Goal: Information Seeking & Learning: Learn about a topic

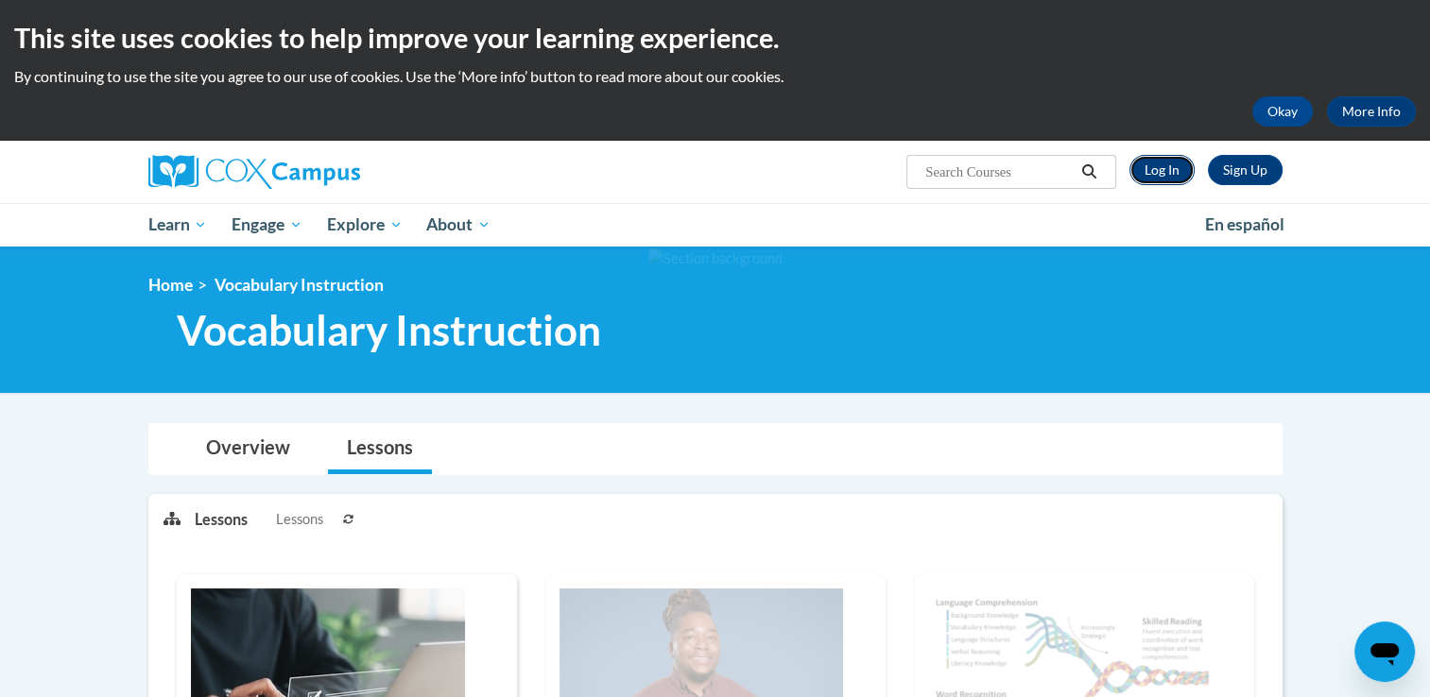
click at [1164, 180] on link "Log In" at bounding box center [1161, 170] width 65 height 30
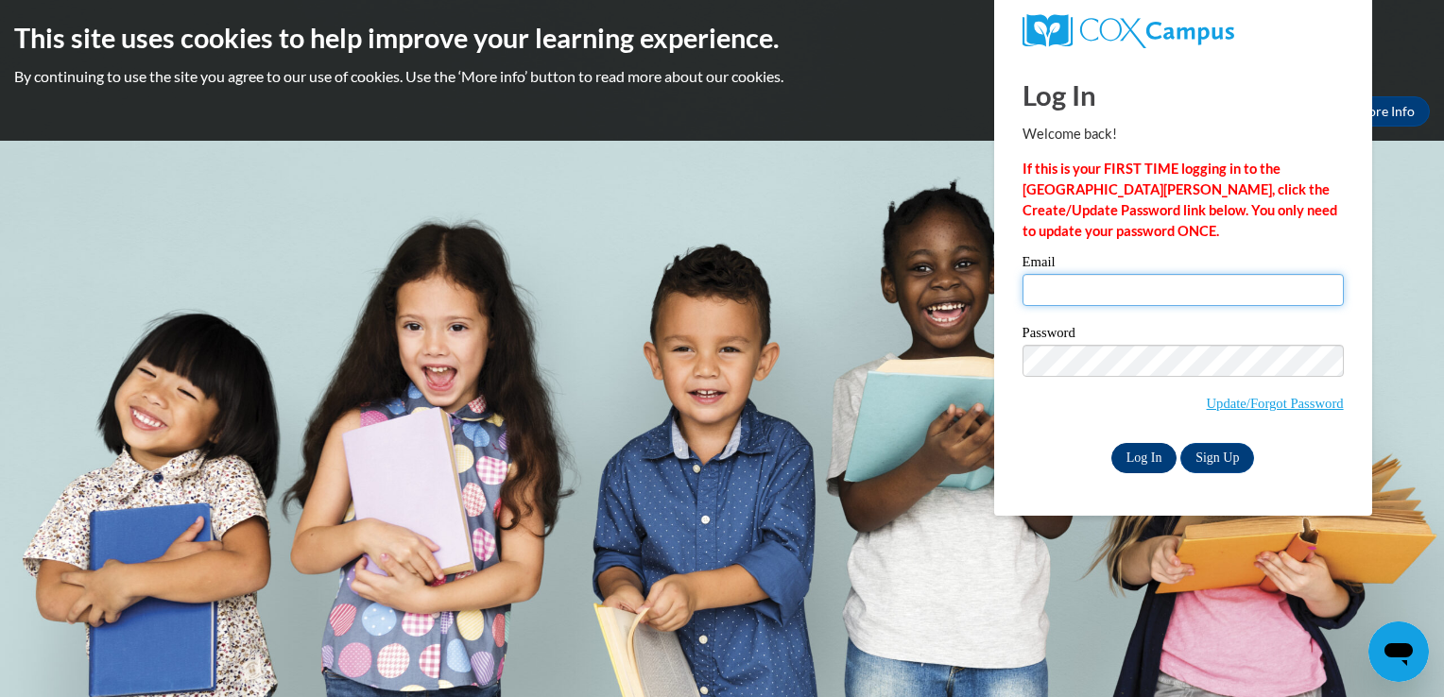
type input "espeedy@ivytech.edu"
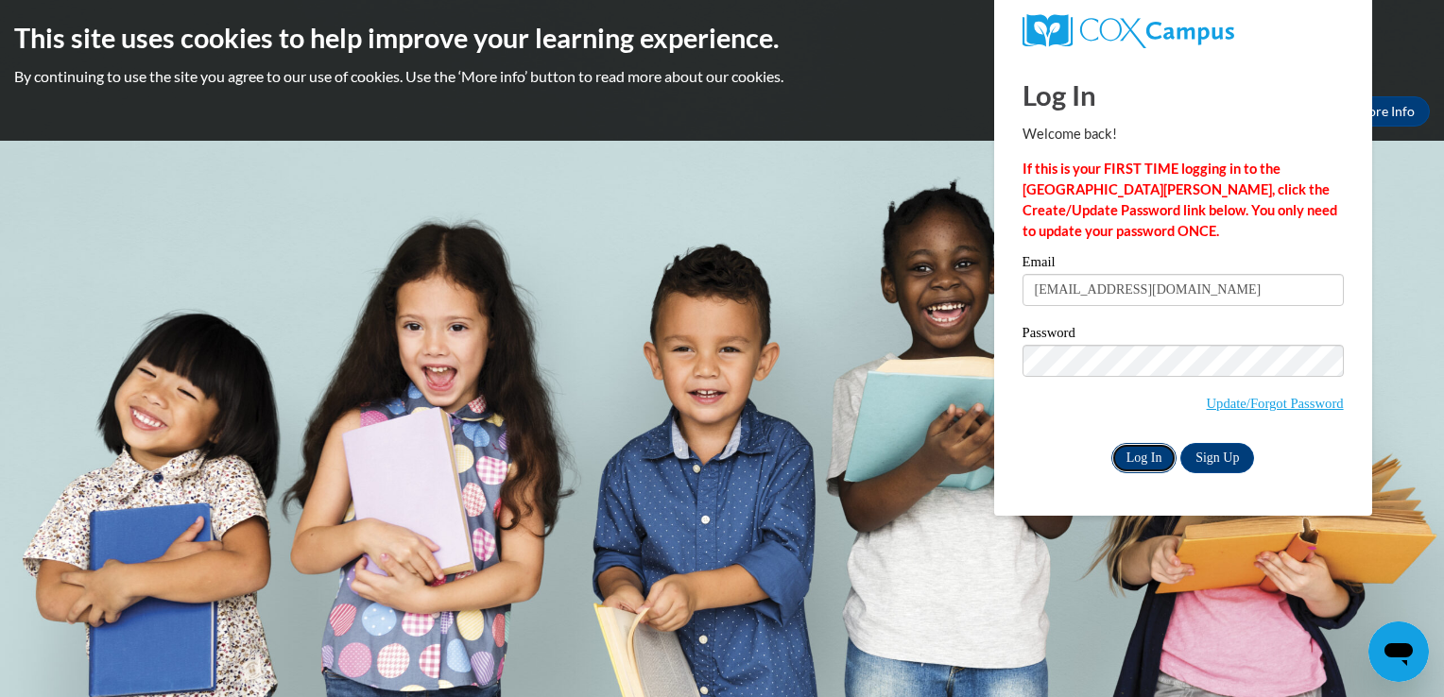
click at [1134, 452] on input "Log In" at bounding box center [1144, 458] width 66 height 30
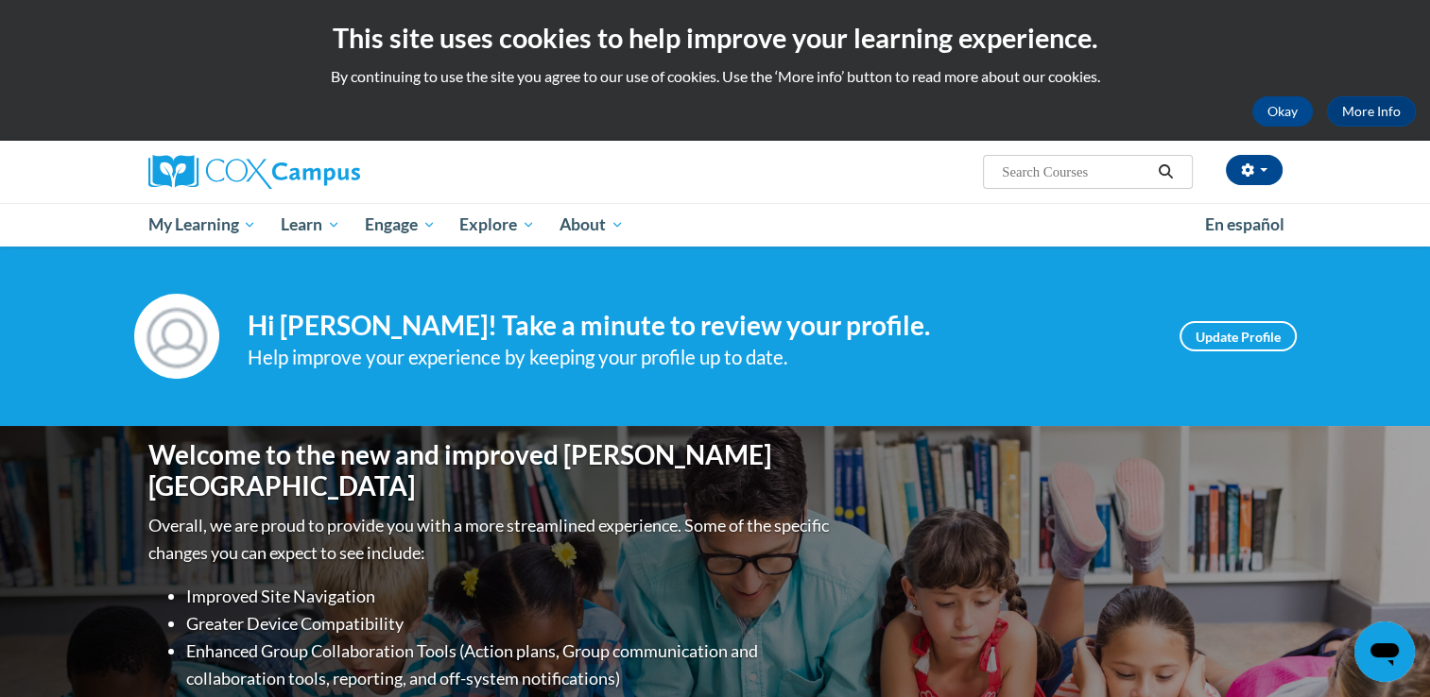
scroll to position [610, 0]
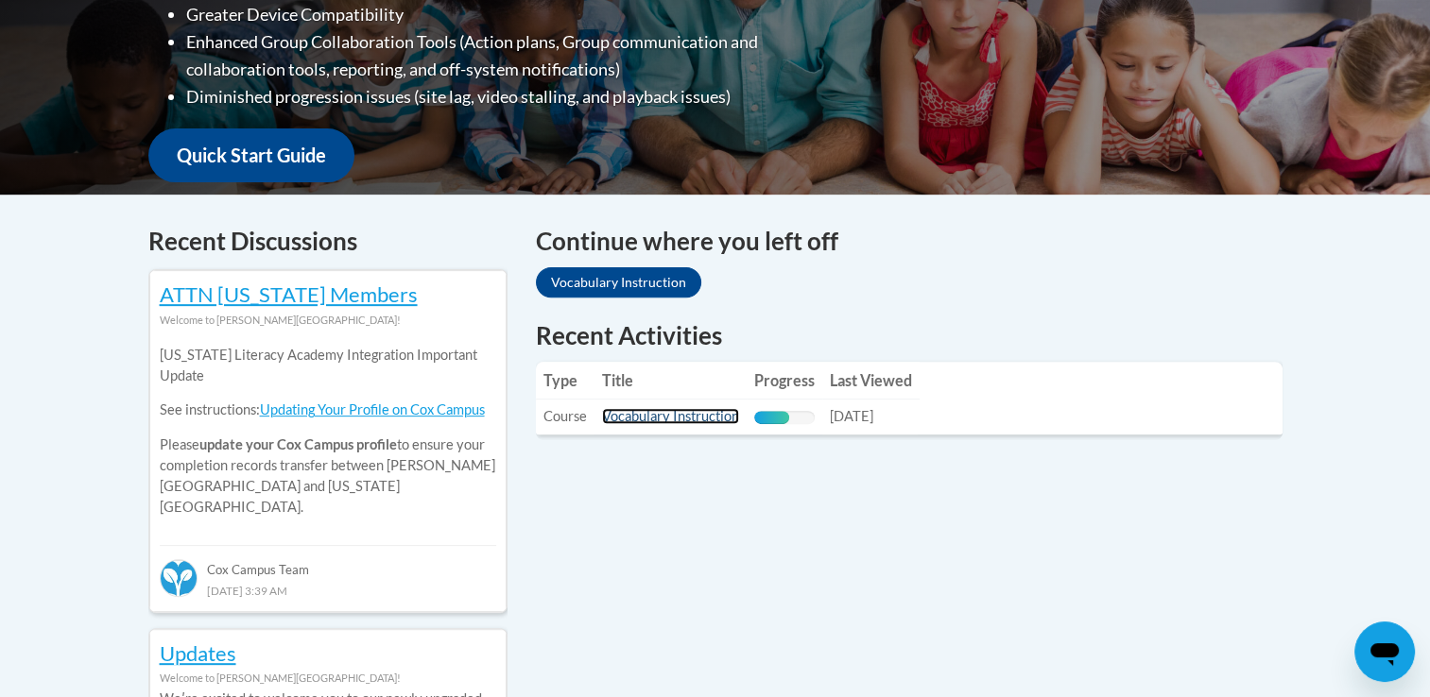
click at [676, 414] on link "Vocabulary Instruction" at bounding box center [670, 416] width 137 height 16
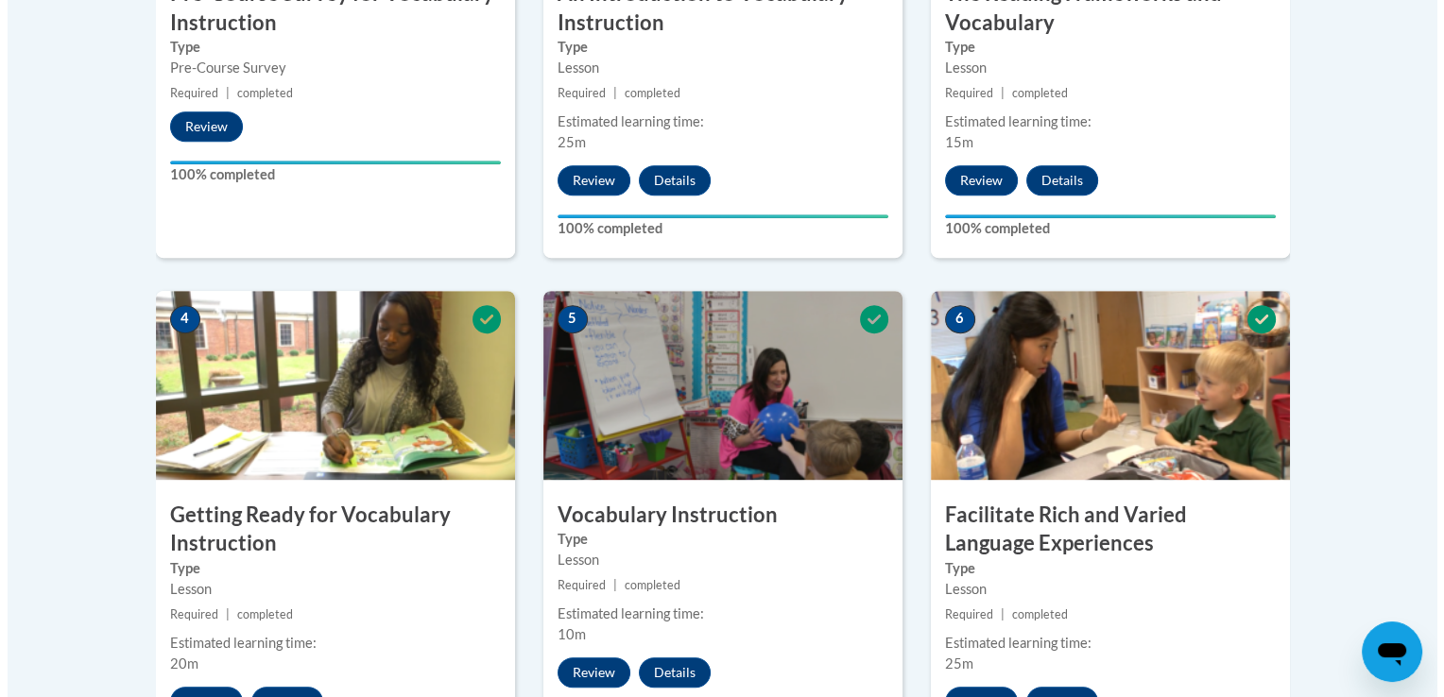
scroll to position [1505, 0]
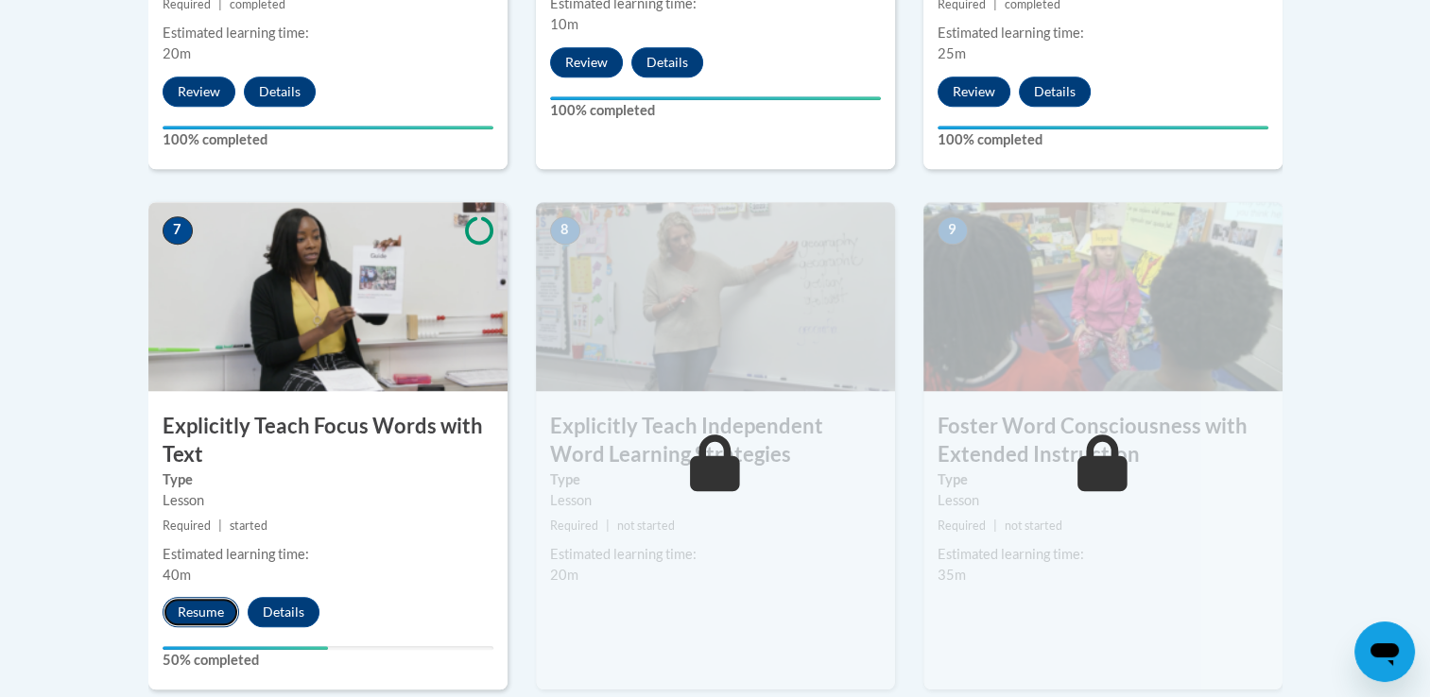
click at [219, 605] on button "Resume" at bounding box center [201, 612] width 77 height 30
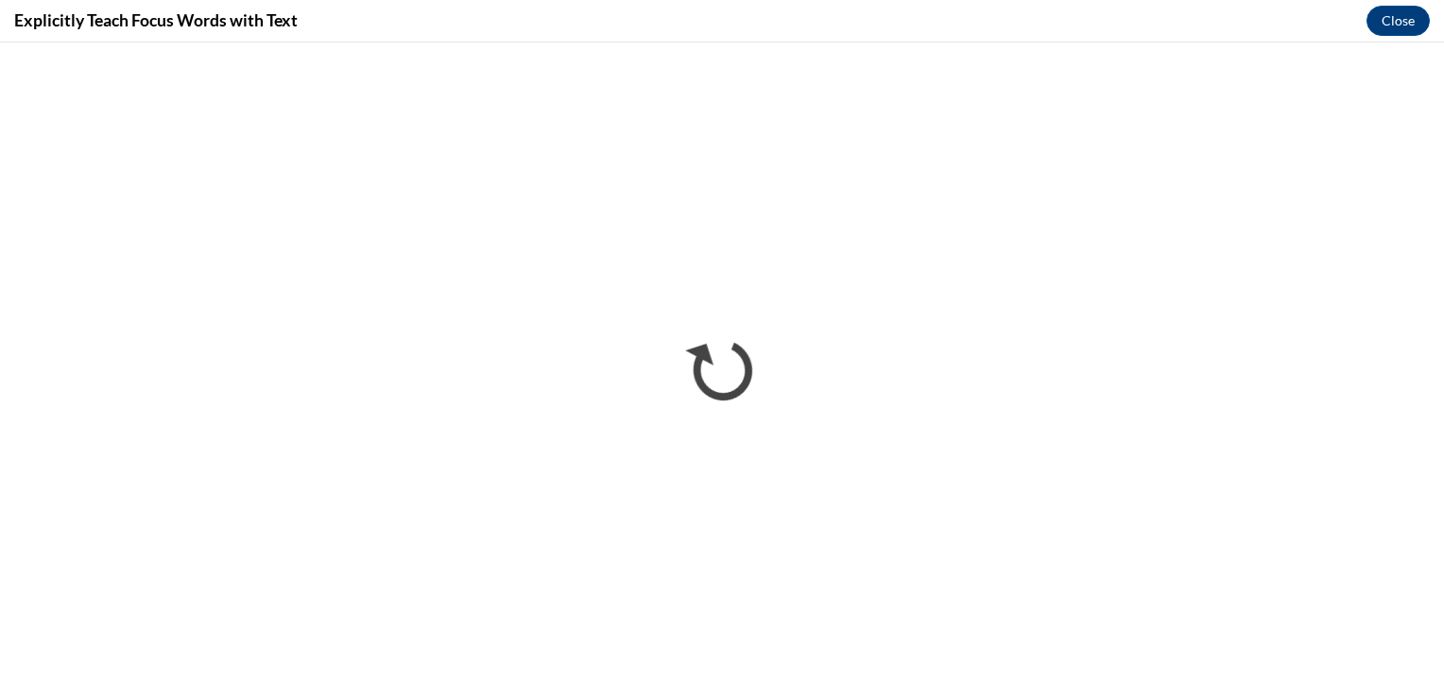
scroll to position [0, 0]
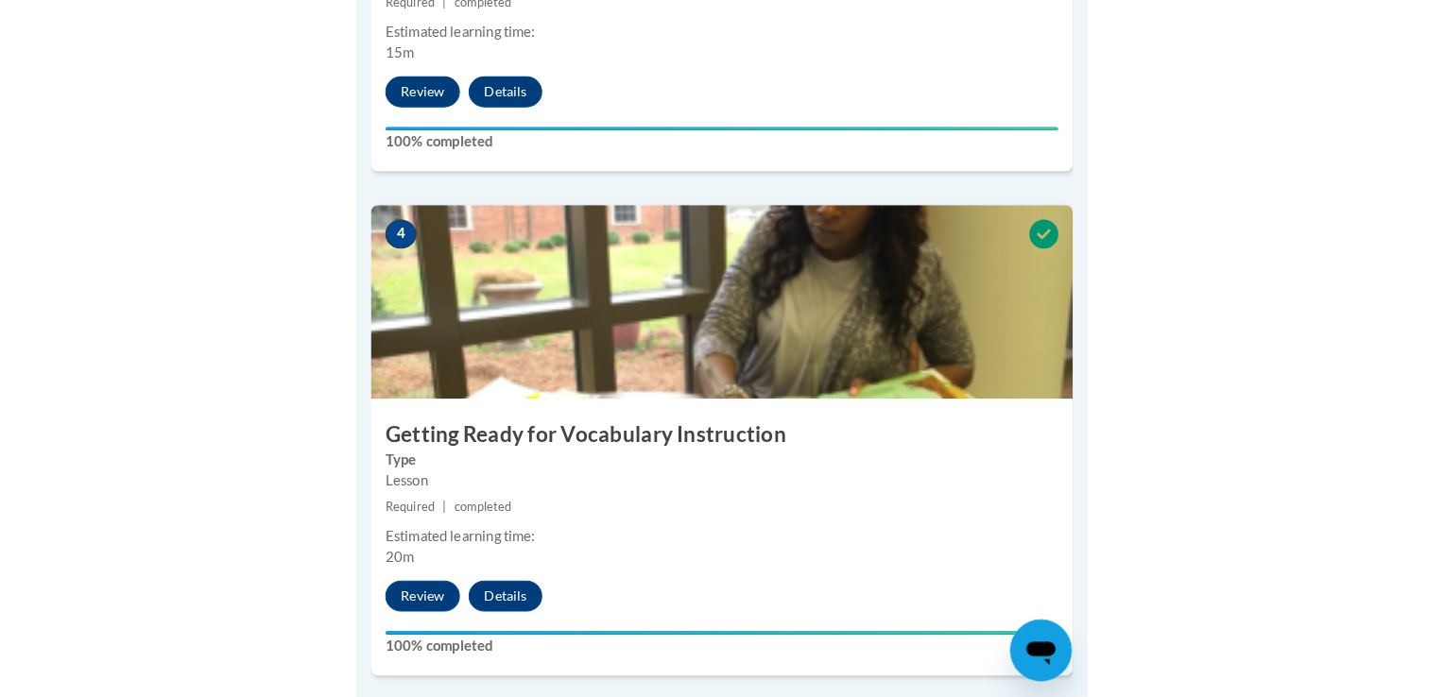
scroll to position [1505, 0]
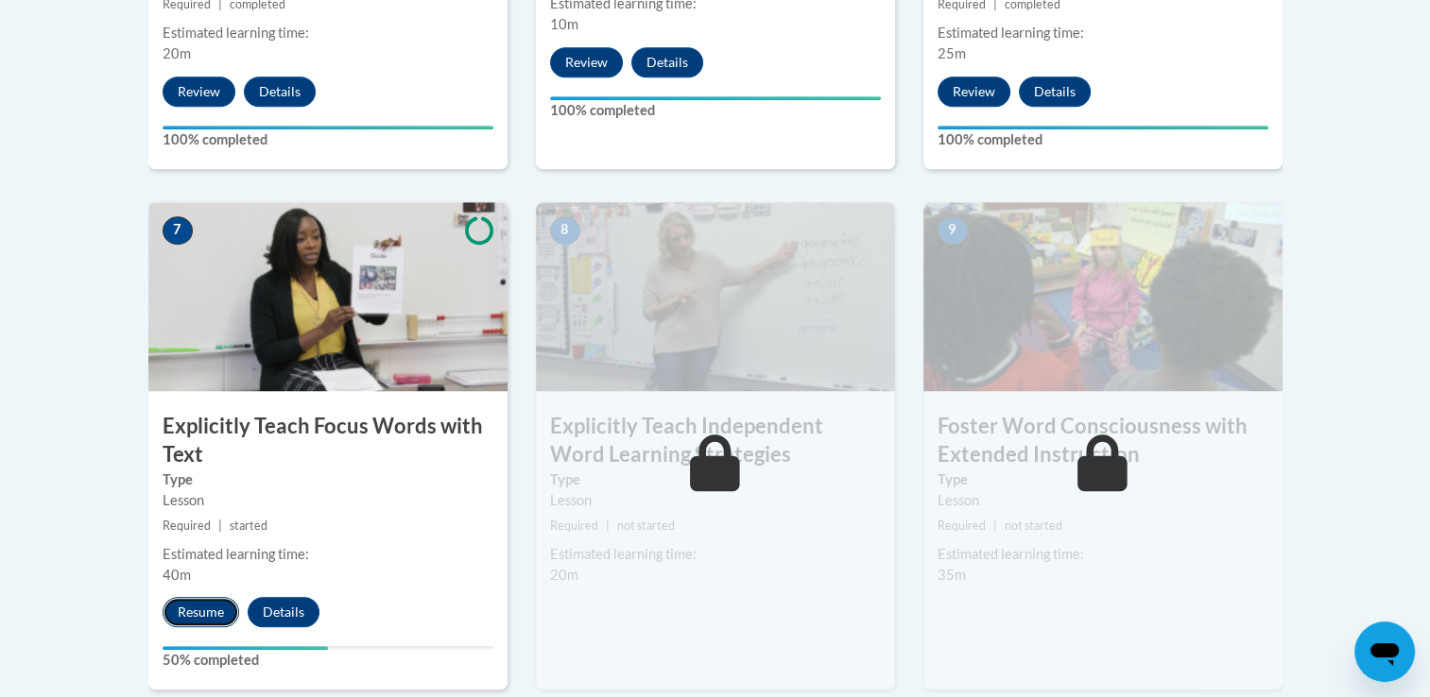
click at [195, 607] on button "Resume" at bounding box center [201, 612] width 77 height 30
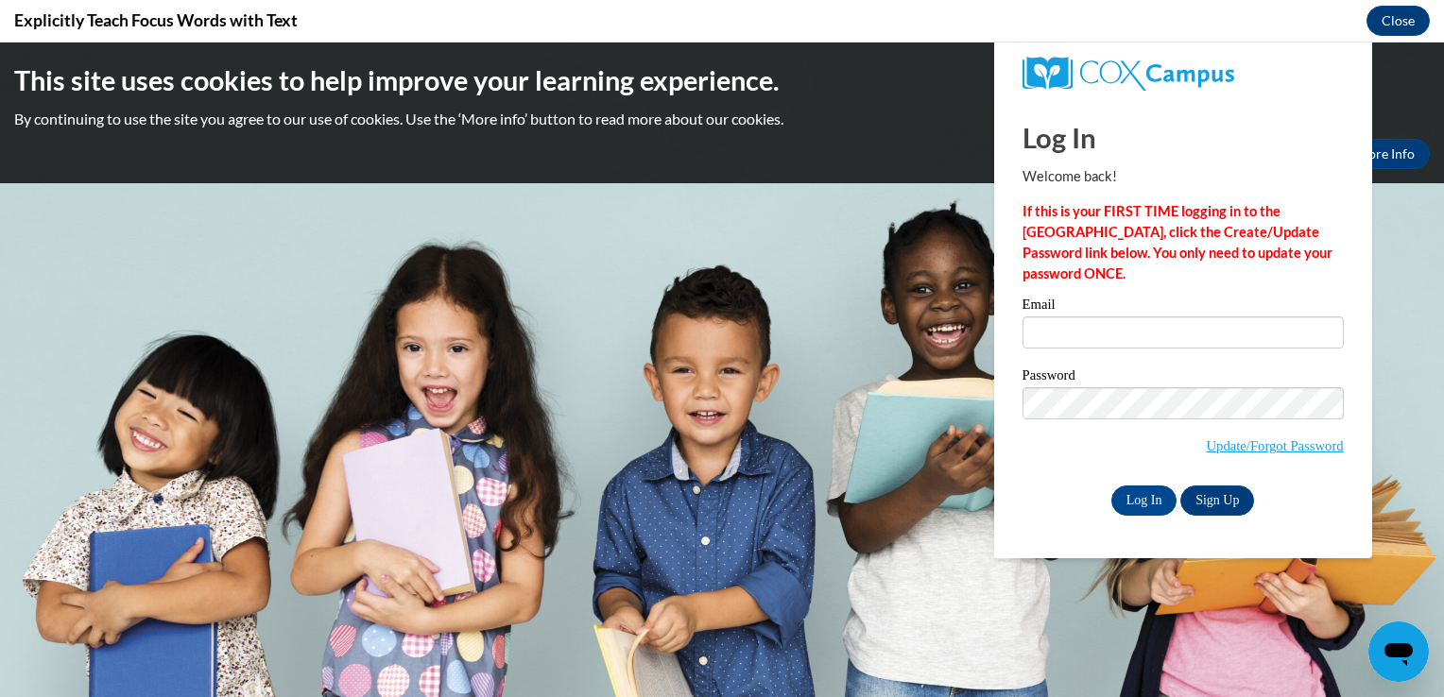
scroll to position [0, 0]
type input "espeedy@ivytech.edu"
click at [713, 507] on input "Log In" at bounding box center [1144, 501] width 66 height 30
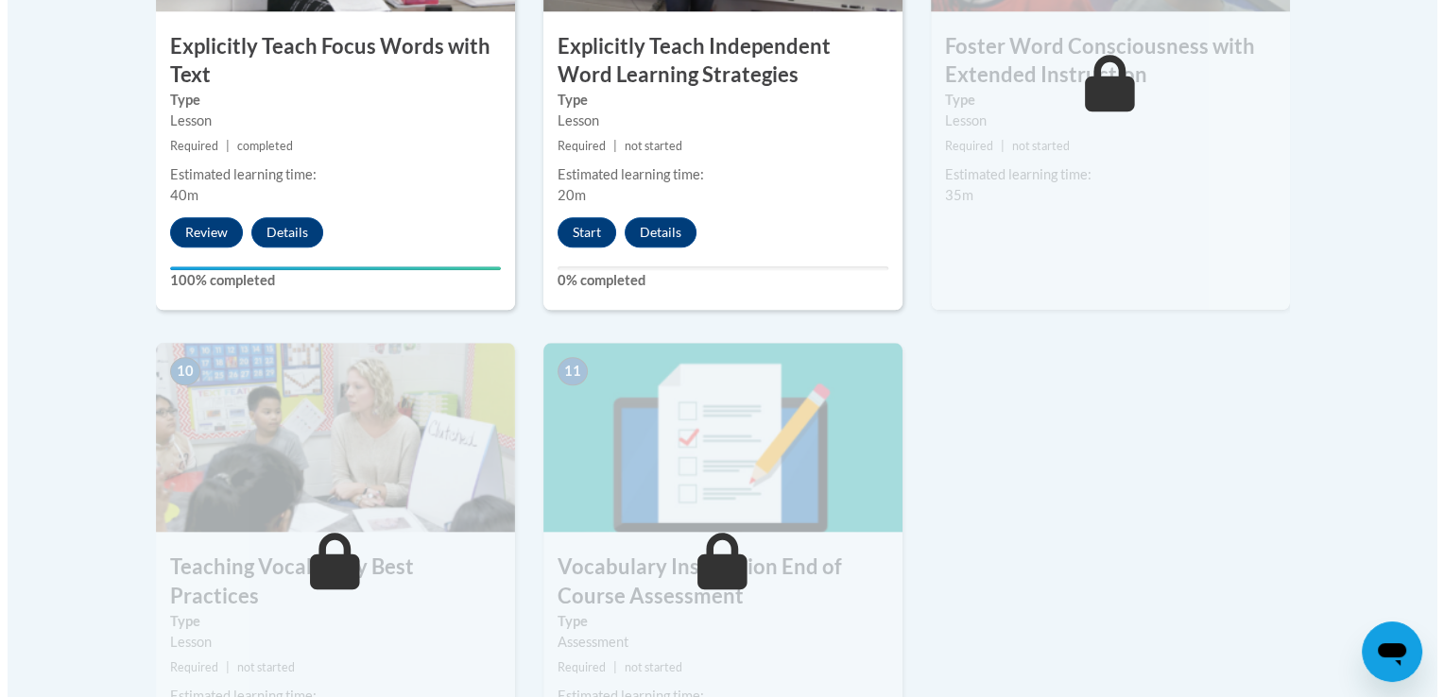
scroll to position [1881, 0]
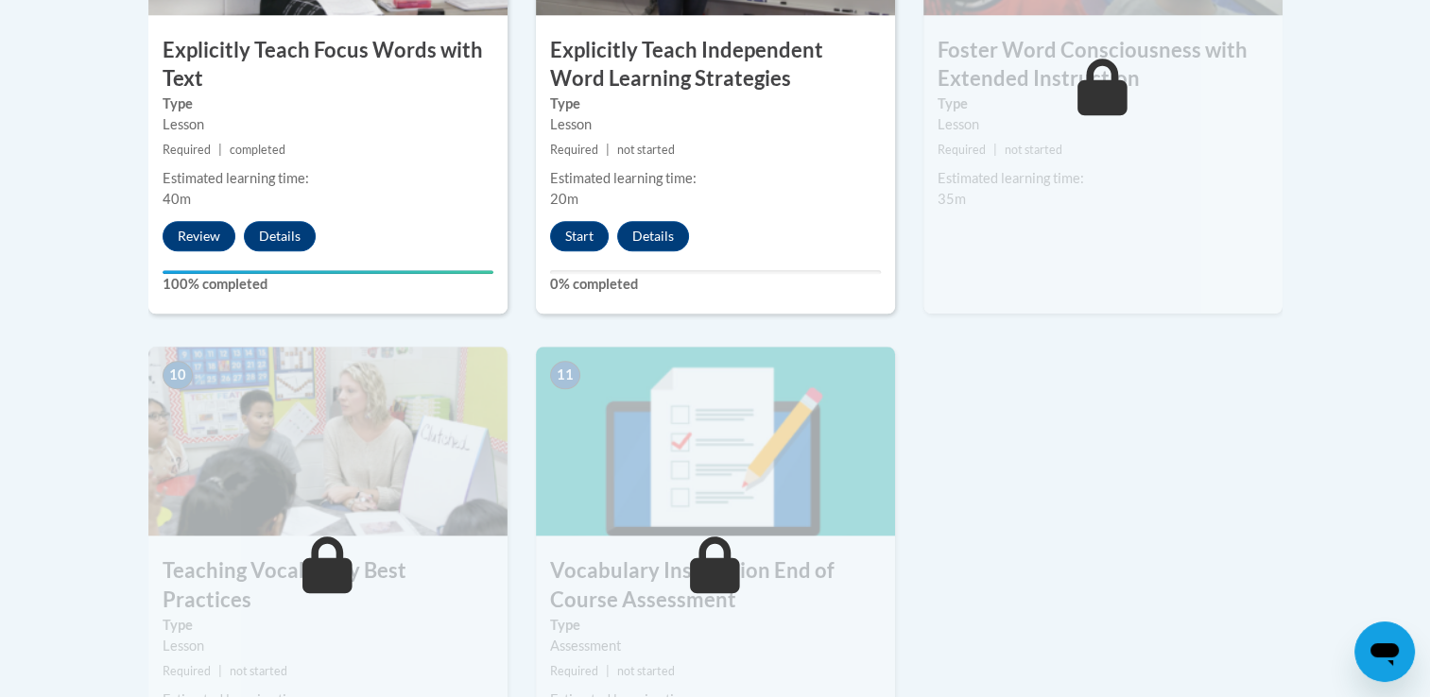
click at [582, 217] on div "8 Explicitly Teach Independent Word Learning Strategies Type Lesson Required | …" at bounding box center [715, 70] width 359 height 489
click at [583, 230] on button "Start" at bounding box center [579, 236] width 59 height 30
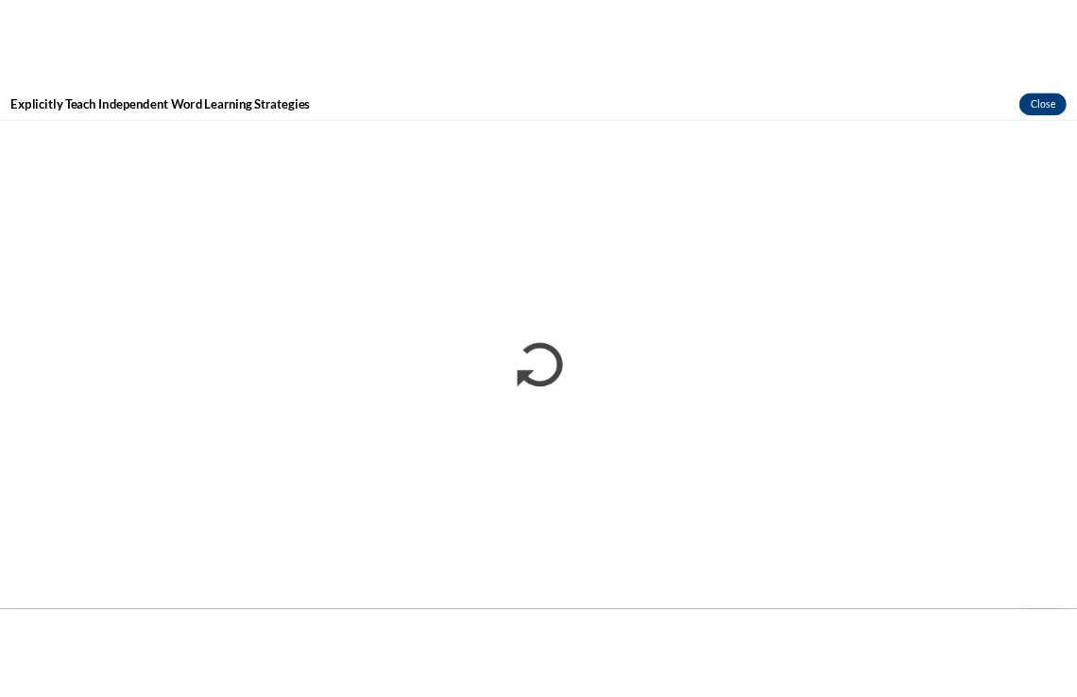
scroll to position [0, 0]
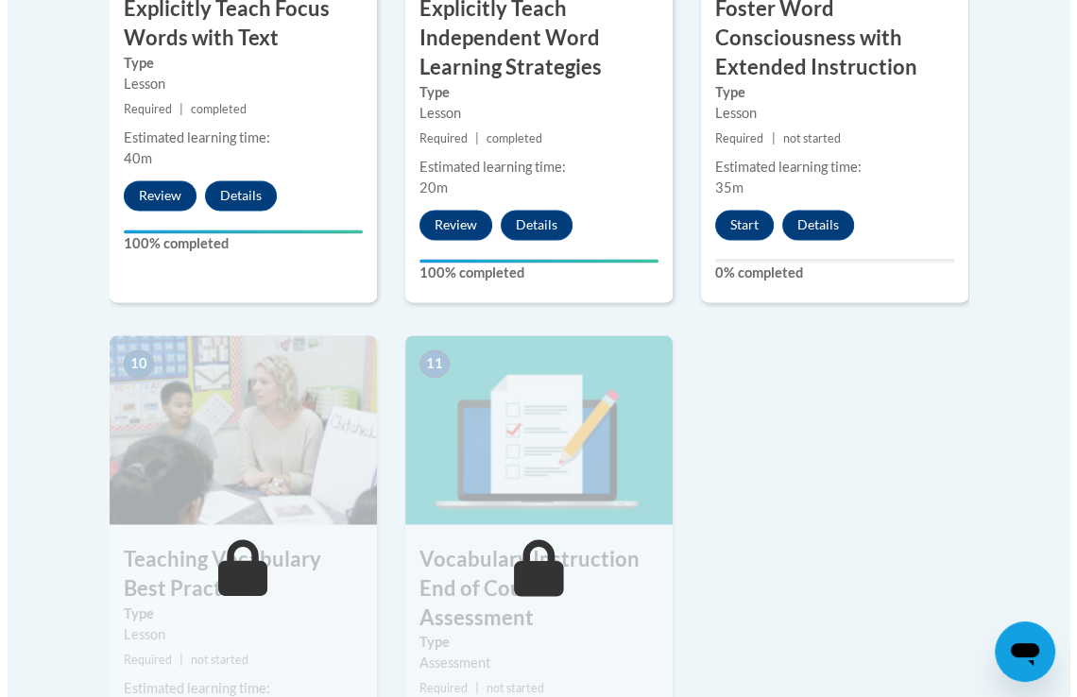
scroll to position [1966, 0]
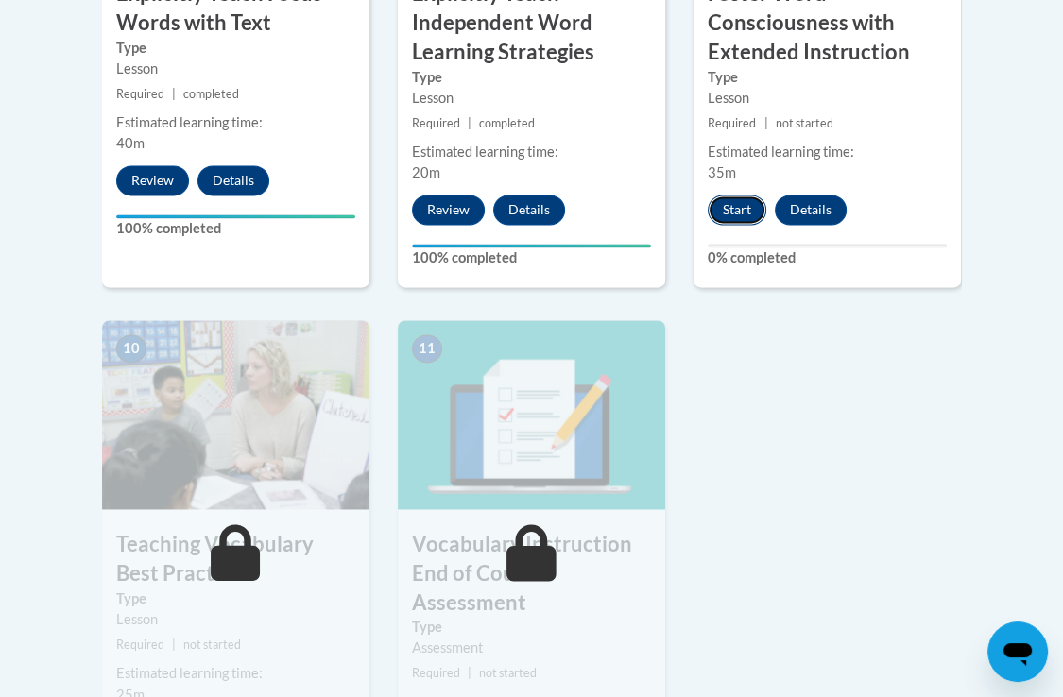
click at [752, 195] on button "Start" at bounding box center [737, 210] width 59 height 30
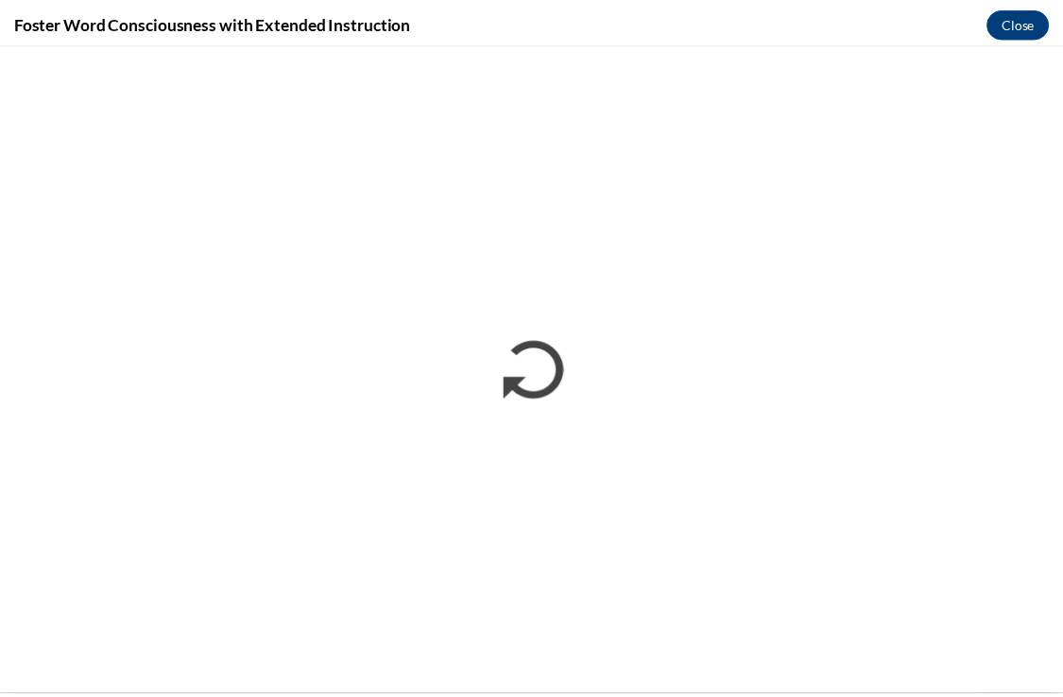
scroll to position [0, 0]
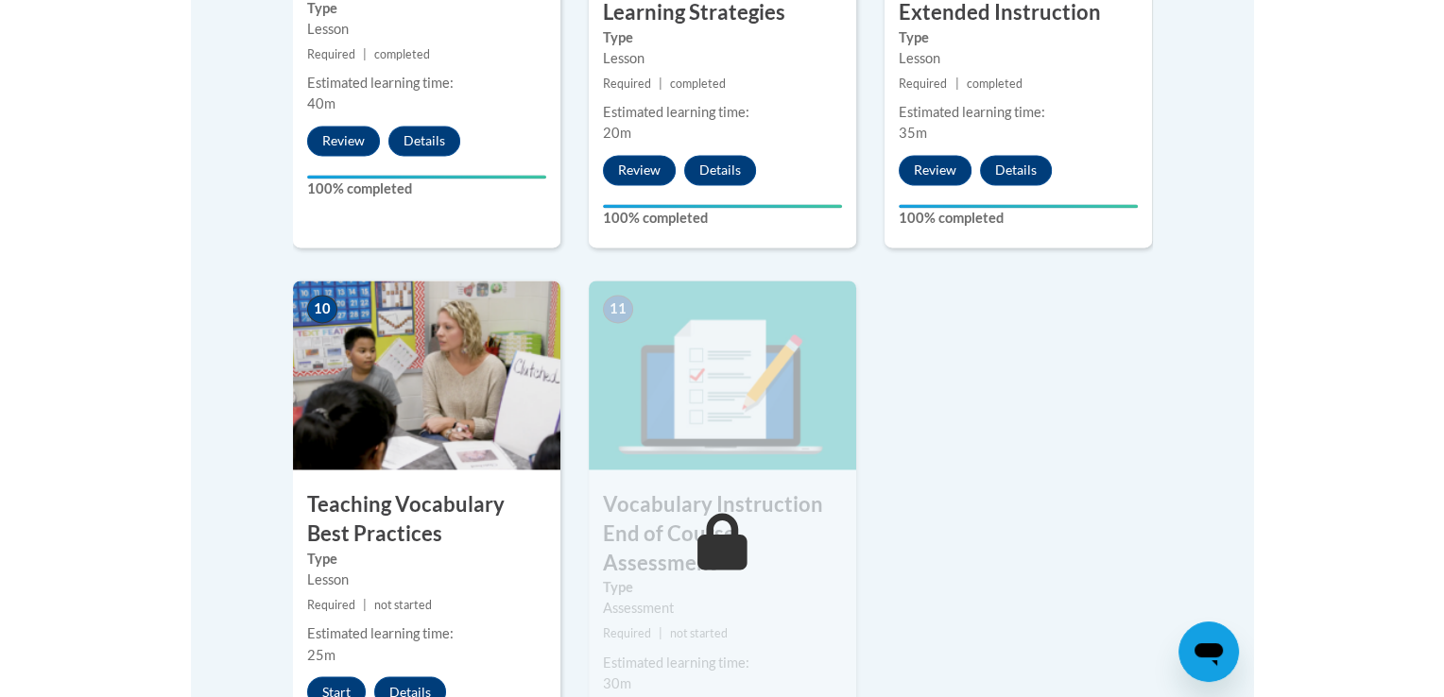
scroll to position [2051, 0]
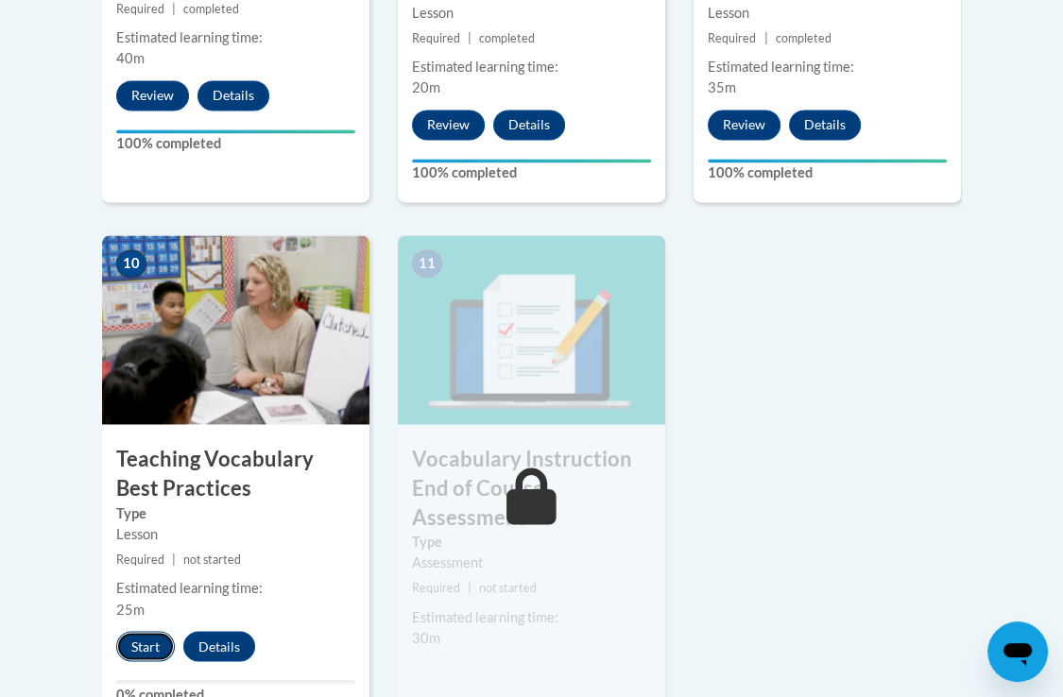
click at [145, 631] on button "Start" at bounding box center [145, 646] width 59 height 30
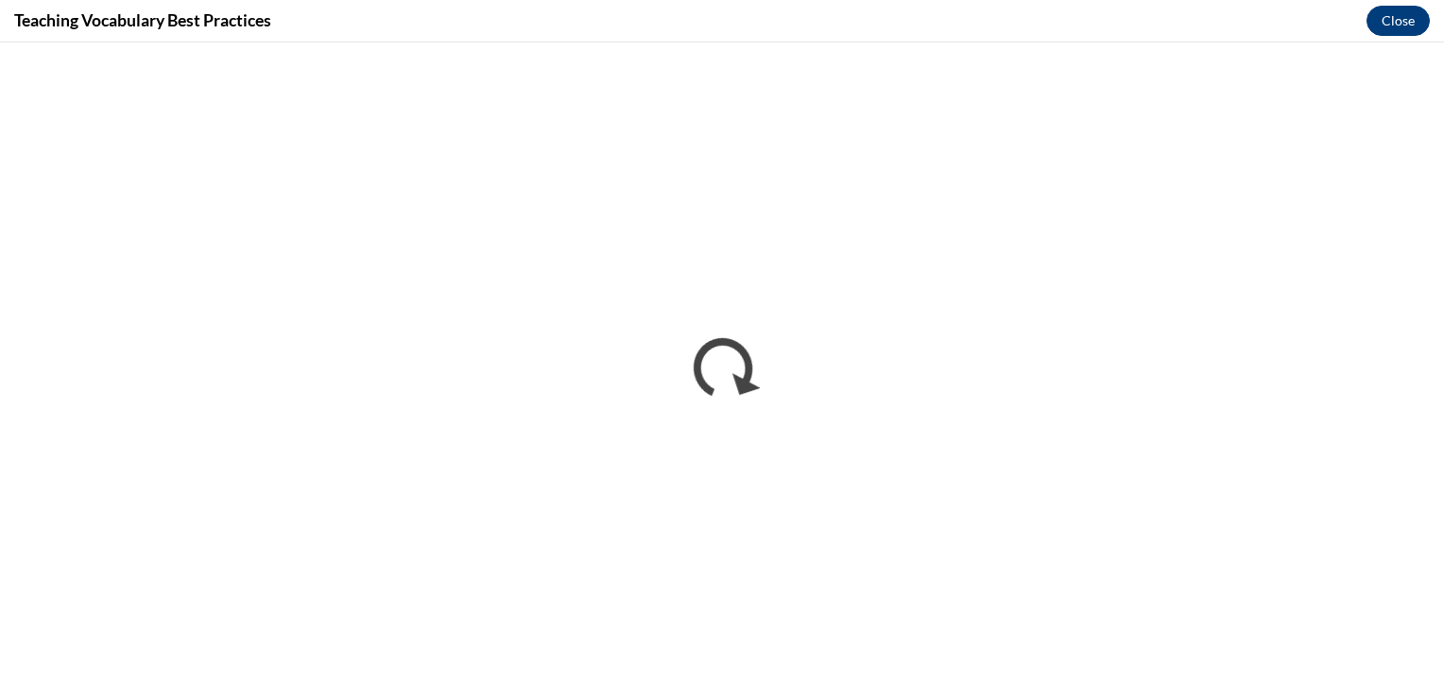
scroll to position [0, 0]
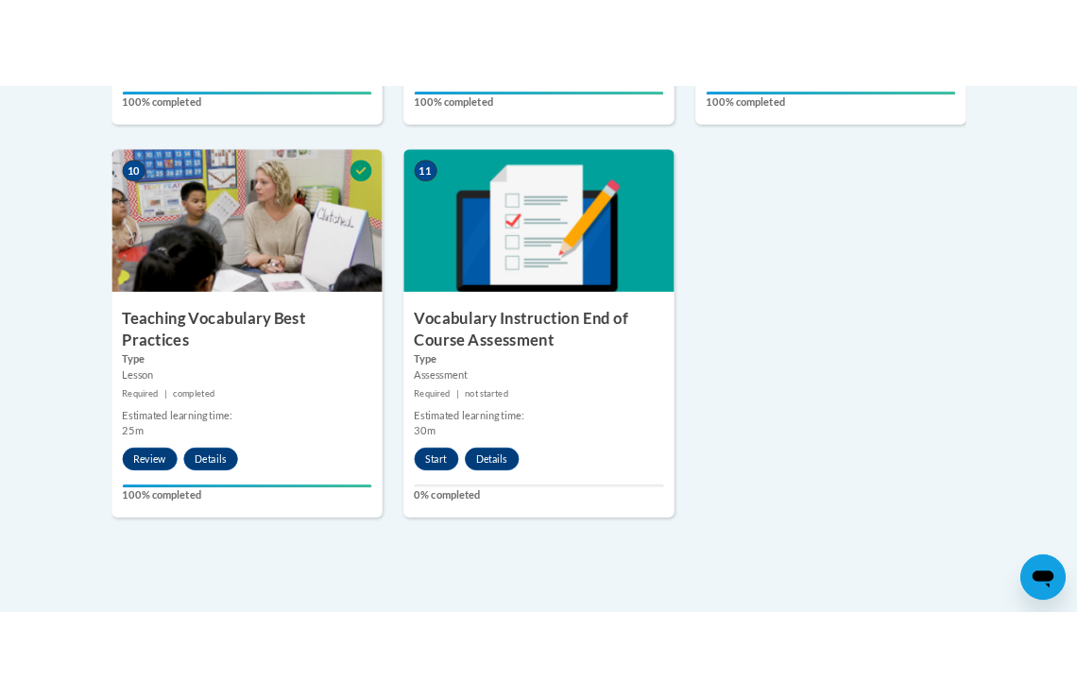
scroll to position [2188, 0]
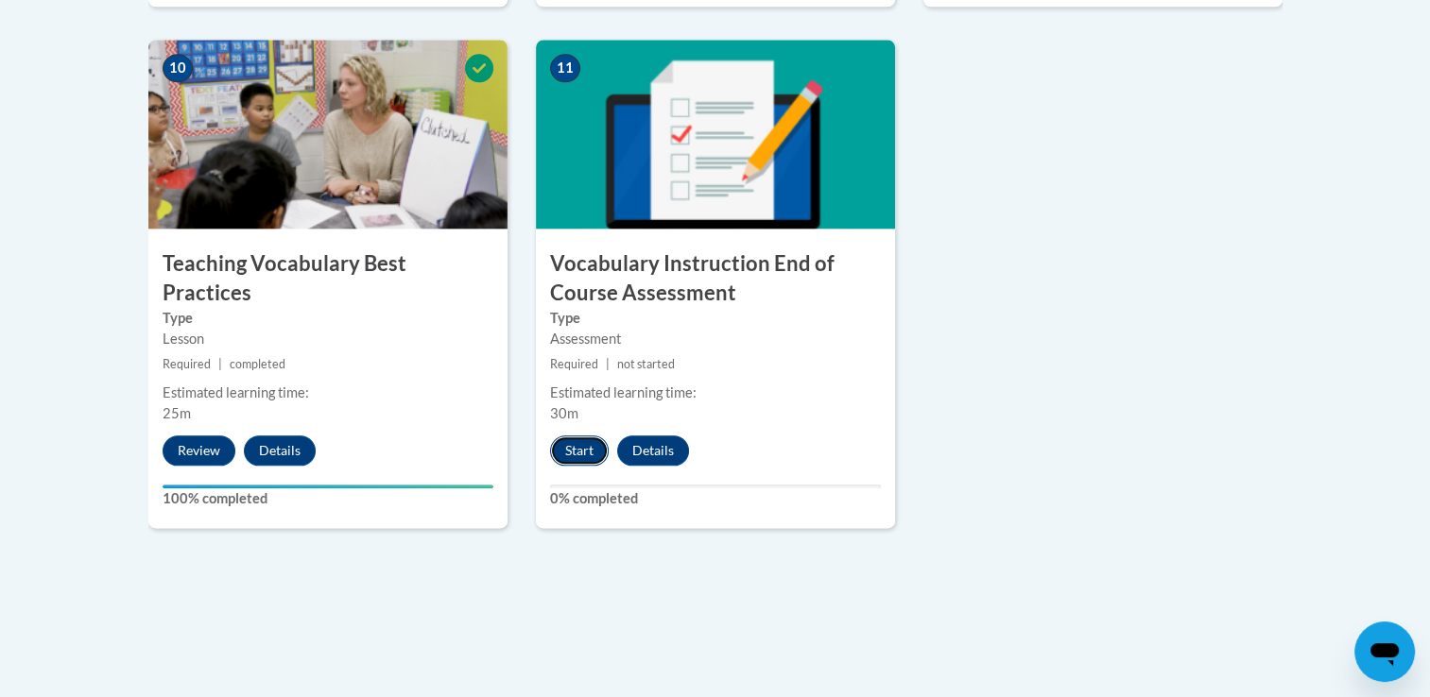
click at [586, 440] on button "Start" at bounding box center [579, 451] width 59 height 30
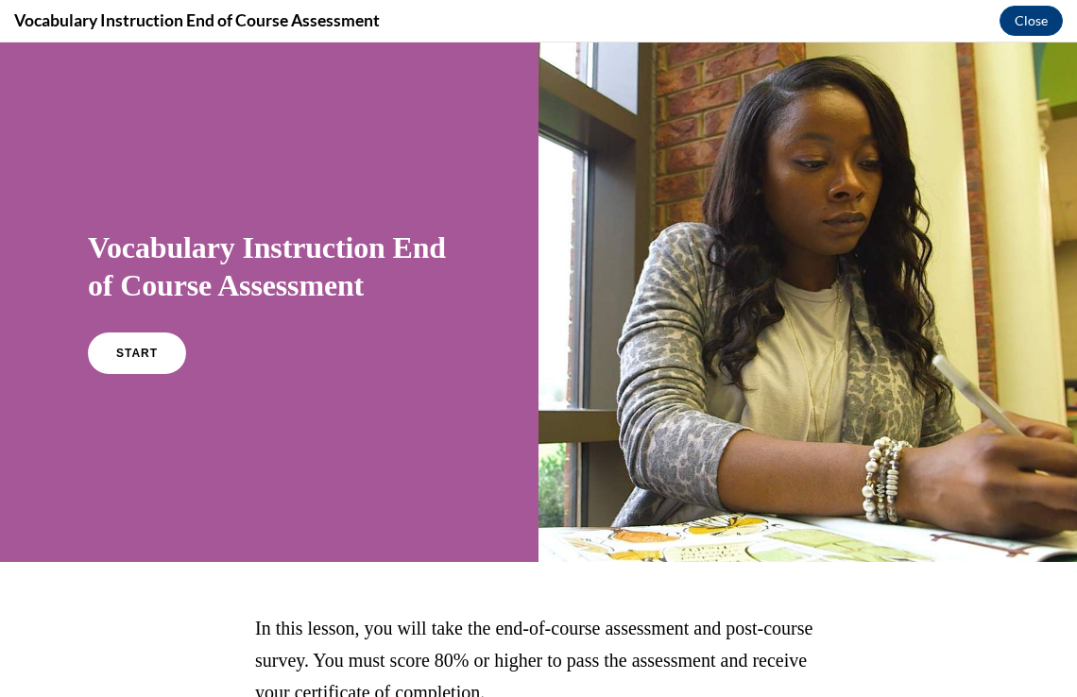
scroll to position [0, 0]
click at [126, 361] on link "START" at bounding box center [136, 353] width 103 height 43
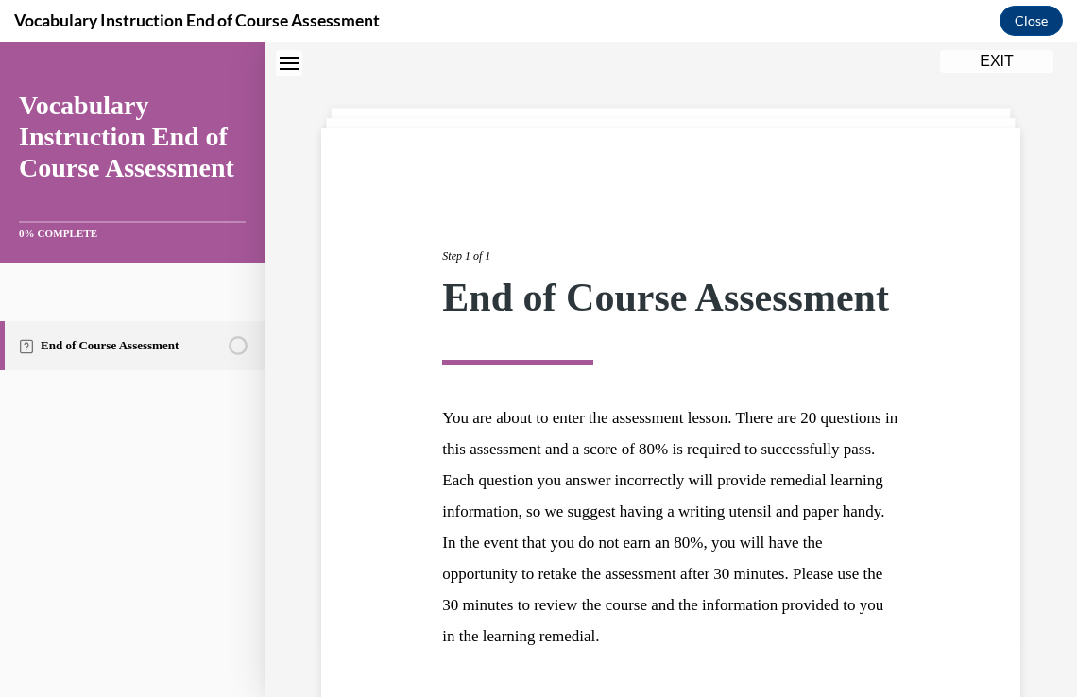
scroll to position [272, 0]
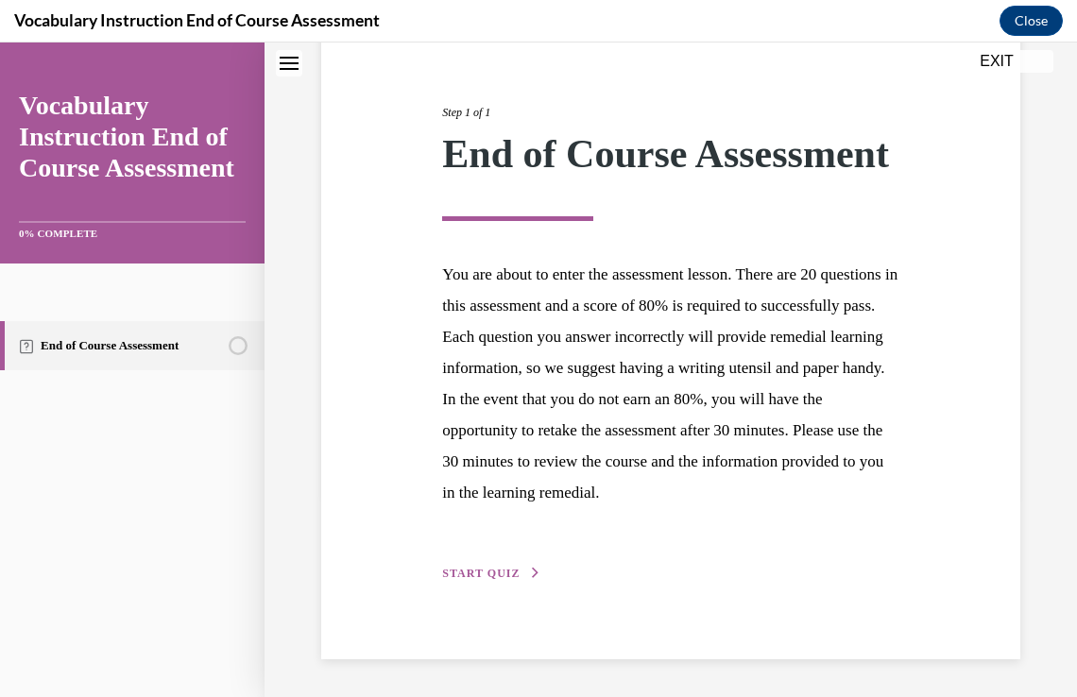
click at [479, 582] on button "START QUIZ" at bounding box center [491, 573] width 98 height 17
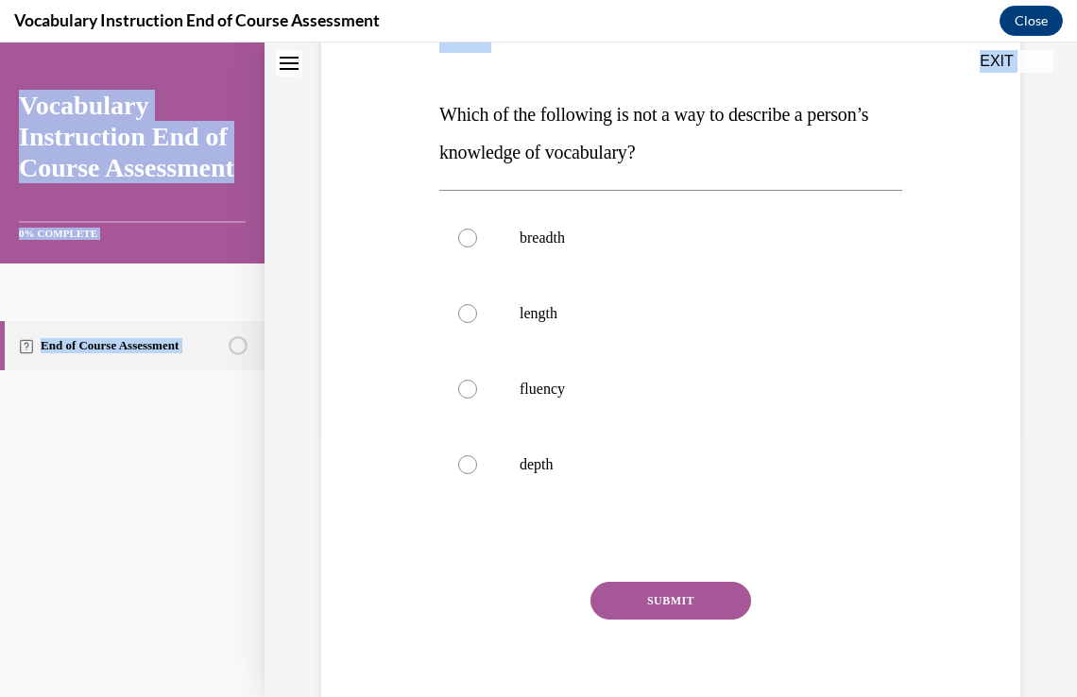
scroll to position [267, 0]
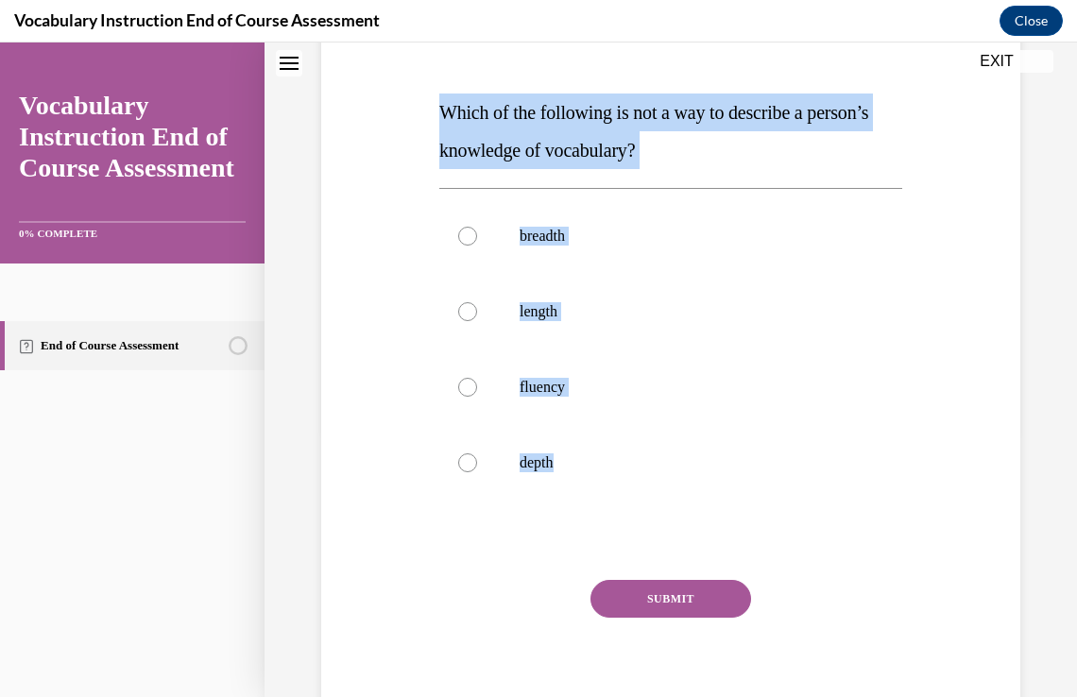
drag, startPoint x: 439, startPoint y: 376, endPoint x: 598, endPoint y: 508, distance: 207.4
click at [598, 508] on div "Question 01/24 Which of the following is not a way to describe a person’s knowl…" at bounding box center [670, 365] width 463 height 739
copy div "Which of the following is not a way to describe a person’s knowledge of vocabul…"
click at [603, 298] on label "length" at bounding box center [670, 312] width 463 height 76
click at [477, 302] on input "length" at bounding box center [467, 311] width 19 height 19
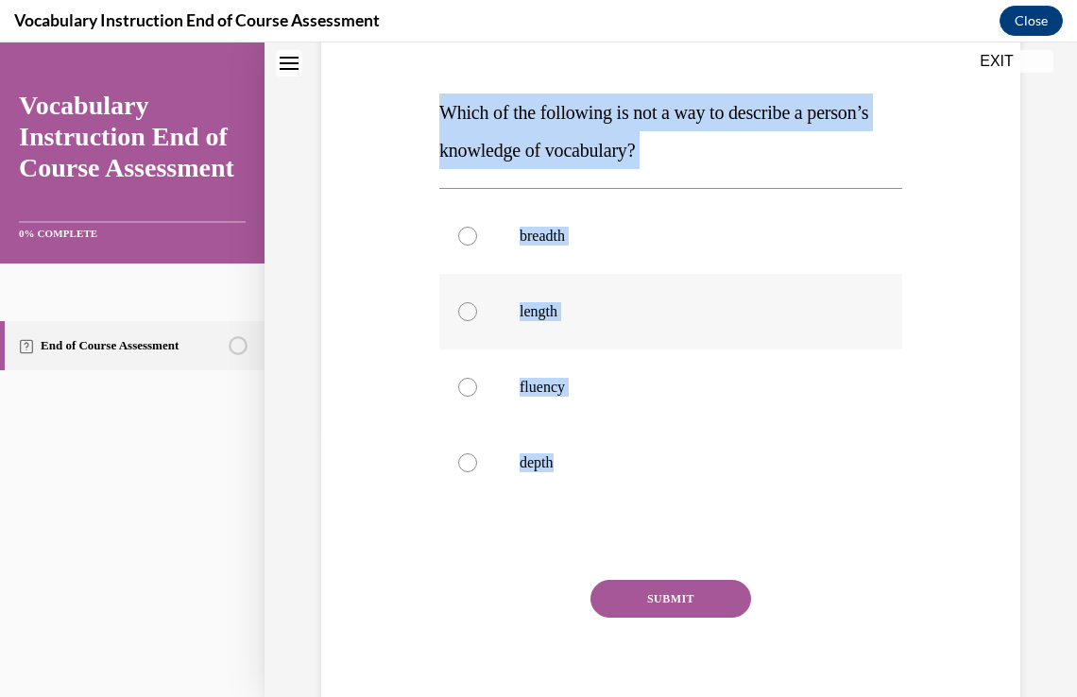
radio input "true"
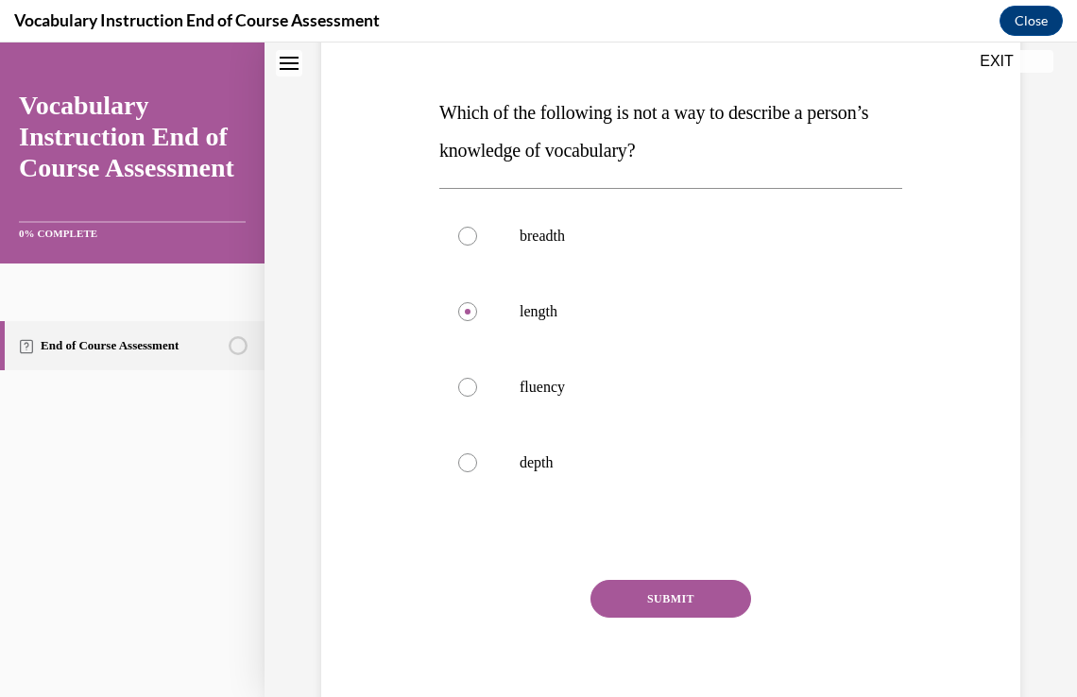
click at [697, 601] on button "SUBMIT" at bounding box center [671, 599] width 161 height 38
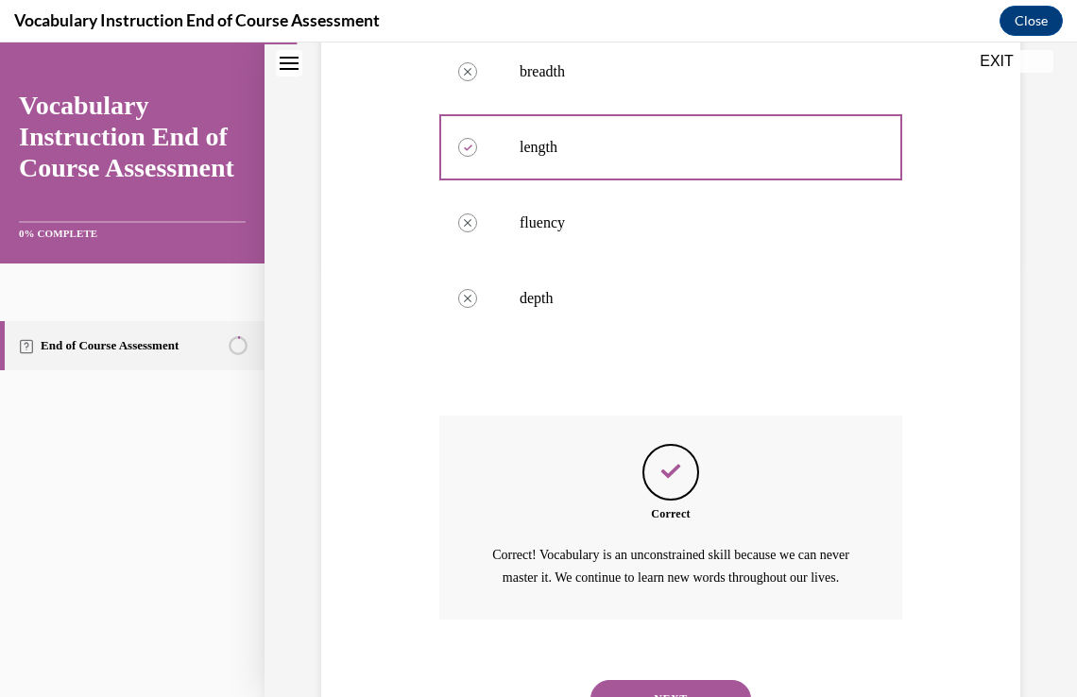
scroll to position [539, 0]
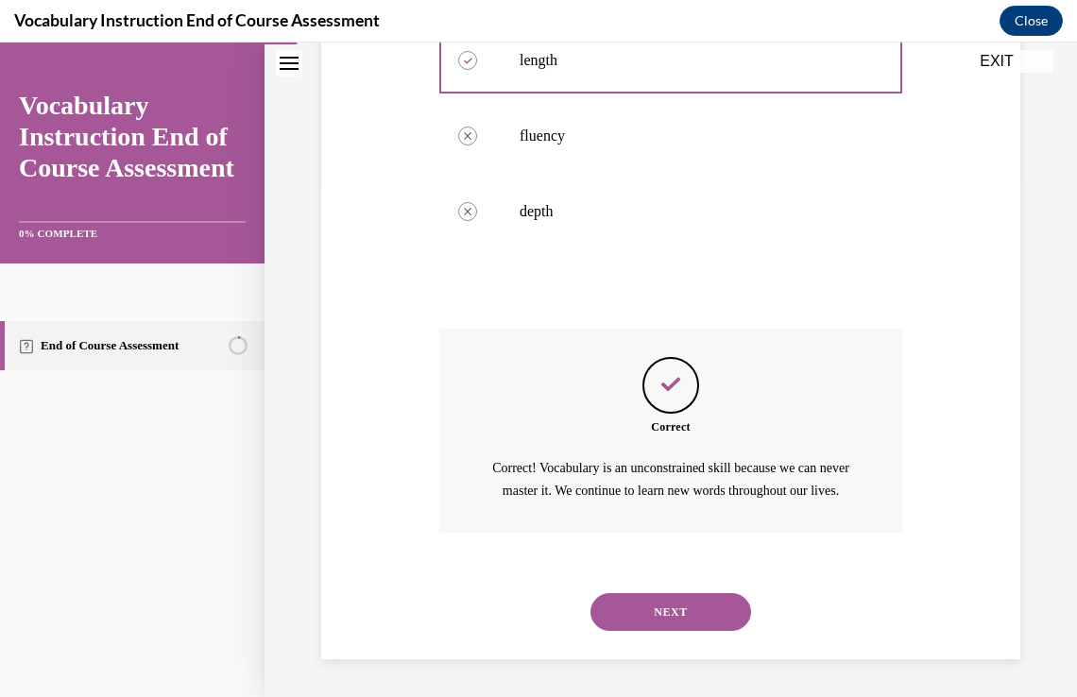
click at [718, 606] on button "NEXT" at bounding box center [671, 613] width 161 height 38
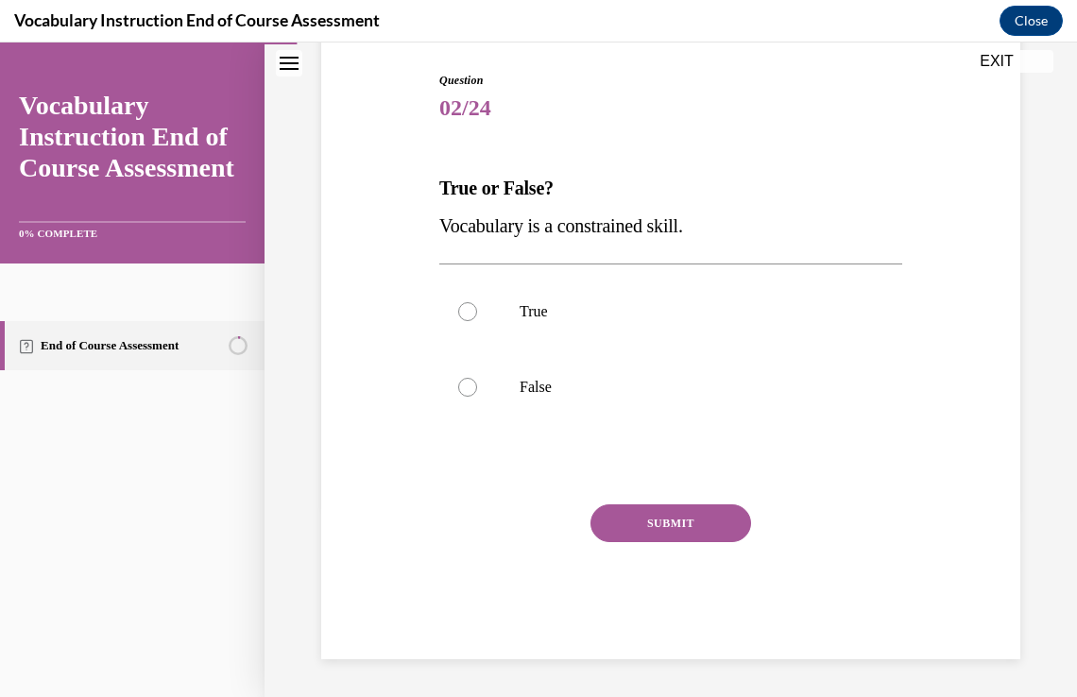
scroll to position [190, 0]
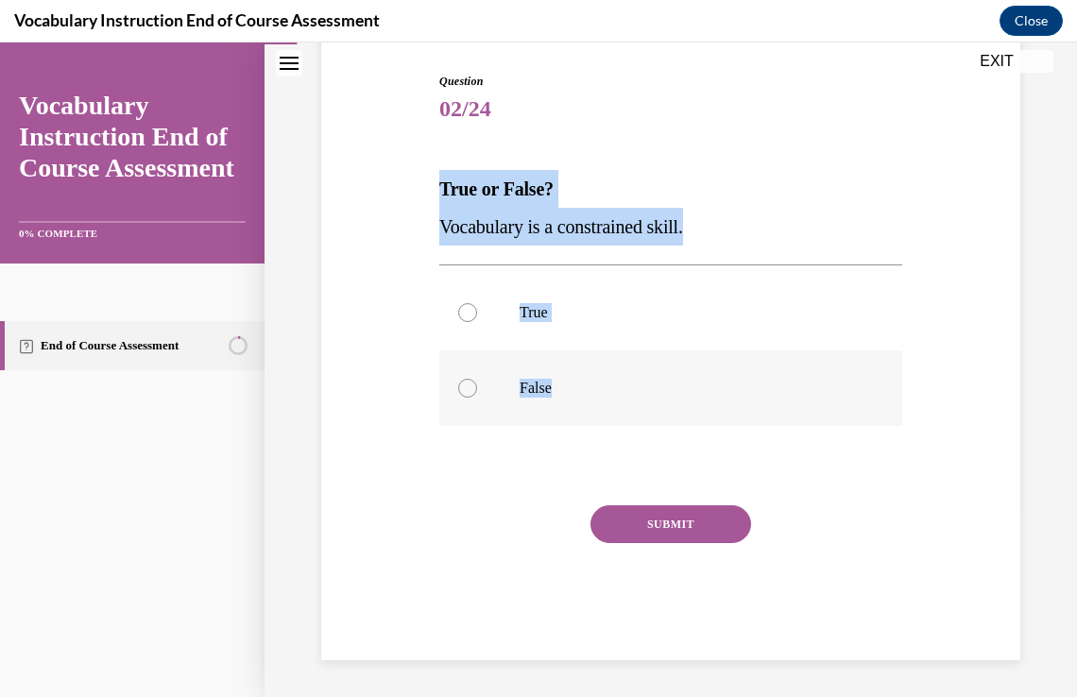
drag, startPoint x: 439, startPoint y: 185, endPoint x: 585, endPoint y: 406, distance: 265.3
click at [585, 406] on div "Question 02/24 True or False? Vocabulary is a constrained skill. True False Inc…" at bounding box center [670, 367] width 463 height 588
click at [709, 409] on label "False" at bounding box center [670, 389] width 463 height 76
click at [477, 398] on input "False" at bounding box center [467, 388] width 19 height 19
radio input "true"
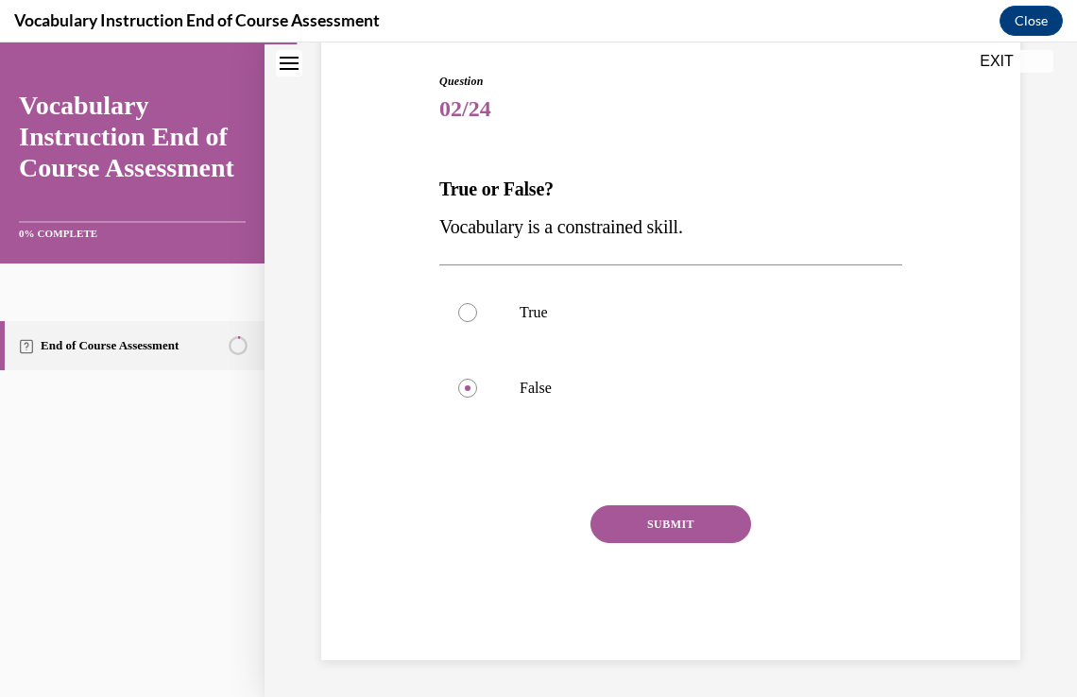
click at [686, 525] on button "SUBMIT" at bounding box center [671, 525] width 161 height 38
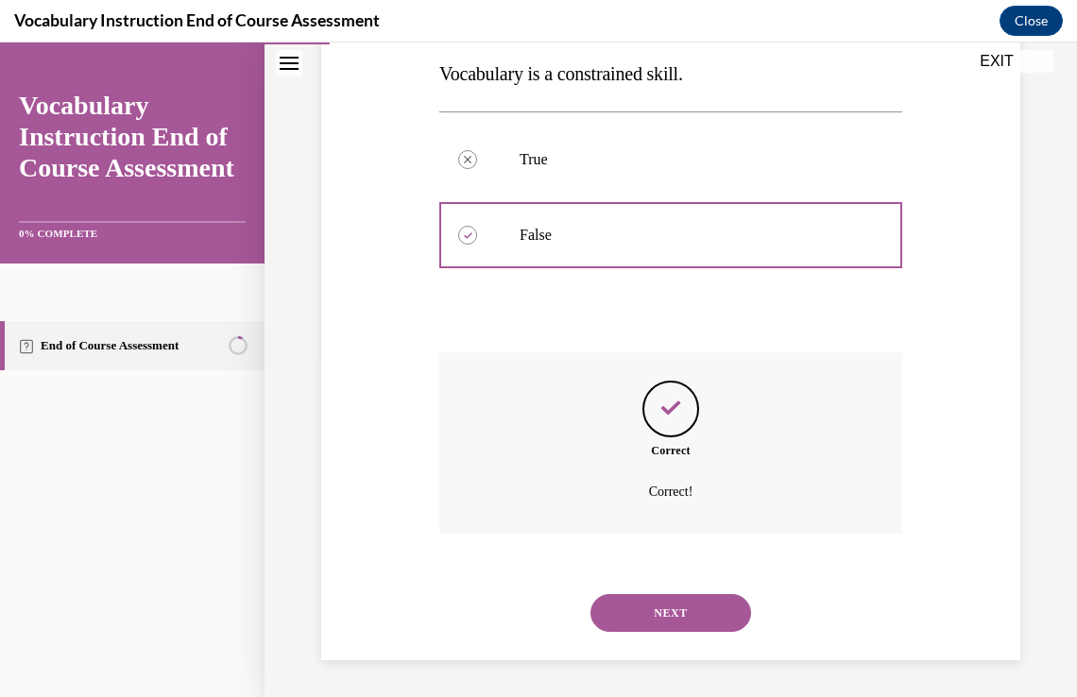
click at [741, 611] on button "NEXT" at bounding box center [671, 613] width 161 height 38
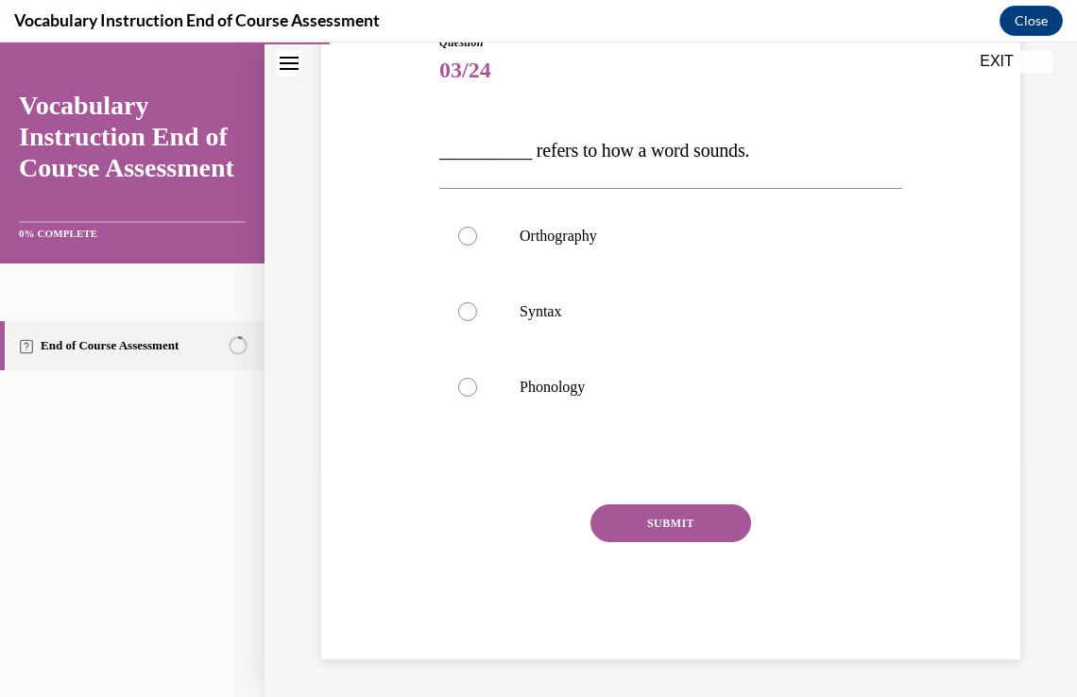
scroll to position [210, 0]
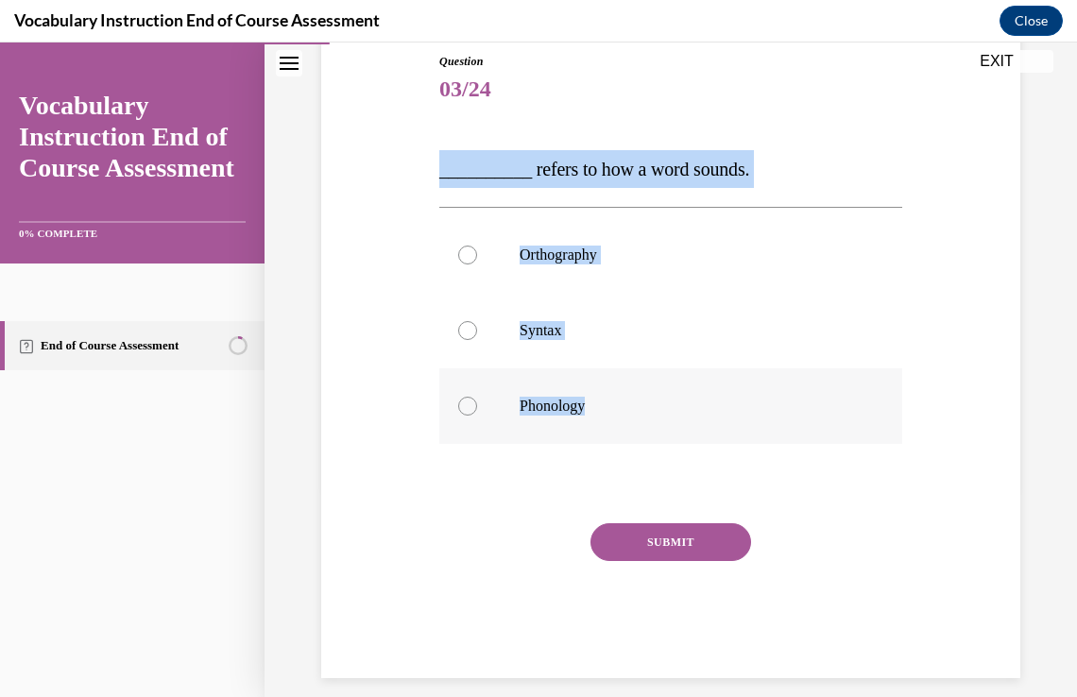
drag, startPoint x: 437, startPoint y: 166, endPoint x: 680, endPoint y: 389, distance: 329.8
click at [680, 389] on div "Question 03/24 __________ refers to how a word sounds. Orthography Syntax Phono…" at bounding box center [670, 366] width 463 height 626
click at [574, 401] on p "Phonology" at bounding box center [688, 406] width 336 height 19
click at [477, 401] on input "Phonology" at bounding box center [467, 406] width 19 height 19
radio input "true"
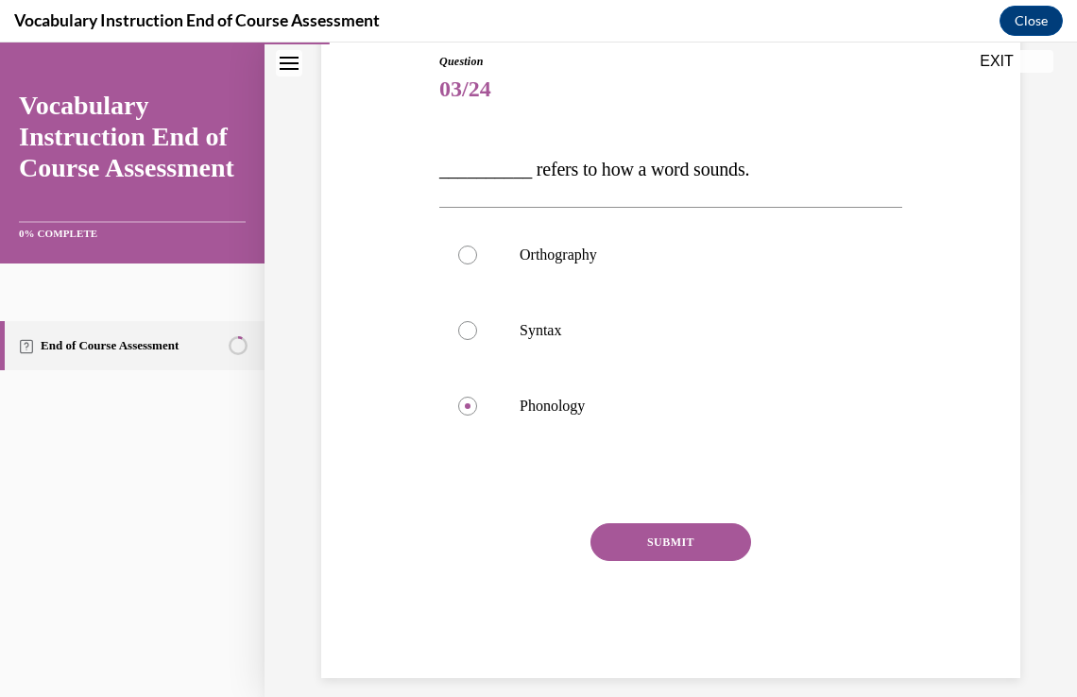
click at [679, 554] on button "SUBMIT" at bounding box center [671, 543] width 161 height 38
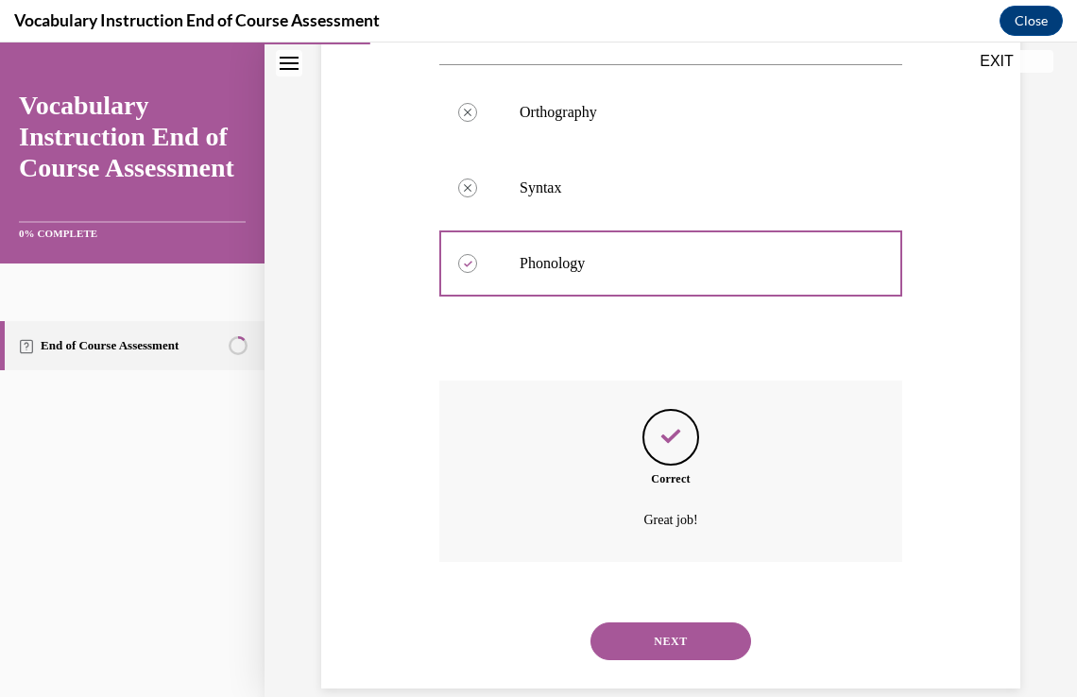
scroll to position [381, 0]
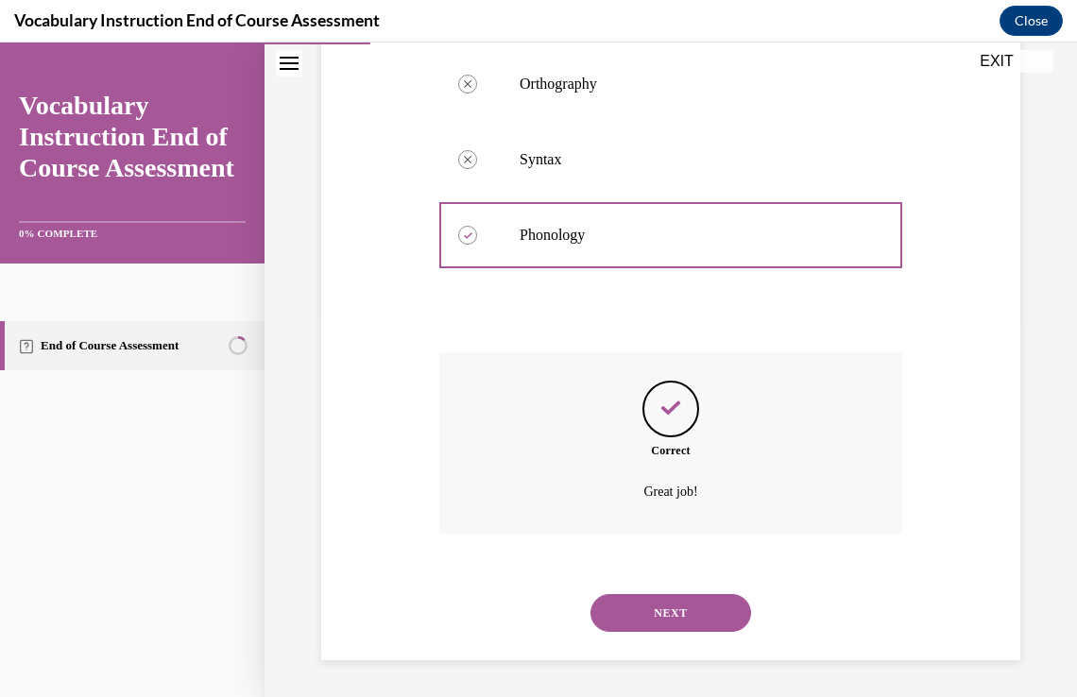
click at [699, 618] on button "NEXT" at bounding box center [671, 613] width 161 height 38
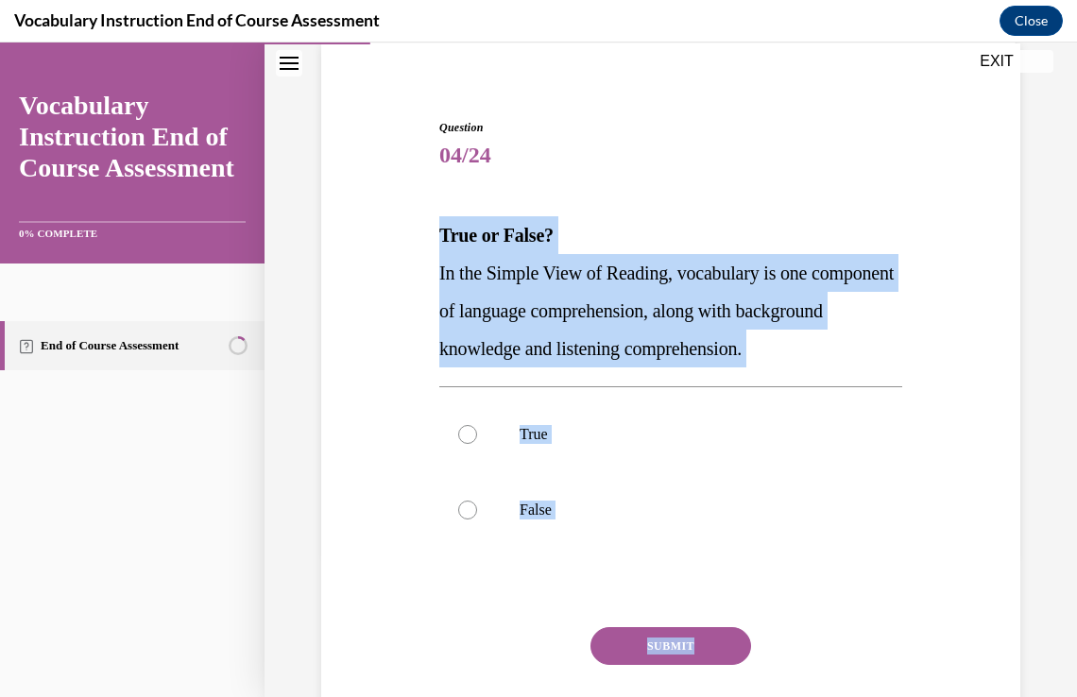
scroll to position [156, 0]
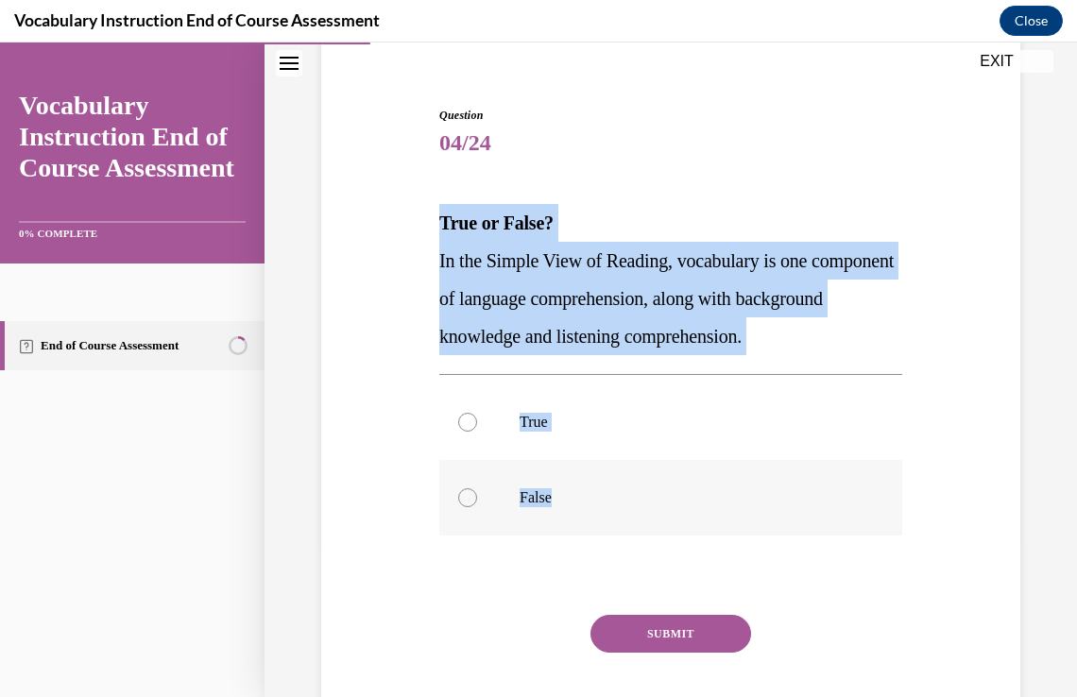
drag, startPoint x: 440, startPoint y: 376, endPoint x: 614, endPoint y: 531, distance: 232.9
click at [614, 531] on div "Question 04/24 True or False? In the Simple View of Reading, vocabulary is one …" at bounding box center [670, 438] width 463 height 663
copy div "True or False? In the Simple View of Reading, vocabulary is one component of la…"
click at [768, 420] on p "True" at bounding box center [688, 422] width 336 height 19
click at [477, 420] on input "True" at bounding box center [467, 422] width 19 height 19
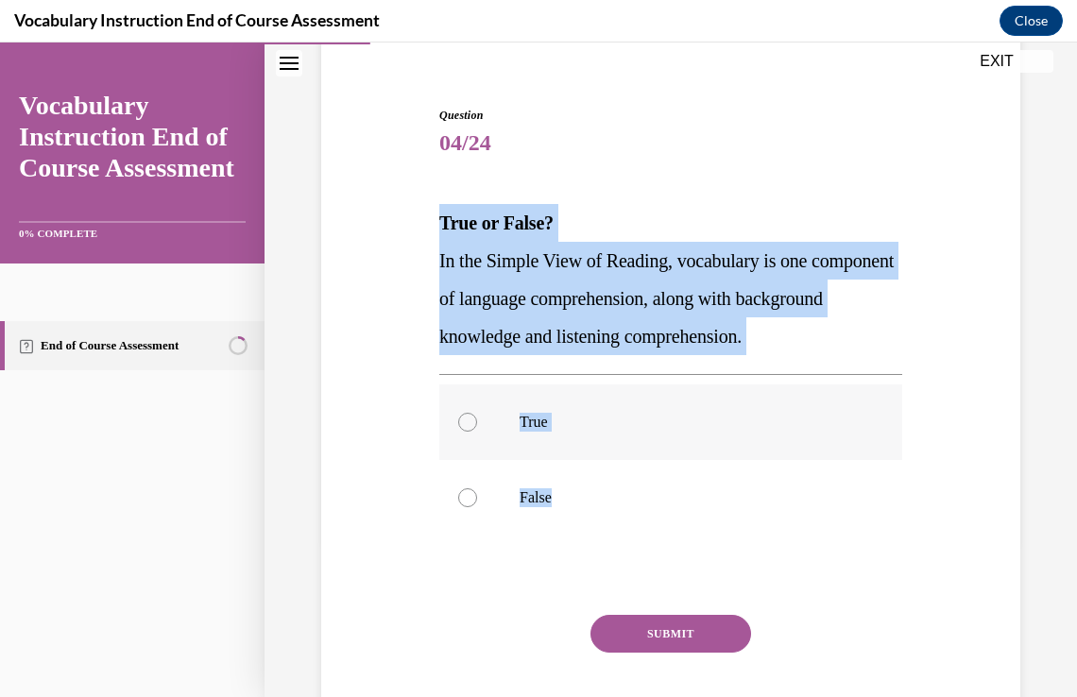
radio input "true"
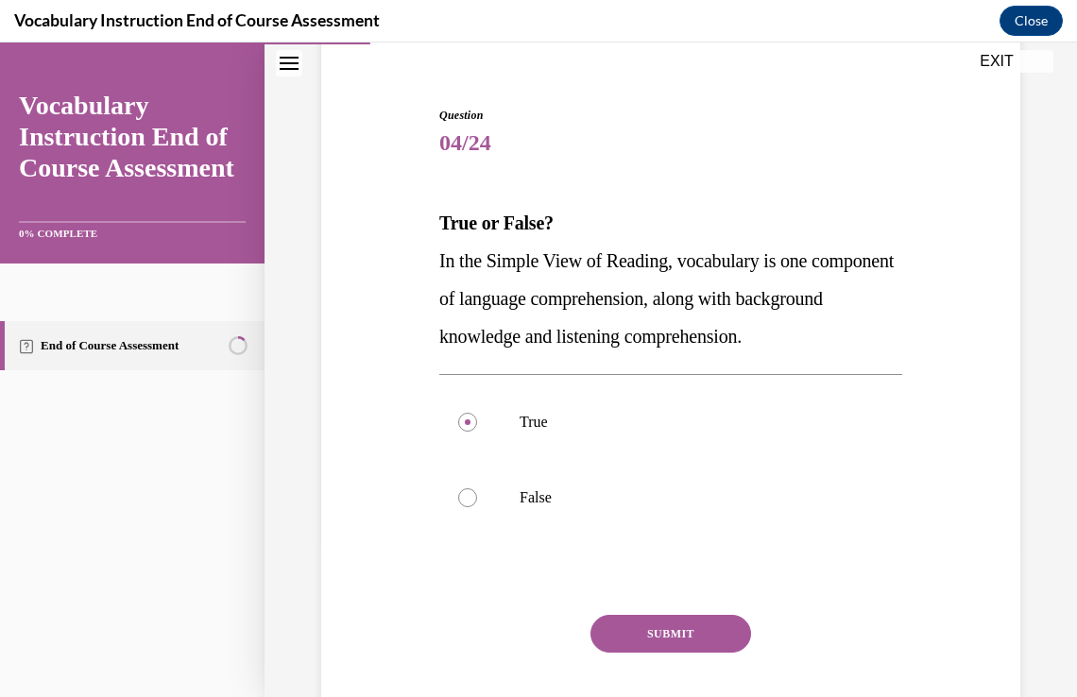
click at [703, 641] on button "SUBMIT" at bounding box center [671, 634] width 161 height 38
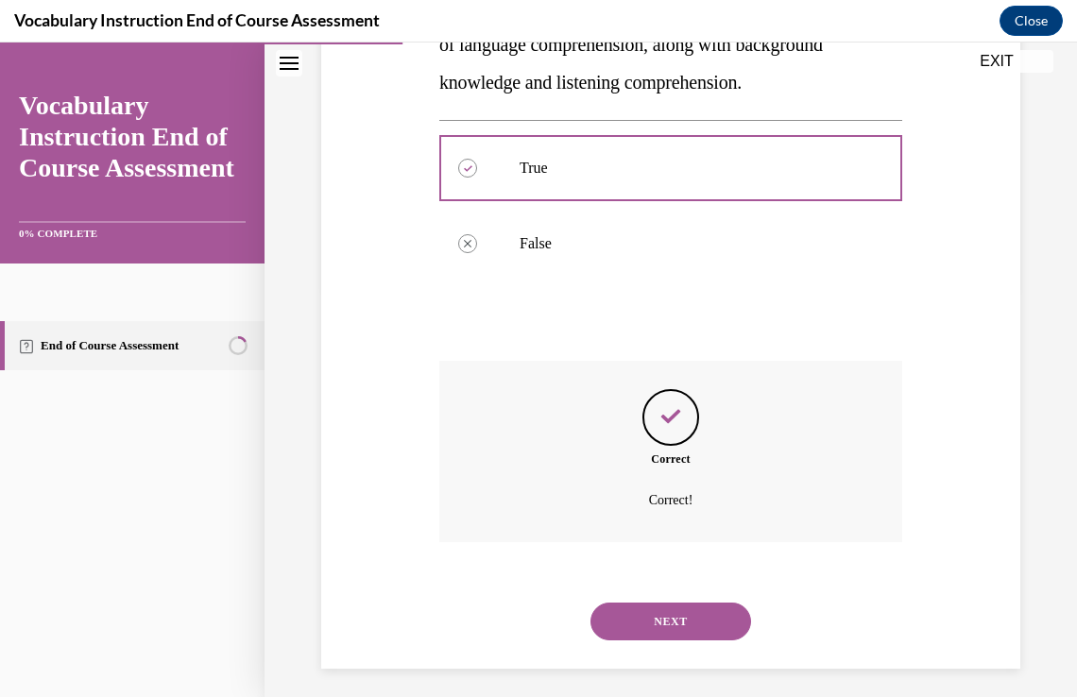
scroll to position [419, 0]
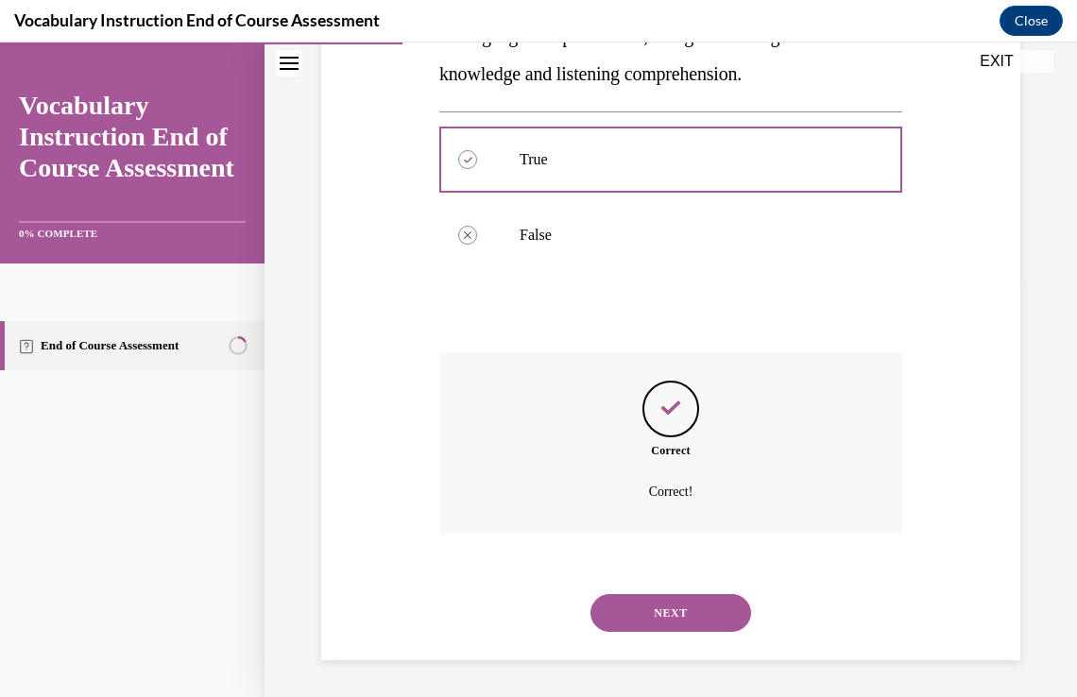
click at [706, 628] on button "NEXT" at bounding box center [671, 613] width 161 height 38
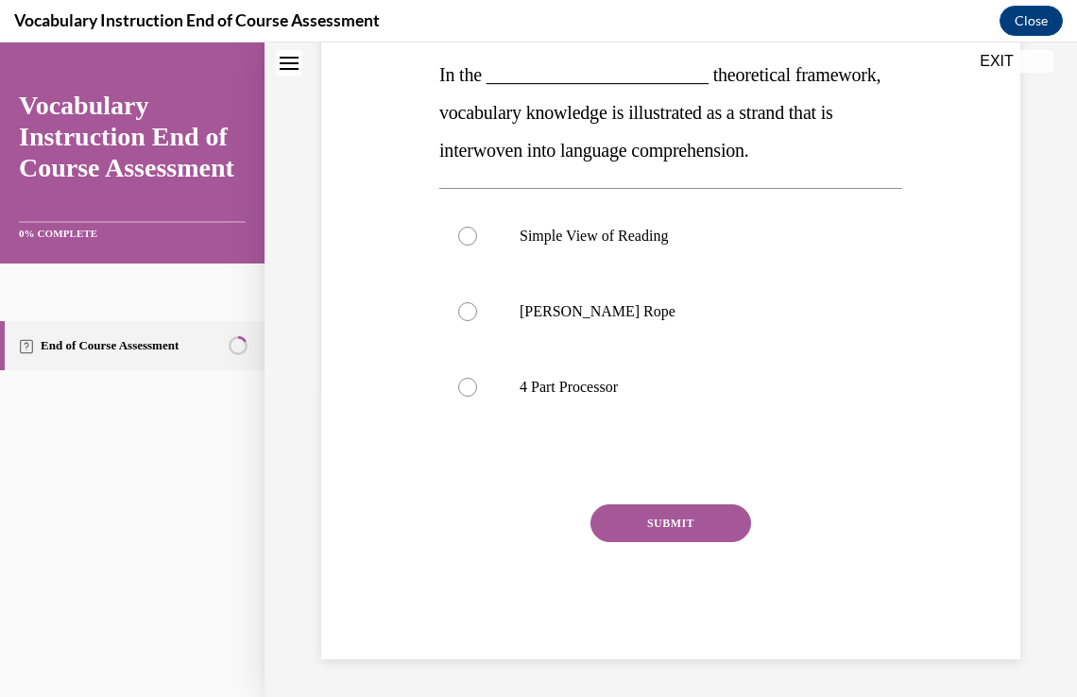
scroll to position [0, 0]
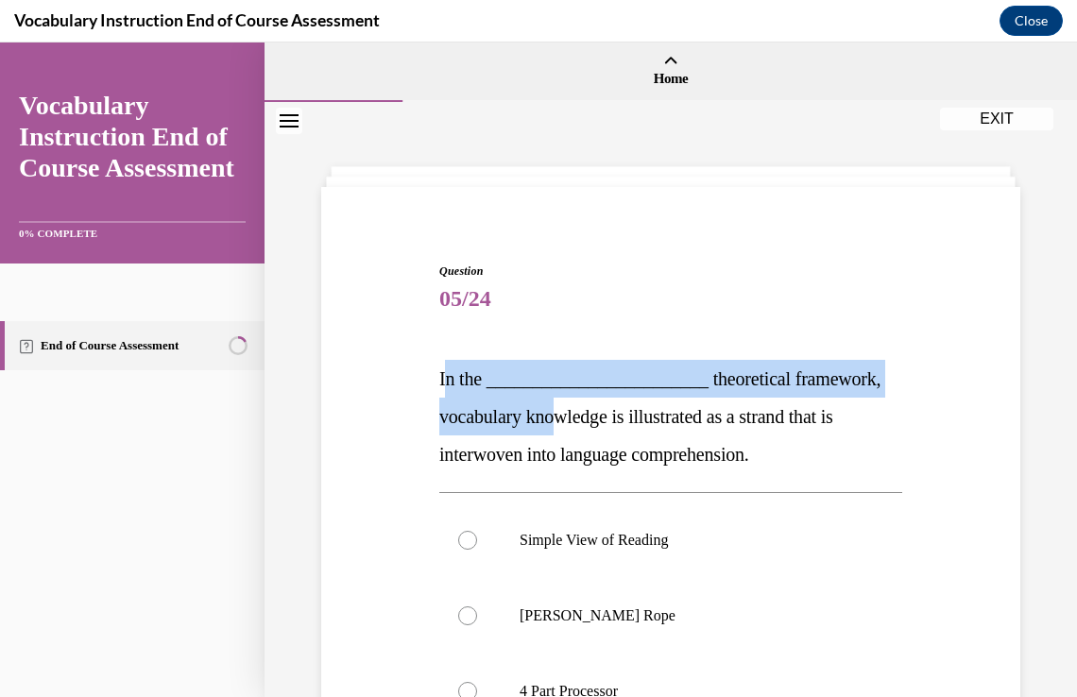
drag, startPoint x: 442, startPoint y: 376, endPoint x: 556, endPoint y: 420, distance: 121.5
click at [556, 420] on span "In the ________________________ theoretical framework, vocabulary knowledge is …" at bounding box center [659, 417] width 441 height 96
drag, startPoint x: 556, startPoint y: 420, endPoint x: 472, endPoint y: 413, distance: 84.4
click at [472, 413] on span "In the ________________________ theoretical framework, vocabulary knowledge is …" at bounding box center [659, 417] width 441 height 96
click at [439, 380] on span "In the ________________________ theoretical framework, vocabulary knowledge is …" at bounding box center [659, 417] width 441 height 96
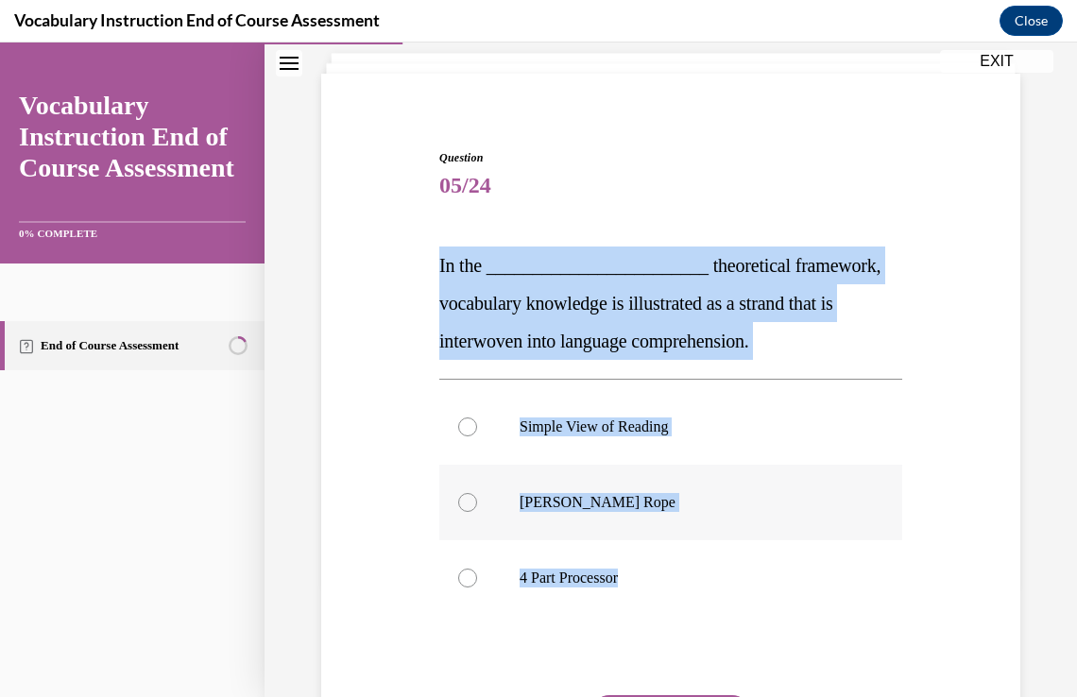
scroll to position [151, 0]
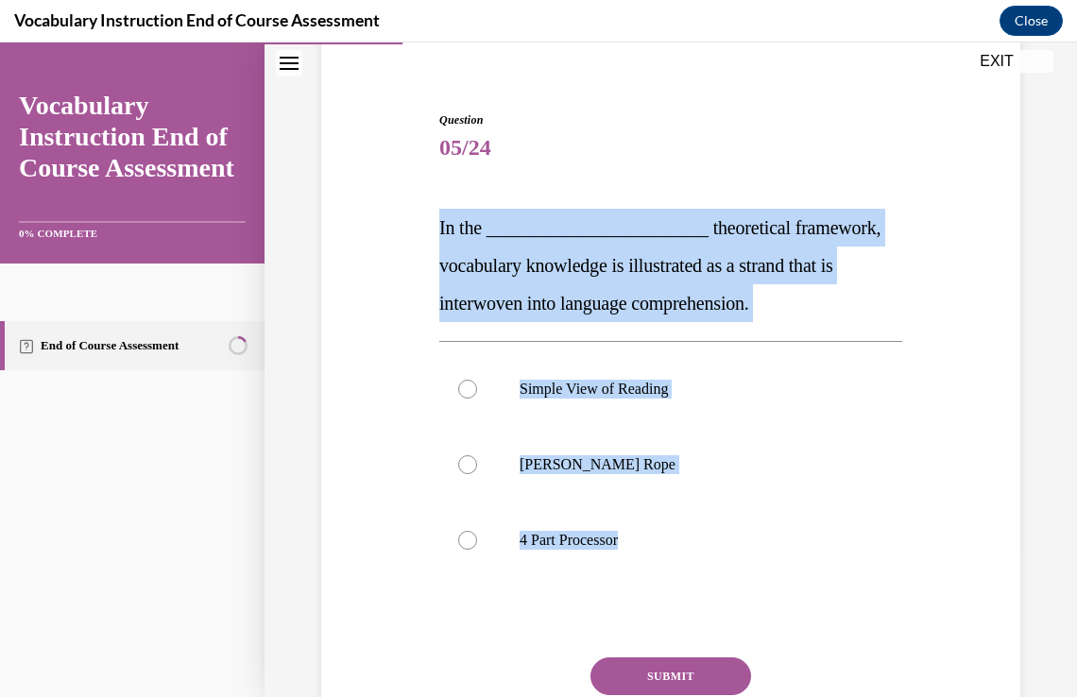
drag, startPoint x: 439, startPoint y: 380, endPoint x: 686, endPoint y: 590, distance: 324.5
click at [686, 590] on div "Question 05/24 In the ________________________ theoretical framework, vocabular…" at bounding box center [670, 462] width 463 height 701
copy div "In the ________________________ theoretical framework, vocabulary knowledge is …"
click at [698, 483] on label "Scarborough's Rope" at bounding box center [670, 465] width 463 height 76
click at [477, 474] on input "Scarborough's Rope" at bounding box center [467, 465] width 19 height 19
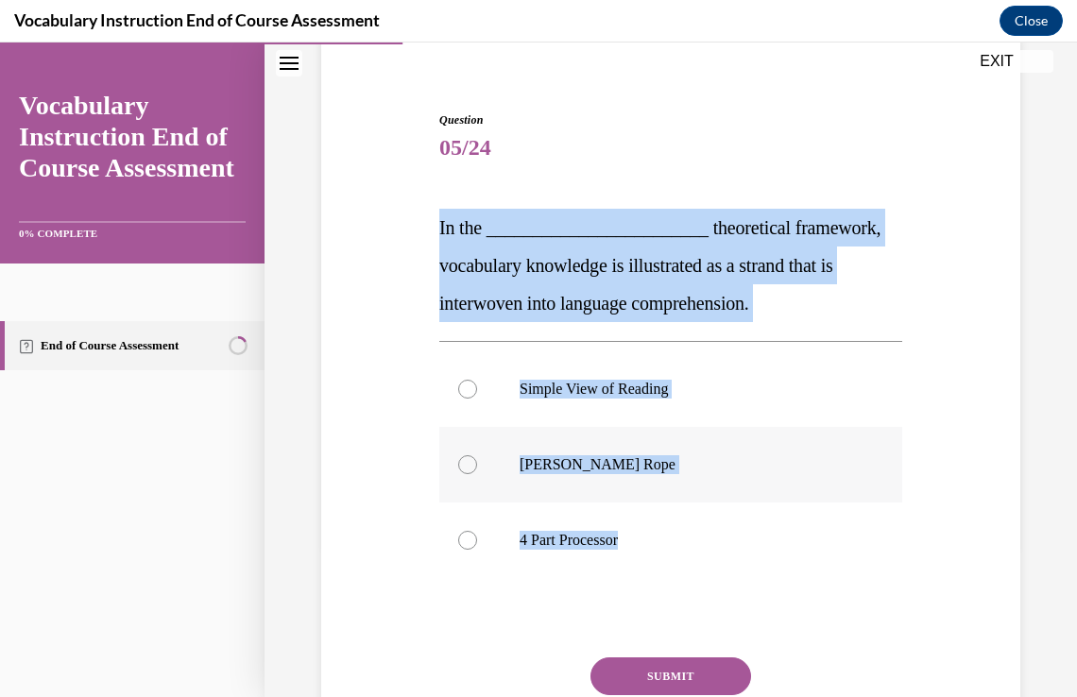
radio input "true"
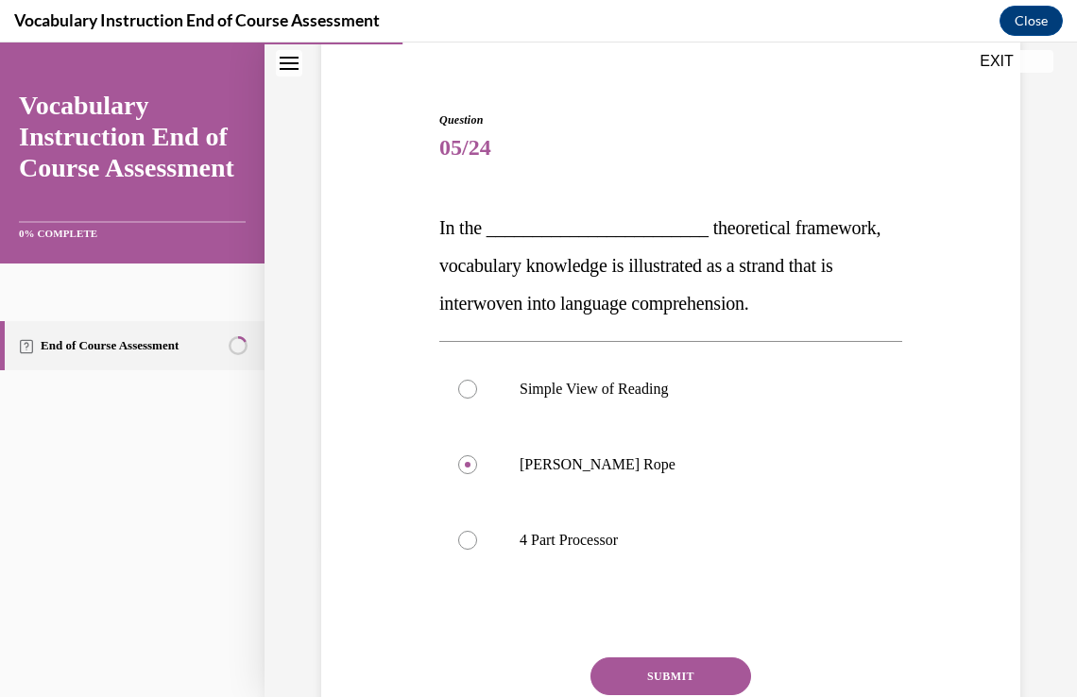
click at [680, 665] on button "SUBMIT" at bounding box center [671, 677] width 161 height 38
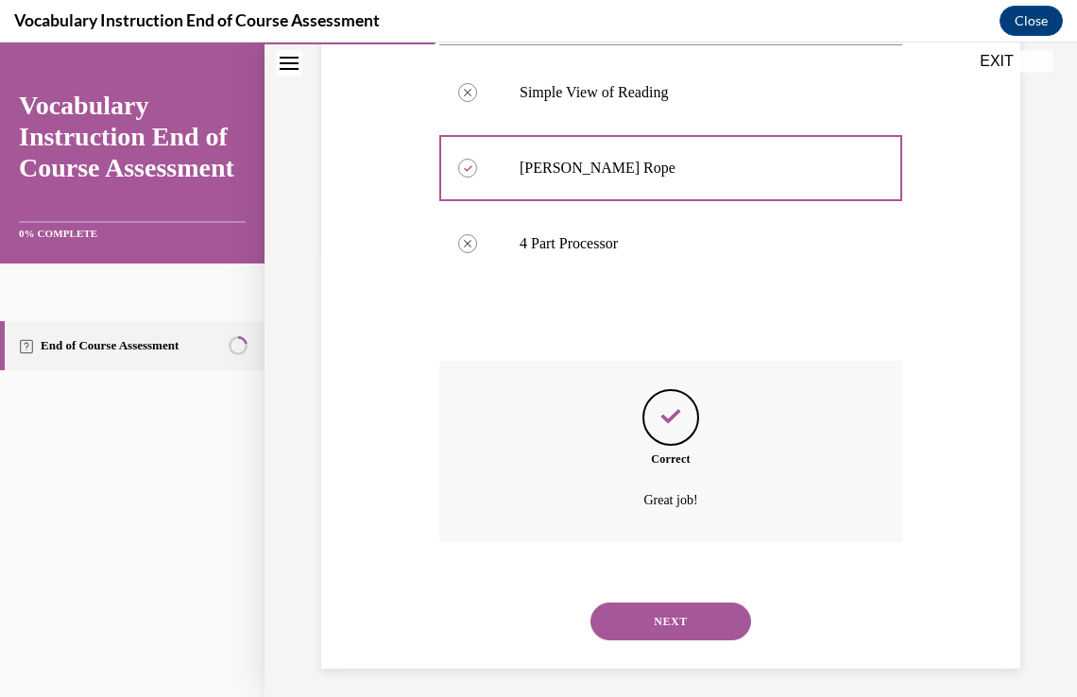
scroll to position [456, 0]
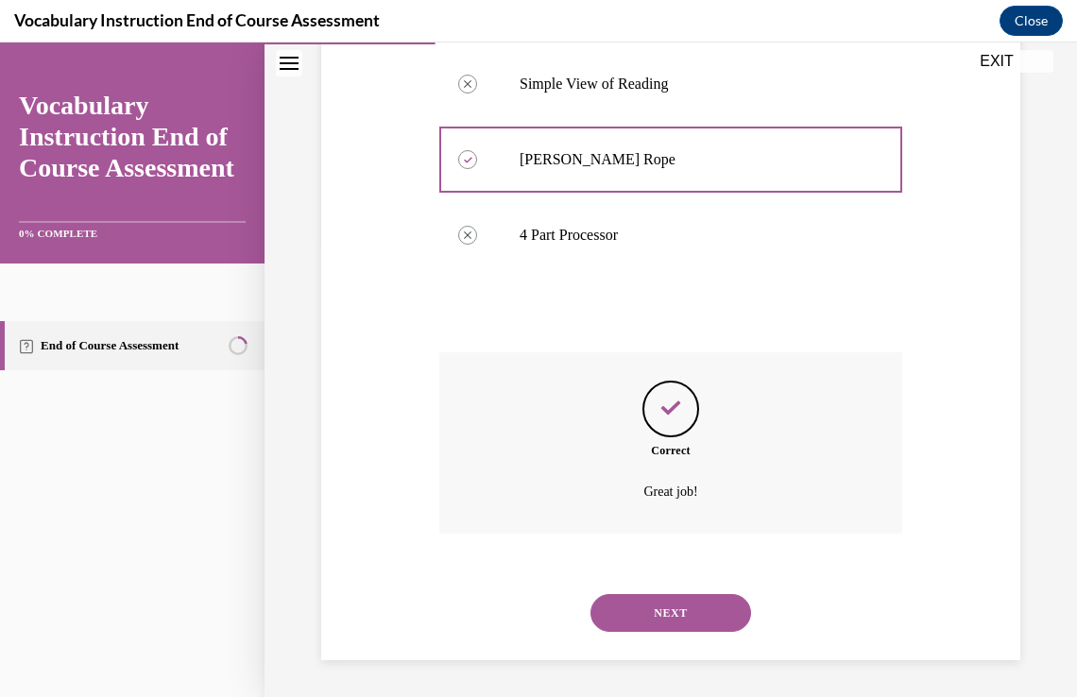
click at [660, 609] on button "NEXT" at bounding box center [671, 613] width 161 height 38
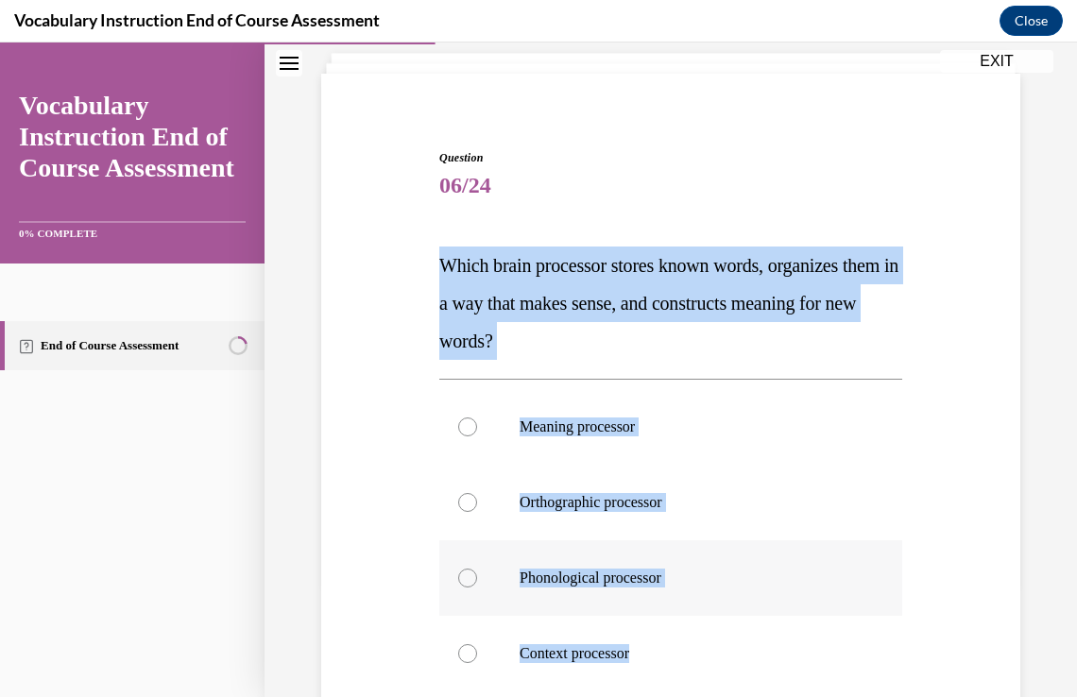
scroll to position [151, 0]
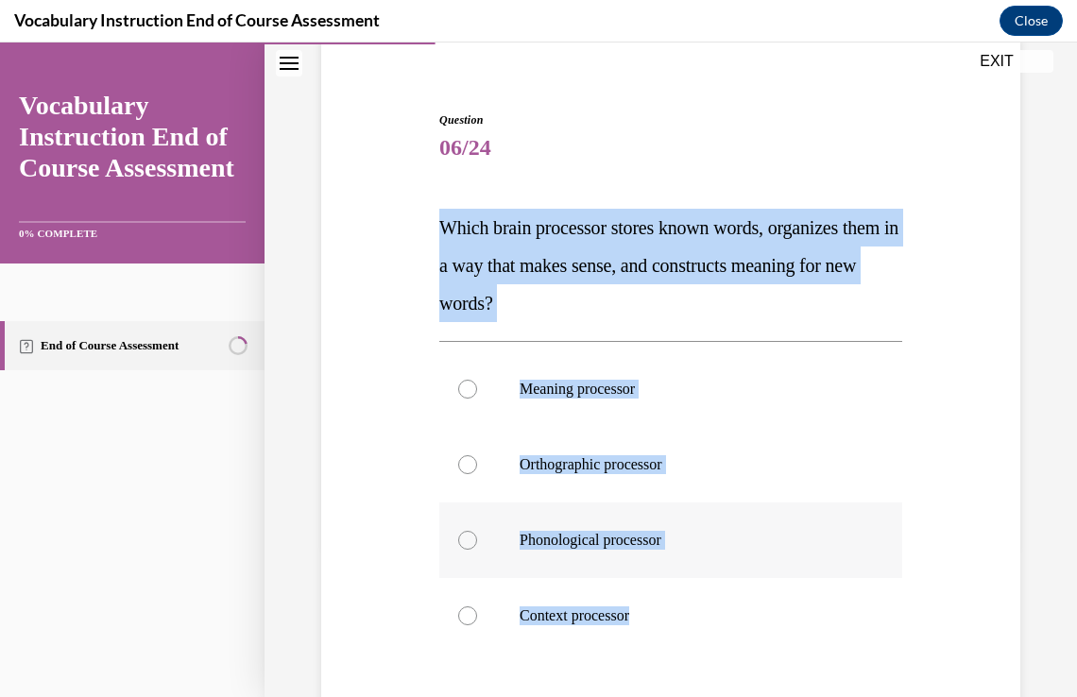
drag, startPoint x: 442, startPoint y: 374, endPoint x: 679, endPoint y: 672, distance: 380.1
click at [679, 672] on div "Question 06/24 Which brain processor stores known words, organizes them in a wa…" at bounding box center [670, 500] width 463 height 777
copy div "Which brain processor stores known words, organizes them in a way that makes se…"
click at [635, 401] on label "Meaning processor" at bounding box center [670, 390] width 463 height 76
click at [477, 399] on input "Meaning processor" at bounding box center [467, 389] width 19 height 19
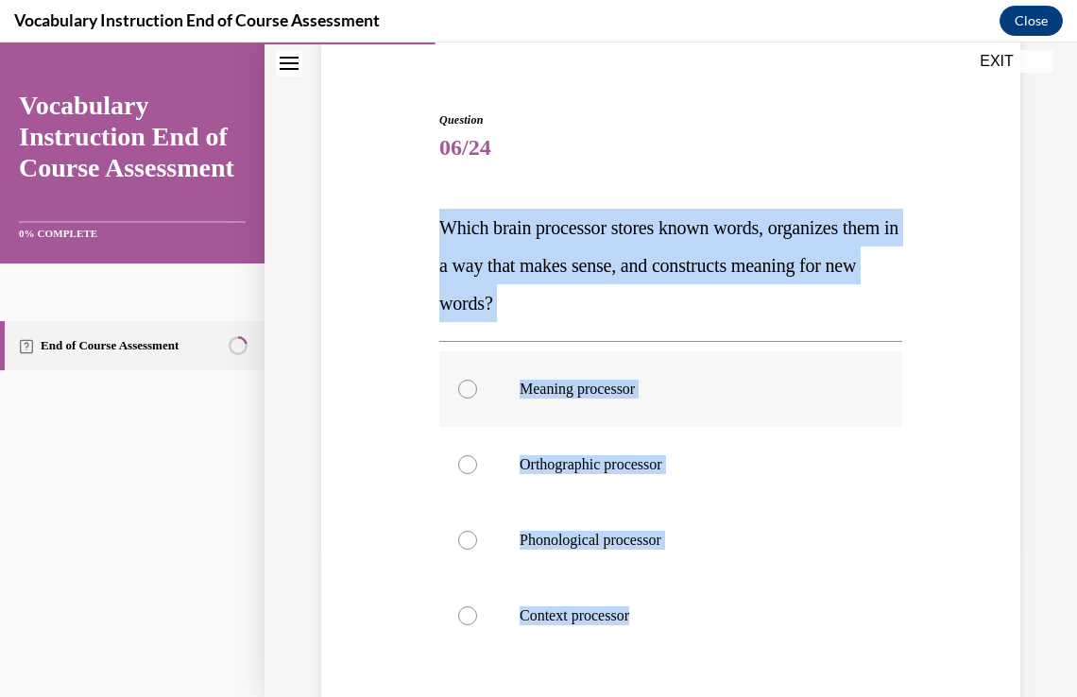
radio input "true"
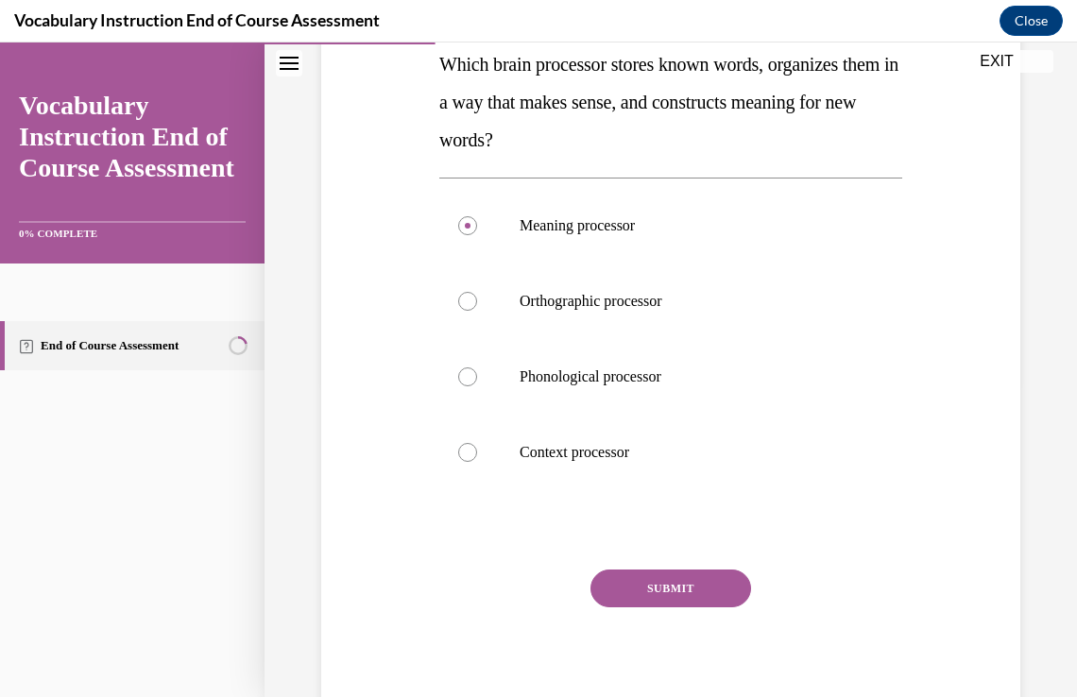
scroll to position [379, 0]
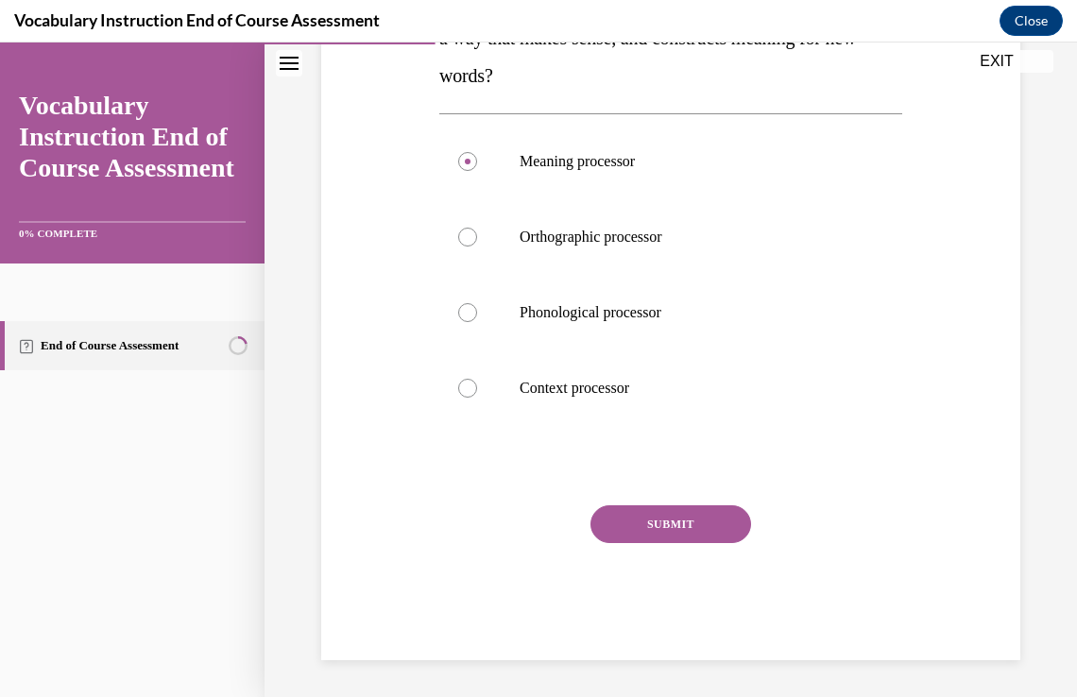
click at [727, 521] on button "SUBMIT" at bounding box center [671, 525] width 161 height 38
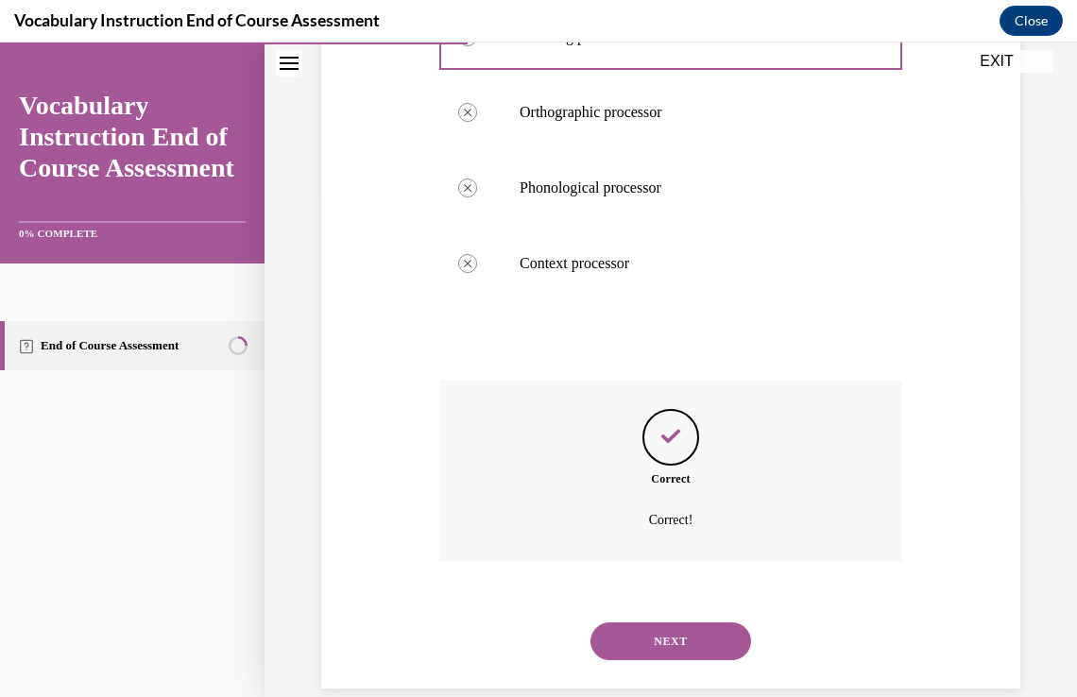
scroll to position [532, 0]
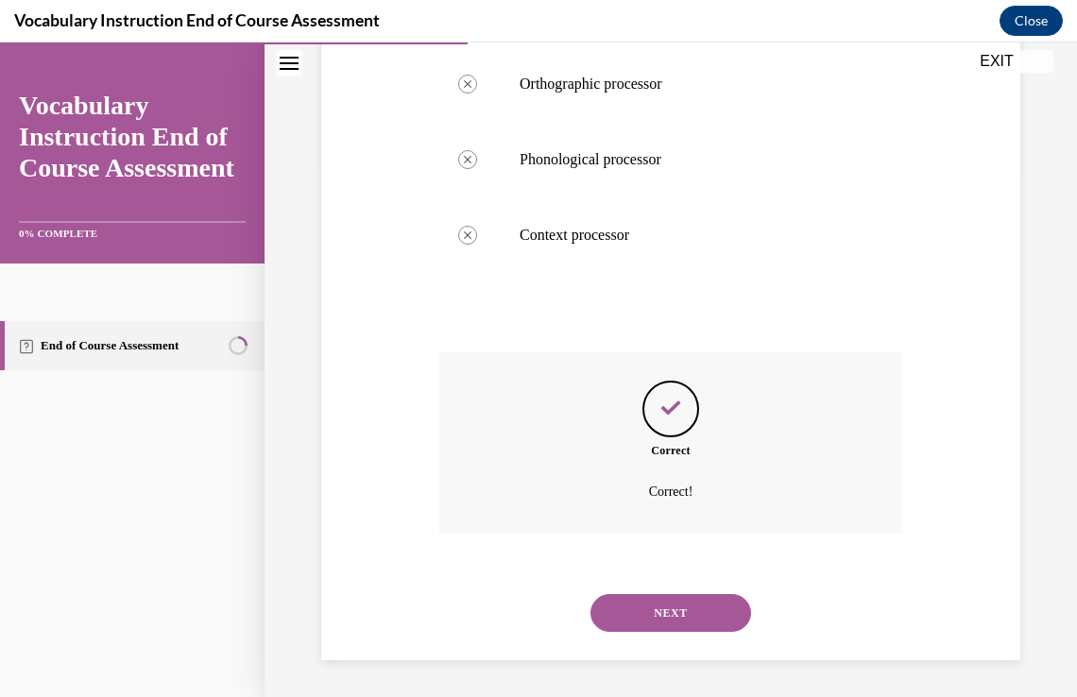
click at [672, 606] on button "NEXT" at bounding box center [671, 613] width 161 height 38
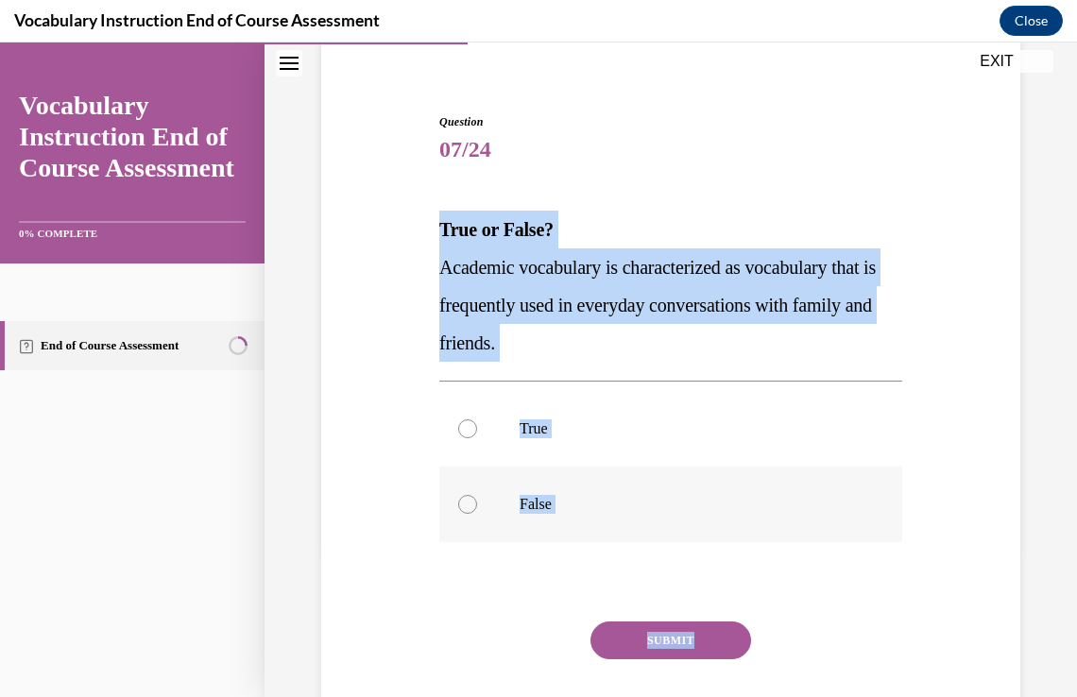
scroll to position [151, 0]
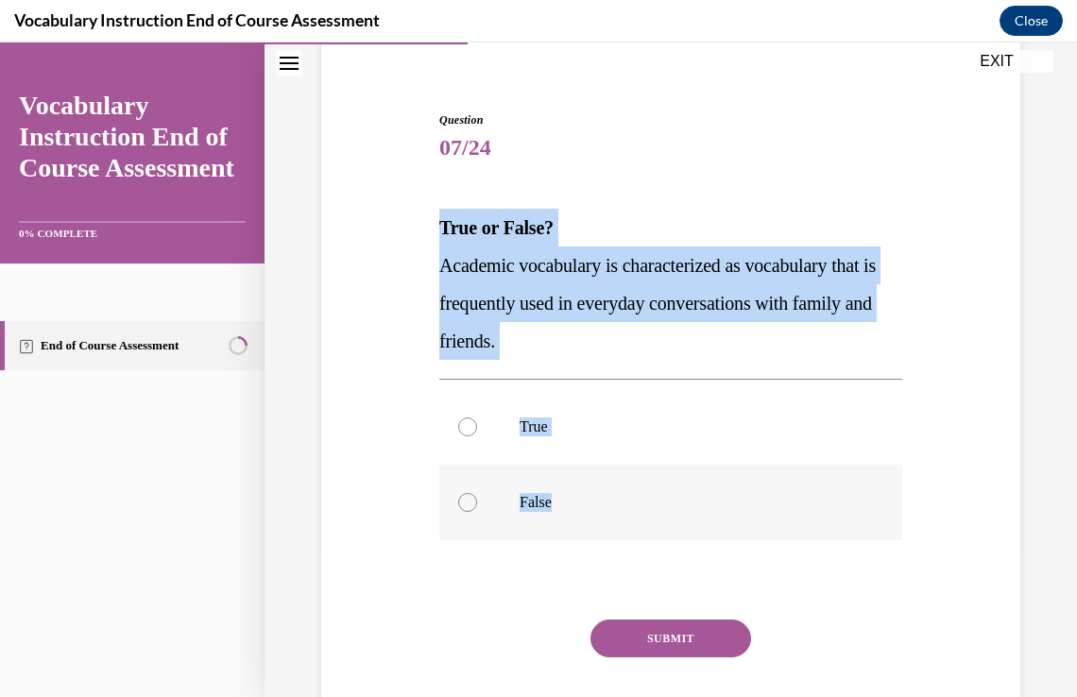
drag, startPoint x: 439, startPoint y: 376, endPoint x: 571, endPoint y: 497, distance: 179.3
click at [571, 497] on div "Question 07/24 True or False? Academic vocabulary is characterized as vocabular…" at bounding box center [670, 443] width 463 height 663
copy div "True or False? Academic vocabulary is characterized as vocabulary that is frequ…"
click at [729, 466] on label "False" at bounding box center [670, 503] width 463 height 76
click at [477, 493] on input "False" at bounding box center [467, 502] width 19 height 19
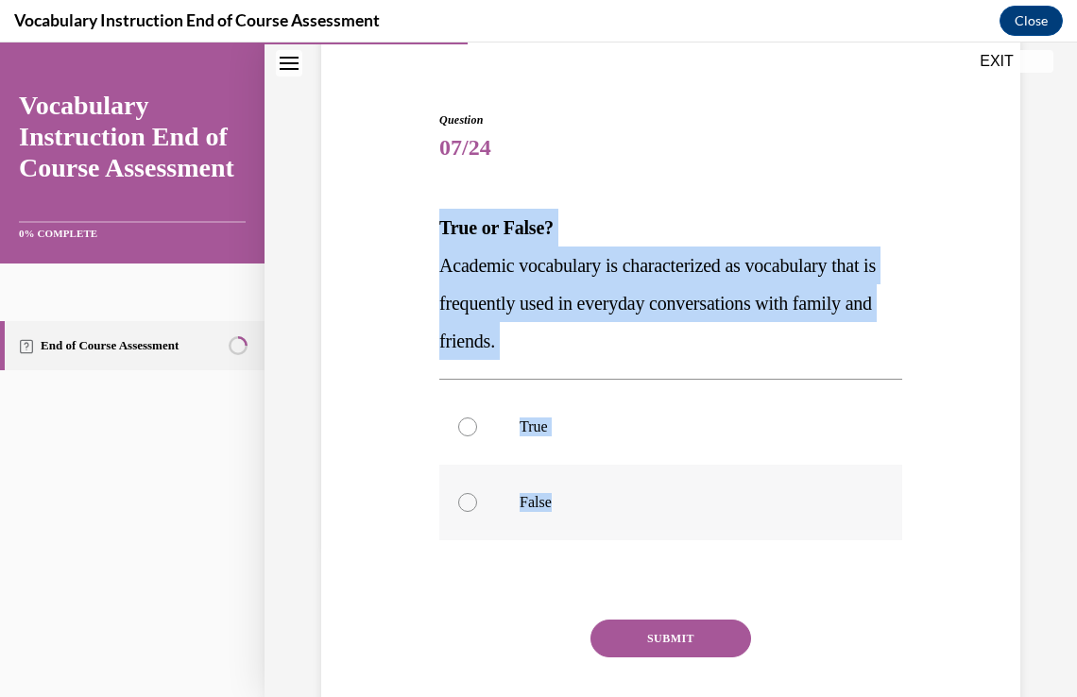
radio input "true"
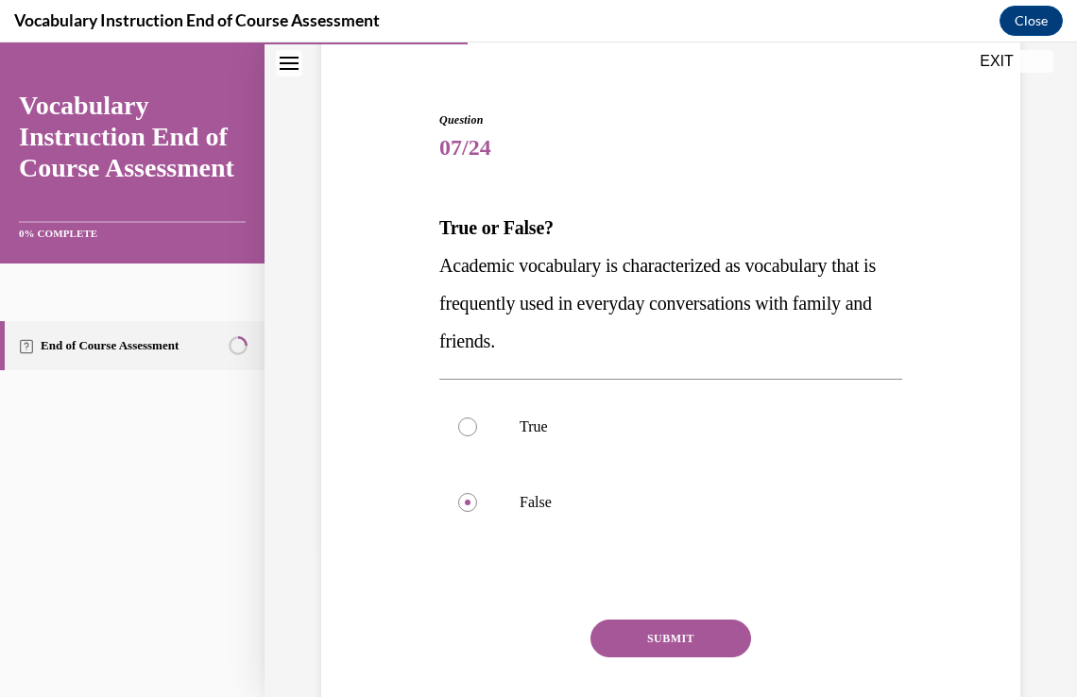
drag, startPoint x: 689, startPoint y: 618, endPoint x: 840, endPoint y: 588, distance: 154.2
click at [840, 588] on div "Question 07/24 True or False? Academic vocabulary is characterized as vocabular…" at bounding box center [670, 443] width 463 height 663
click at [658, 624] on button "SUBMIT" at bounding box center [671, 639] width 161 height 38
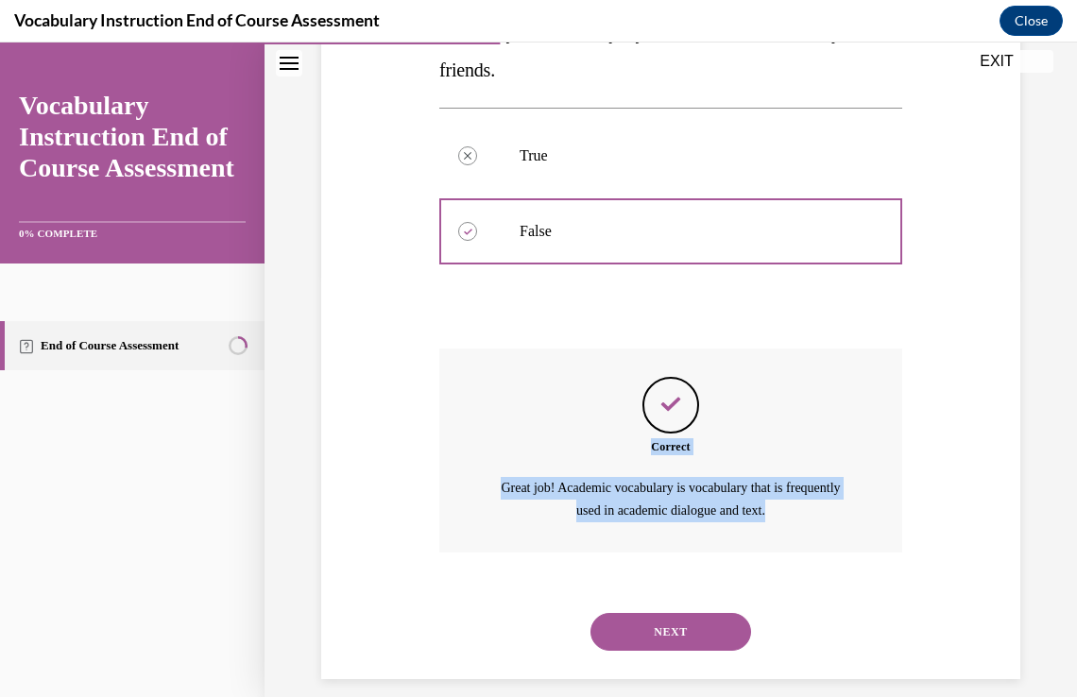
scroll to position [441, 0]
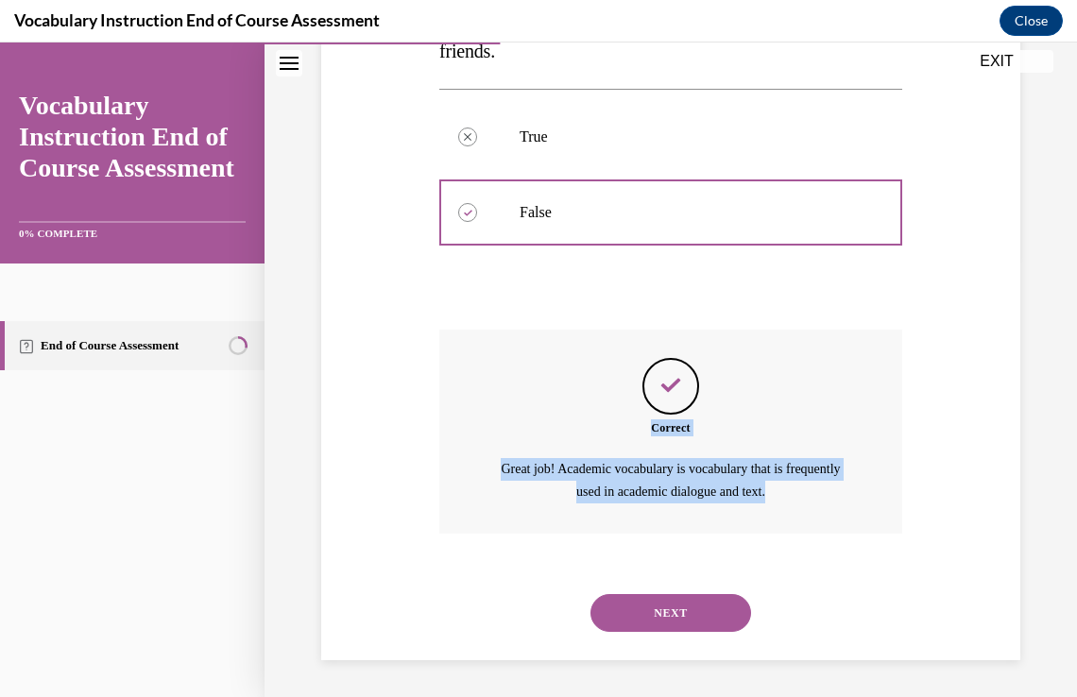
click at [646, 611] on button "NEXT" at bounding box center [671, 613] width 161 height 38
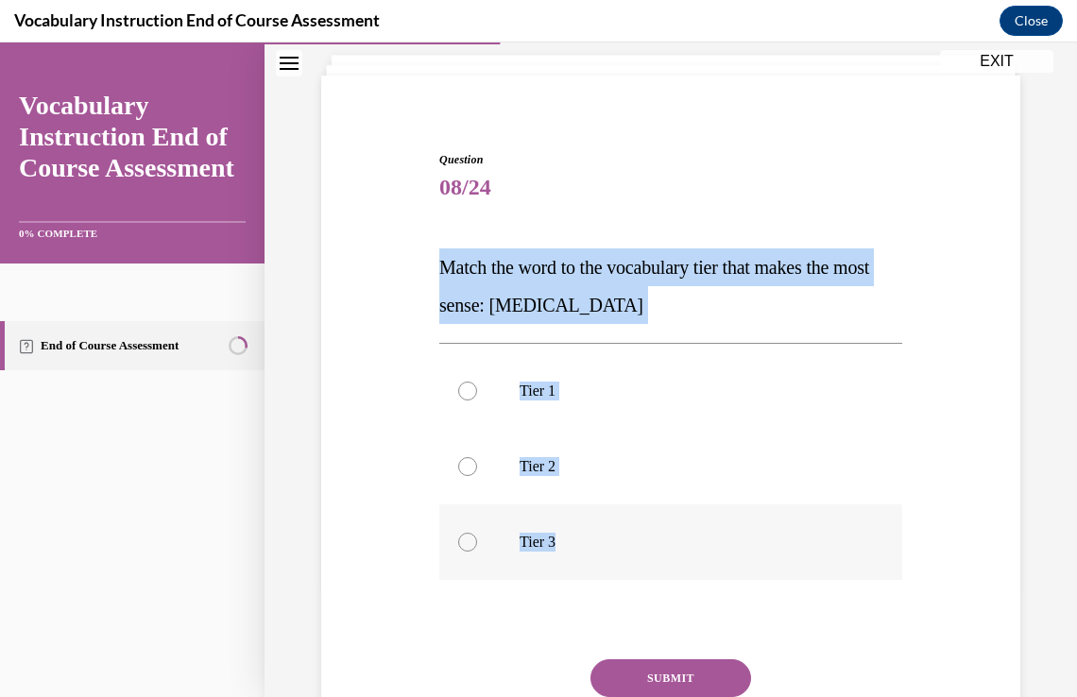
scroll to position [113, 0]
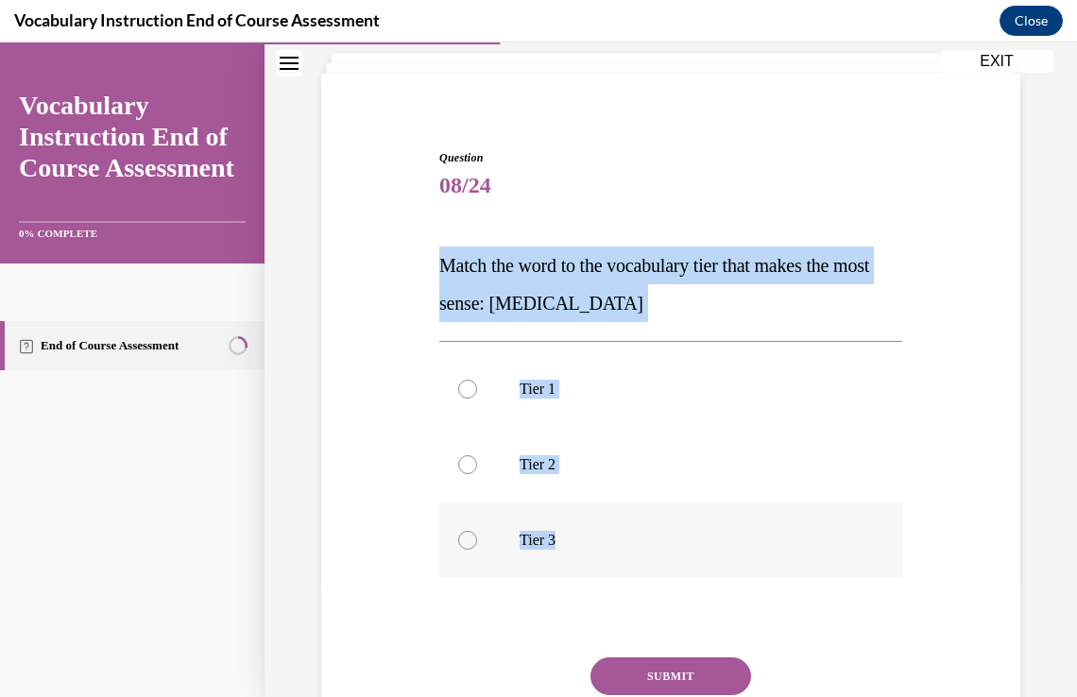
drag, startPoint x: 436, startPoint y: 374, endPoint x: 662, endPoint y: 656, distance: 361.0
click at [662, 656] on div "Question 08/24 Match the word to the vocabulary tier that makes the most sense:…" at bounding box center [671, 467] width 473 height 692
copy div "Match the word to the vocabulary tier that makes the most sense: anaphylaxis Ti…"
click at [647, 556] on label "Tier 3" at bounding box center [670, 541] width 463 height 76
click at [477, 550] on input "Tier 3" at bounding box center [467, 540] width 19 height 19
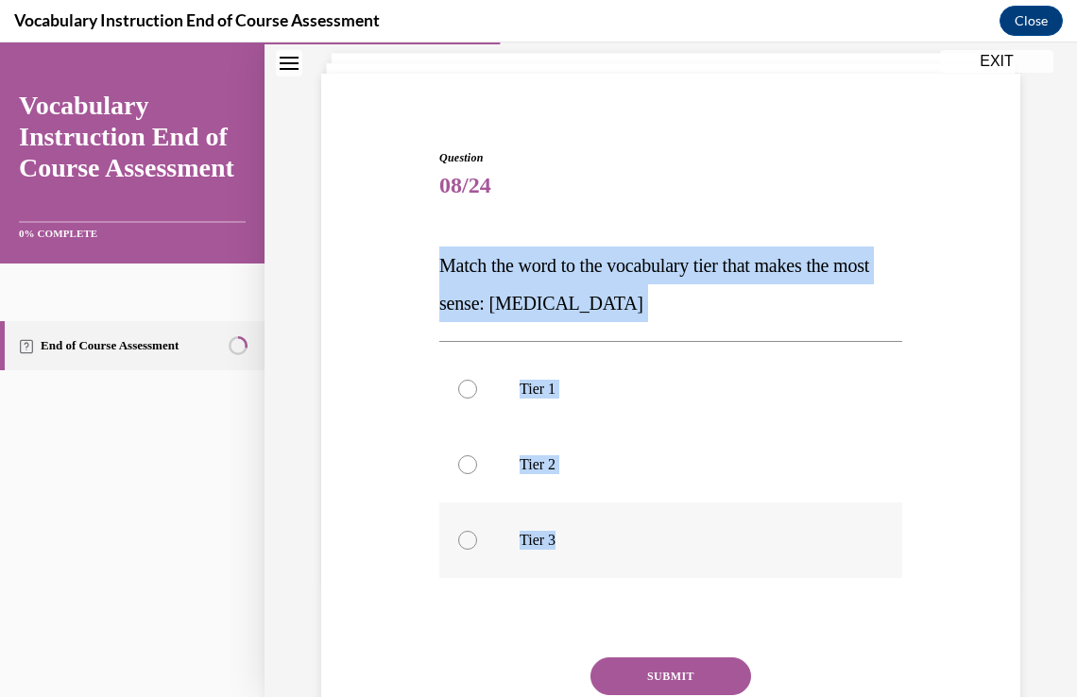
radio input "true"
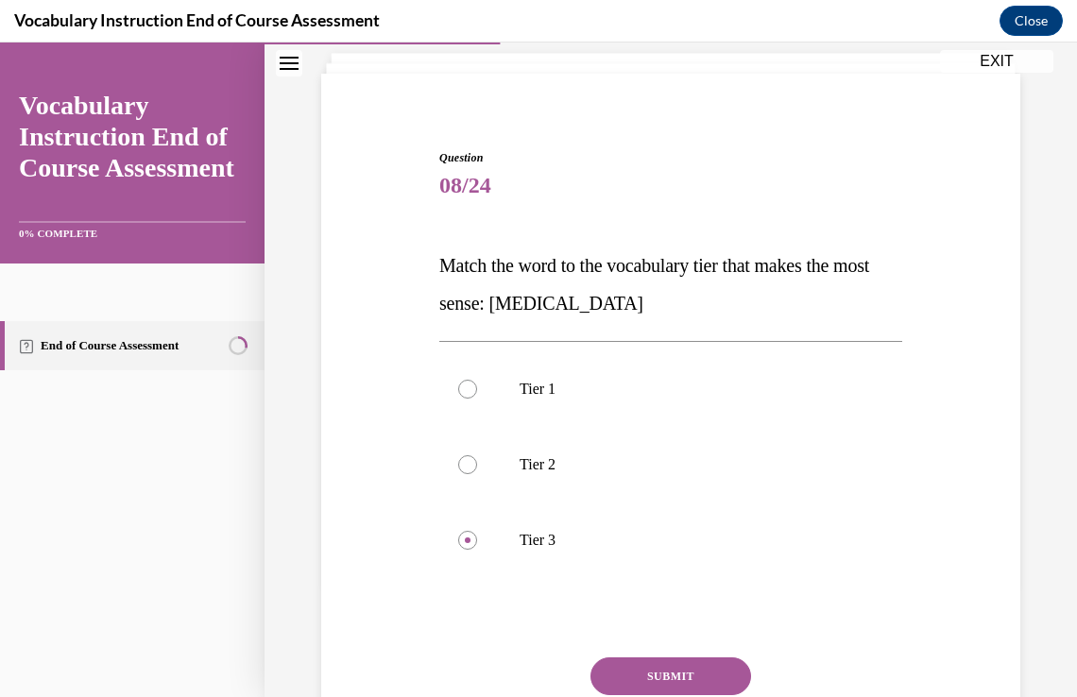
click at [691, 671] on button "SUBMIT" at bounding box center [671, 677] width 161 height 38
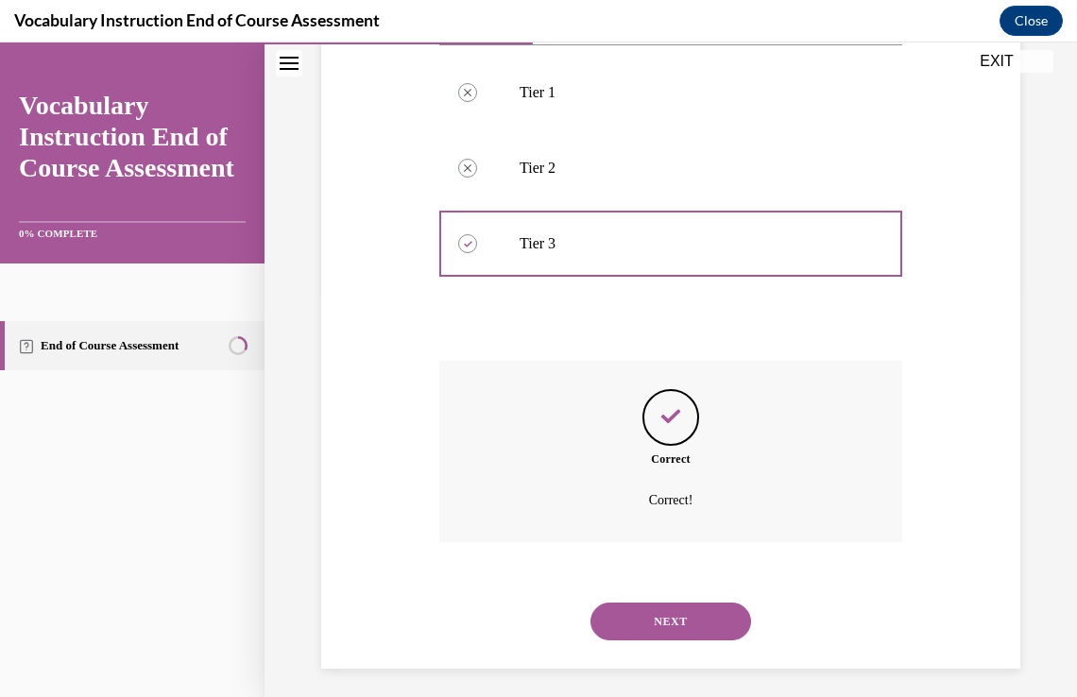
scroll to position [419, 0]
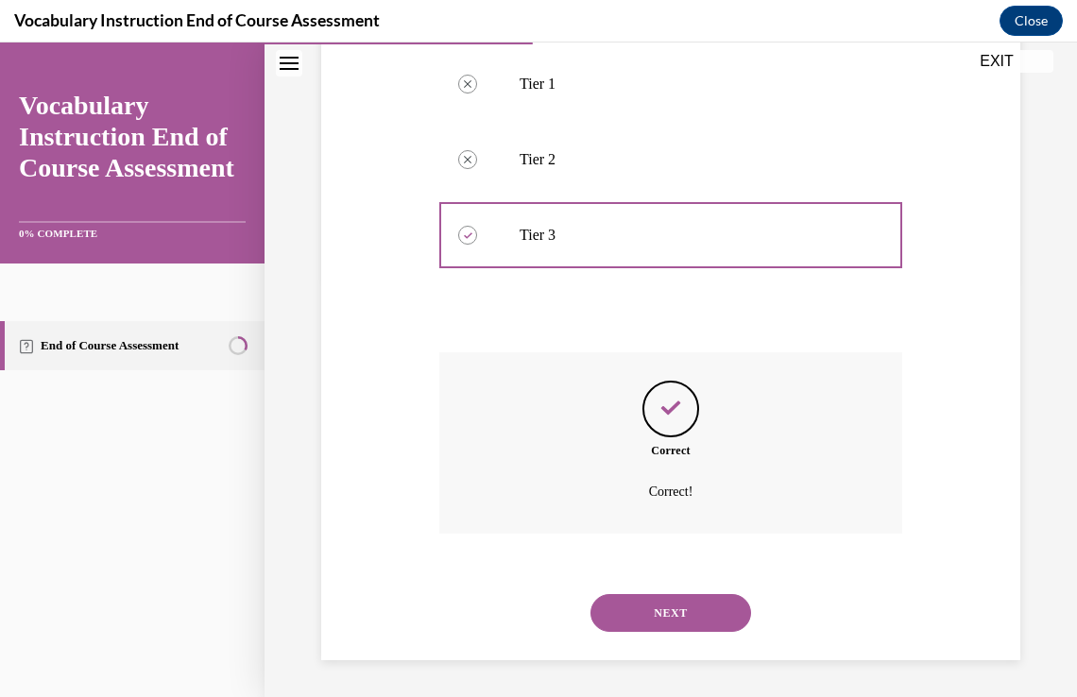
click at [657, 608] on button "NEXT" at bounding box center [671, 613] width 161 height 38
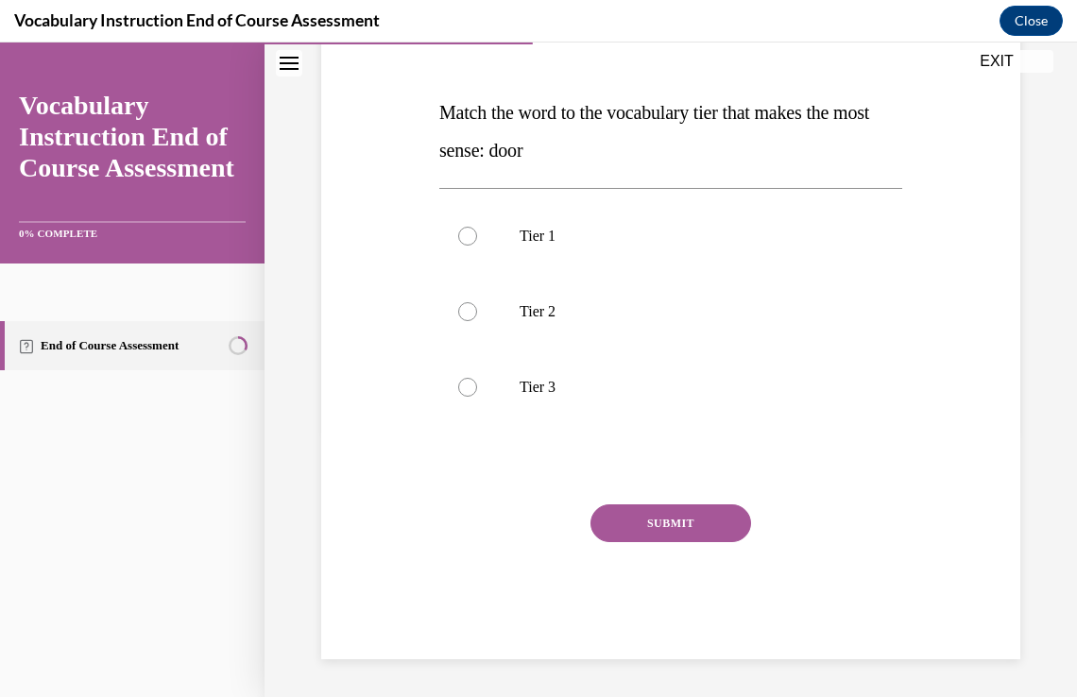
scroll to position [0, 0]
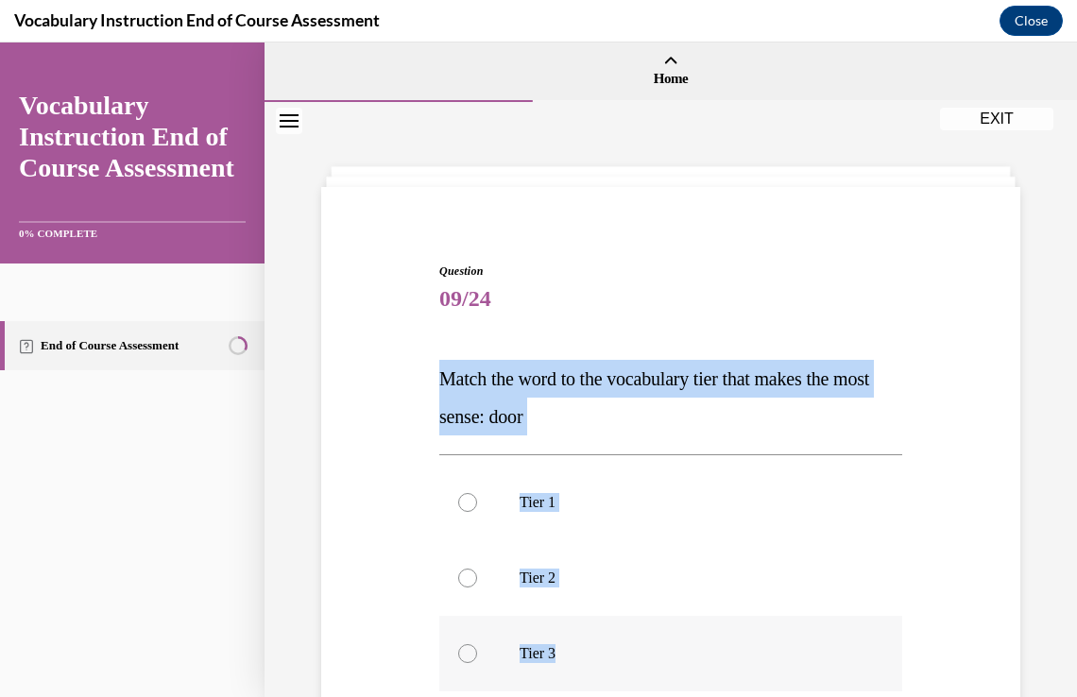
drag, startPoint x: 440, startPoint y: 376, endPoint x: 612, endPoint y: 653, distance: 326.0
click at [612, 653] on div "Question 09/24 Match the word to the vocabulary tier that makes the most sense:…" at bounding box center [670, 594] width 463 height 663
copy div "Match the word to the vocabulary tier that makes the most sense: door Tier 1 Ti…"
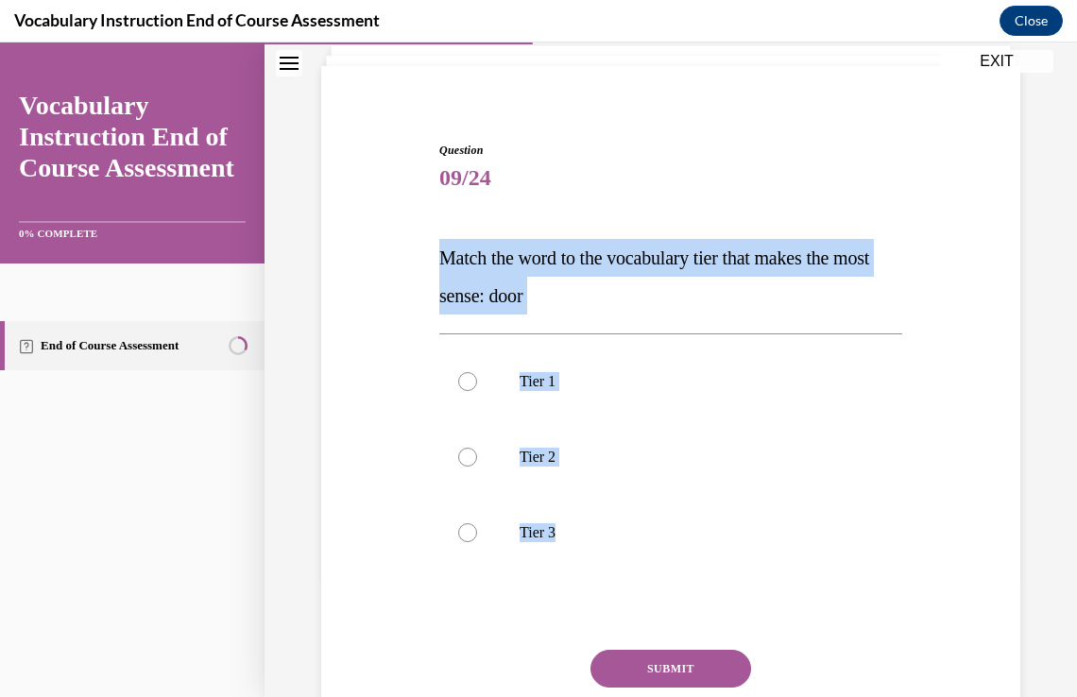
scroll to position [125, 0]
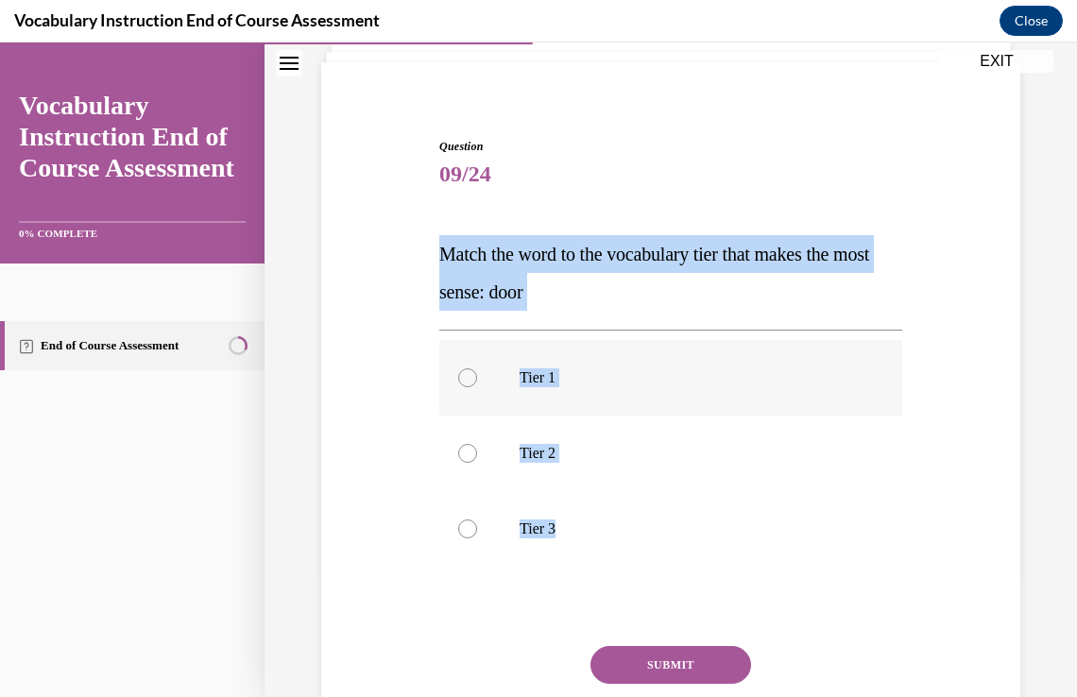
click at [586, 369] on p "Tier 1" at bounding box center [688, 378] width 336 height 19
click at [477, 369] on input "Tier 1" at bounding box center [467, 378] width 19 height 19
radio input "true"
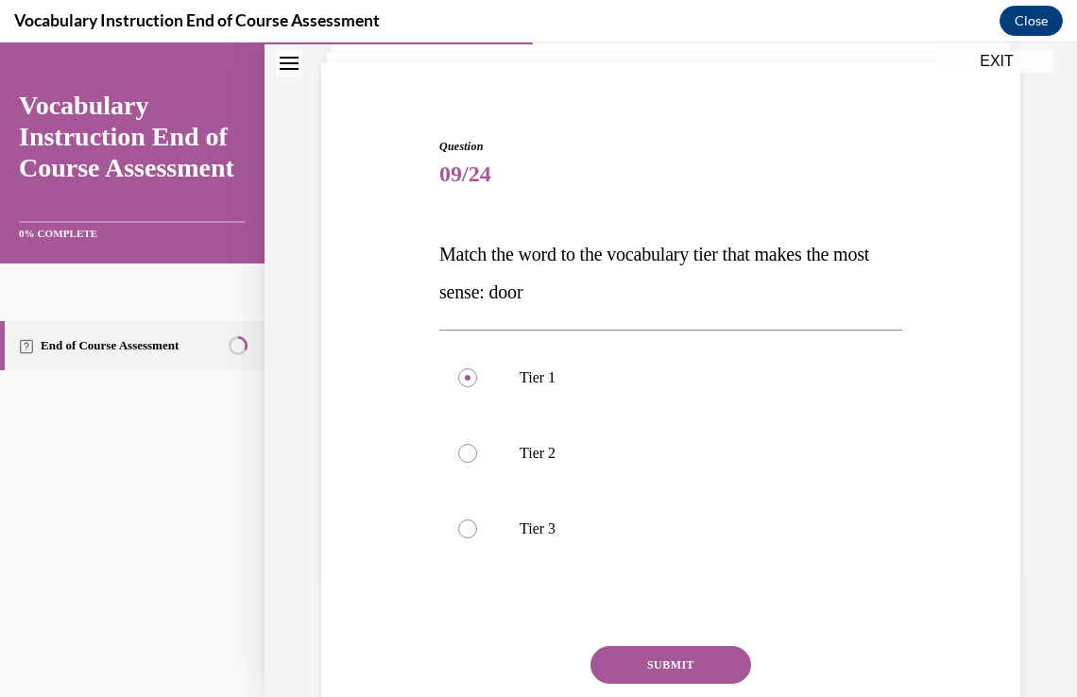
click at [723, 670] on button "SUBMIT" at bounding box center [671, 665] width 161 height 38
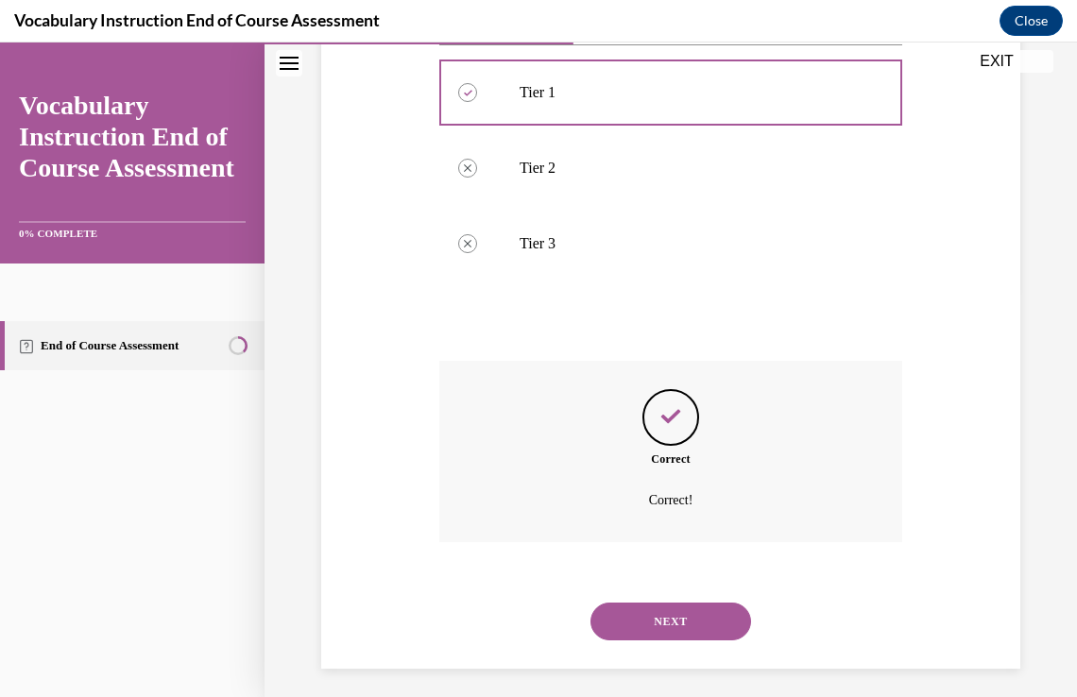
scroll to position [419, 0]
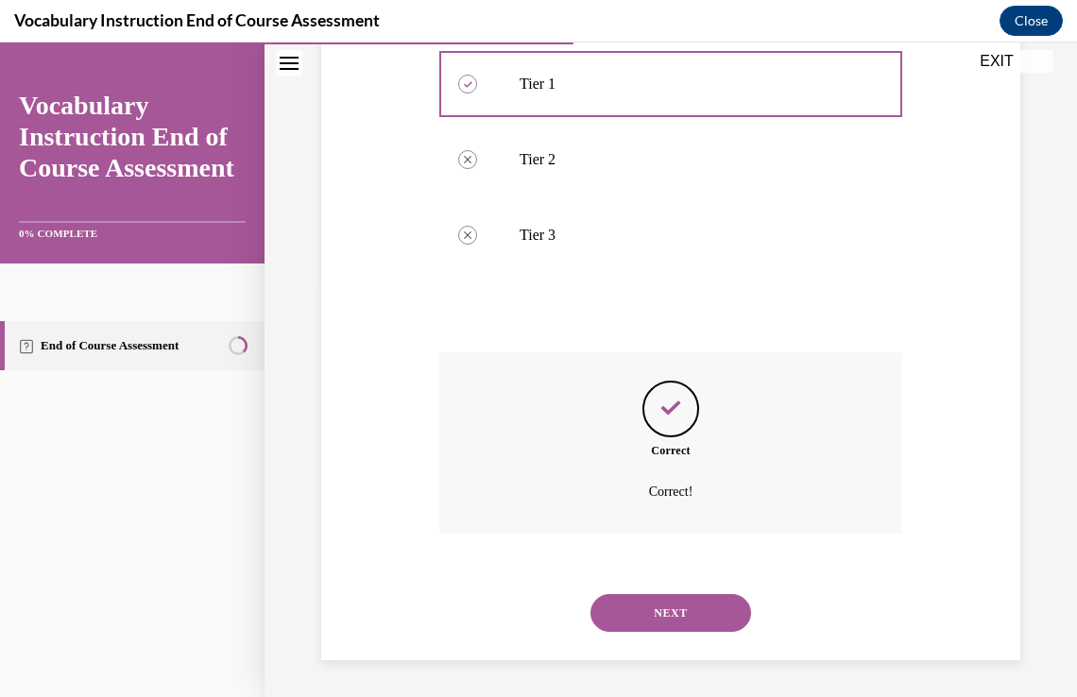
click at [698, 600] on button "NEXT" at bounding box center [671, 613] width 161 height 38
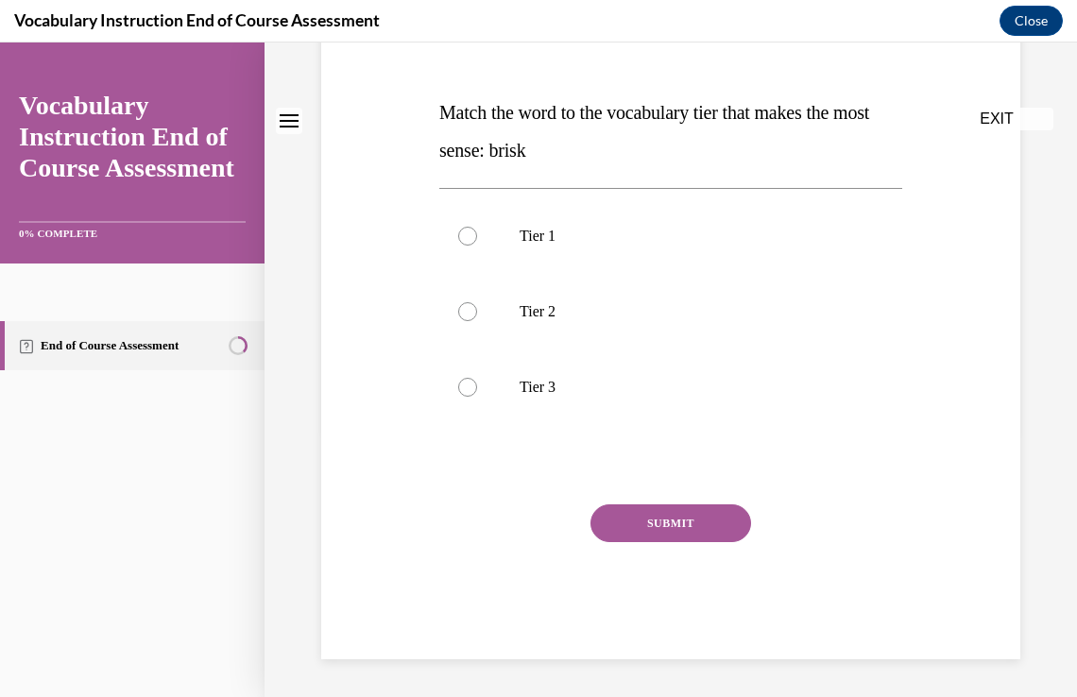
scroll to position [0, 0]
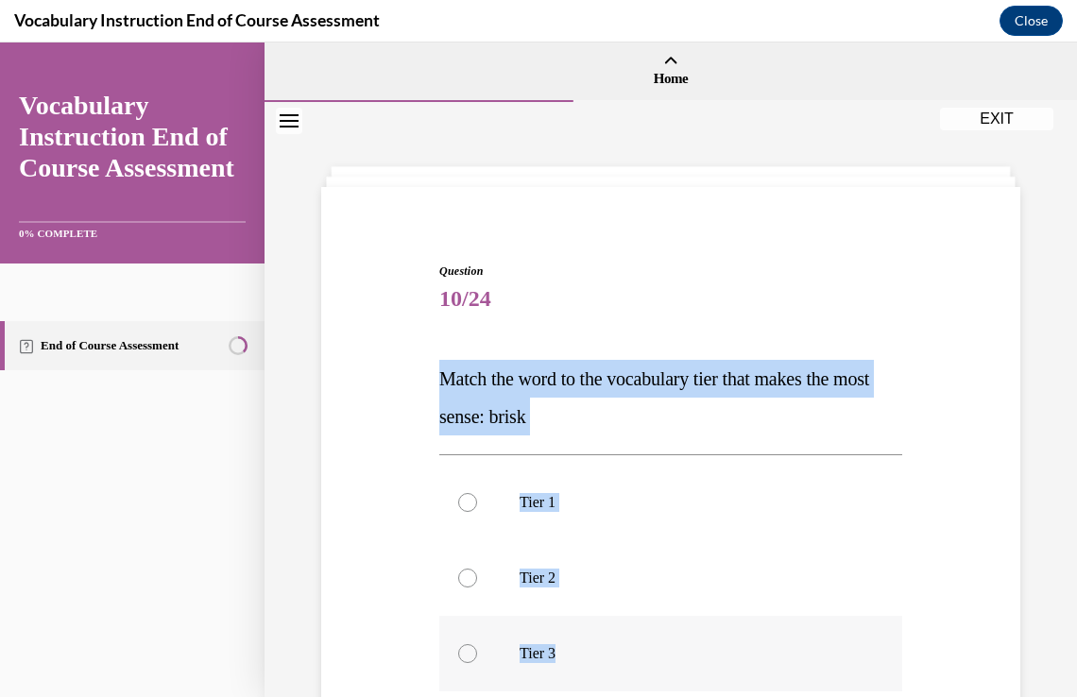
drag, startPoint x: 439, startPoint y: 375, endPoint x: 631, endPoint y: 649, distance: 334.5
click at [631, 649] on div "Question 10/24 Match the word to the vocabulary tier that makes the most sense:…" at bounding box center [670, 594] width 463 height 663
copy div "Match the word to the vocabulary tier that makes the most sense: brisk Tier 1 T…"
click at [691, 582] on p "Tier 2" at bounding box center [688, 578] width 336 height 19
click at [477, 582] on input "Tier 2" at bounding box center [467, 578] width 19 height 19
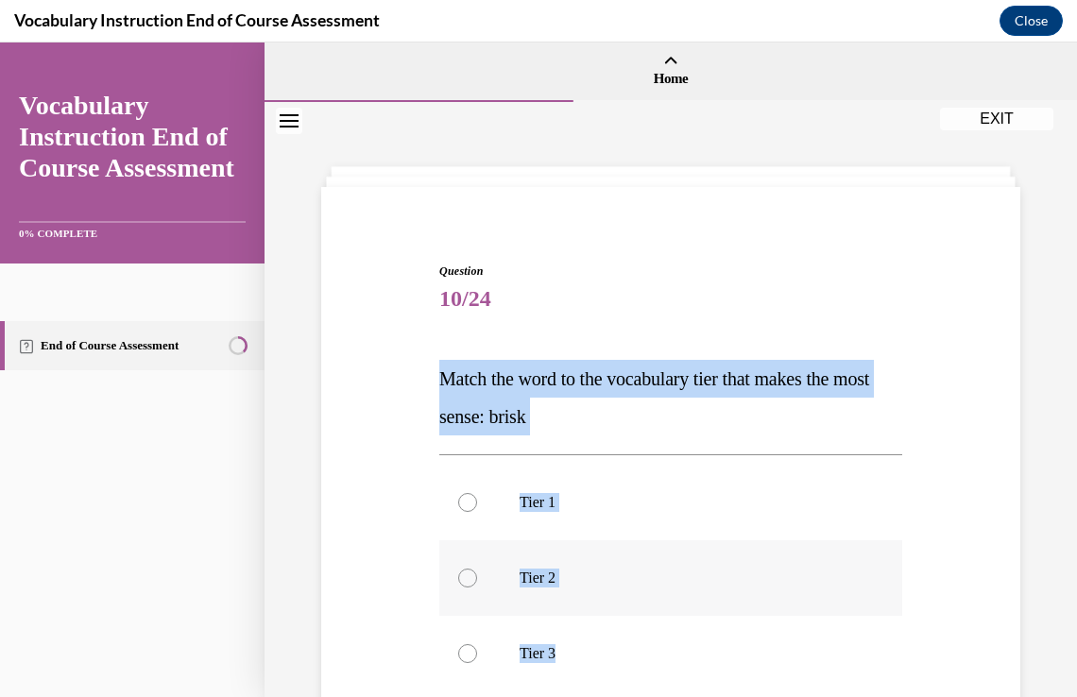
radio input "true"
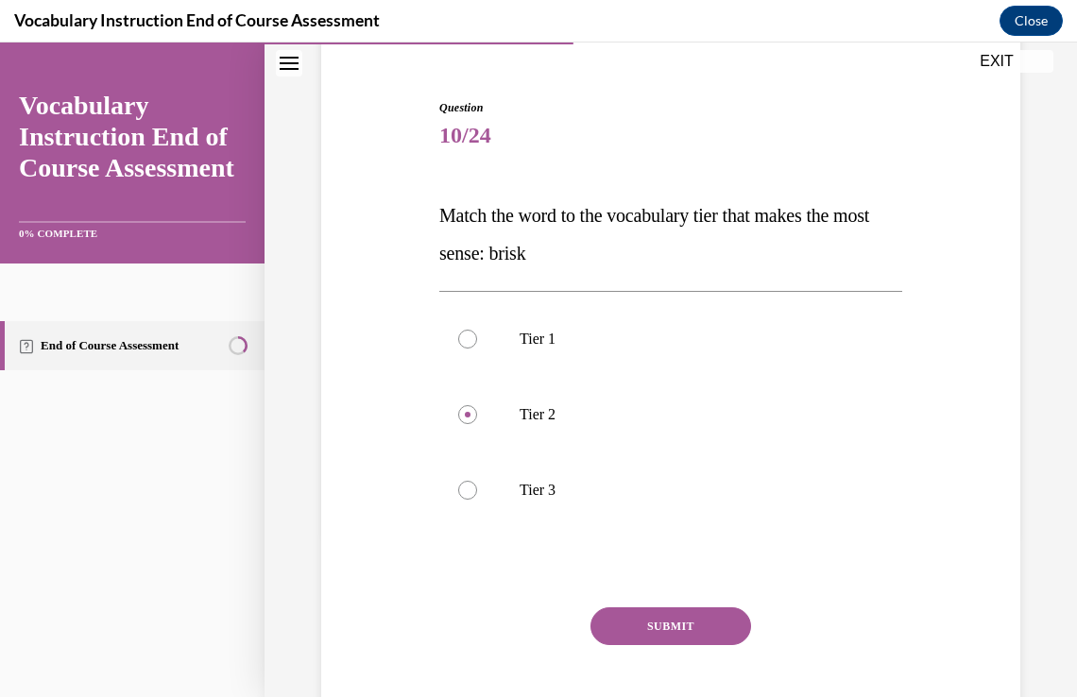
scroll to position [266, 0]
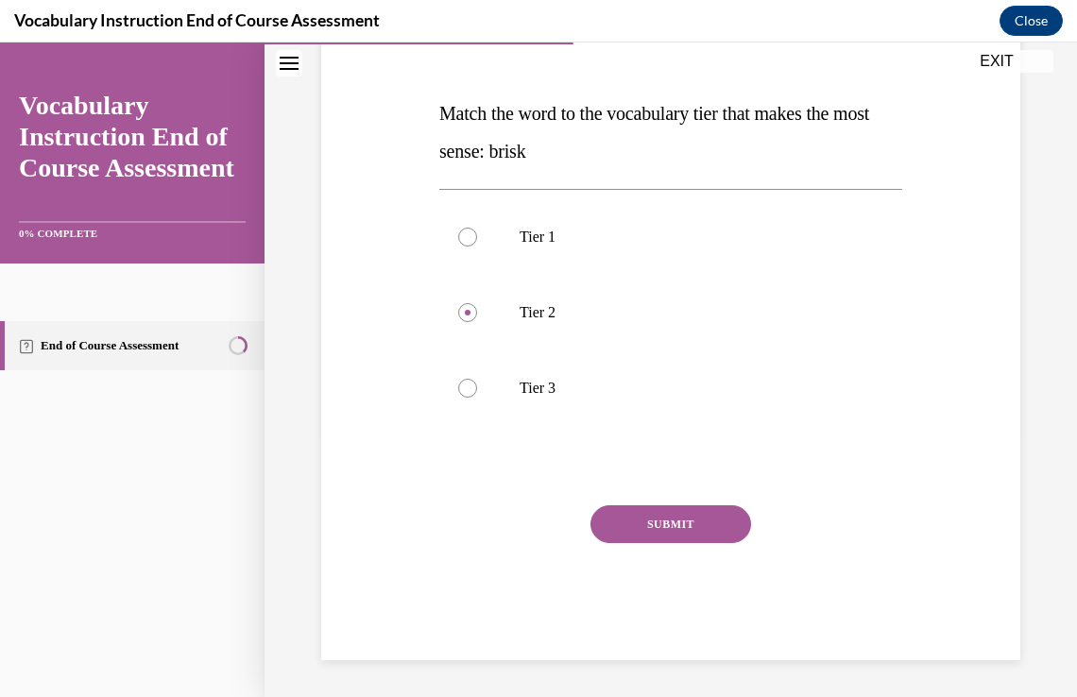
click at [714, 517] on button "SUBMIT" at bounding box center [671, 525] width 161 height 38
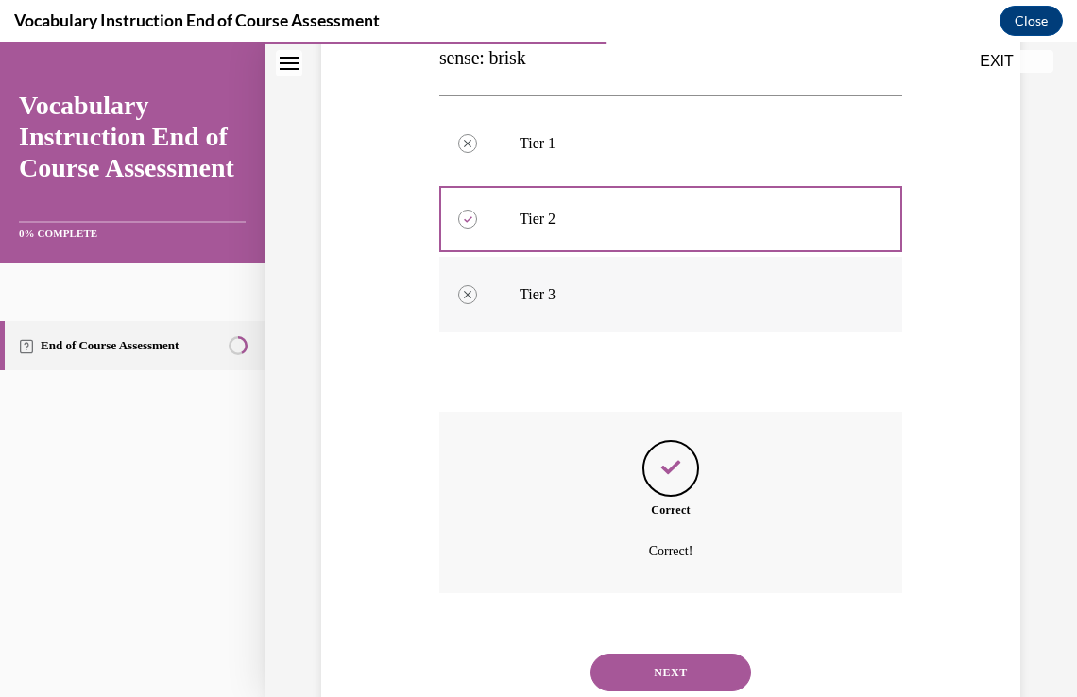
scroll to position [419, 0]
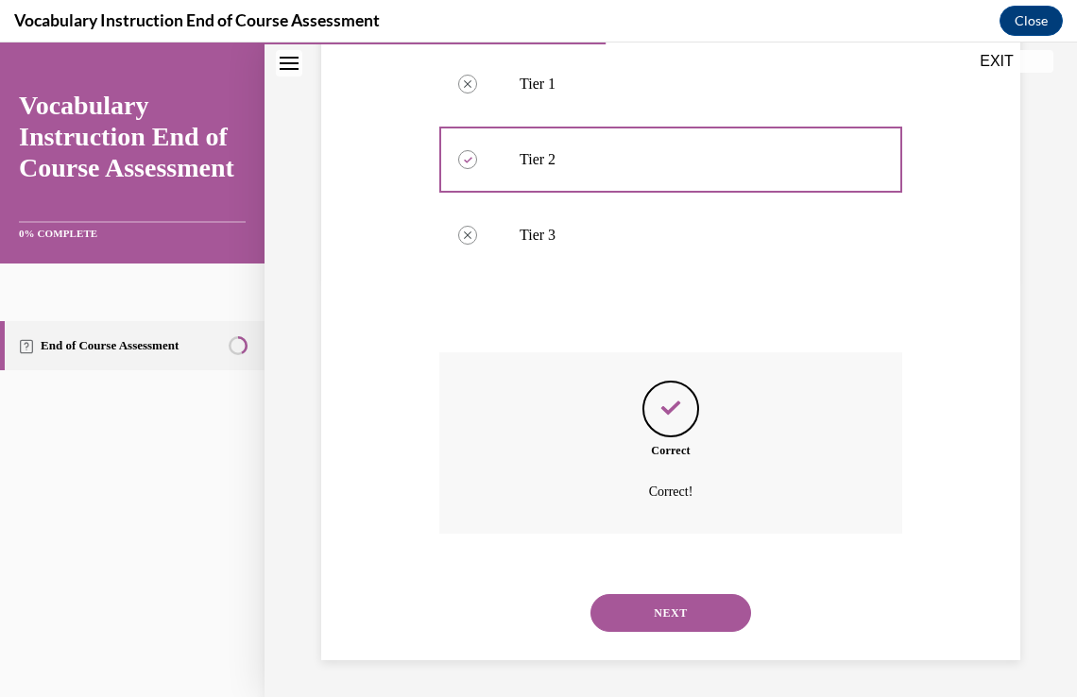
click at [649, 621] on button "NEXT" at bounding box center [671, 613] width 161 height 38
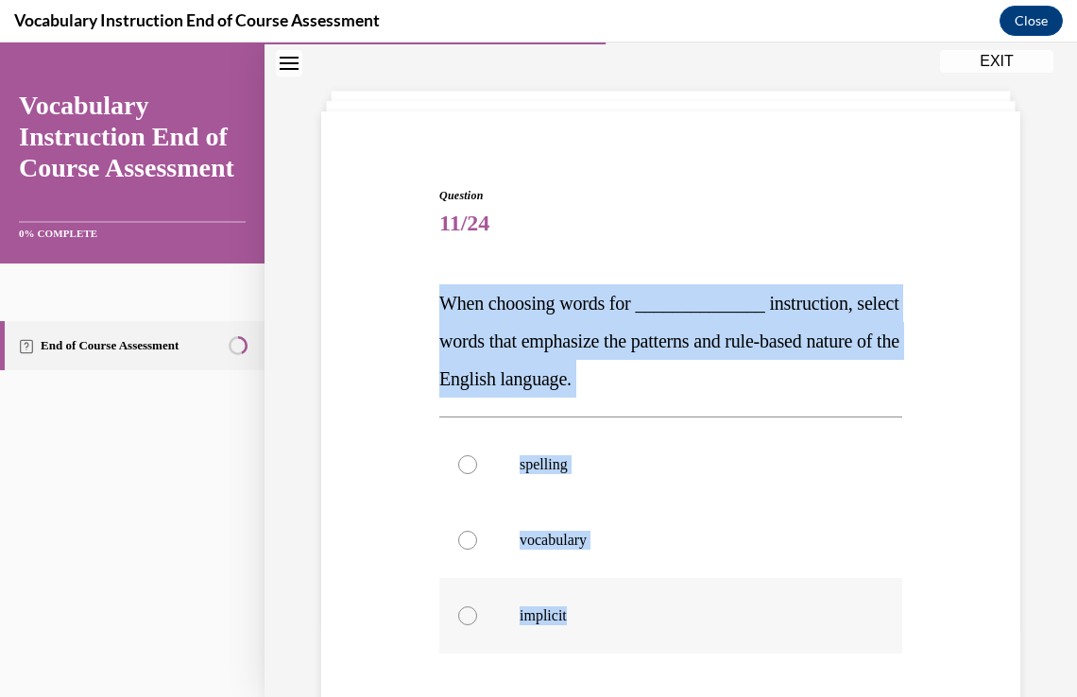
scroll to position [113, 0]
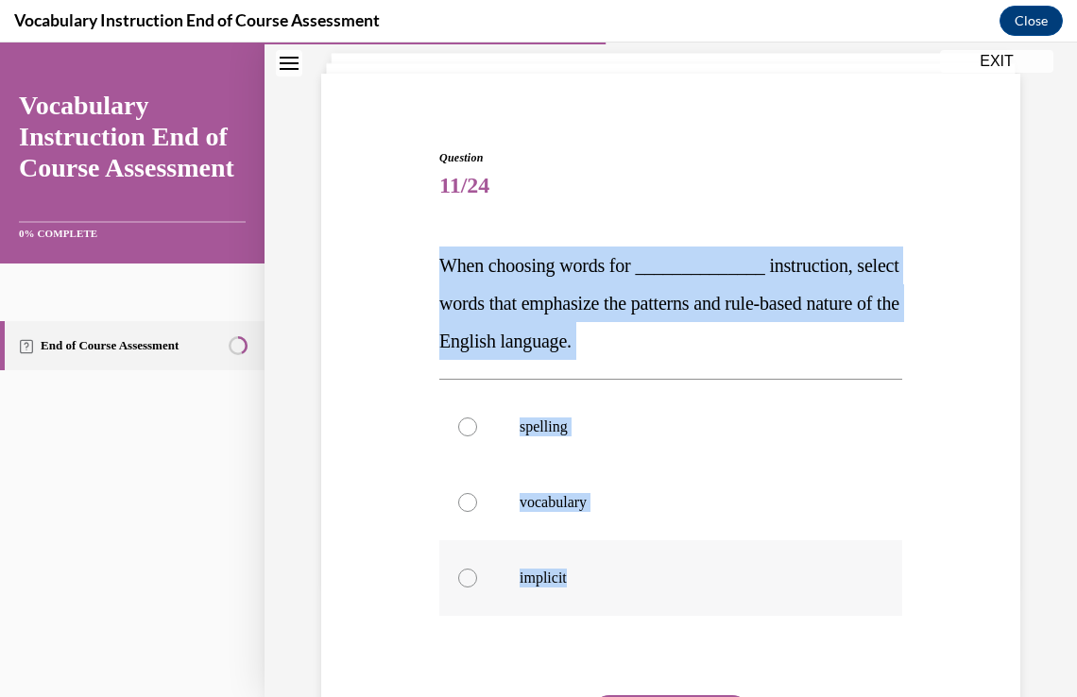
drag, startPoint x: 439, startPoint y: 375, endPoint x: 688, endPoint y: 653, distance: 372.8
click at [688, 653] on div "Question 11/24 When choosing words for ______________ instruction, select words…" at bounding box center [670, 499] width 463 height 701
copy div "When choosing words for ______________ instruction, select words that emphasize…"
click at [680, 434] on p "spelling" at bounding box center [688, 427] width 336 height 19
click at [477, 434] on input "spelling" at bounding box center [467, 427] width 19 height 19
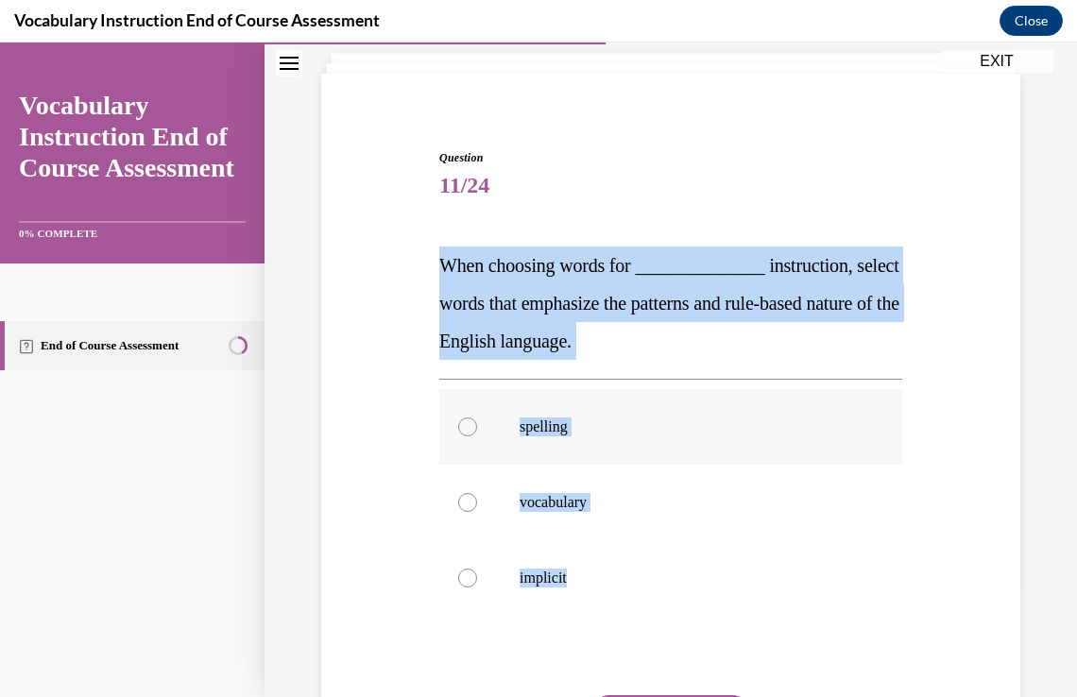
radio input "true"
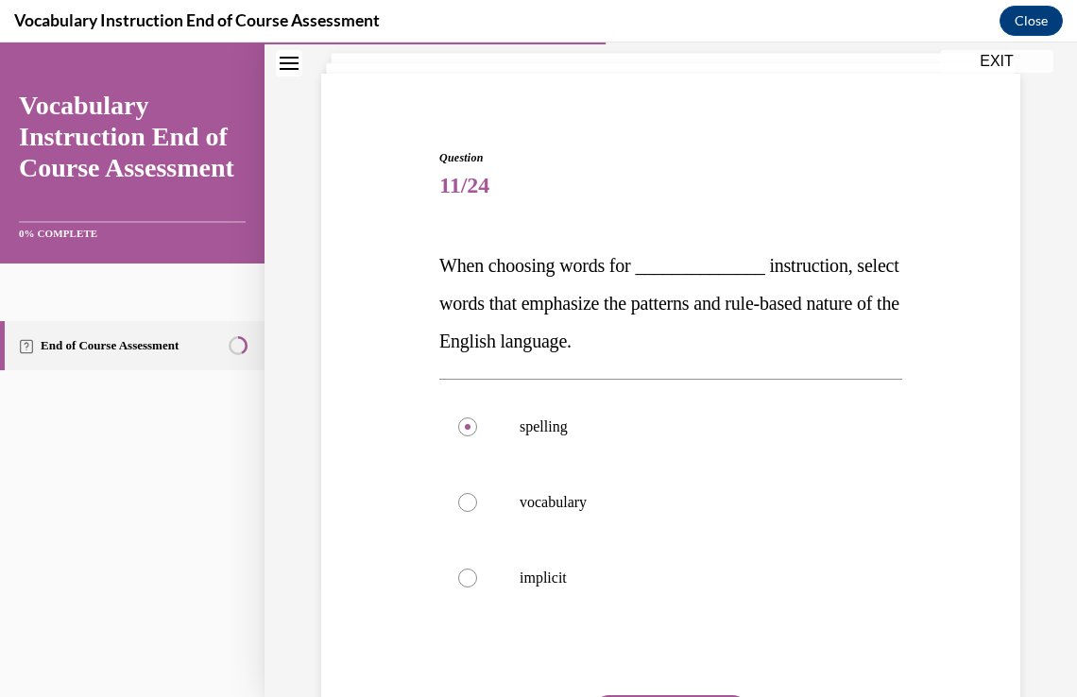
click at [1060, 671] on div "Question 11/24 When choosing words for ______________ instruction, select words…" at bounding box center [671, 439] width 813 height 900
click at [1061, 671] on div "Question 11/24 When choosing words for ______________ instruction, select words…" at bounding box center [671, 439] width 813 height 900
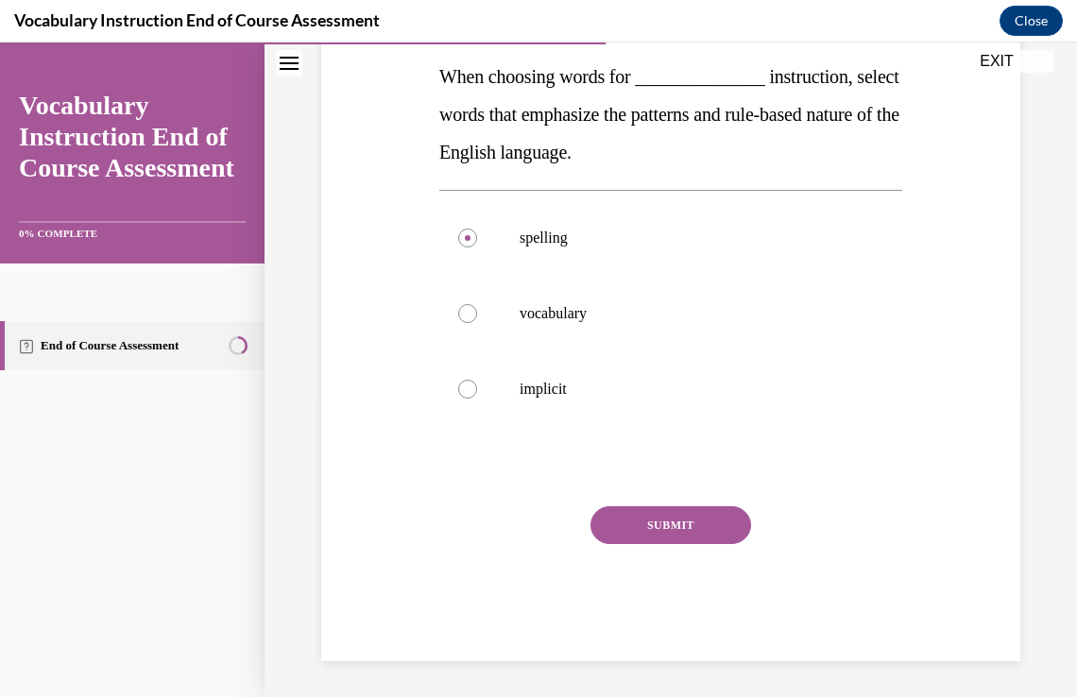
scroll to position [303, 0]
click at [662, 510] on button "SUBMIT" at bounding box center [671, 525] width 161 height 38
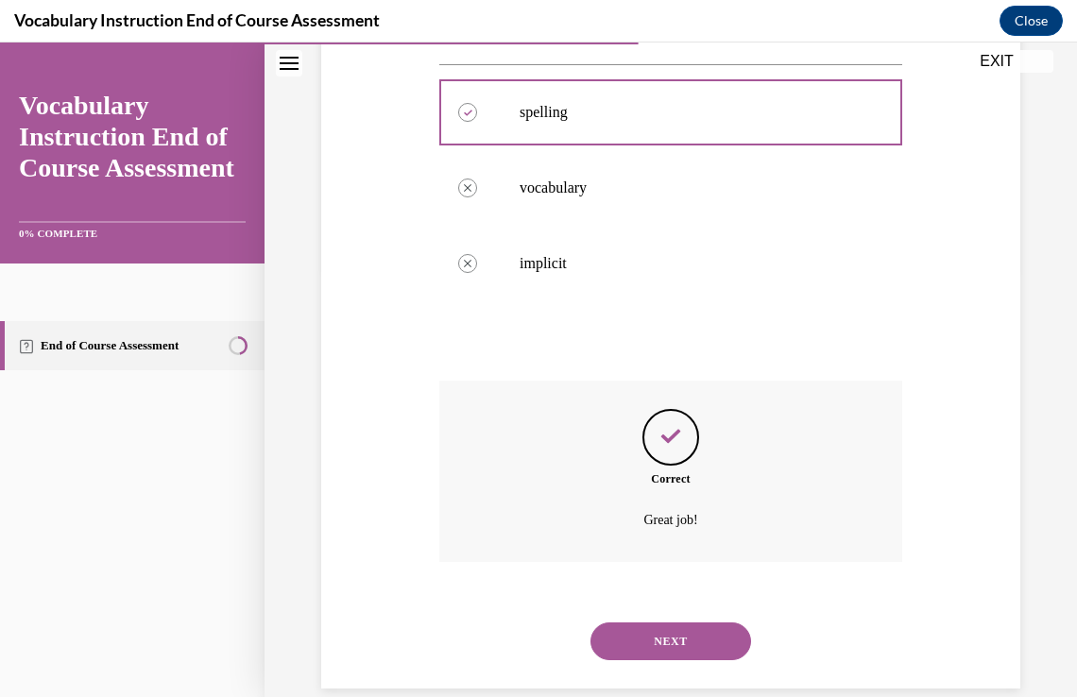
scroll to position [456, 0]
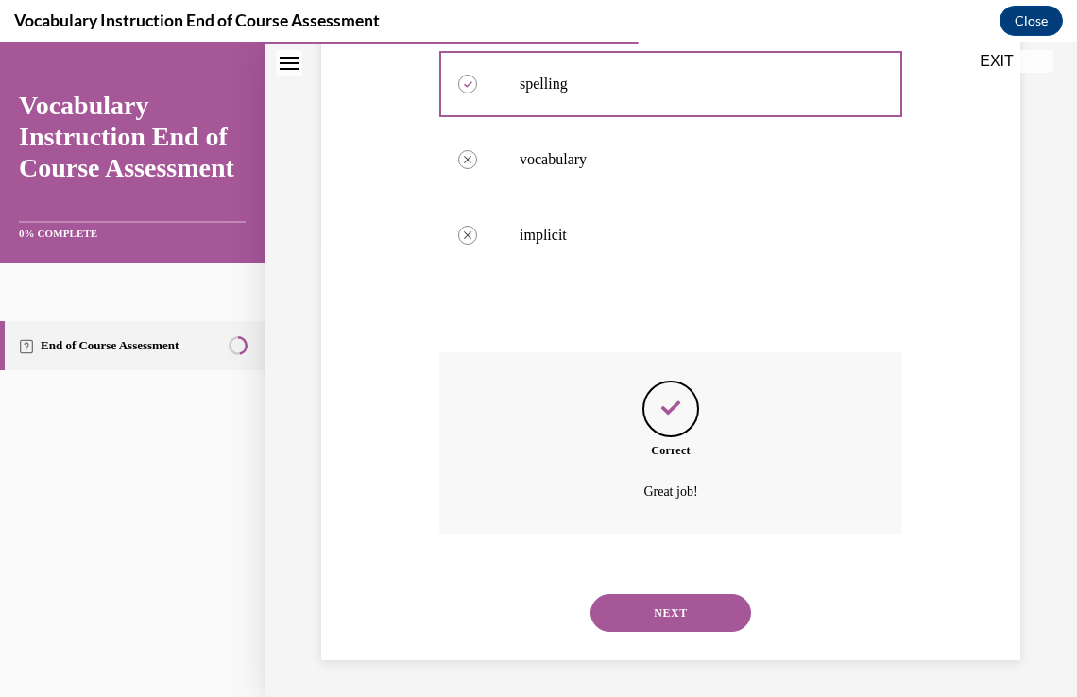
click at [673, 612] on button "NEXT" at bounding box center [671, 613] width 161 height 38
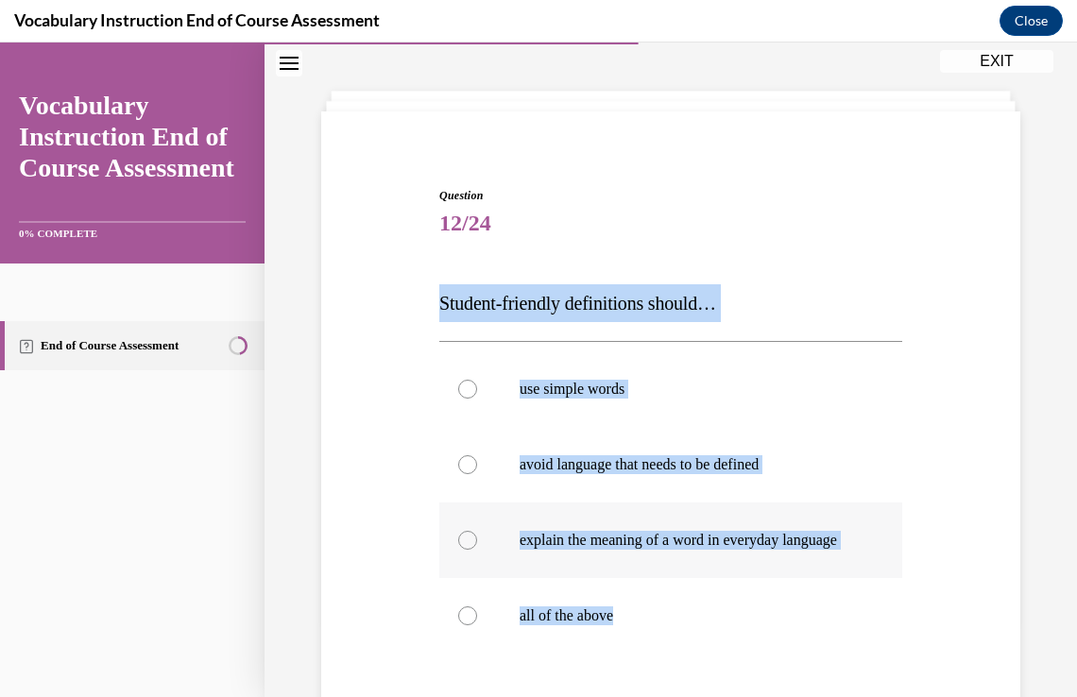
scroll to position [113, 0]
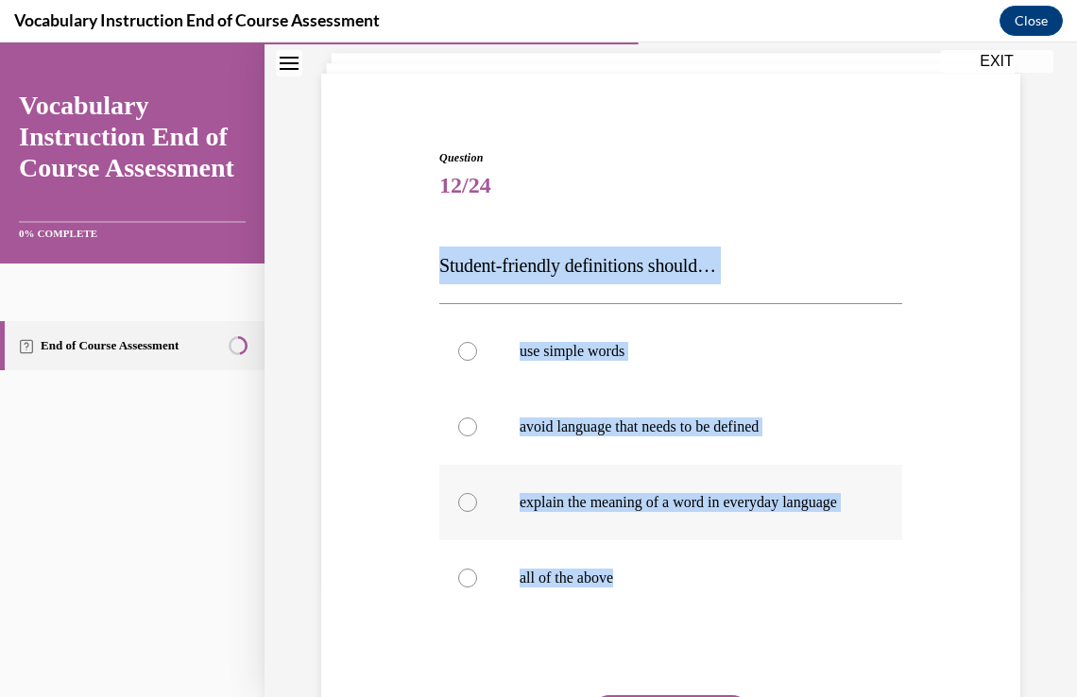
drag, startPoint x: 436, startPoint y: 374, endPoint x: 693, endPoint y: 667, distance: 389.8
click at [693, 667] on div "Question 12/24 Student-friendly definitions should… use simple words avoid lang…" at bounding box center [671, 486] width 473 height 730
copy div "Student-friendly definitions should… use simple words avoid language that needs…"
click at [675, 583] on label "all of the above" at bounding box center [670, 579] width 463 height 76
click at [477, 583] on input "all of the above" at bounding box center [467, 578] width 19 height 19
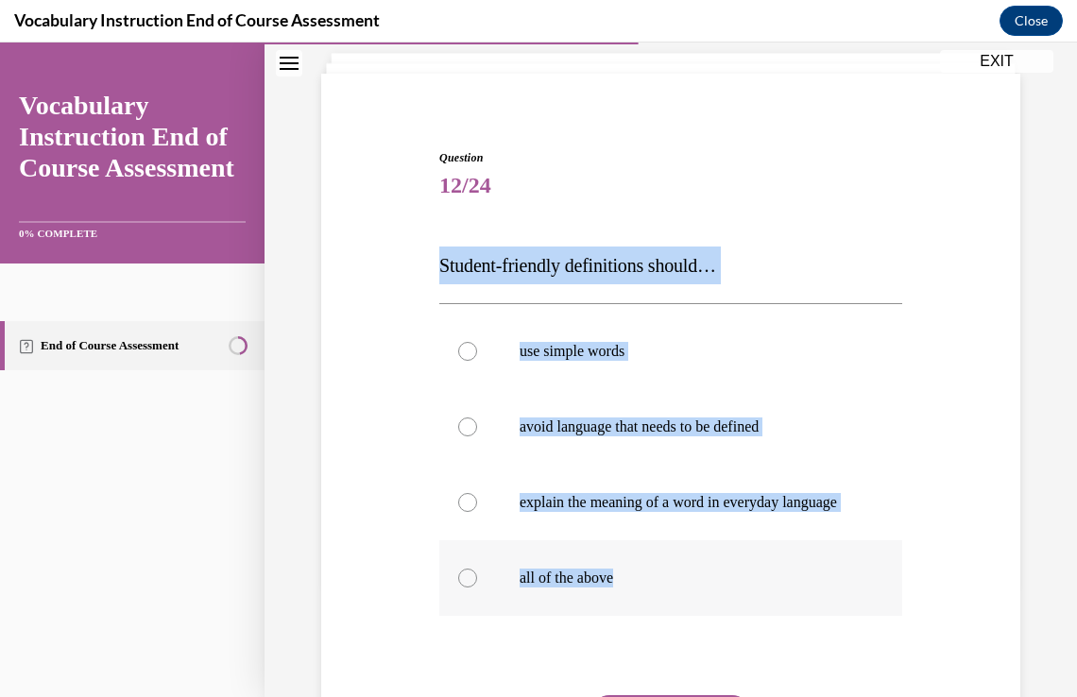
radio input "true"
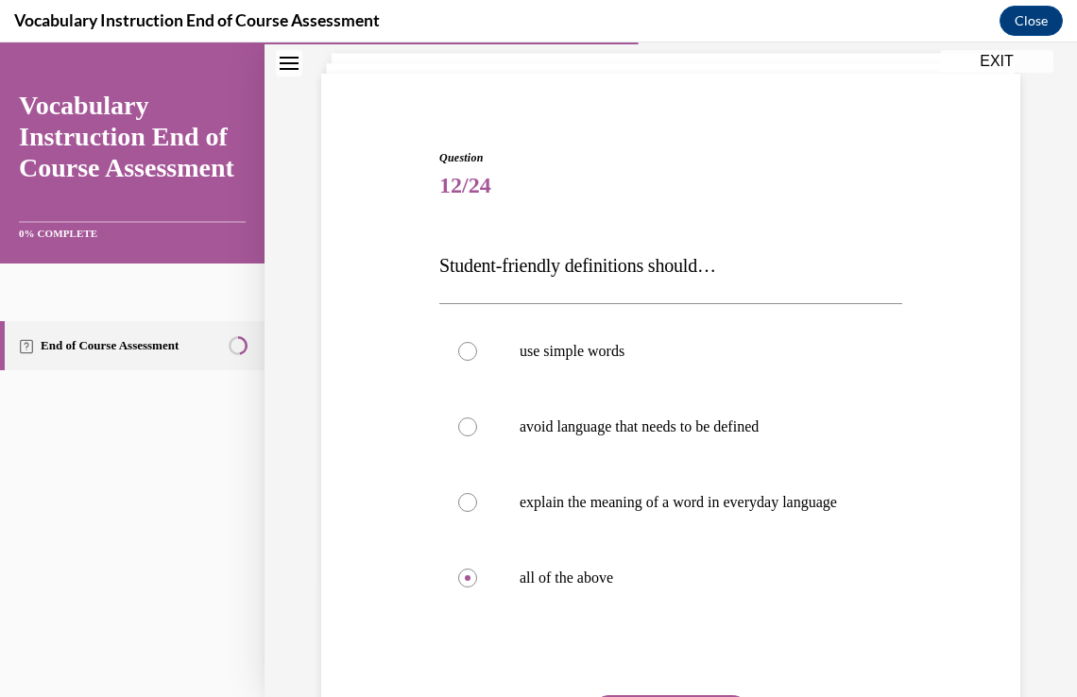
scroll to position [322, 0]
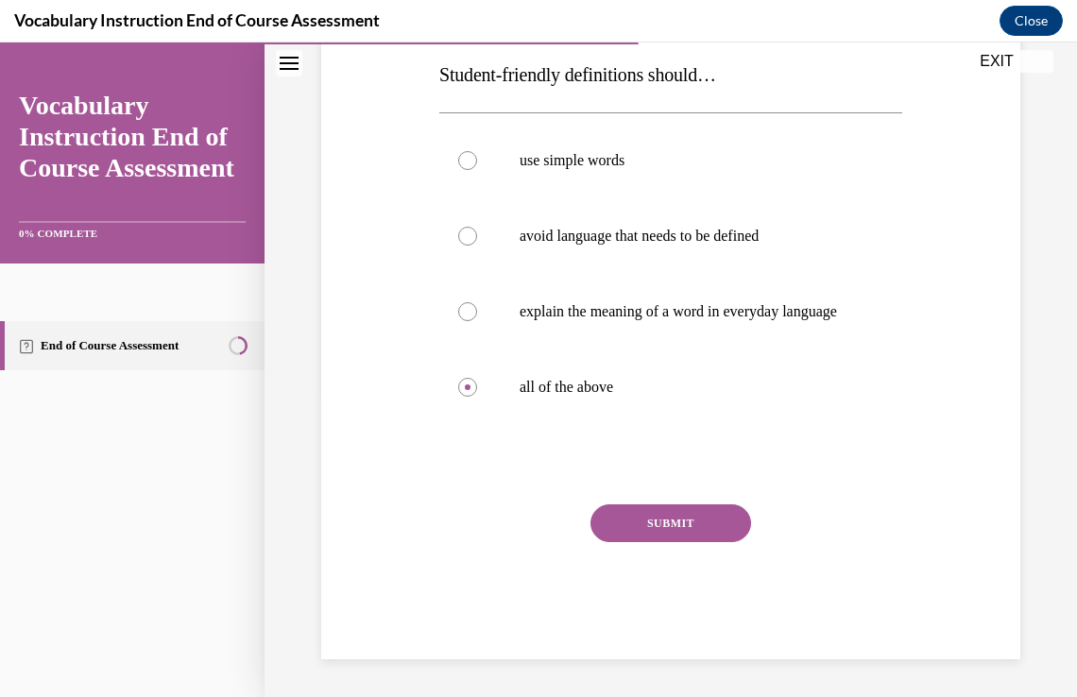
click at [670, 512] on button "SUBMIT" at bounding box center [671, 524] width 161 height 38
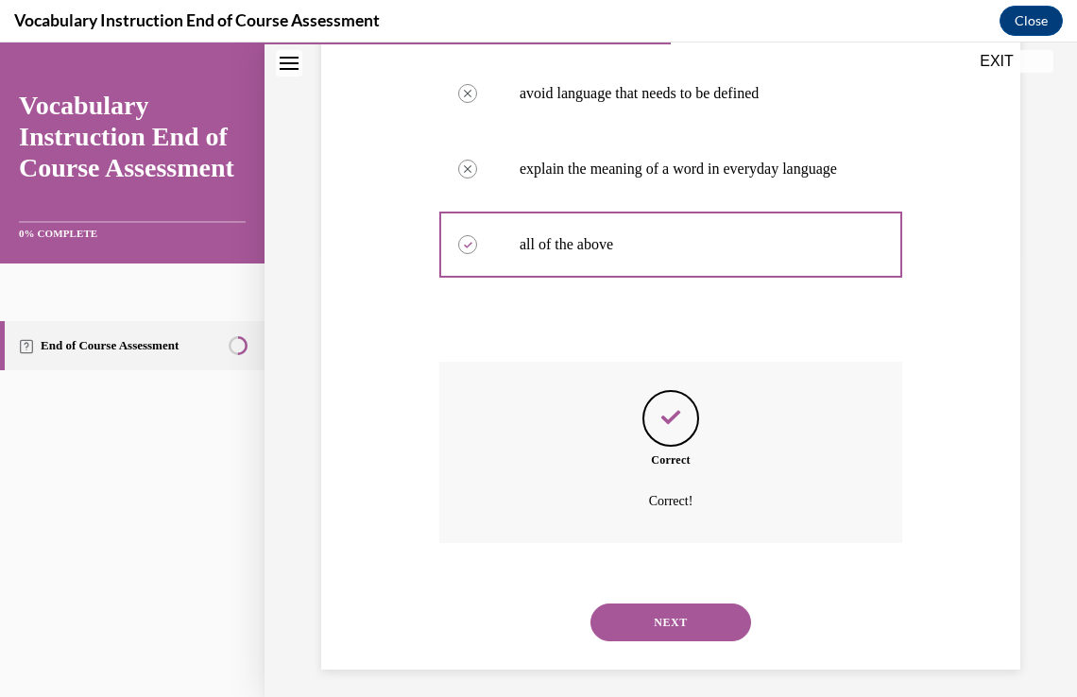
scroll to position [475, 0]
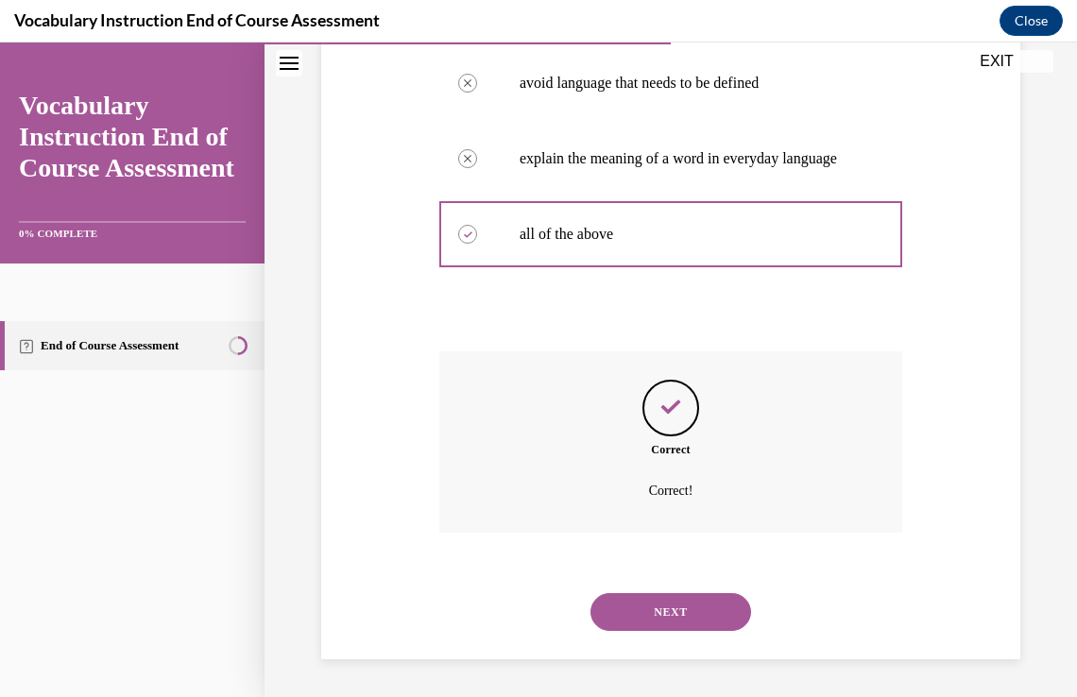
click at [684, 633] on div "NEXT" at bounding box center [670, 613] width 463 height 76
click at [680, 629] on button "NEXT" at bounding box center [671, 613] width 161 height 38
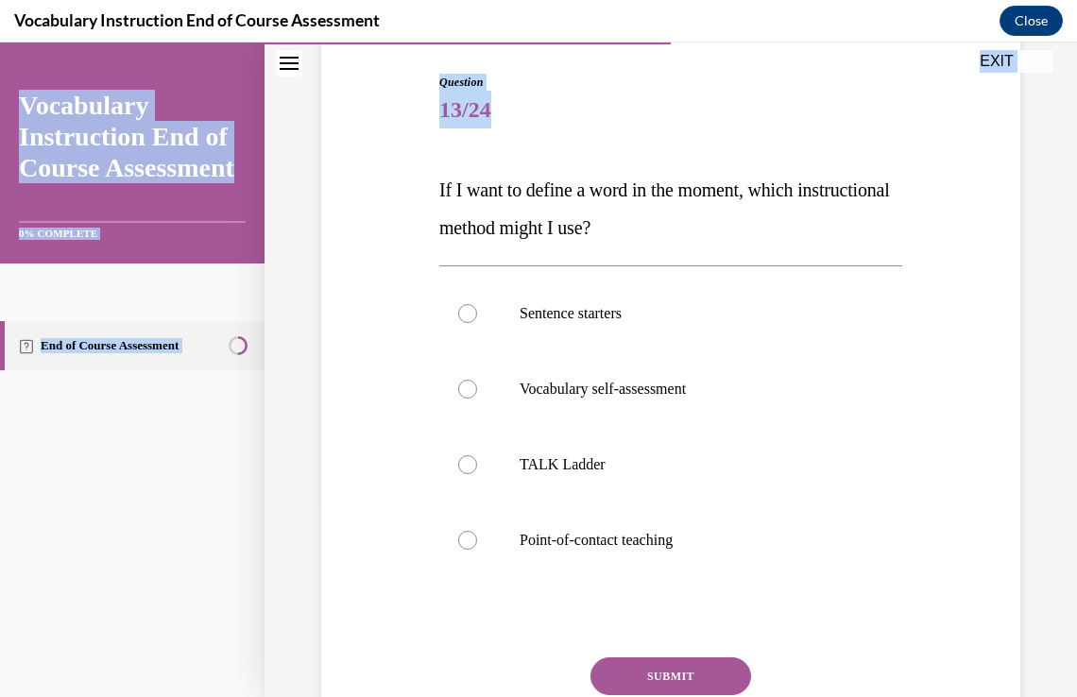
scroll to position [302, 0]
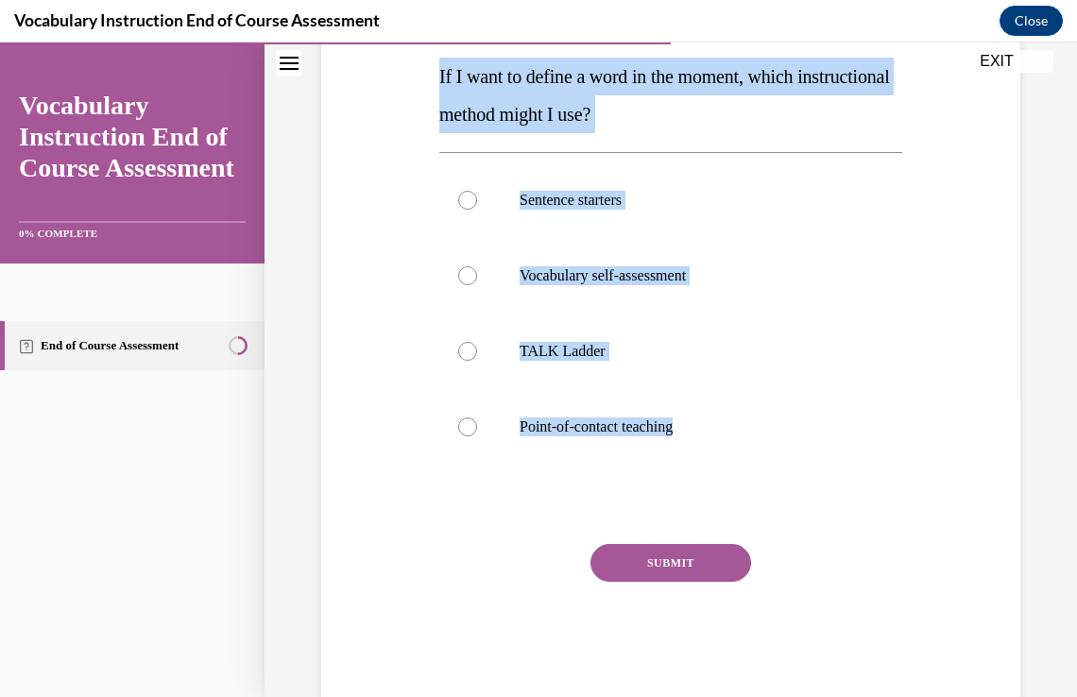
drag, startPoint x: 438, startPoint y: 378, endPoint x: 714, endPoint y: 471, distance: 291.1
click at [714, 471] on div "Question 13/24 If I want to define a word in the moment, which instructional me…" at bounding box center [670, 329] width 463 height 739
click at [717, 403] on label "Point-of-contact teaching" at bounding box center [670, 427] width 463 height 76
click at [477, 418] on input "Point-of-contact teaching" at bounding box center [467, 427] width 19 height 19
radio input "true"
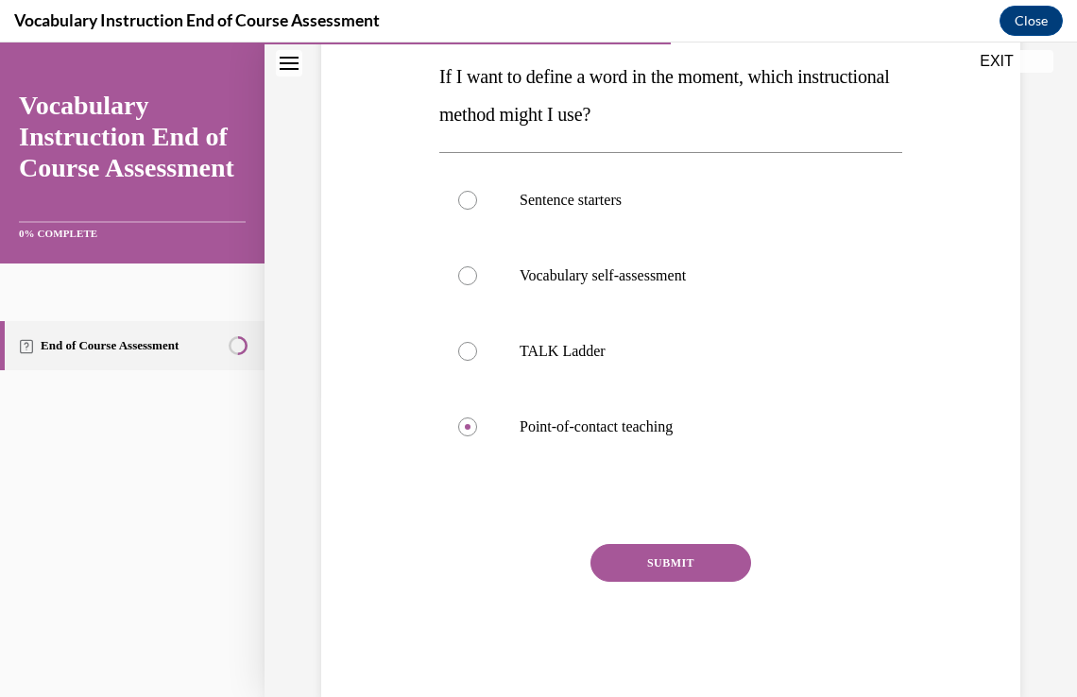
click at [683, 574] on button "SUBMIT" at bounding box center [671, 563] width 161 height 38
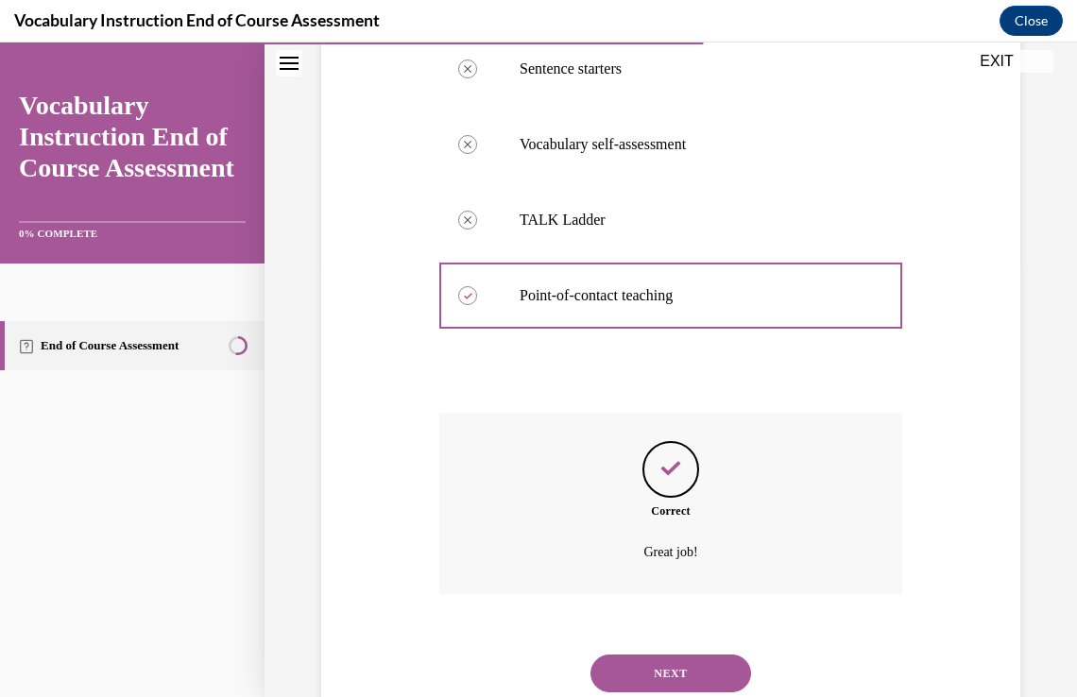
scroll to position [494, 0]
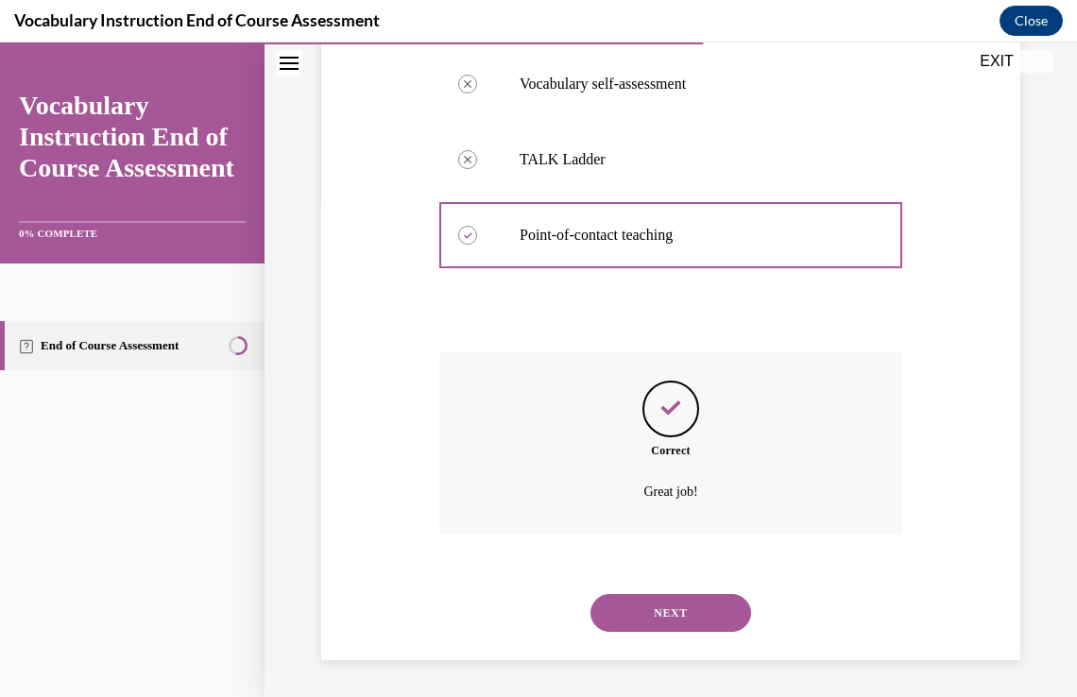
click at [711, 605] on button "NEXT" at bounding box center [671, 613] width 161 height 38
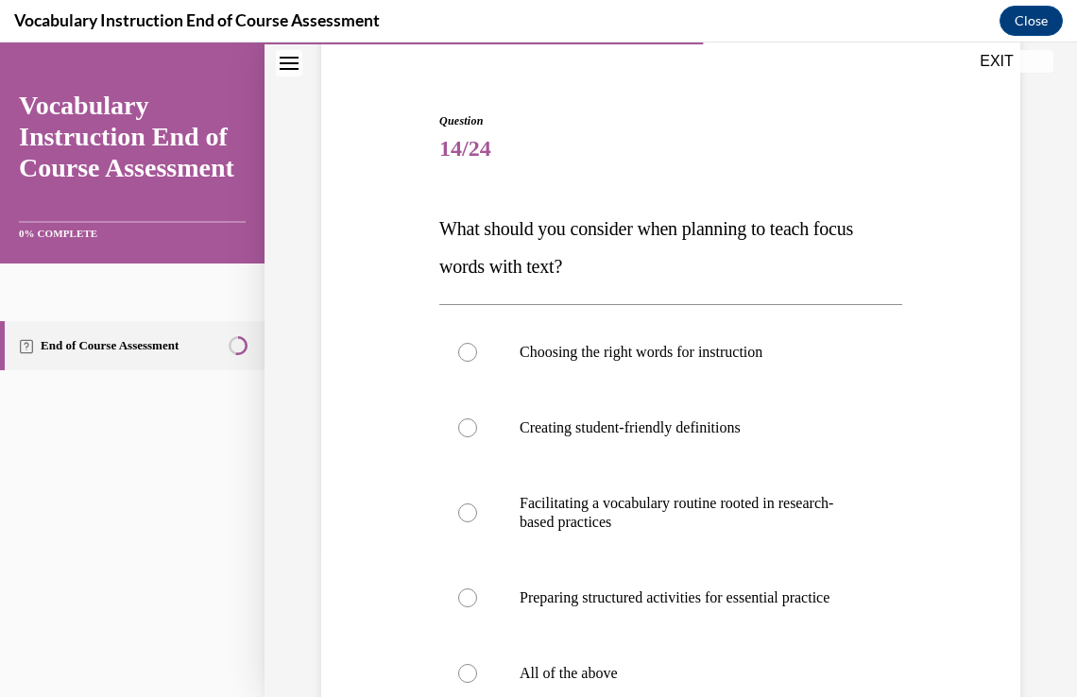
scroll to position [242, 0]
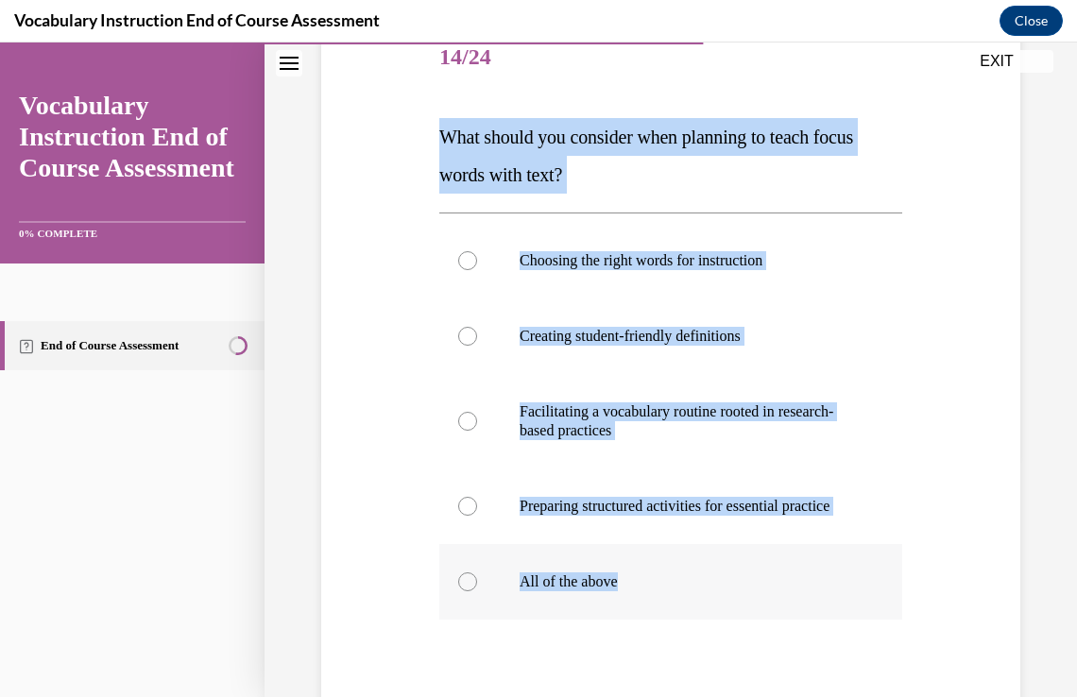
drag, startPoint x: 442, startPoint y: 130, endPoint x: 625, endPoint y: 592, distance: 496.0
click at [625, 592] on div "Question 14/24 What should you consider when planning to teach focus words with…" at bounding box center [670, 438] width 463 height 834
click at [530, 584] on label "All of the above" at bounding box center [670, 582] width 463 height 76
click at [477, 584] on input "All of the above" at bounding box center [467, 582] width 19 height 19
radio input "true"
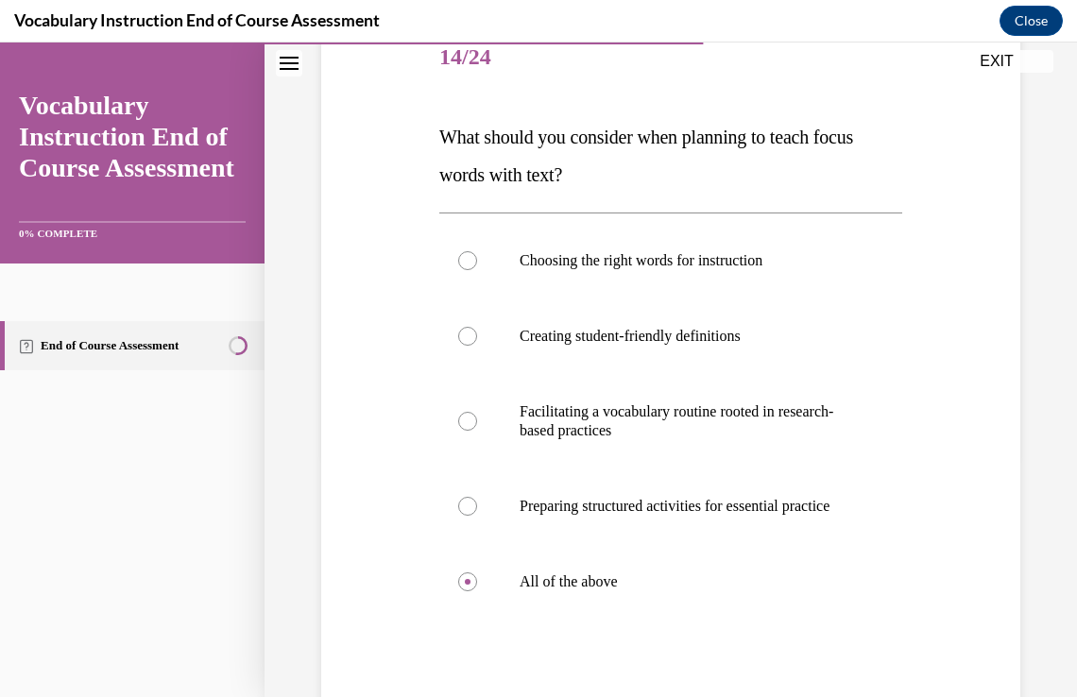
scroll to position [455, 0]
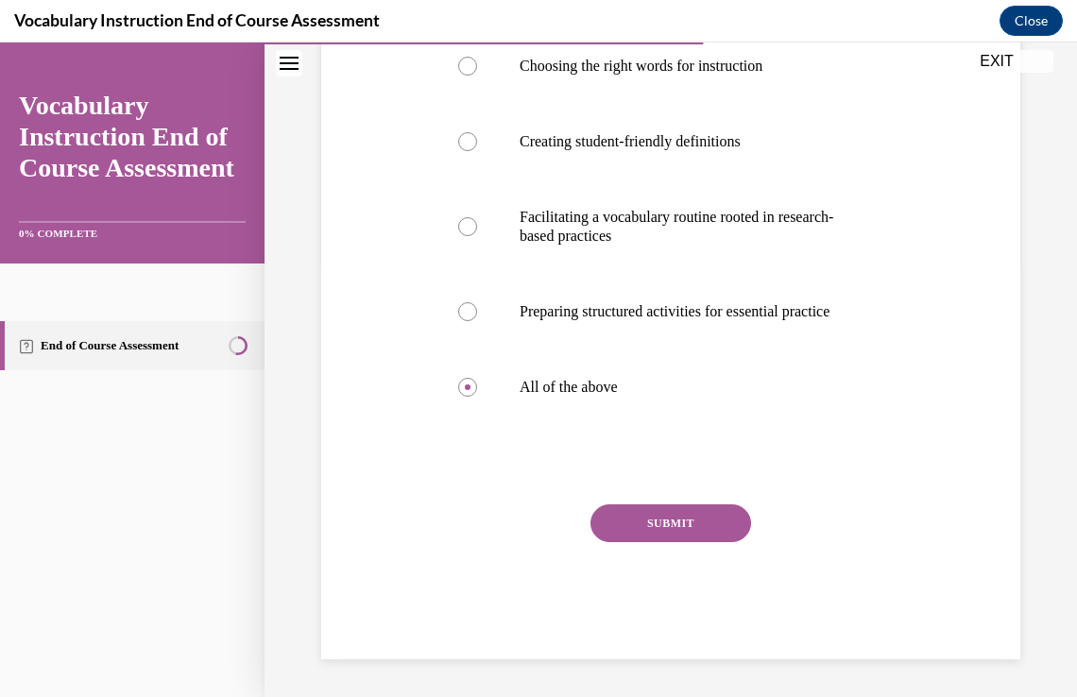
click at [689, 515] on button "SUBMIT" at bounding box center [671, 524] width 161 height 38
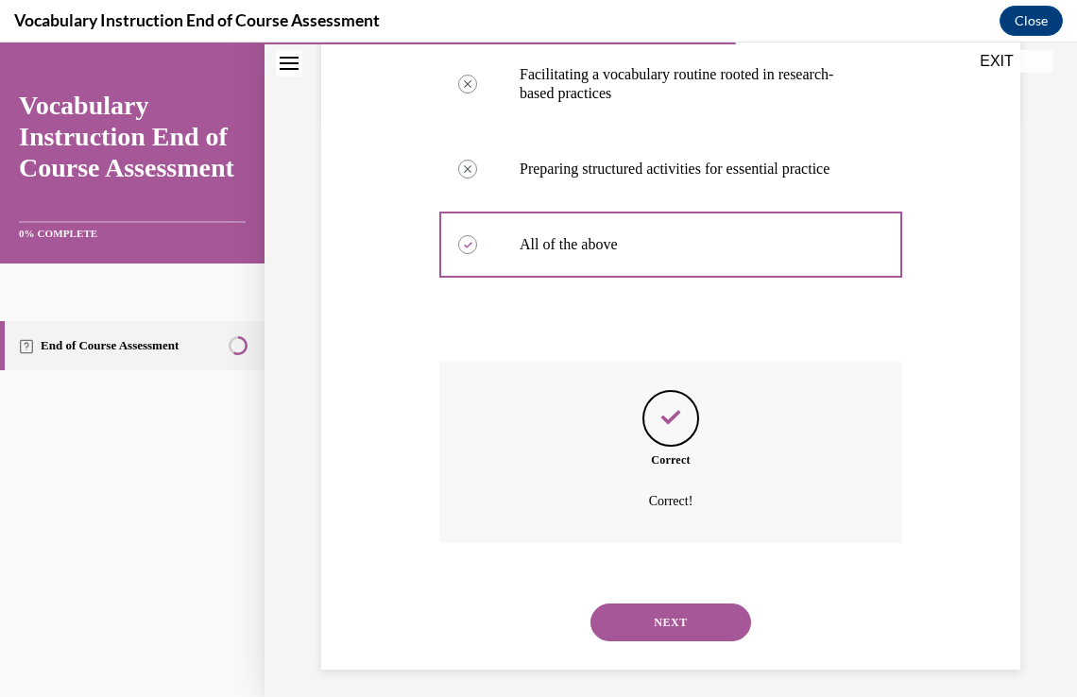
scroll to position [608, 0]
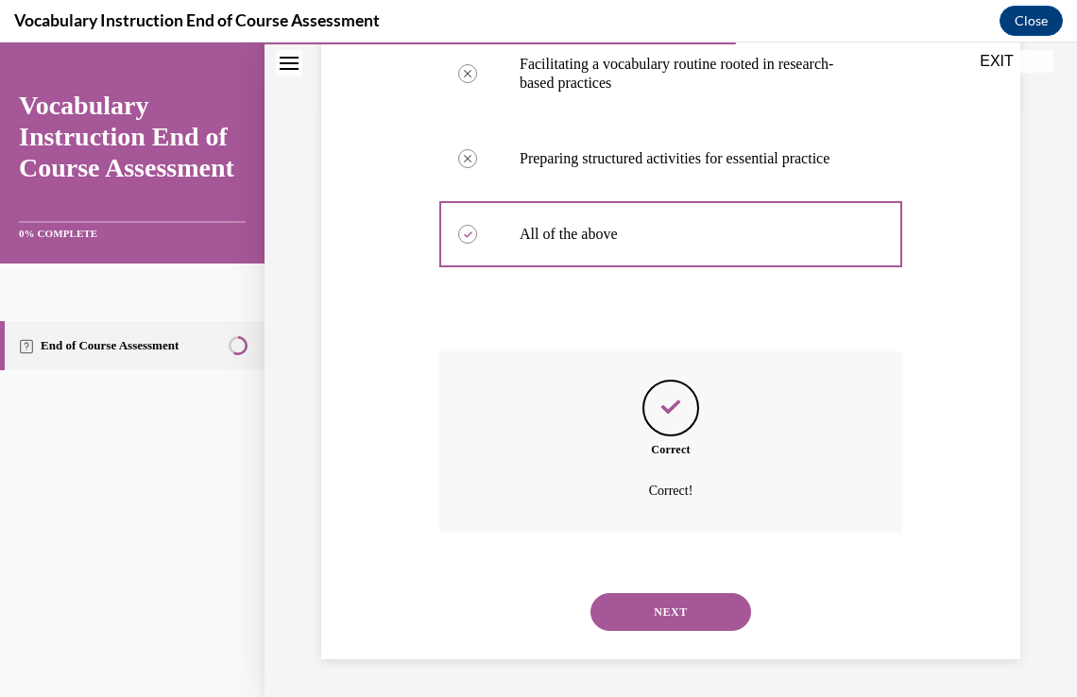
click at [636, 608] on button "NEXT" at bounding box center [671, 613] width 161 height 38
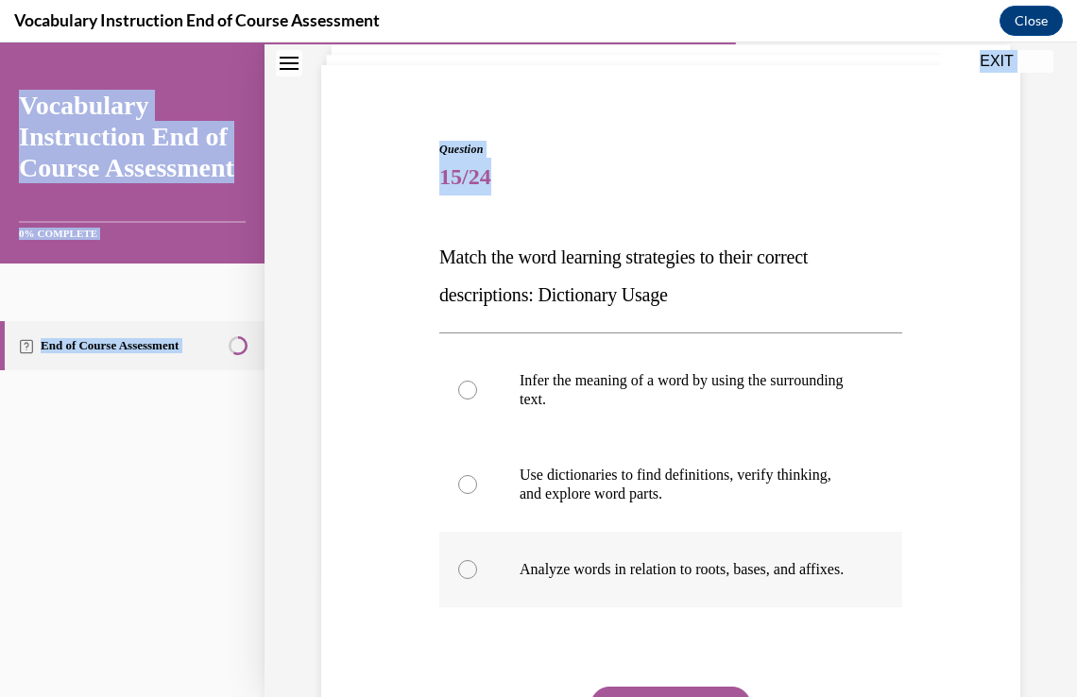
scroll to position [181, 0]
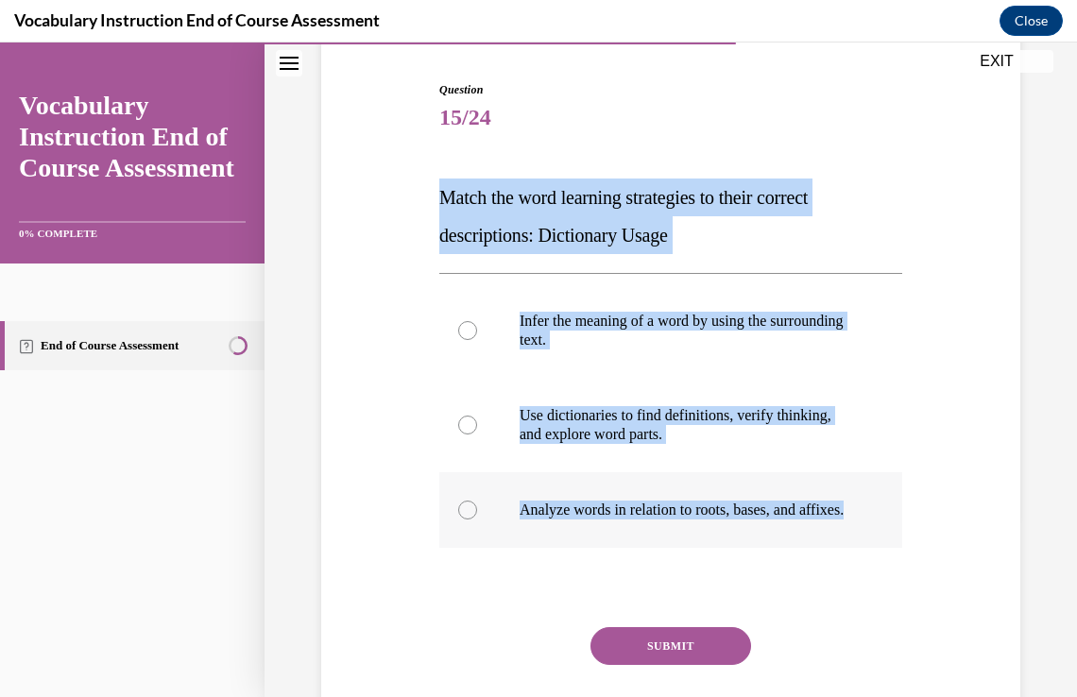
drag, startPoint x: 439, startPoint y: 374, endPoint x: 783, endPoint y: 525, distance: 375.8
click at [783, 525] on div "Question 15/24 Match the word learning strategies to their correct descriptions…" at bounding box center [670, 431] width 463 height 701
click at [659, 416] on p "Use dictionaries to find definitions, verify thinking, and explore word parts." at bounding box center [688, 425] width 336 height 38
click at [477, 416] on input "Use dictionaries to find definitions, verify thinking, and explore word parts." at bounding box center [467, 425] width 19 height 19
radio input "true"
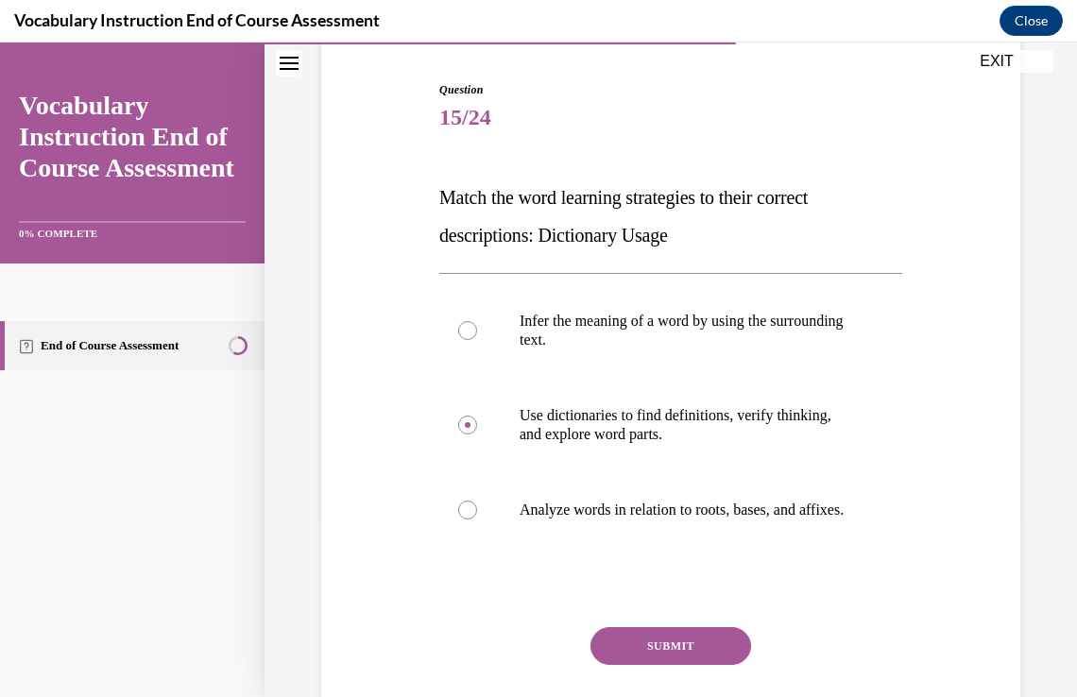
click at [677, 660] on button "SUBMIT" at bounding box center [671, 647] width 161 height 38
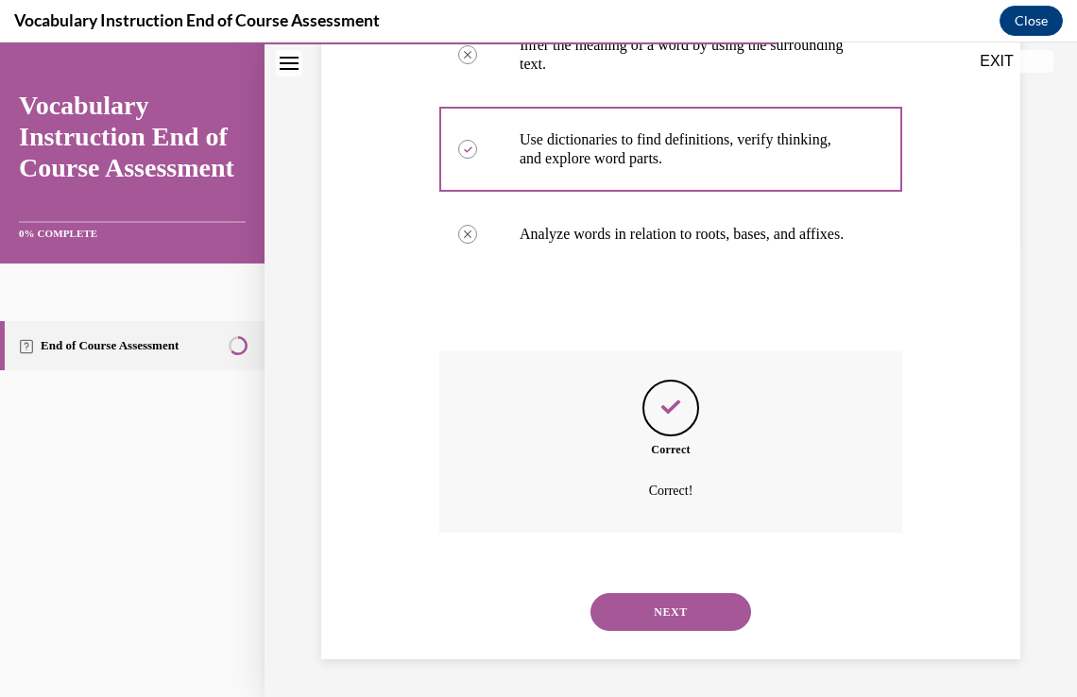
scroll to position [475, 0]
click at [684, 612] on button "NEXT" at bounding box center [671, 613] width 161 height 38
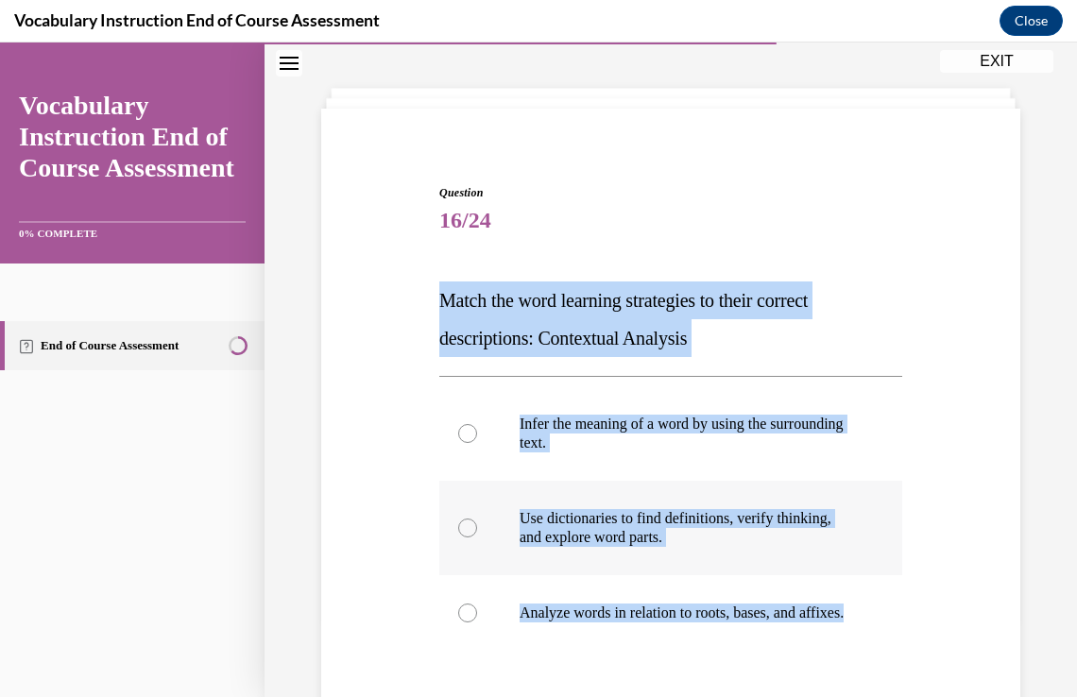
scroll to position [113, 0]
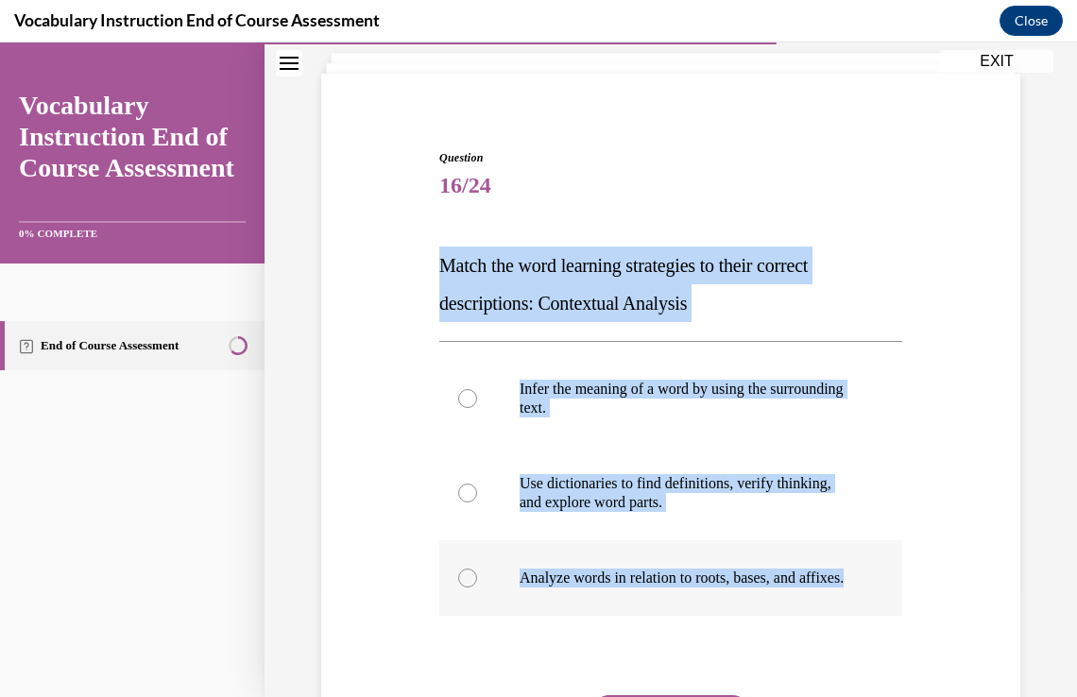
drag, startPoint x: 439, startPoint y: 370, endPoint x: 771, endPoint y: 614, distance: 412.5
click at [771, 614] on div "Question 16/24 Match the word learning strategies to their correct descriptions…" at bounding box center [670, 499] width 463 height 701
click at [734, 384] on p "Infer the meaning of a word by using the surrounding text." at bounding box center [688, 399] width 336 height 38
click at [477, 389] on input "Infer the meaning of a word by using the surrounding text." at bounding box center [467, 398] width 19 height 19
radio input "true"
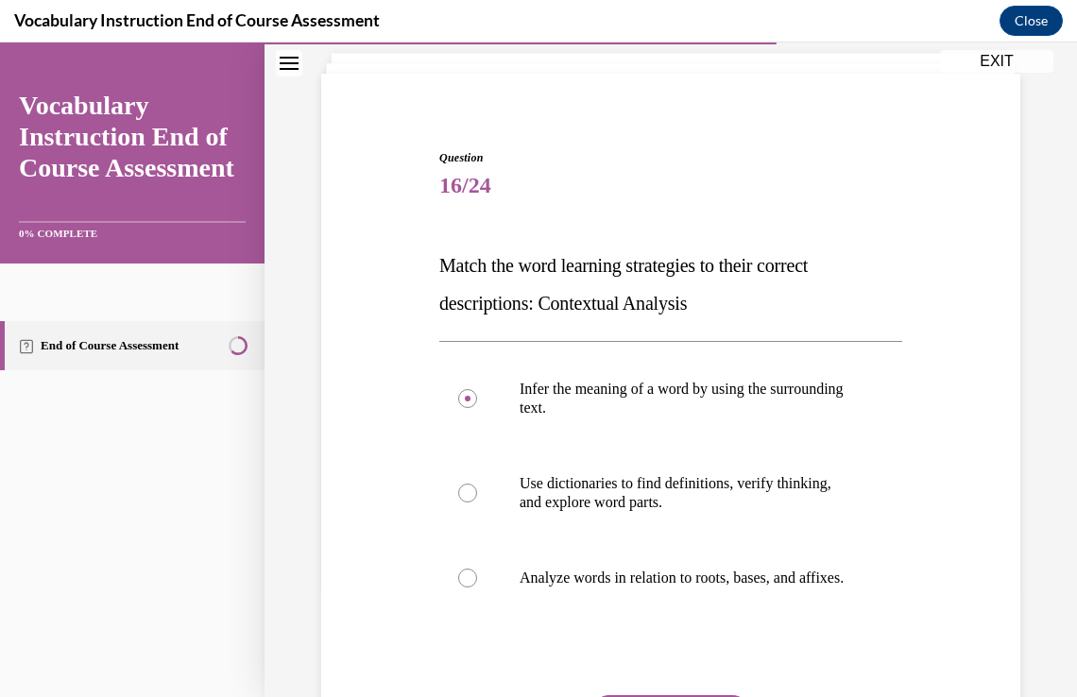
click at [1060, 658] on div "Question 16/24 Match the word learning strategies to their correct descriptions…" at bounding box center [671, 439] width 813 height 900
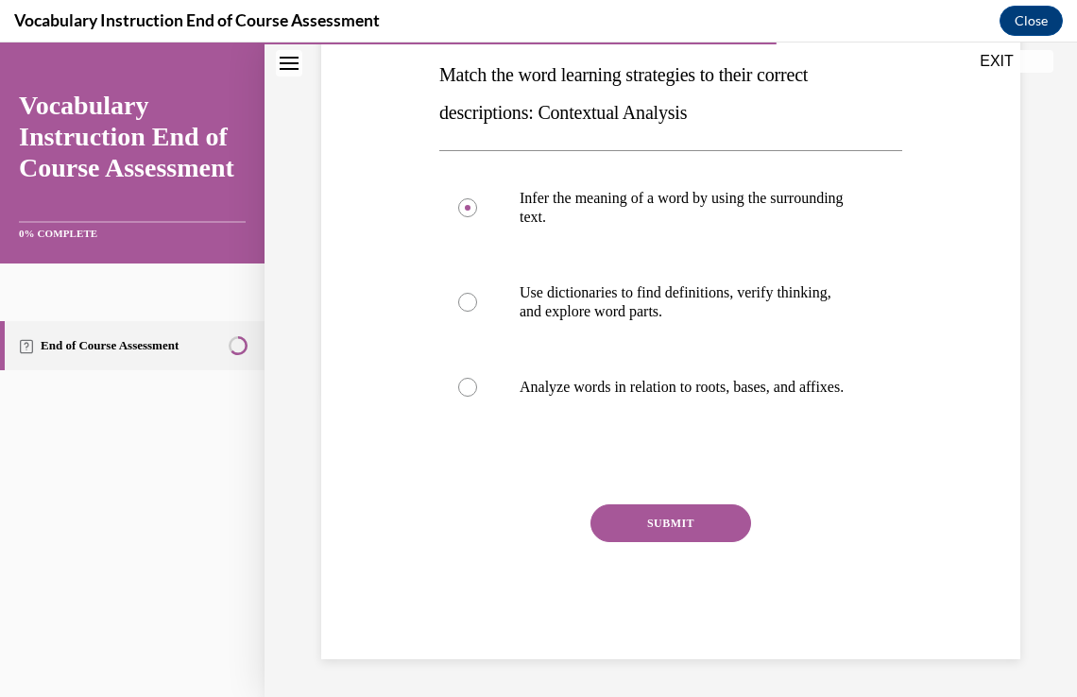
click at [698, 530] on button "SUBMIT" at bounding box center [671, 524] width 161 height 38
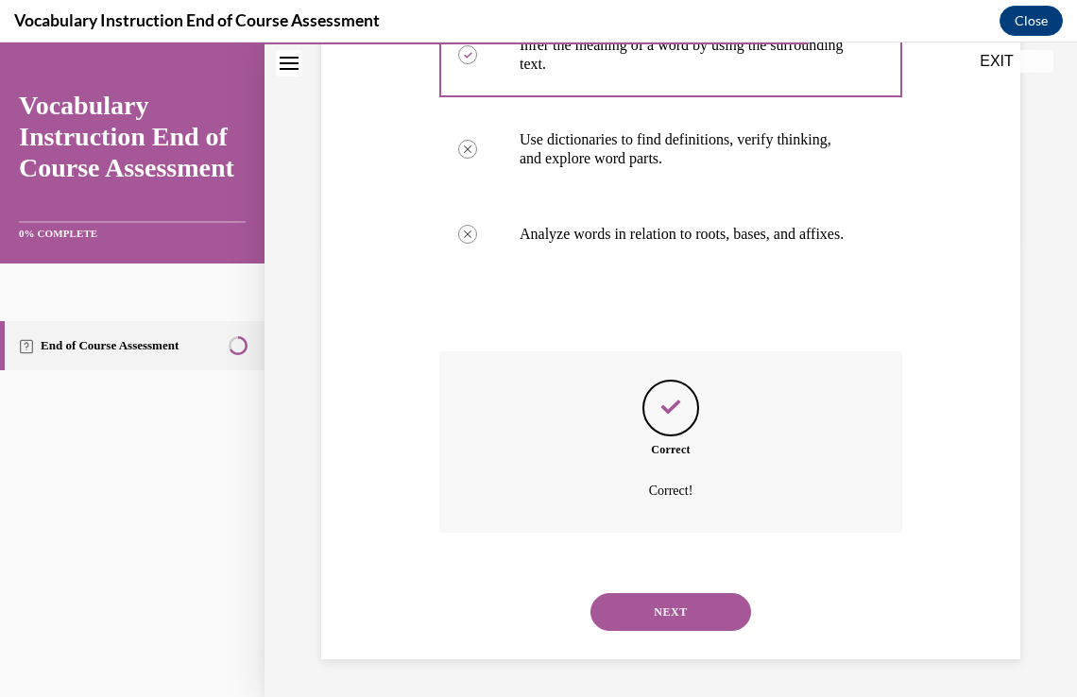
scroll to position [475, 0]
click at [714, 611] on button "NEXT" at bounding box center [671, 613] width 161 height 38
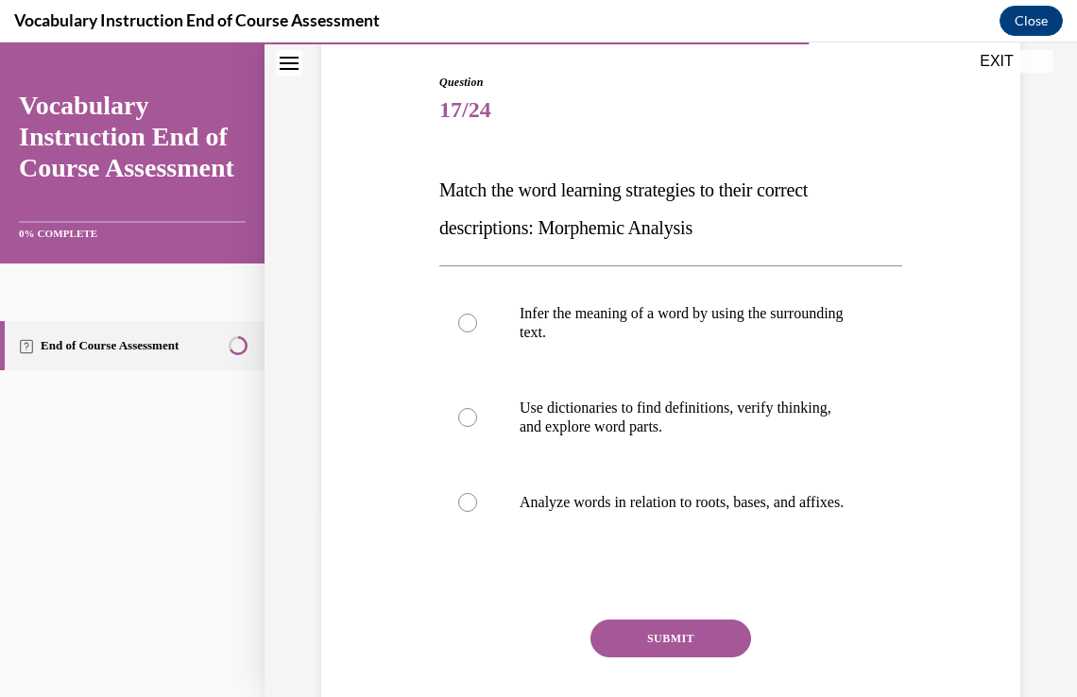
scroll to position [181, 0]
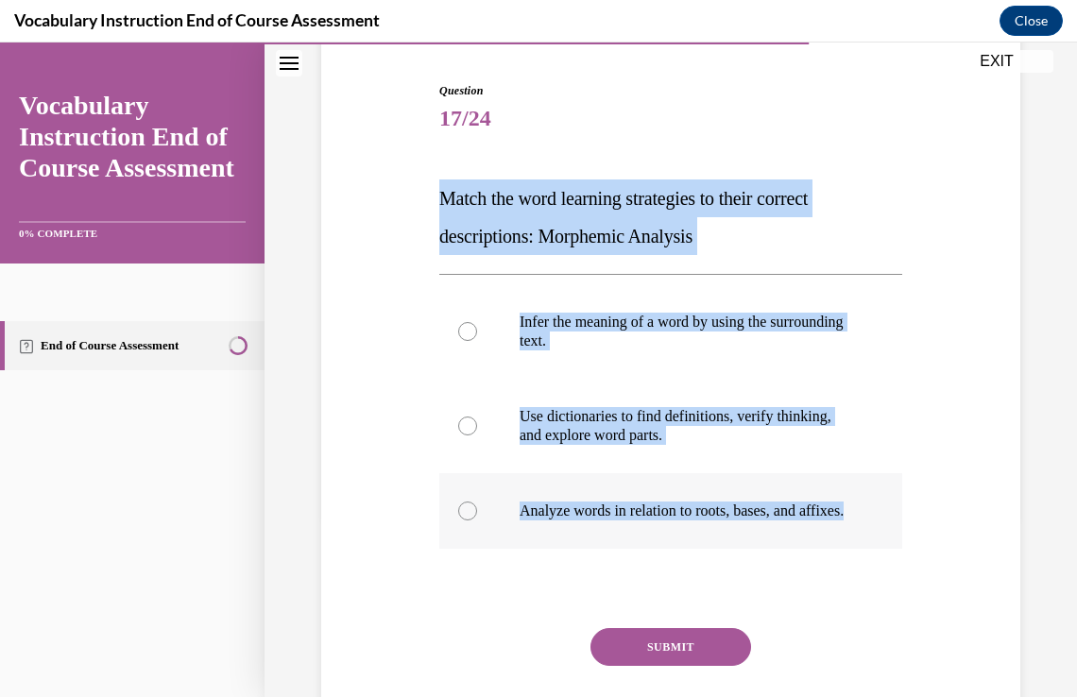
drag, startPoint x: 439, startPoint y: 193, endPoint x: 731, endPoint y: 548, distance: 459.9
click at [731, 548] on div "Question 17/24 Match the word learning strategies to their correct descriptions…" at bounding box center [670, 432] width 463 height 701
click at [617, 511] on p "Analyze words in relation to roots, bases, and affixes." at bounding box center [688, 511] width 336 height 19
click at [477, 511] on input "Analyze words in relation to roots, bases, and affixes." at bounding box center [467, 511] width 19 height 19
radio input "true"
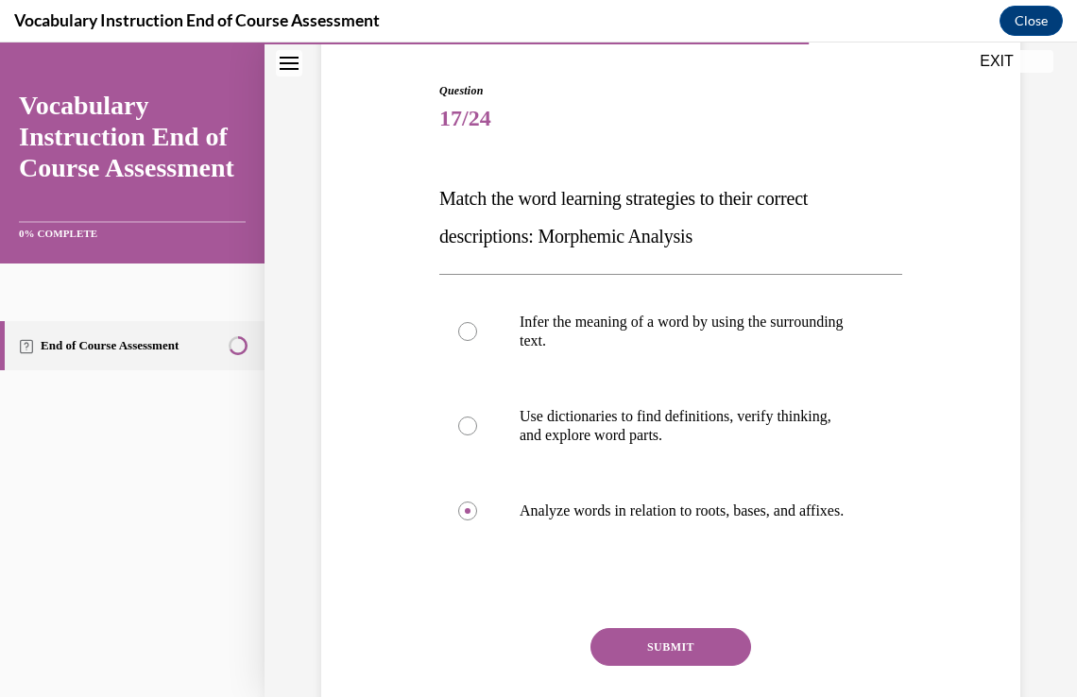
click at [662, 659] on button "SUBMIT" at bounding box center [671, 647] width 161 height 38
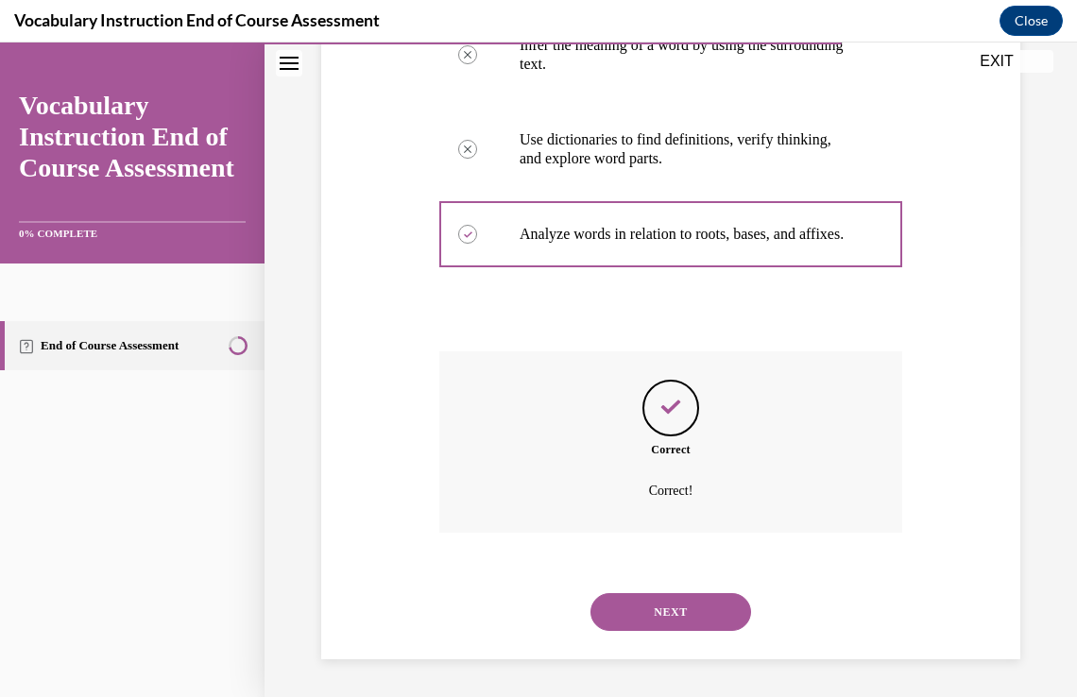
click at [696, 617] on button "NEXT" at bounding box center [671, 613] width 161 height 38
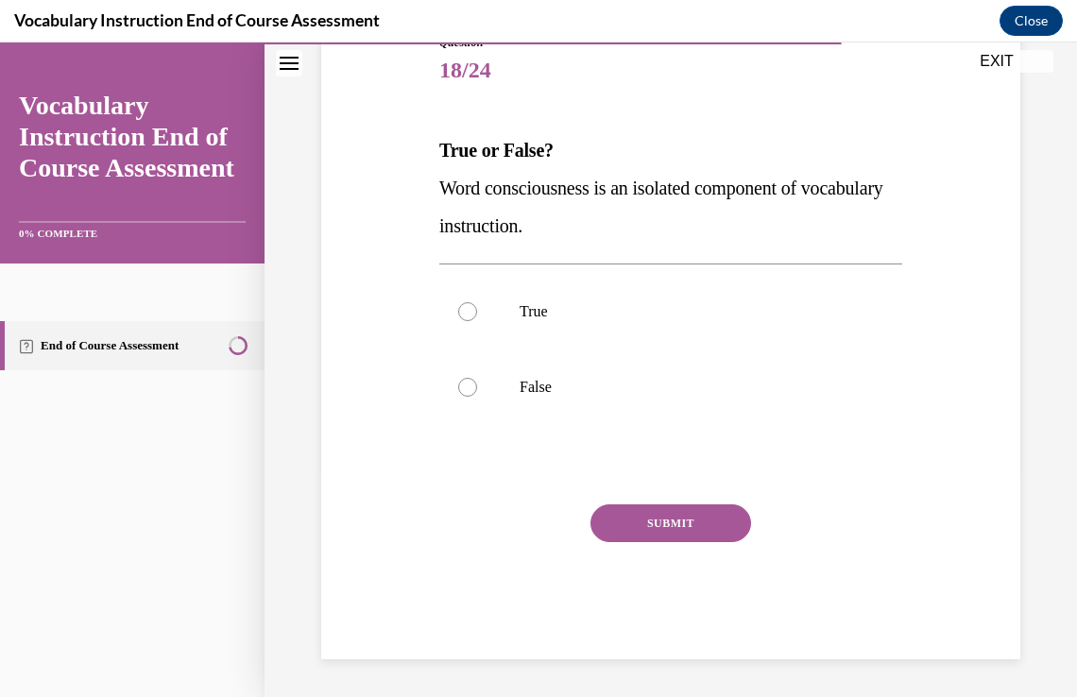
scroll to position [210, 0]
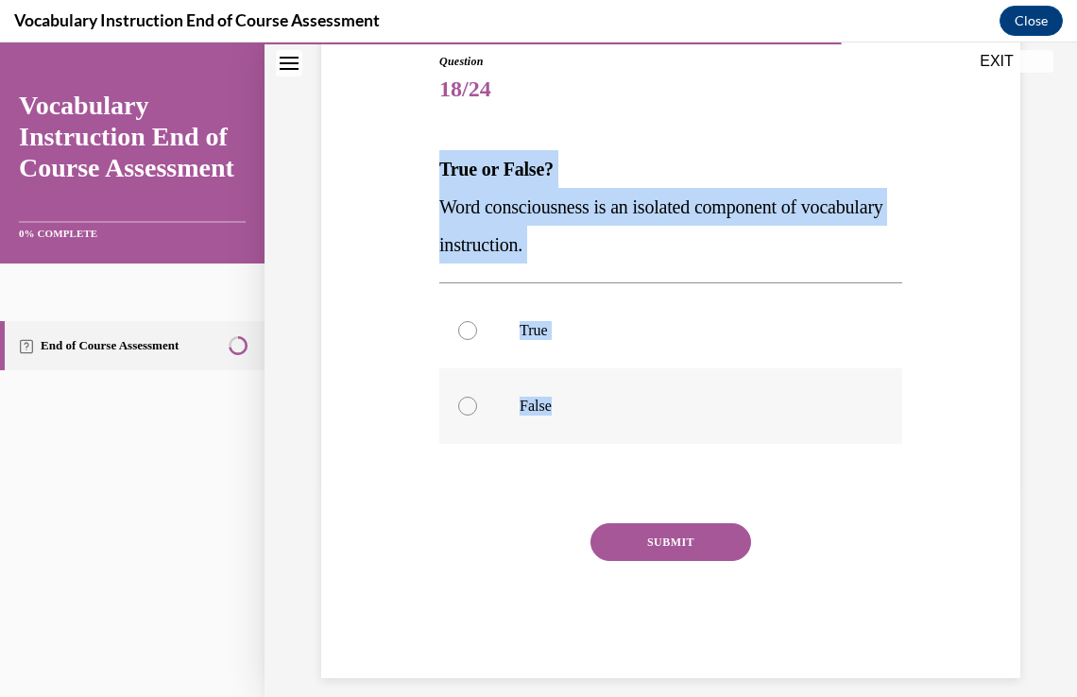
drag, startPoint x: 441, startPoint y: 161, endPoint x: 597, endPoint y: 399, distance: 284.7
click at [597, 399] on div "Question 18/24 True or False? Word consciousness is an isolated component of vo…" at bounding box center [670, 366] width 463 height 626
click at [614, 397] on p "False" at bounding box center [688, 406] width 336 height 19
click at [477, 397] on input "False" at bounding box center [467, 406] width 19 height 19
radio input "true"
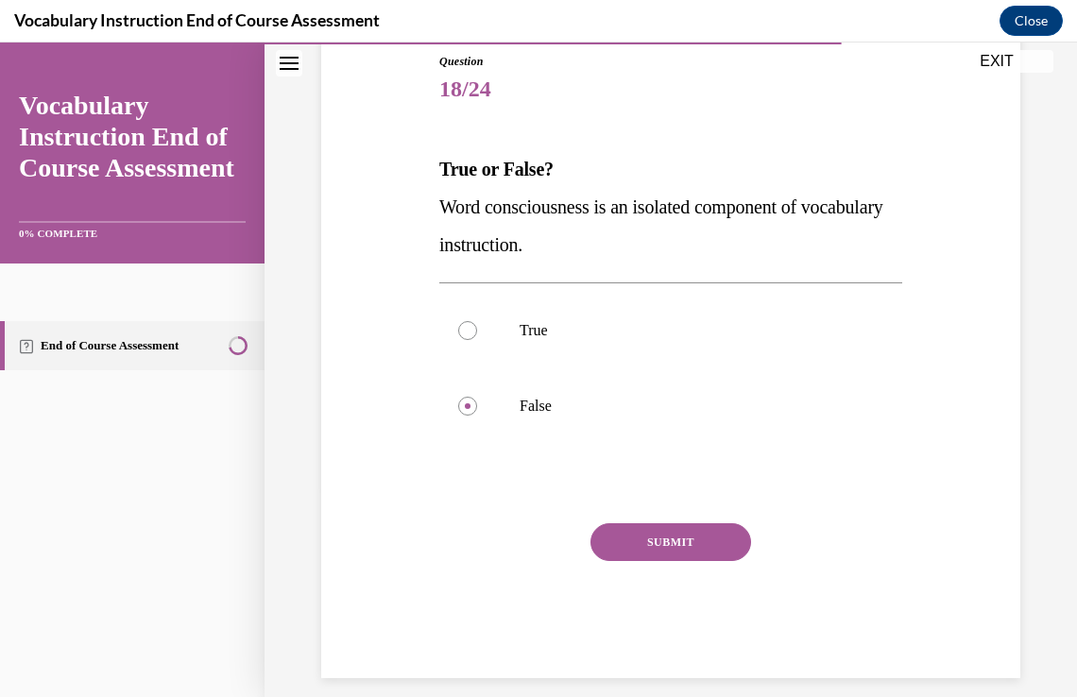
click at [665, 534] on button "SUBMIT" at bounding box center [671, 543] width 161 height 38
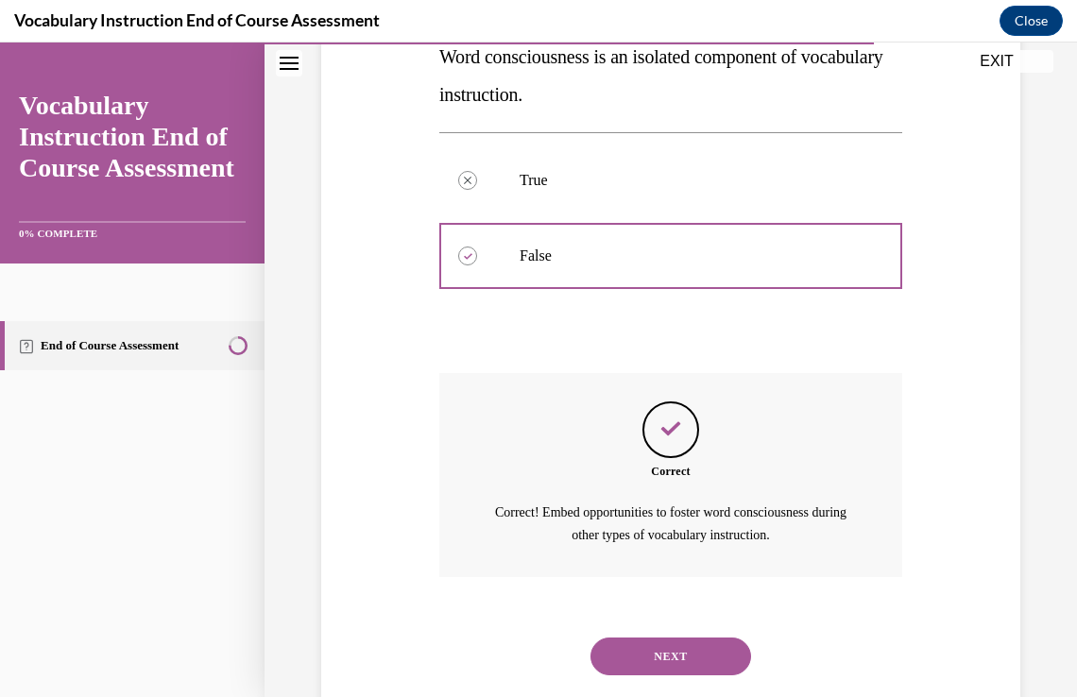
scroll to position [404, 0]
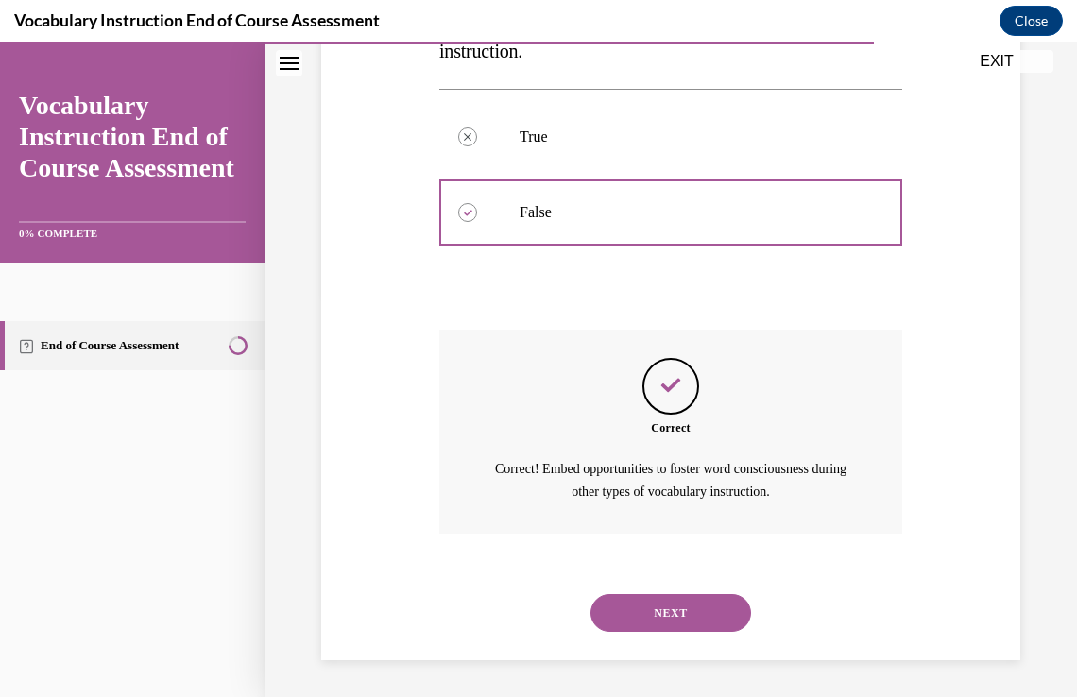
click at [688, 626] on button "NEXT" at bounding box center [671, 613] width 161 height 38
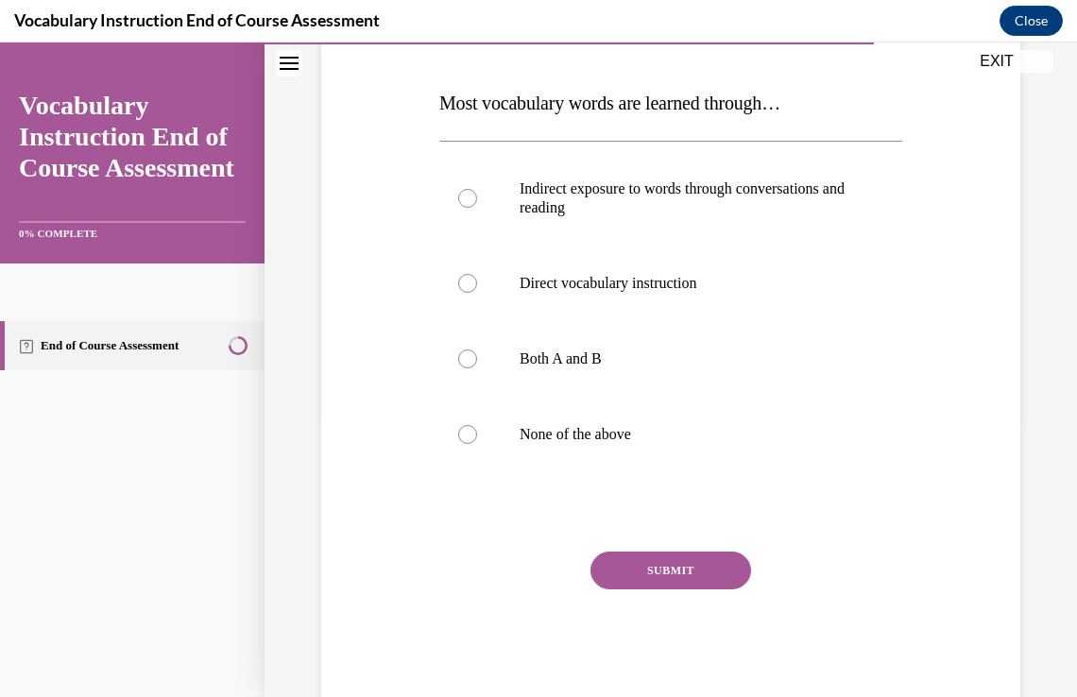
scroll to position [275, 0]
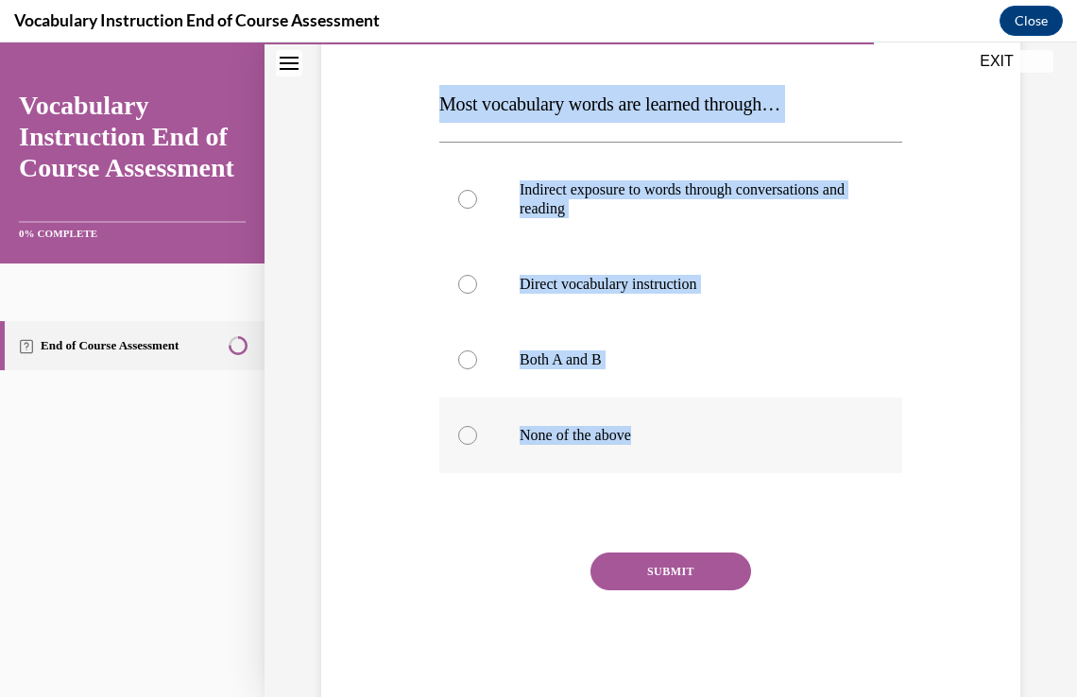
drag, startPoint x: 440, startPoint y: 102, endPoint x: 662, endPoint y: 445, distance: 408.2
click at [662, 445] on div "Question 19/24 Most vocabulary words are learned through… Indirect exposure to …" at bounding box center [670, 348] width 463 height 720
click at [609, 365] on p "Both A and B" at bounding box center [688, 360] width 336 height 19
click at [477, 365] on input "Both A and B" at bounding box center [467, 360] width 19 height 19
radio input "true"
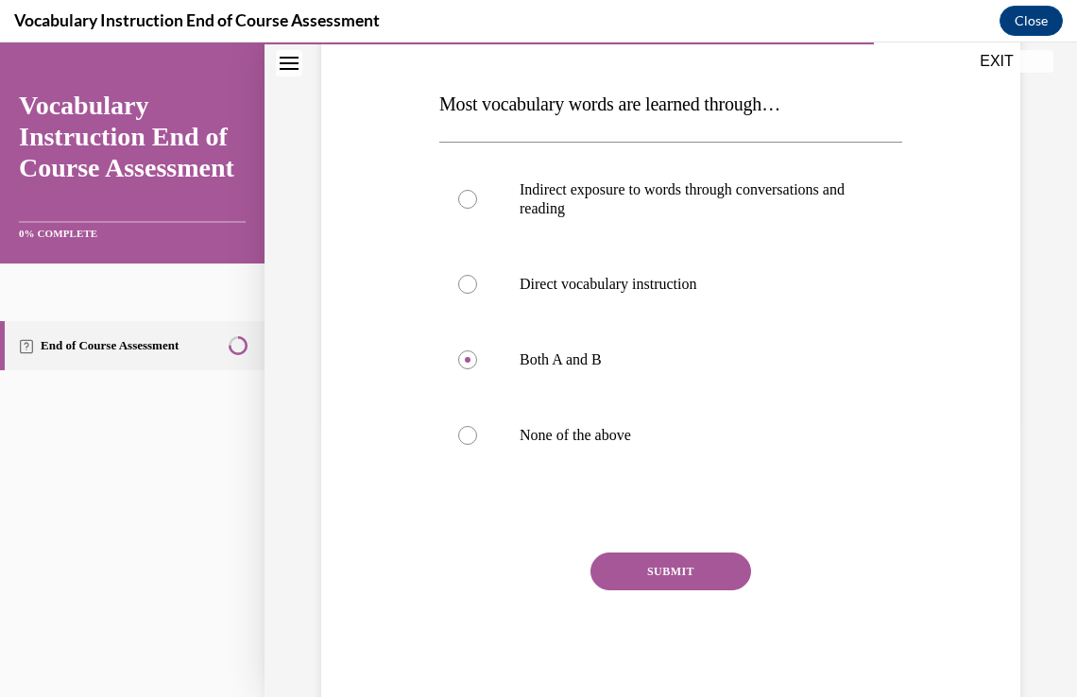
click at [690, 569] on button "SUBMIT" at bounding box center [671, 572] width 161 height 38
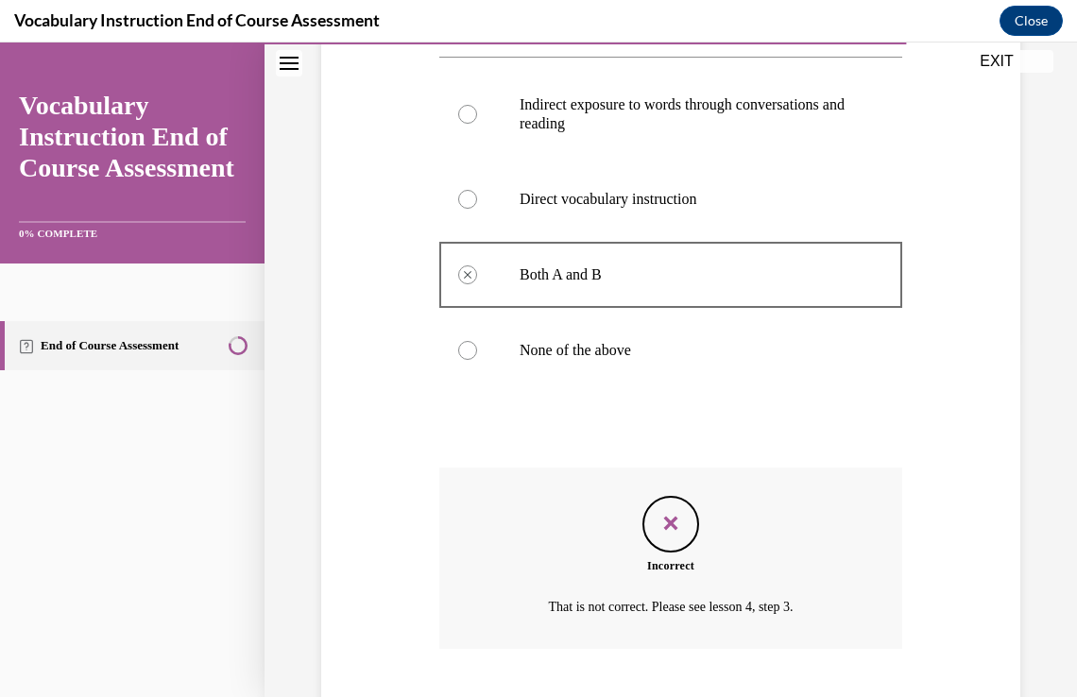
scroll to position [475, 0]
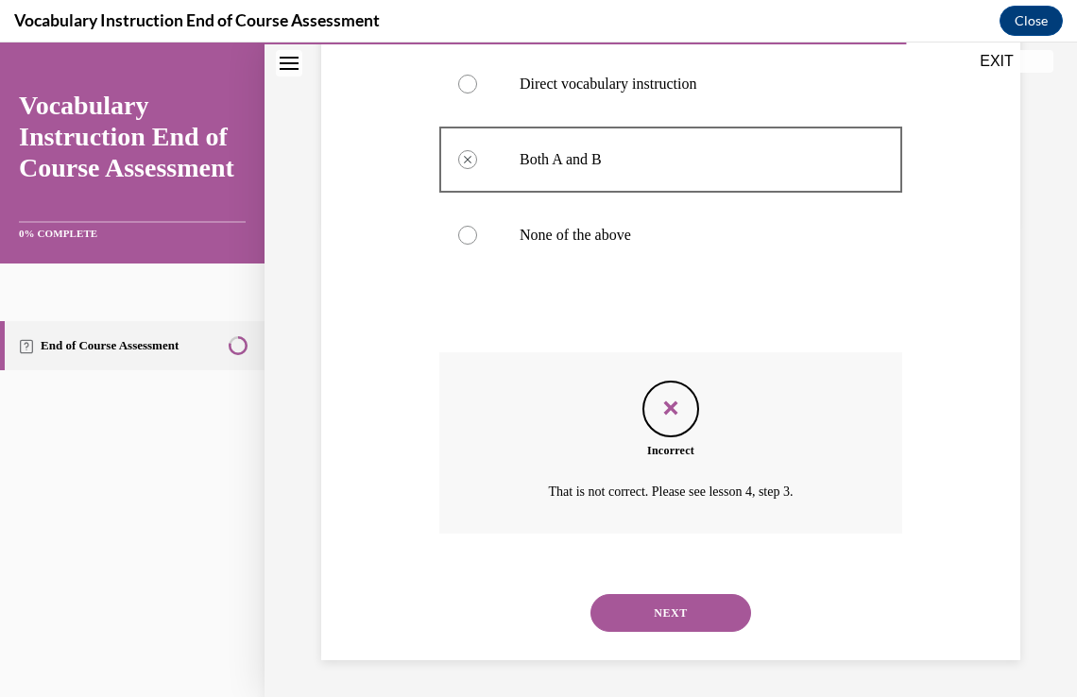
click at [660, 600] on button "NEXT" at bounding box center [671, 613] width 161 height 38
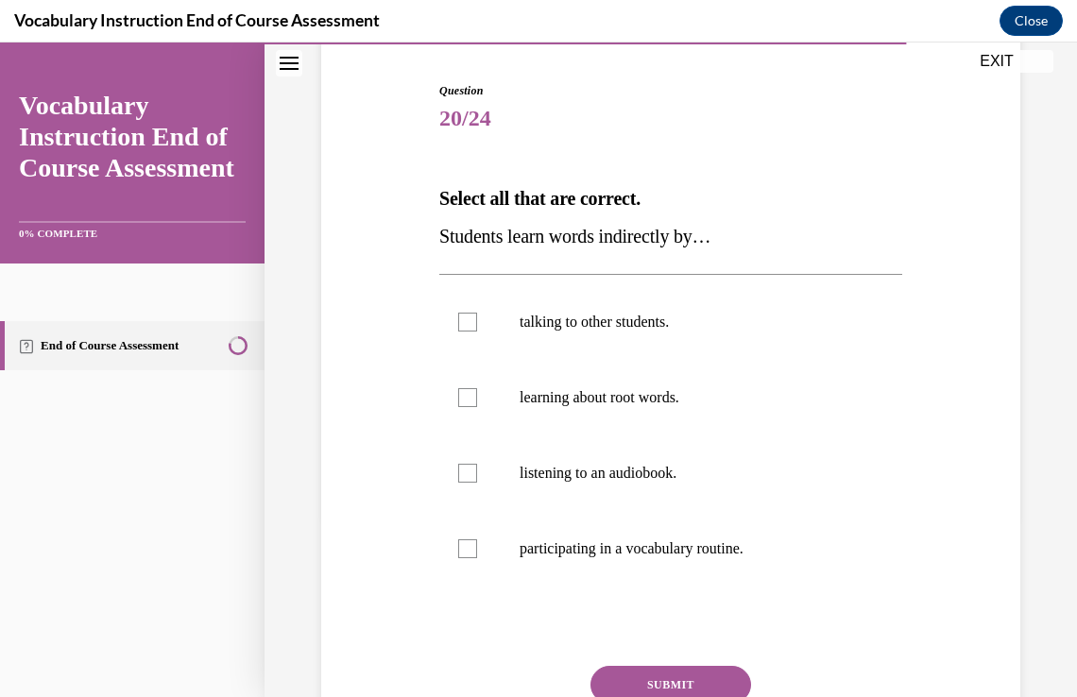
scroll to position [177, 0]
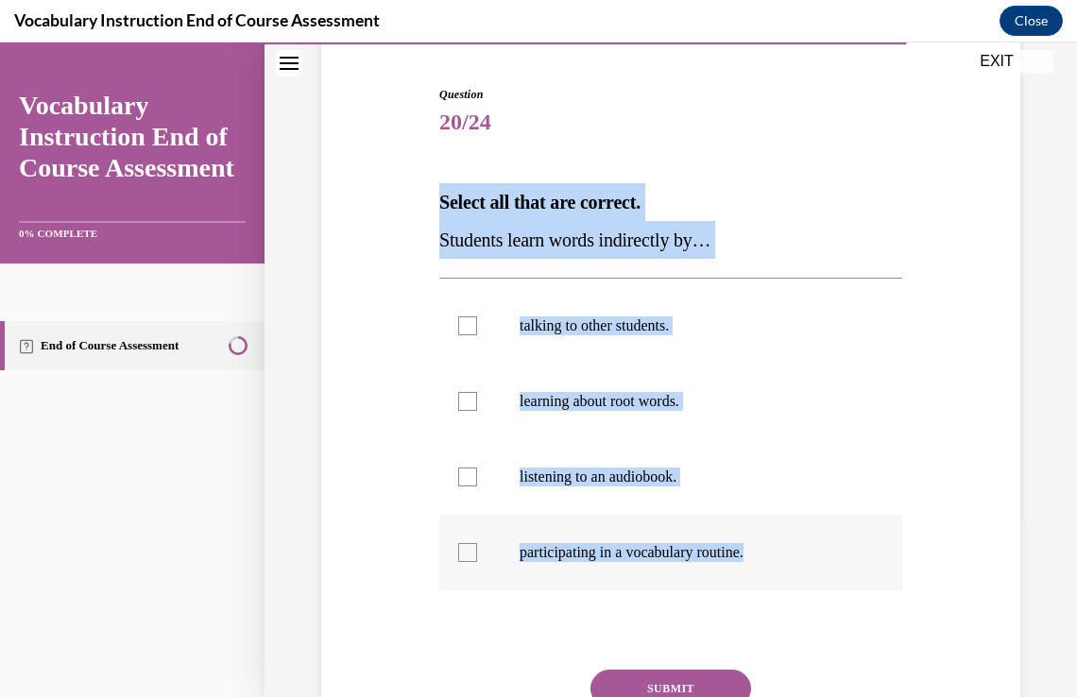
drag, startPoint x: 440, startPoint y: 203, endPoint x: 788, endPoint y: 577, distance: 510.9
click at [788, 577] on div "Question 20/24 Select all that are correct. Students learn words indirectly by……" at bounding box center [670, 455] width 463 height 739
click at [567, 328] on p "talking to other students." at bounding box center [688, 326] width 336 height 19
click at [477, 328] on input "talking to other students." at bounding box center [467, 326] width 19 height 19
checkbox input "true"
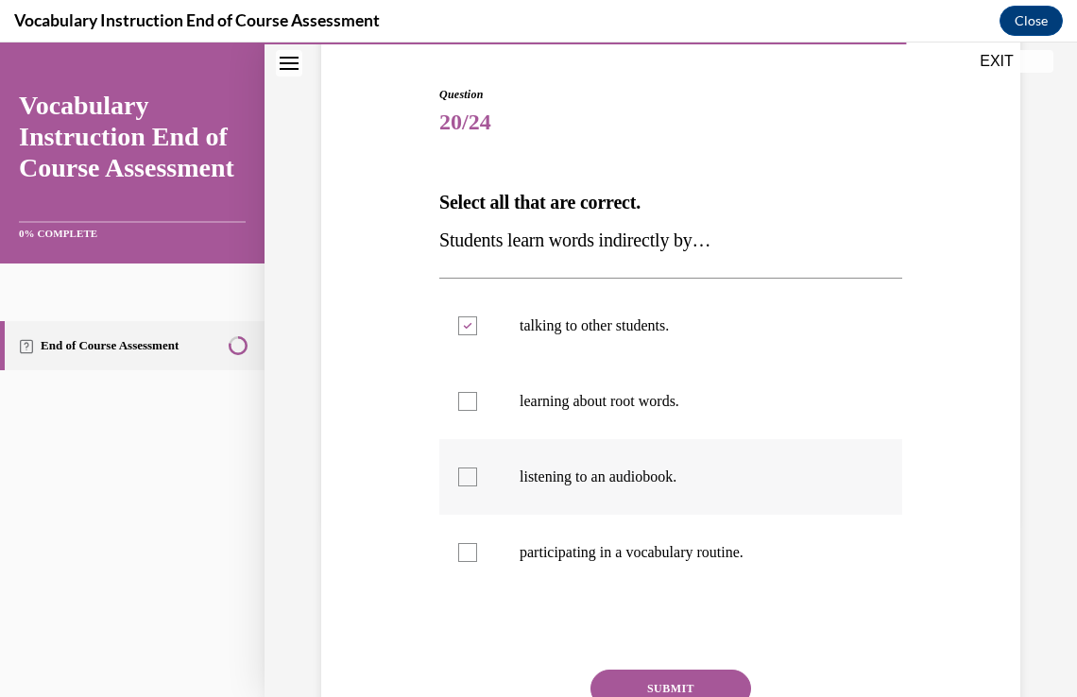
click at [616, 481] on p "listening to an audiobook." at bounding box center [688, 477] width 336 height 19
click at [477, 481] on input "listening to an audiobook." at bounding box center [467, 477] width 19 height 19
checkbox input "true"
click at [668, 671] on button "SUBMIT" at bounding box center [671, 689] width 161 height 38
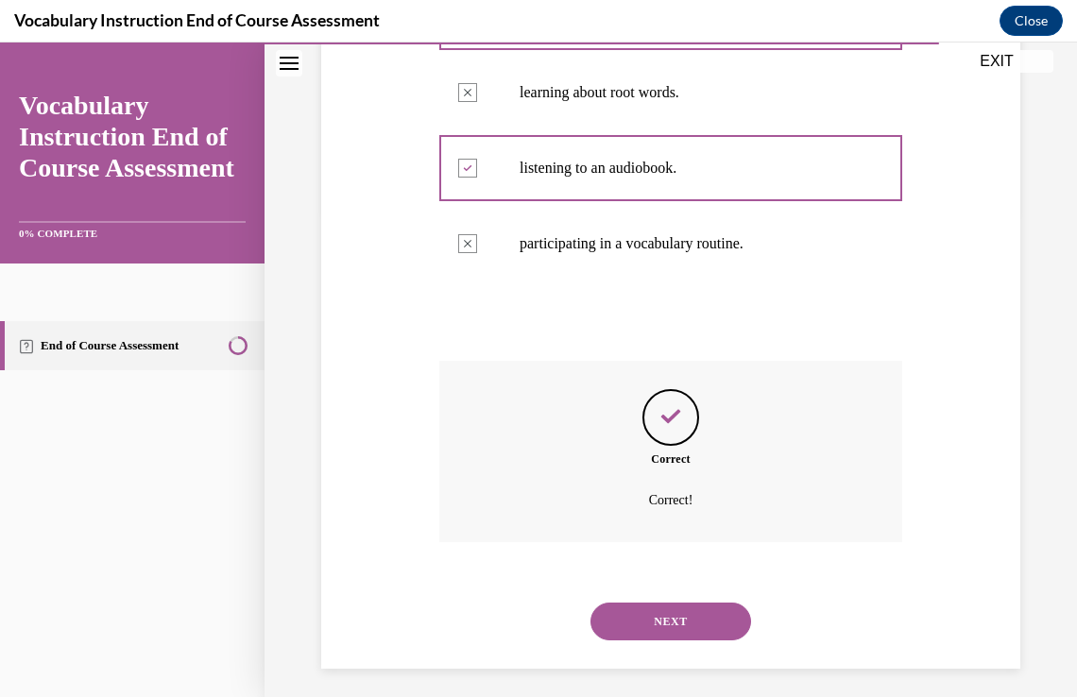
scroll to position [494, 0]
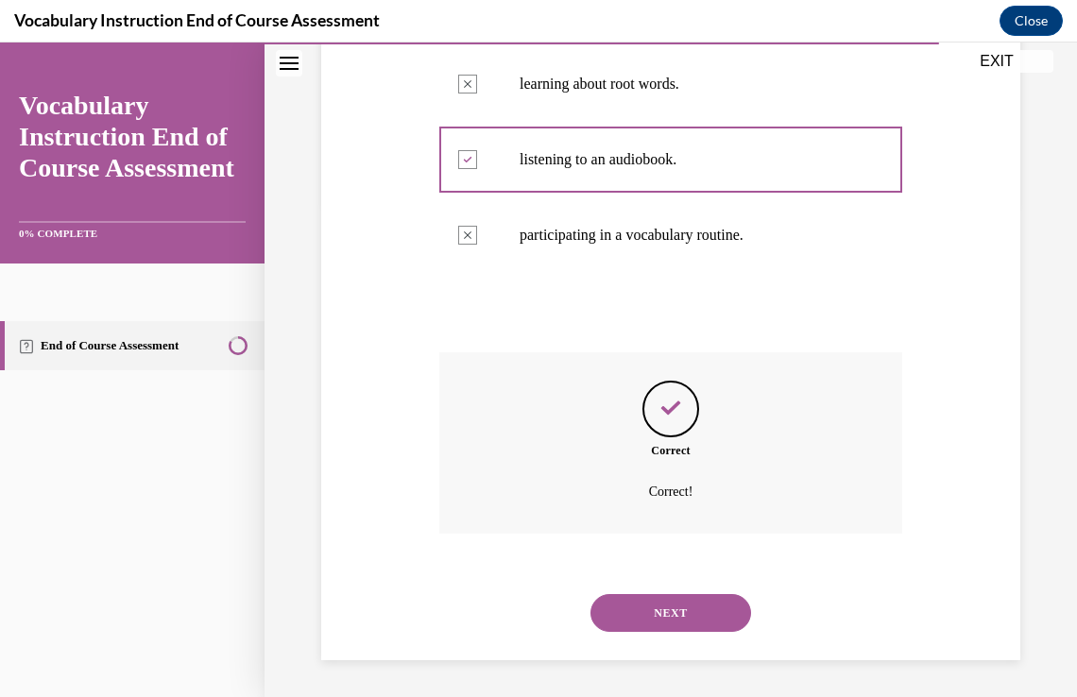
click at [649, 622] on button "NEXT" at bounding box center [671, 613] width 161 height 38
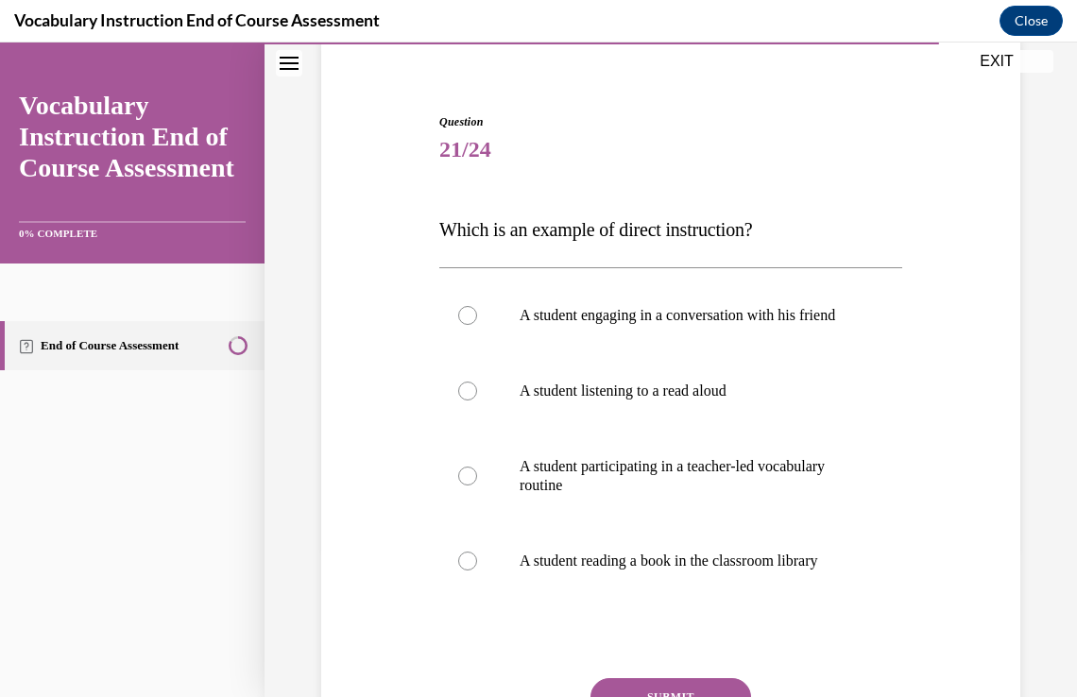
scroll to position [181, 0]
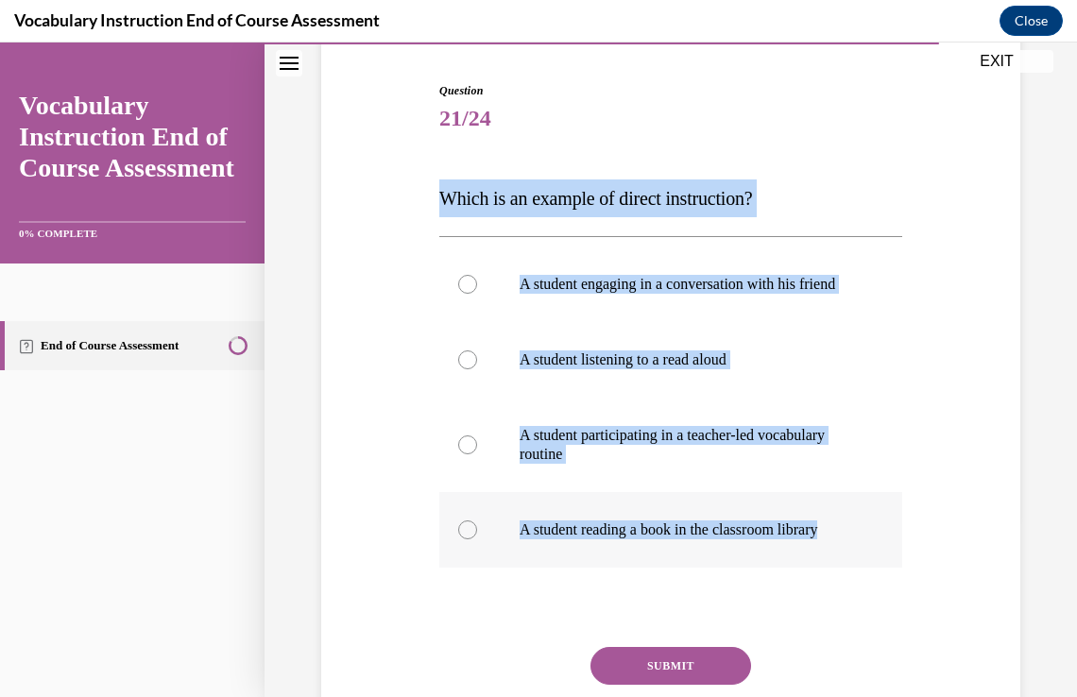
drag, startPoint x: 450, startPoint y: 198, endPoint x: 889, endPoint y: 537, distance: 555.2
click at [889, 537] on div "Question 21/24 Which is an example of direct instruction? A student engaging in…" at bounding box center [670, 442] width 463 height 720
click at [607, 464] on p "A student participating in a teacher-led vocabulary routine" at bounding box center [688, 445] width 336 height 38
click at [477, 455] on input "A student participating in a teacher-led vocabulary routine" at bounding box center [467, 445] width 19 height 19
radio input "true"
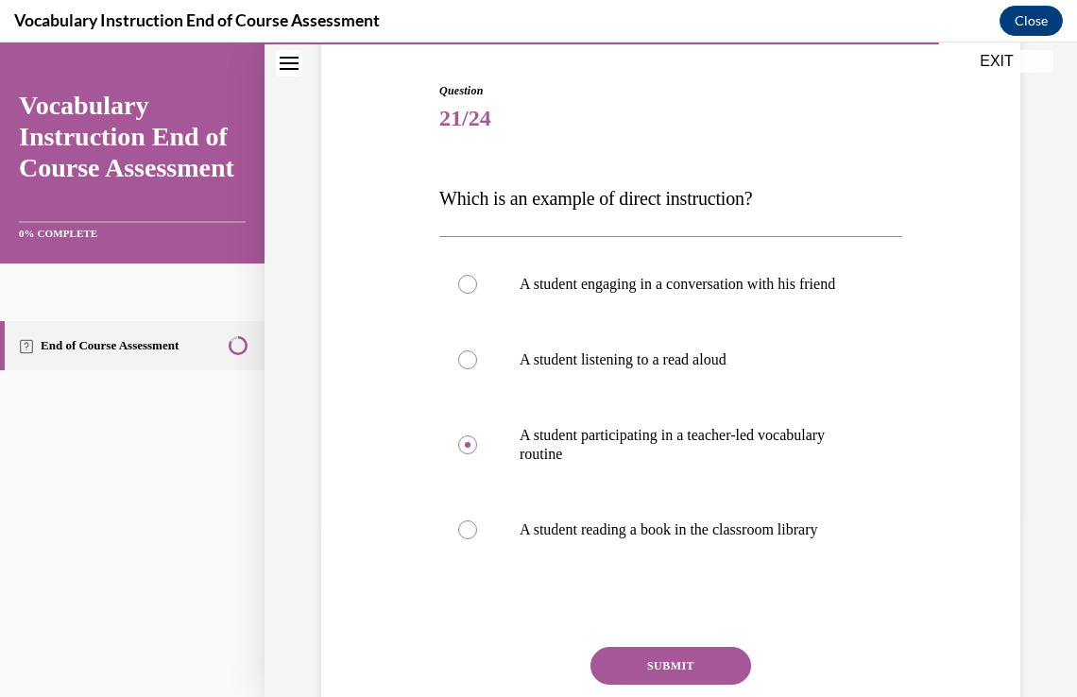
click at [642, 680] on button "SUBMIT" at bounding box center [671, 666] width 161 height 38
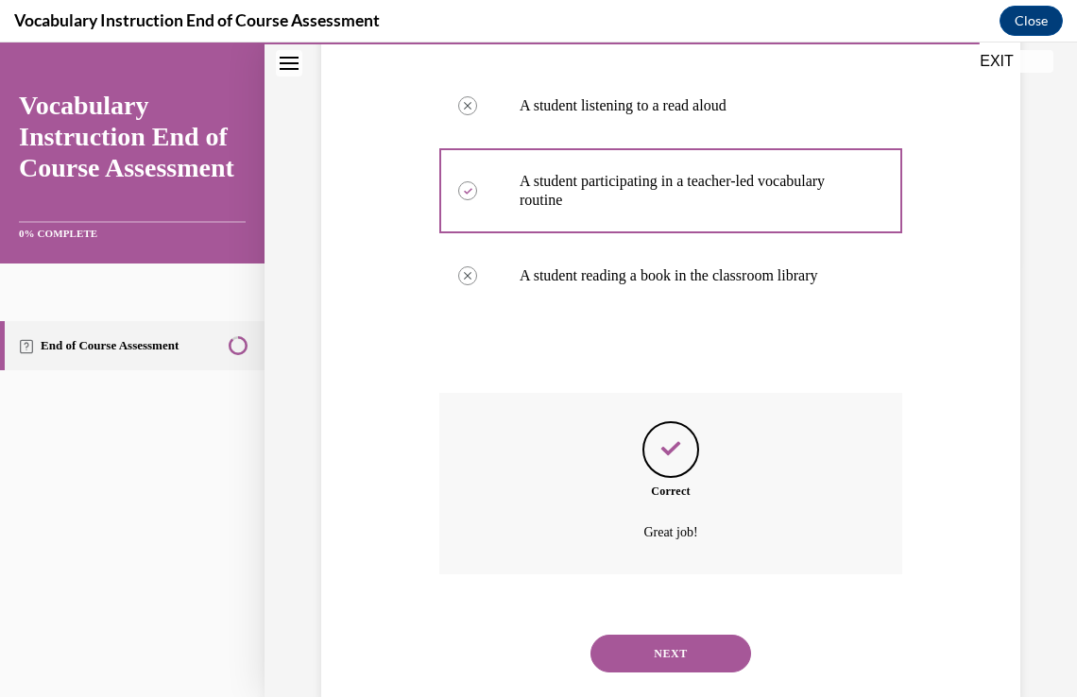
scroll to position [494, 0]
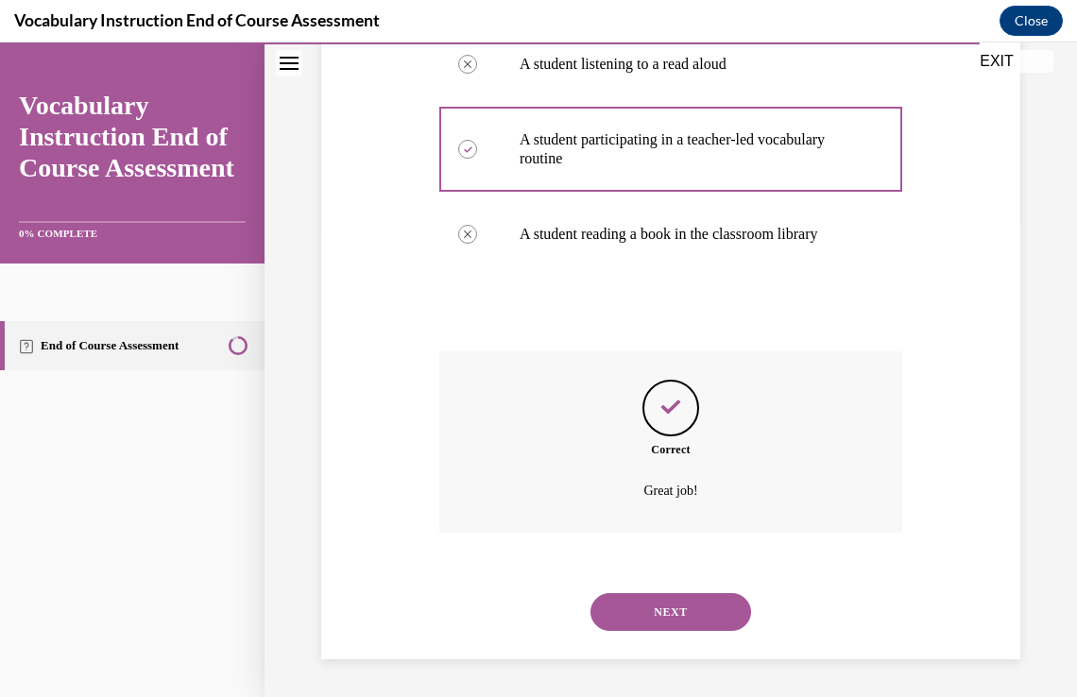
click at [707, 617] on button "NEXT" at bounding box center [671, 613] width 161 height 38
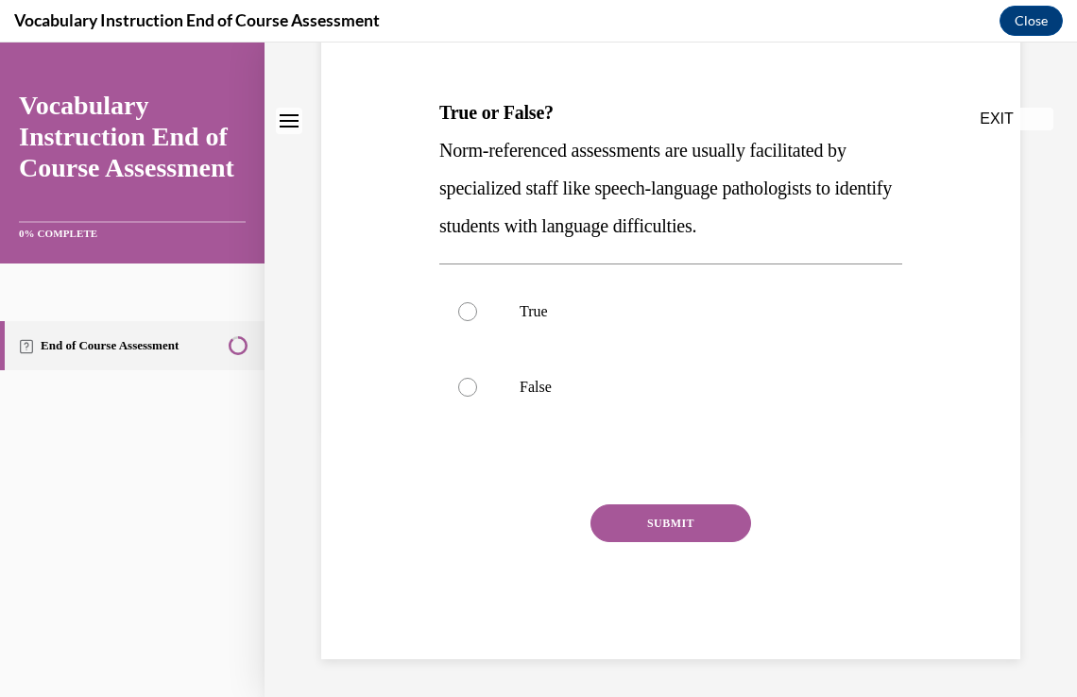
scroll to position [0, 0]
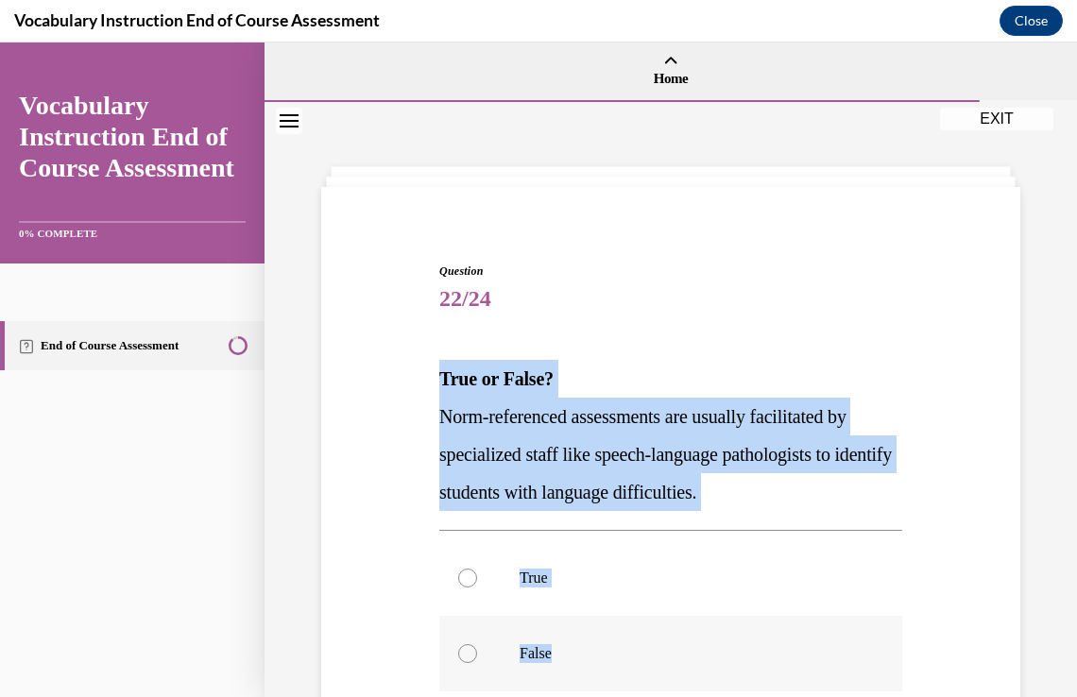
drag, startPoint x: 439, startPoint y: 374, endPoint x: 765, endPoint y: 642, distance: 421.7
click at [765, 642] on div "Question 22/24 True or False? Norm-referenced assessments are usually facilitat…" at bounding box center [670, 594] width 463 height 663
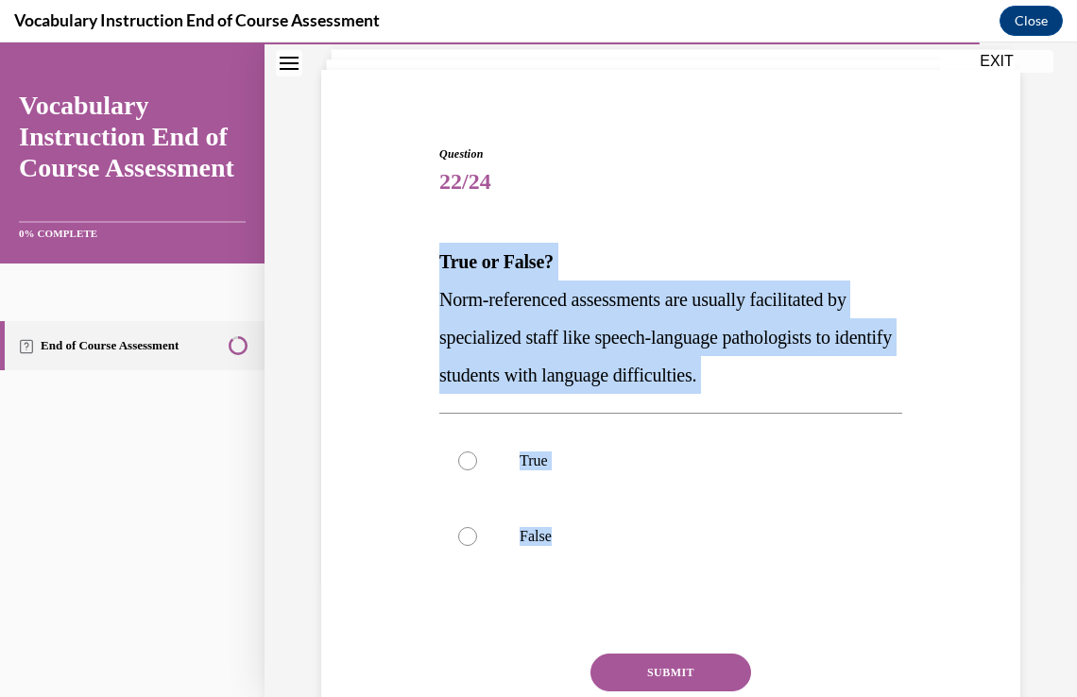
scroll to position [157, 0]
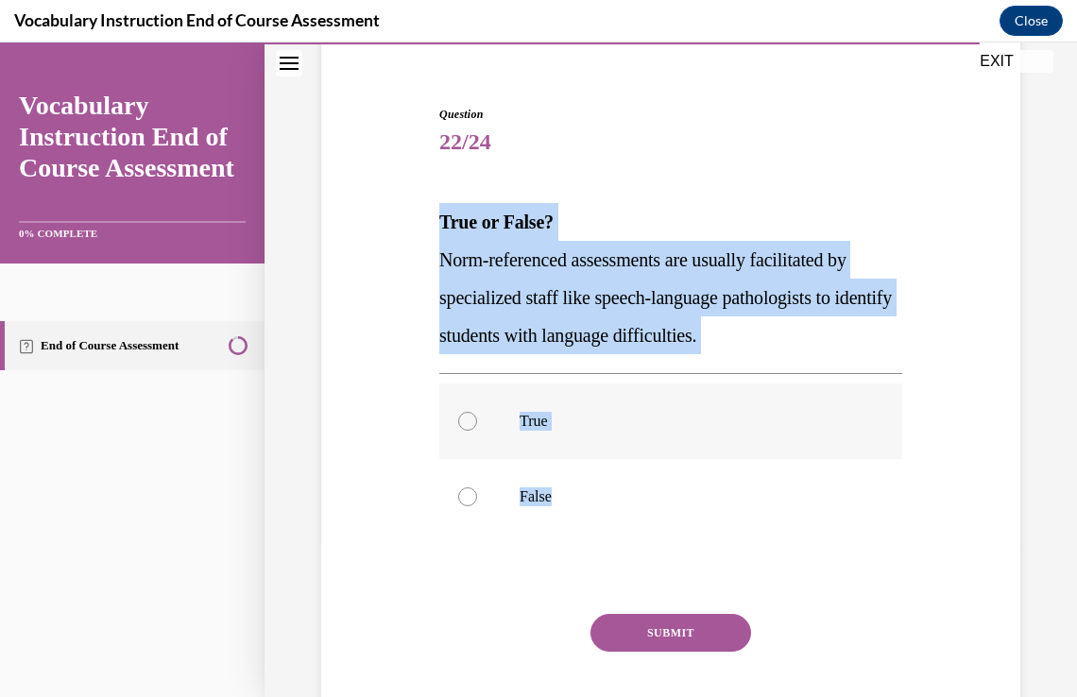
click at [724, 418] on p "True" at bounding box center [688, 421] width 336 height 19
click at [477, 418] on input "True" at bounding box center [467, 421] width 19 height 19
radio input "true"
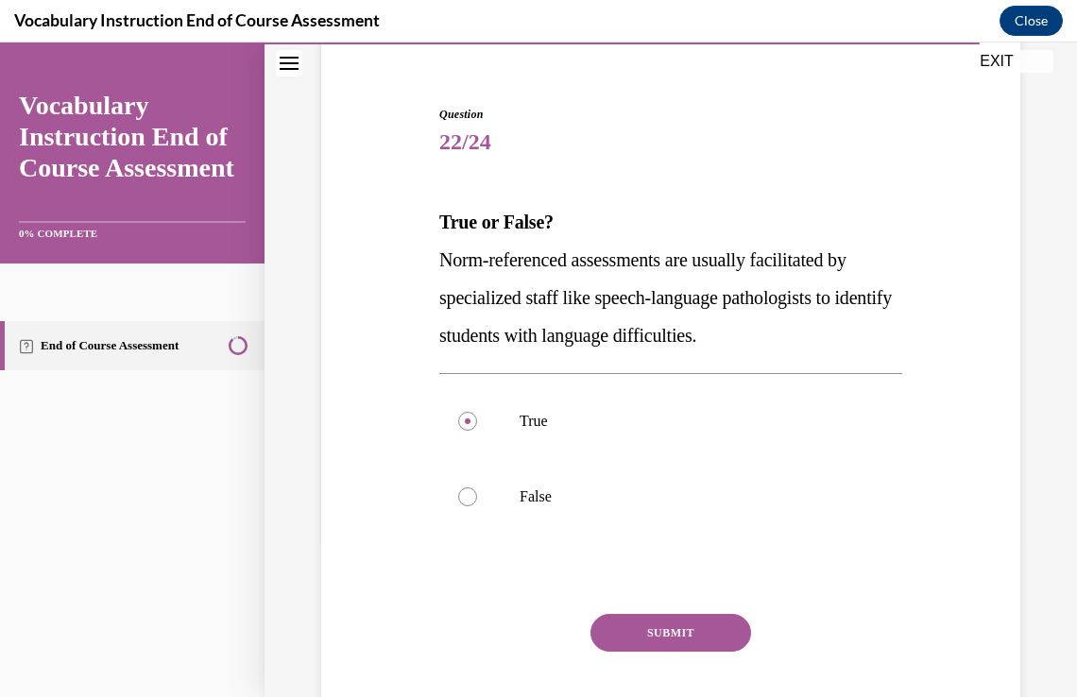
click at [695, 621] on button "SUBMIT" at bounding box center [671, 633] width 161 height 38
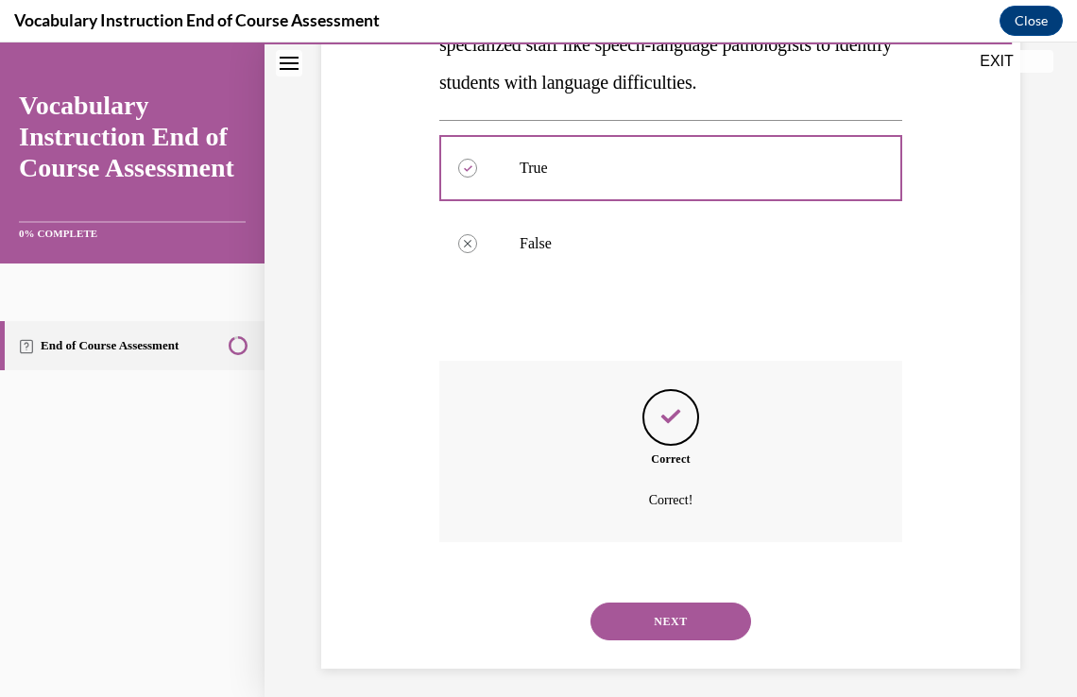
scroll to position [419, 0]
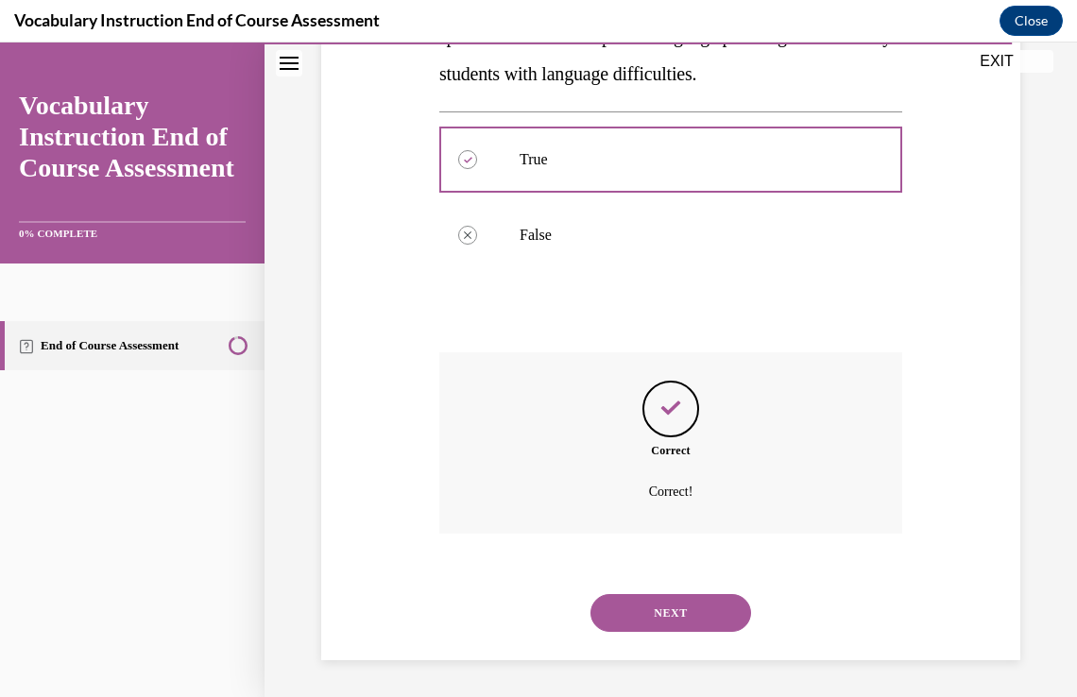
click at [675, 621] on button "NEXT" at bounding box center [671, 613] width 161 height 38
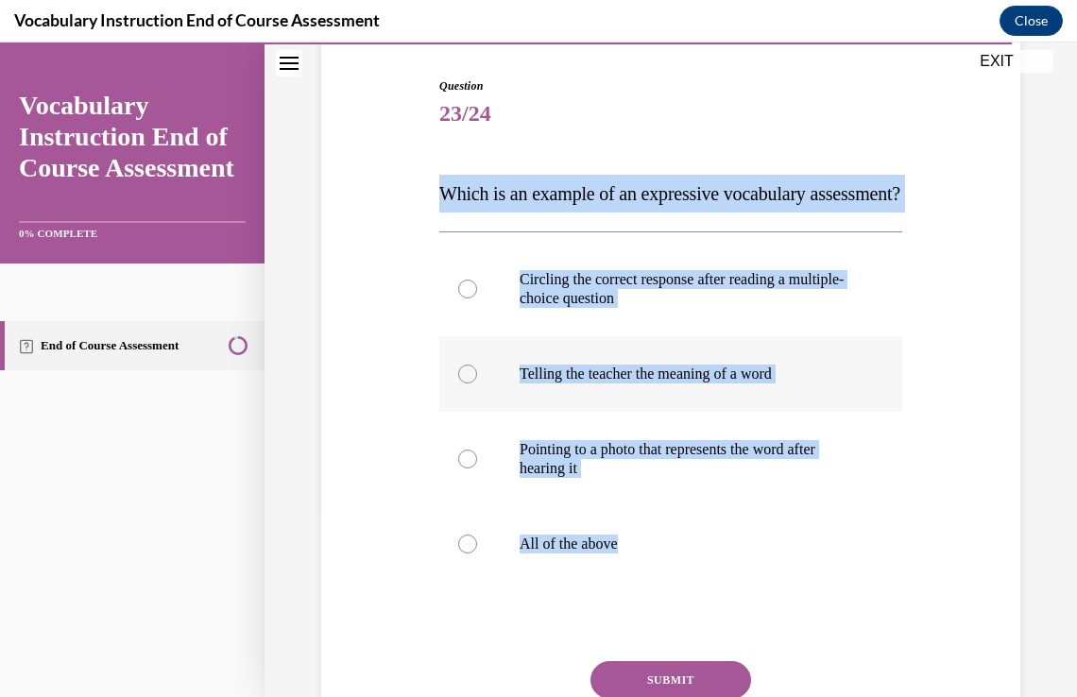
scroll to position [189, 0]
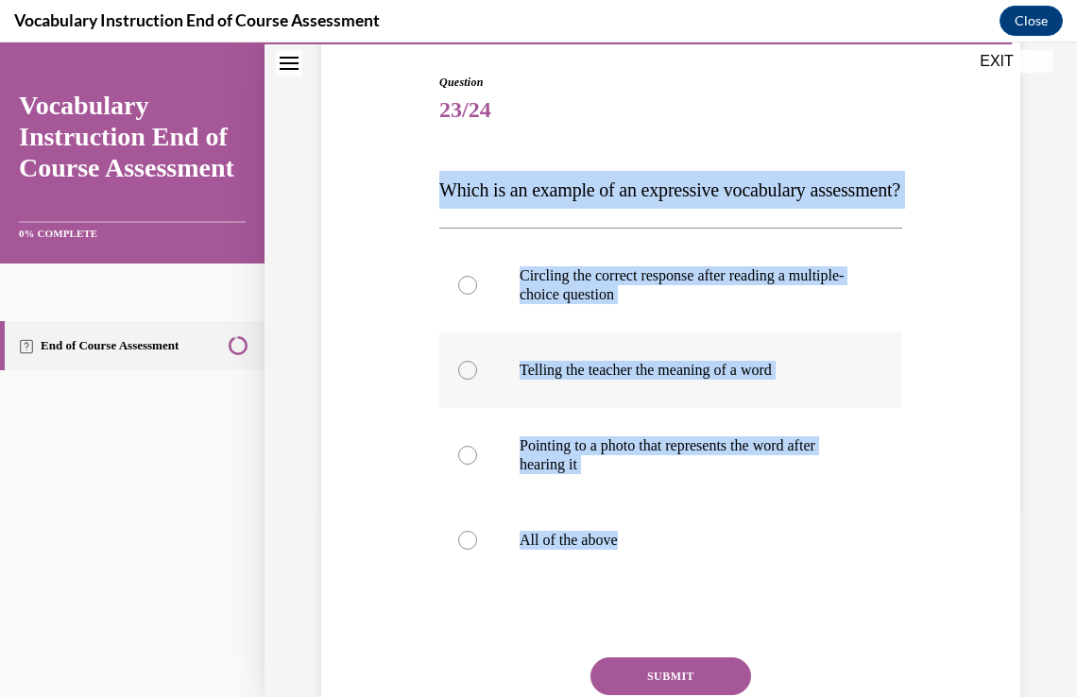
drag, startPoint x: 443, startPoint y: 373, endPoint x: 703, endPoint y: 596, distance: 342.5
click at [703, 596] on div "Question 23/24 Which is an example of an expressive vocabulary assessment? Circ…" at bounding box center [670, 443] width 463 height 739
click at [698, 408] on label "Telling the teacher the meaning of a word" at bounding box center [670, 371] width 463 height 76
click at [477, 380] on input "Telling the teacher the meaning of a word" at bounding box center [467, 370] width 19 height 19
radio input "true"
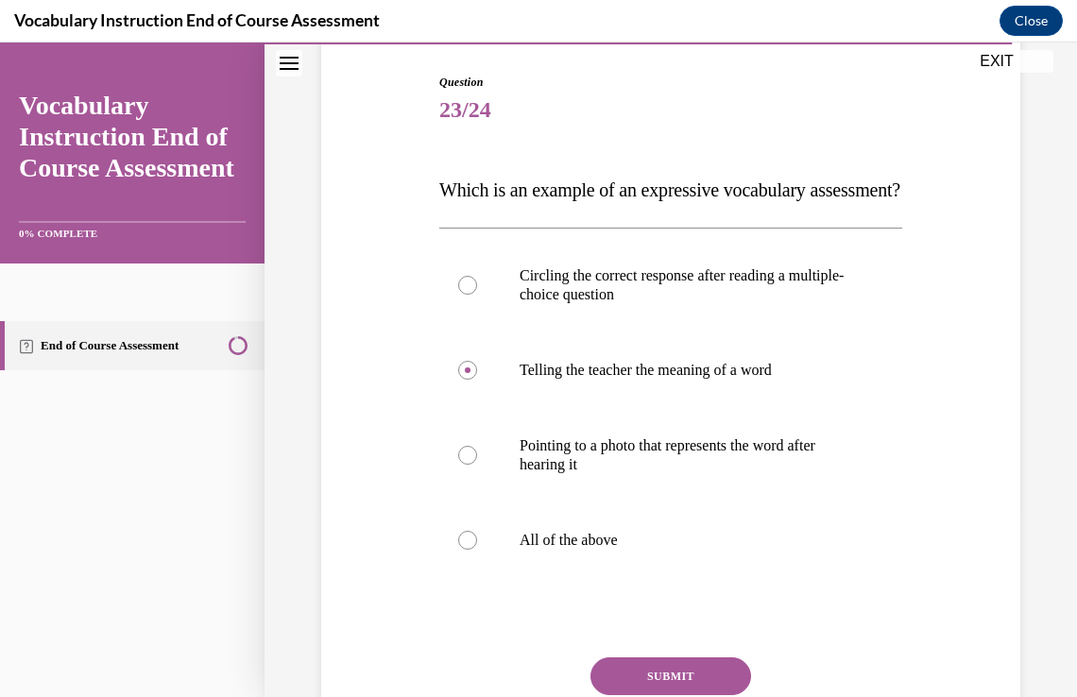
scroll to position [379, 0]
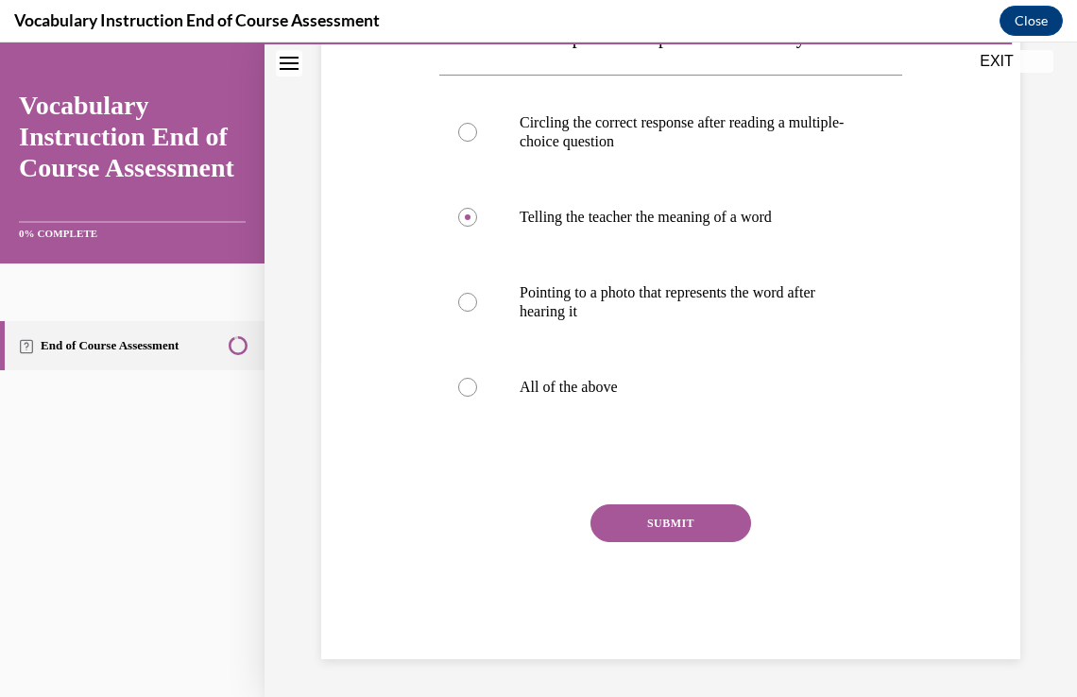
click at [696, 524] on button "SUBMIT" at bounding box center [671, 524] width 161 height 38
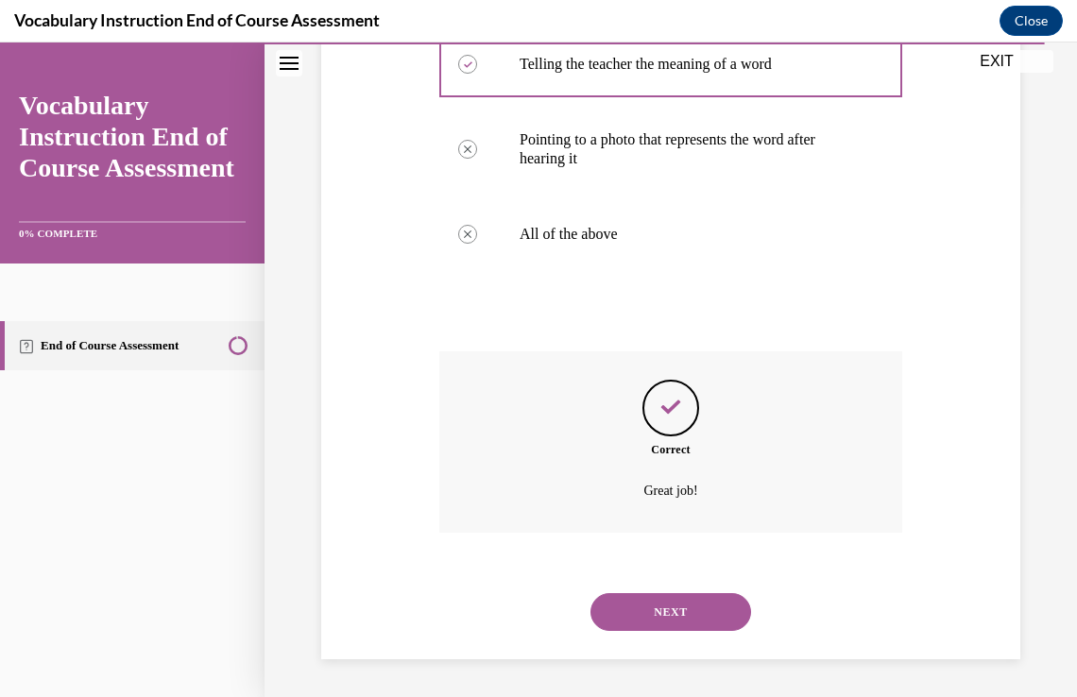
click at [696, 619] on button "NEXT" at bounding box center [671, 613] width 161 height 38
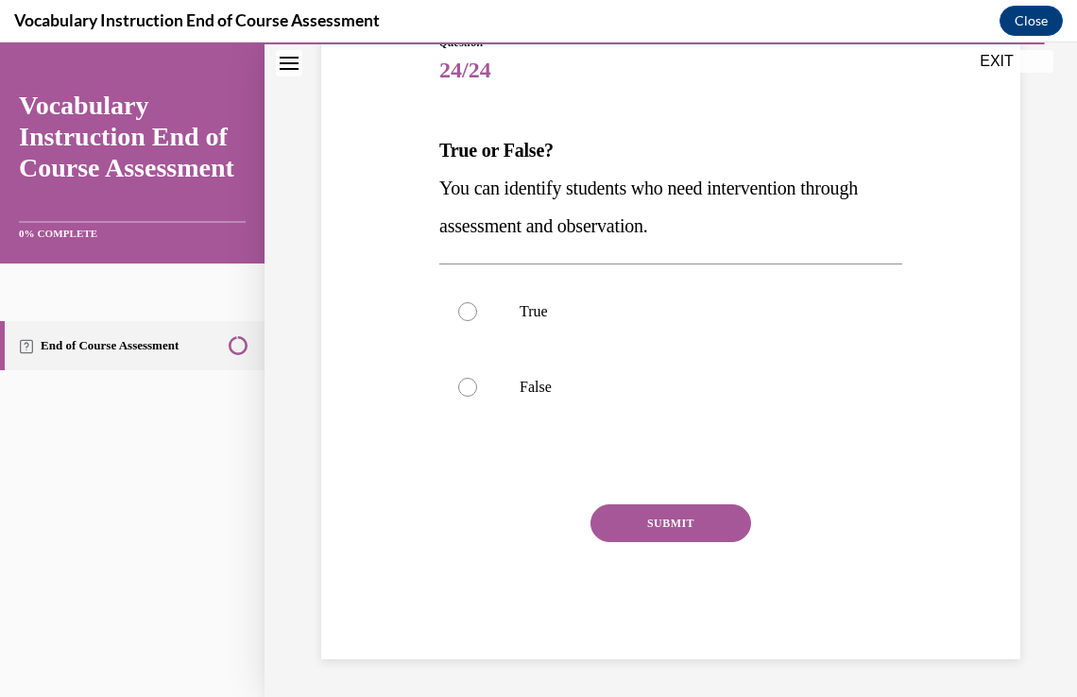
scroll to position [210, 0]
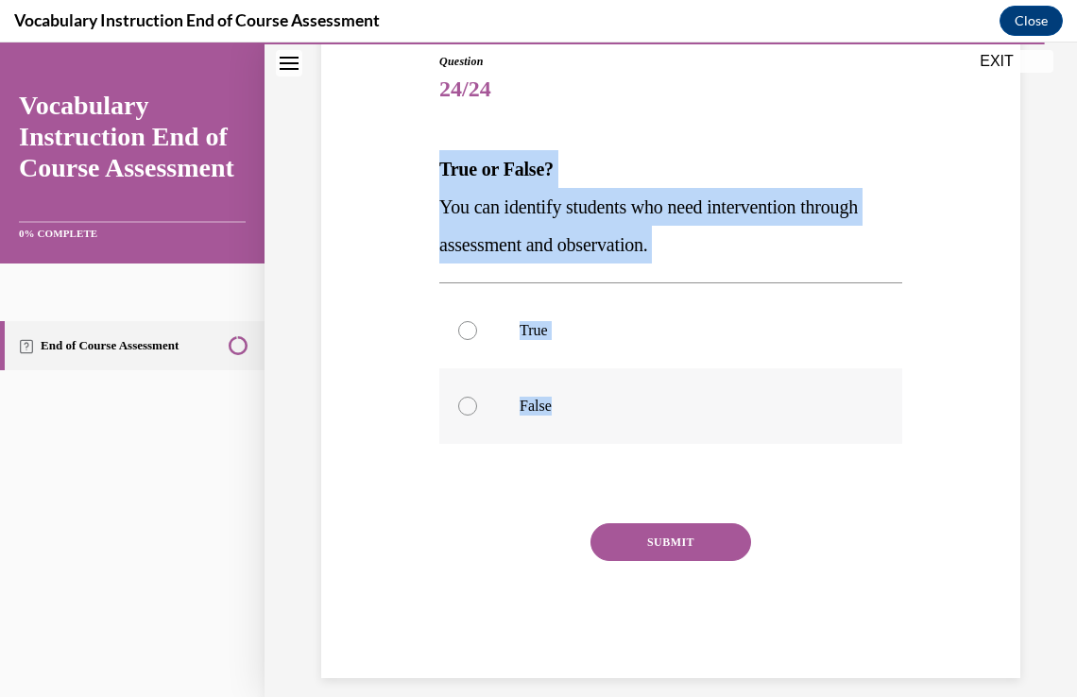
drag, startPoint x: 435, startPoint y: 164, endPoint x: 592, endPoint y: 383, distance: 268.8
click at [592, 383] on div "Question 24/24 True or False? You can identify students who need intervention t…" at bounding box center [671, 352] width 473 height 654
click at [838, 338] on p "True" at bounding box center [688, 330] width 336 height 19
click at [477, 338] on input "True" at bounding box center [467, 330] width 19 height 19
radio input "true"
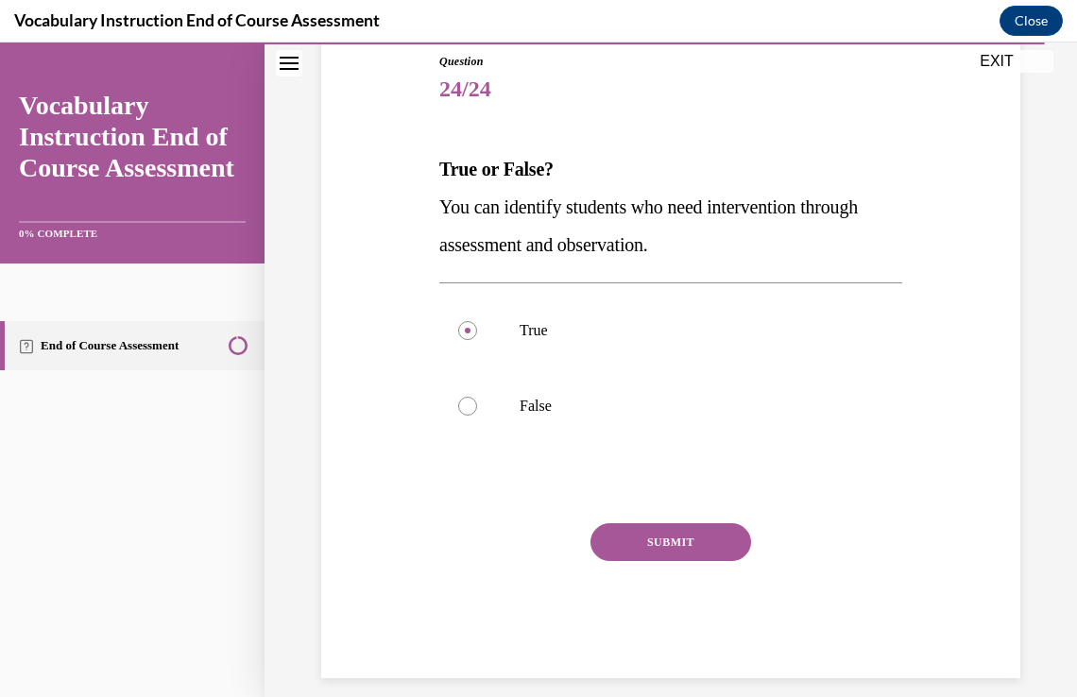
click at [694, 539] on button "SUBMIT" at bounding box center [671, 543] width 161 height 38
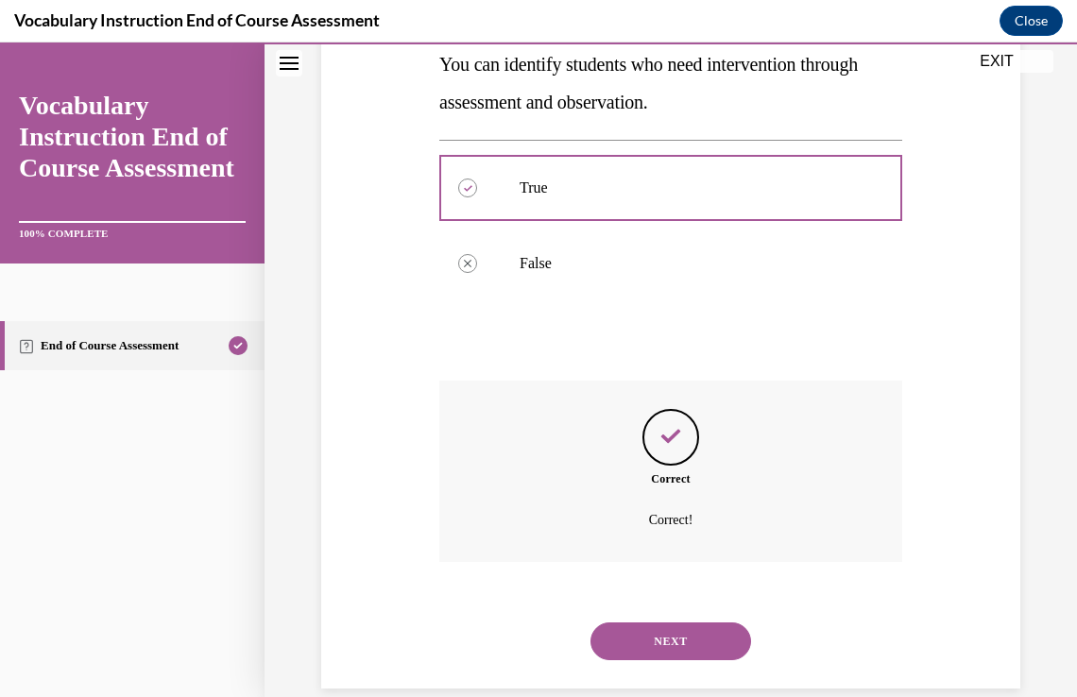
scroll to position [381, 0]
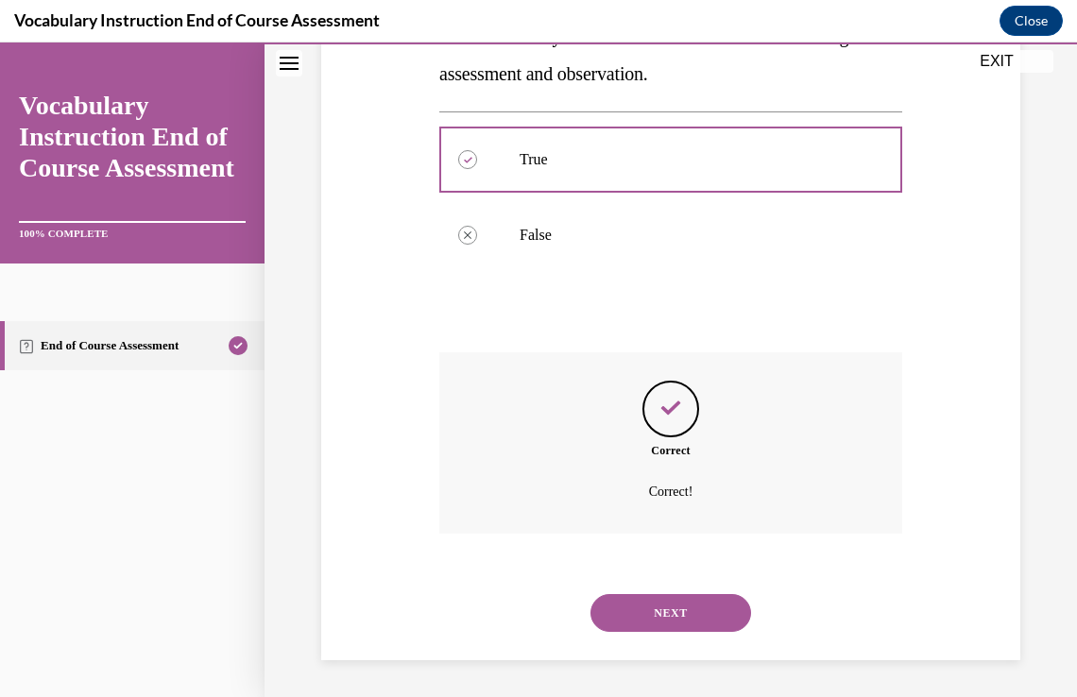
click at [689, 605] on button "NEXT" at bounding box center [671, 613] width 161 height 38
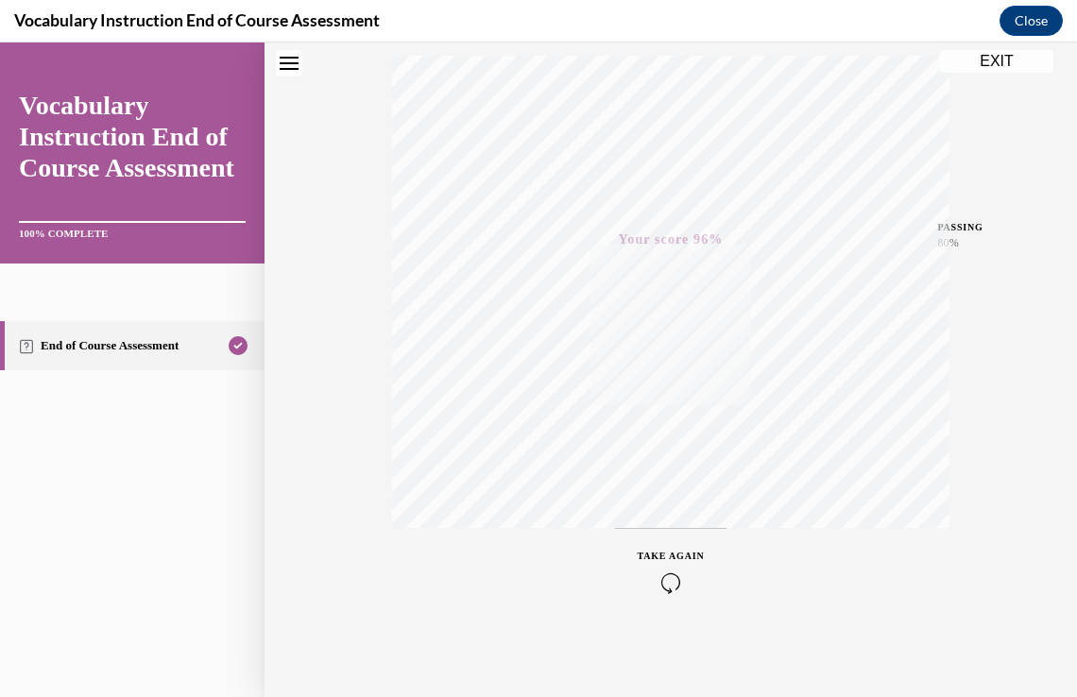
scroll to position [0, 0]
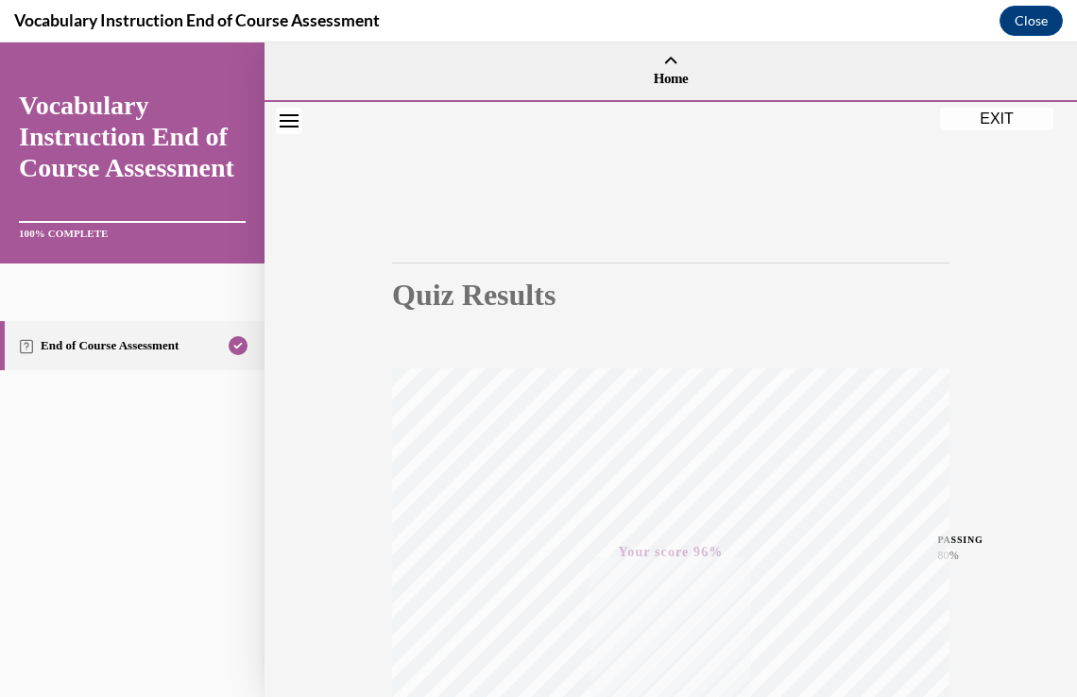
click at [1028, 120] on button "EXIT" at bounding box center [996, 119] width 113 height 23
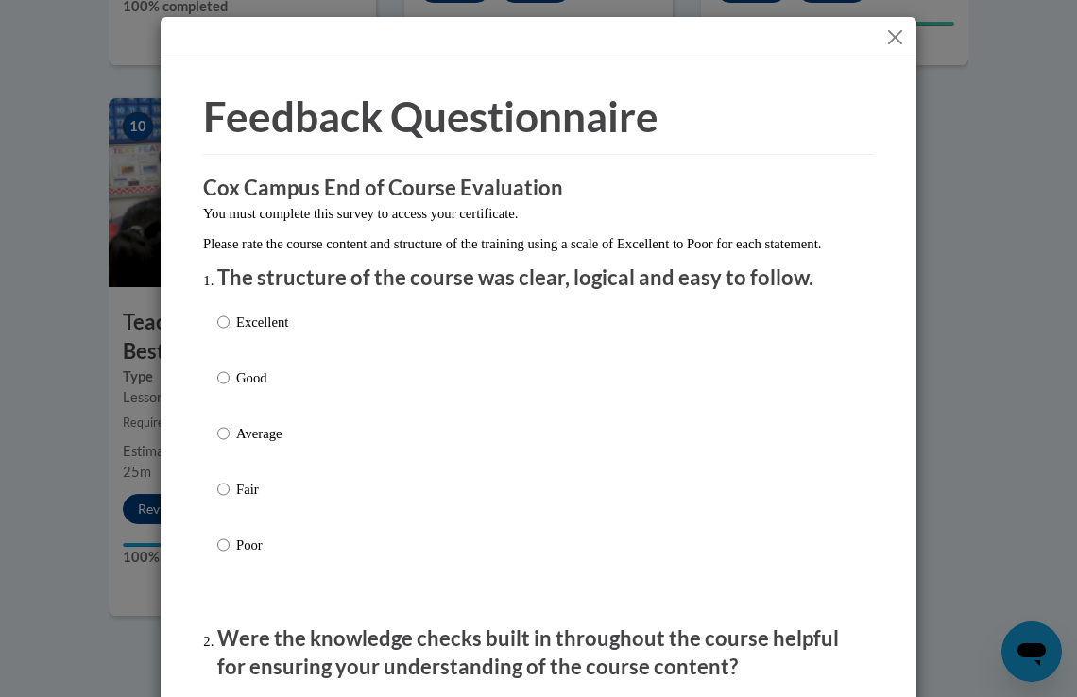
click at [257, 333] on p "Excellent" at bounding box center [262, 322] width 52 height 21
click at [230, 333] on input "Excellent" at bounding box center [223, 322] width 12 height 21
radio input "true"
click at [720, 246] on p "Please rate the course content and structure of the training using a scale of E…" at bounding box center [538, 243] width 671 height 21
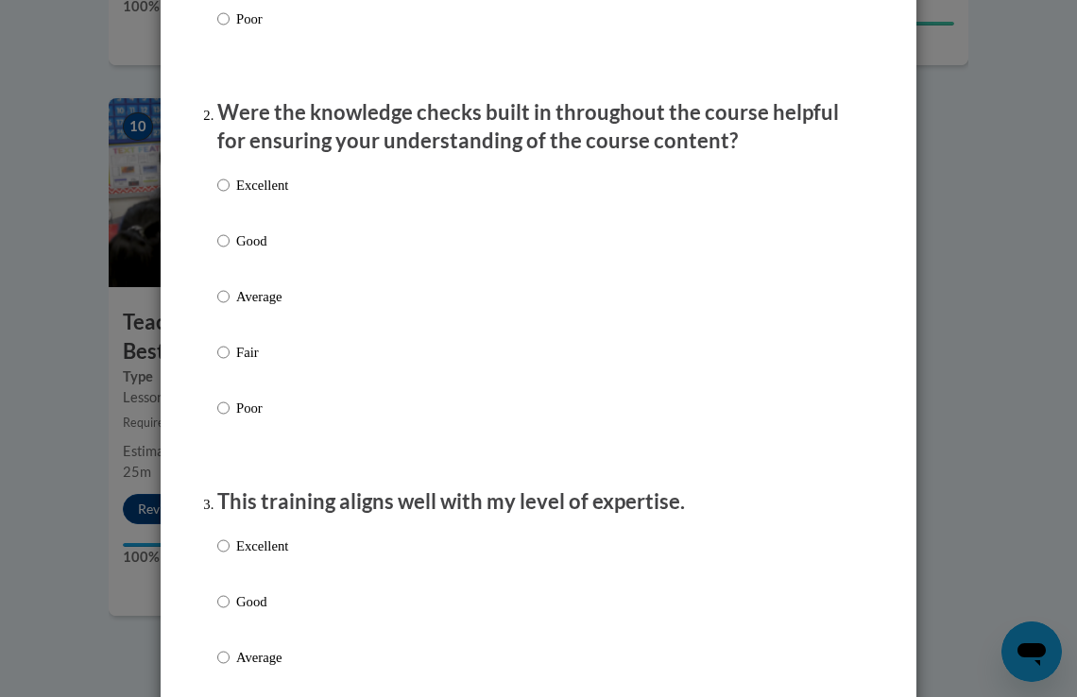
scroll to position [529, 0]
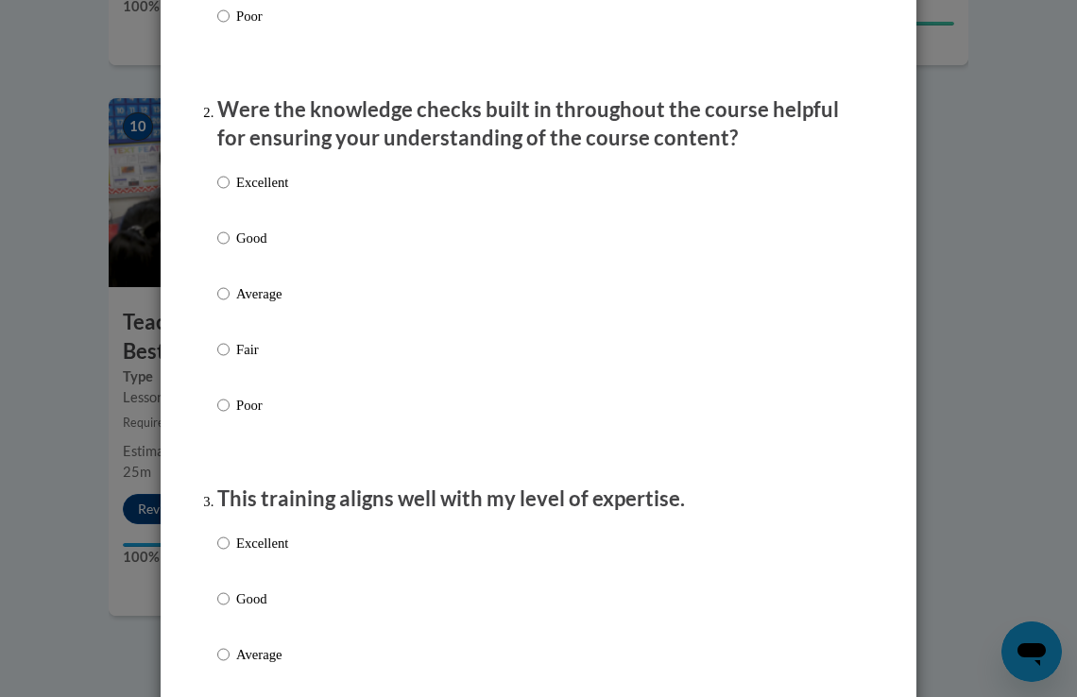
click at [508, 195] on div "Excellent Good Average Fair Poor" at bounding box center [538, 317] width 643 height 308
click at [270, 193] on p "Excellent" at bounding box center [262, 182] width 52 height 21
click at [230, 193] on input "Excellent" at bounding box center [223, 182] width 12 height 21
radio input "true"
click at [264, 554] on p "Excellent" at bounding box center [262, 543] width 52 height 21
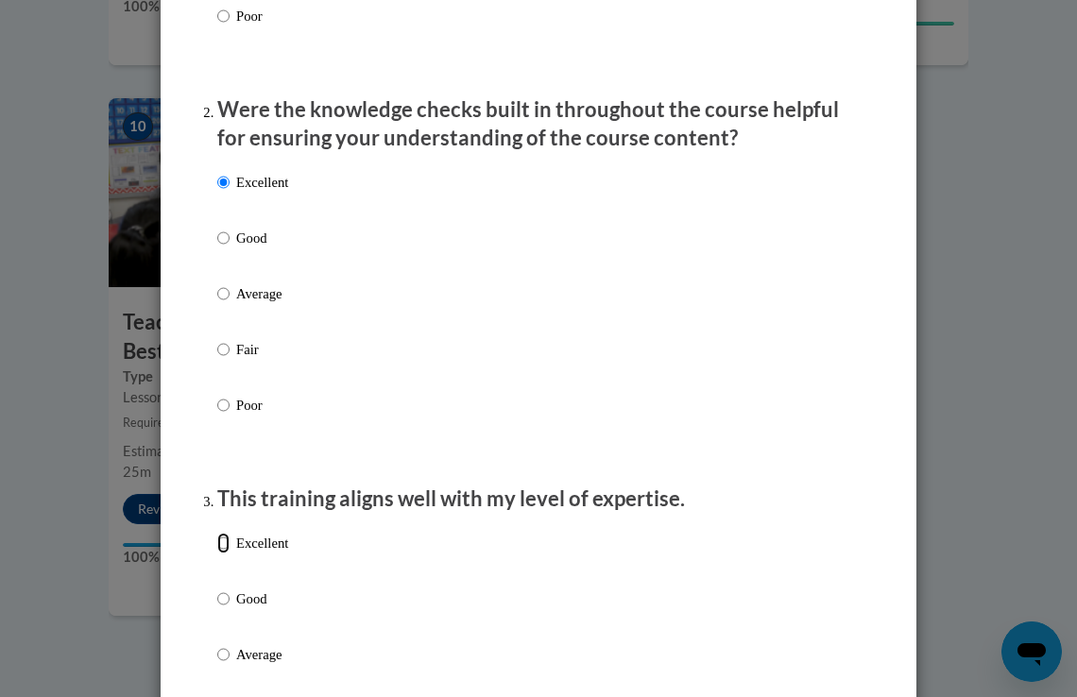
click at [230, 554] on input "Excellent" at bounding box center [223, 543] width 12 height 21
radio input "true"
click at [760, 567] on div "Excellent Good Average Fair Poor" at bounding box center [538, 678] width 643 height 308
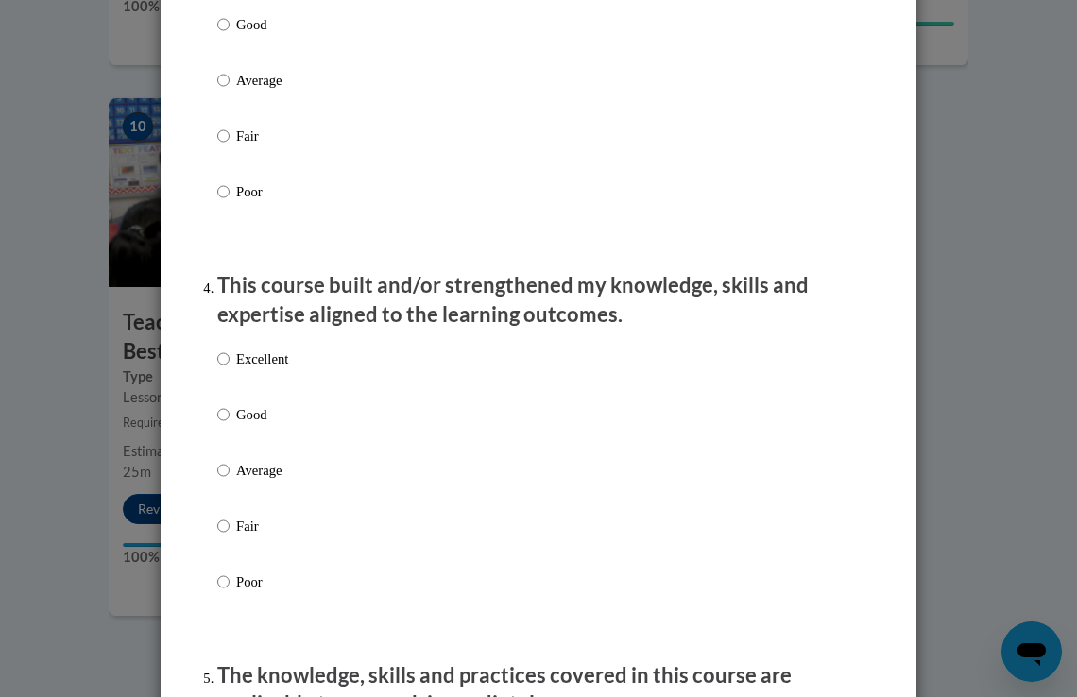
scroll to position [1172, 0]
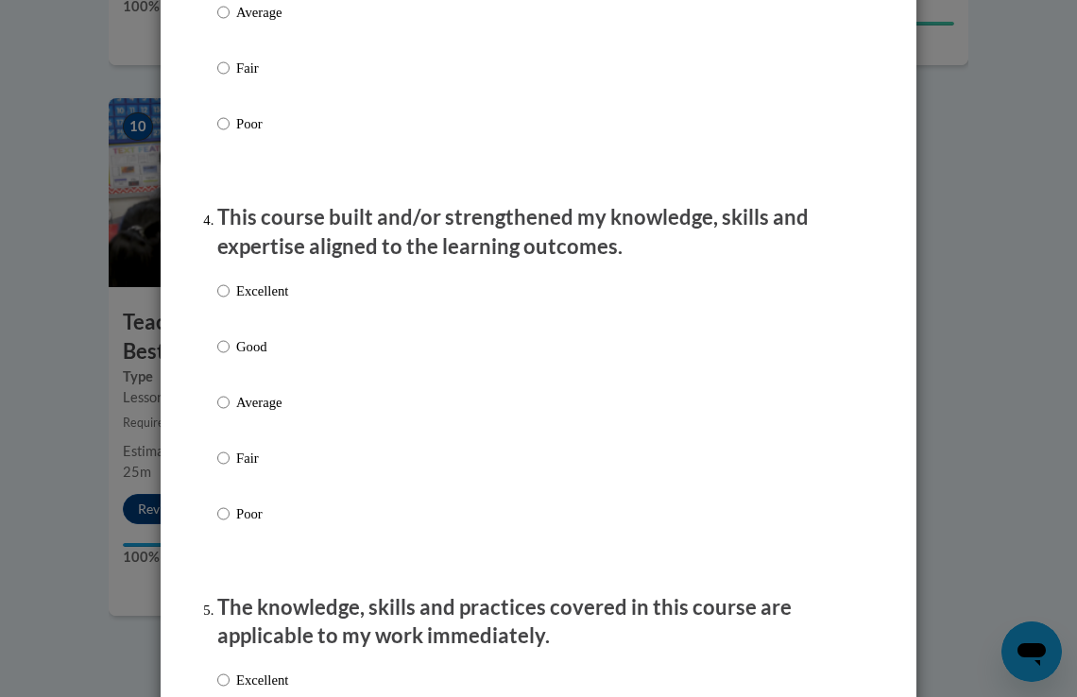
click at [270, 300] on div "Excellent Good Average Fair Poor" at bounding box center [252, 417] width 71 height 293
click at [265, 301] on p "Excellent" at bounding box center [262, 291] width 52 height 21
click at [230, 301] on input "Excellent" at bounding box center [223, 291] width 12 height 21
radio input "true"
click at [842, 376] on div "Excellent Good Average Fair Poor" at bounding box center [538, 425] width 643 height 308
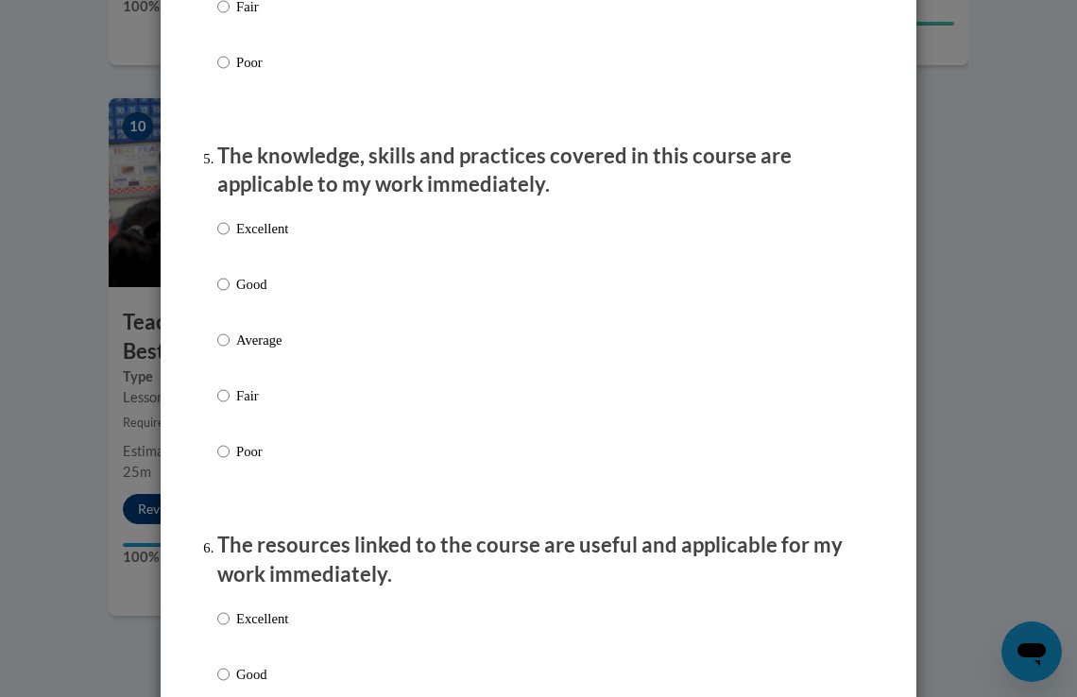
scroll to position [1626, 0]
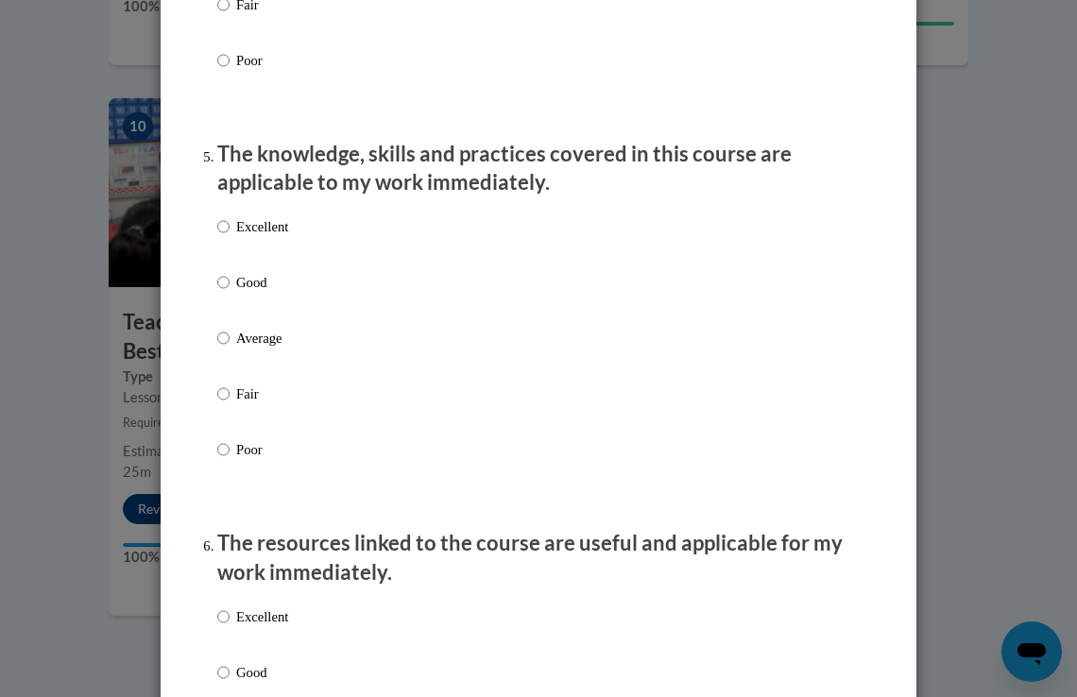
click at [261, 236] on div "Excellent Good Average Fair Poor" at bounding box center [252, 353] width 71 height 293
click at [260, 237] on p "Excellent" at bounding box center [262, 226] width 52 height 21
click at [230, 237] on input "Excellent" at bounding box center [223, 226] width 12 height 21
radio input "true"
click at [836, 370] on div "Excellent Good Average Fair Poor" at bounding box center [538, 361] width 643 height 308
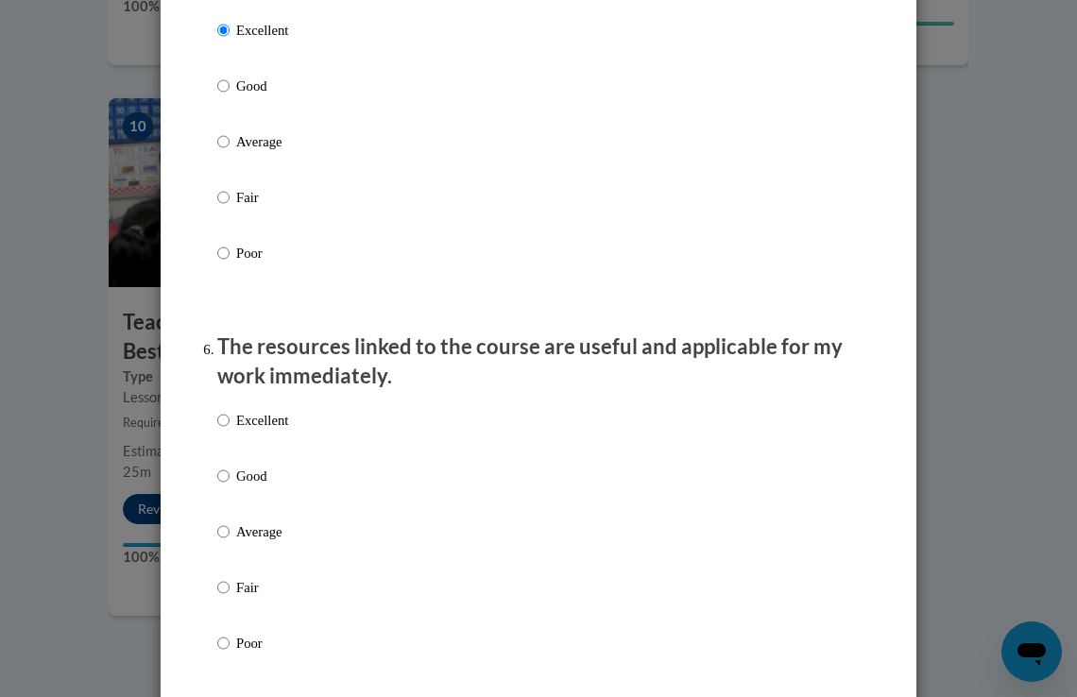
scroll to position [1890, 0]
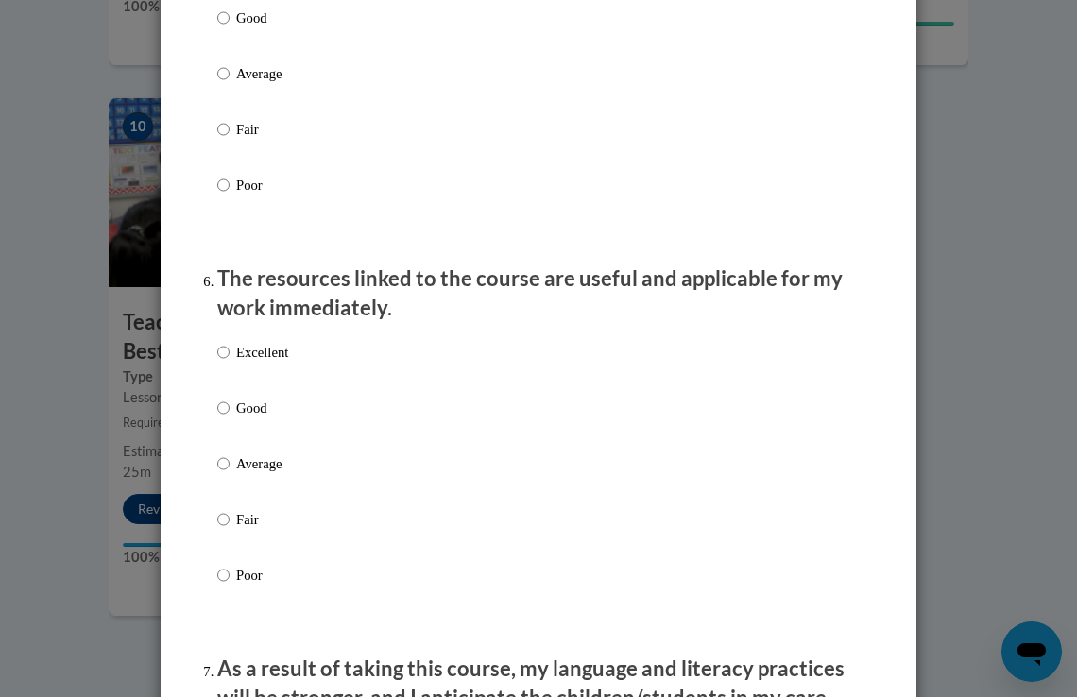
click at [243, 361] on div "Excellent Good Average Fair Poor" at bounding box center [252, 479] width 71 height 293
click at [242, 363] on p "Excellent" at bounding box center [262, 352] width 52 height 21
click at [230, 363] on input "Excellent" at bounding box center [223, 352] width 12 height 21
radio input "true"
click at [846, 440] on div "Excellent Good Average Fair Poor" at bounding box center [538, 487] width 643 height 308
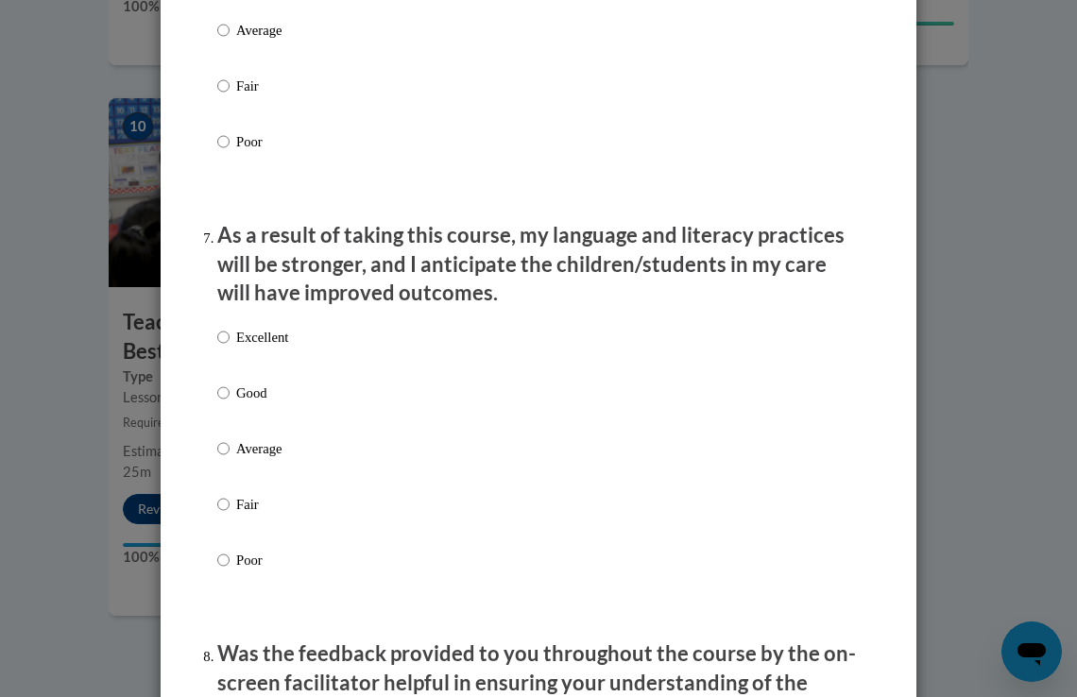
scroll to position [2344, 0]
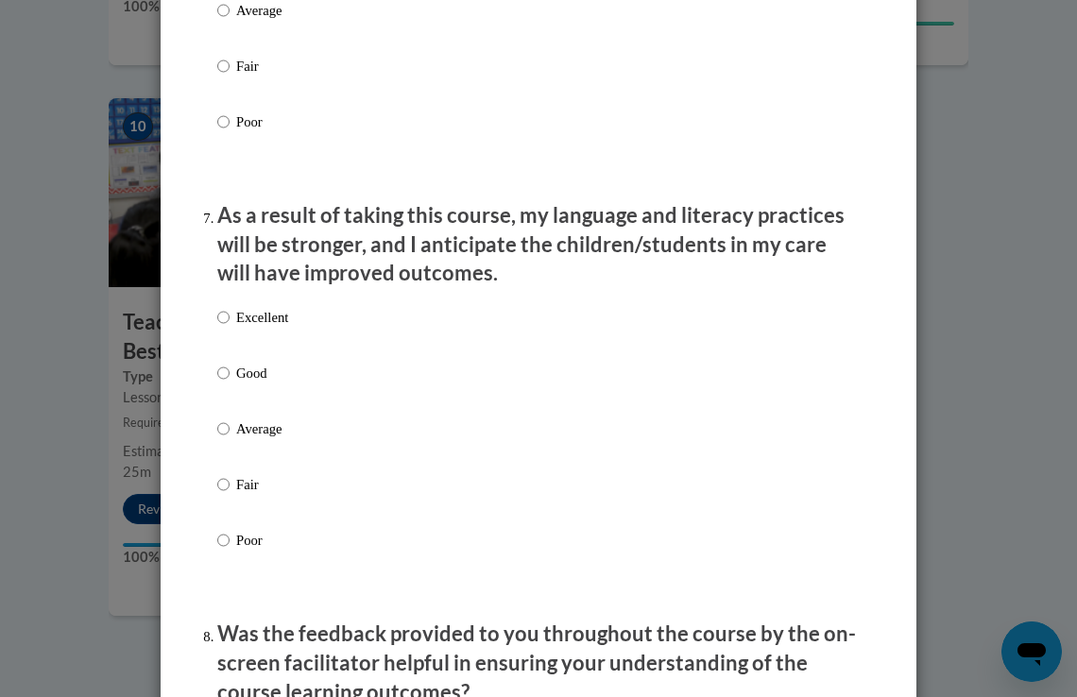
click at [267, 328] on p "Excellent" at bounding box center [262, 317] width 52 height 21
click at [230, 328] on input "Excellent" at bounding box center [223, 317] width 12 height 21
radio input "true"
click at [217, 363] on input "Good" at bounding box center [223, 373] width 12 height 21
radio input "true"
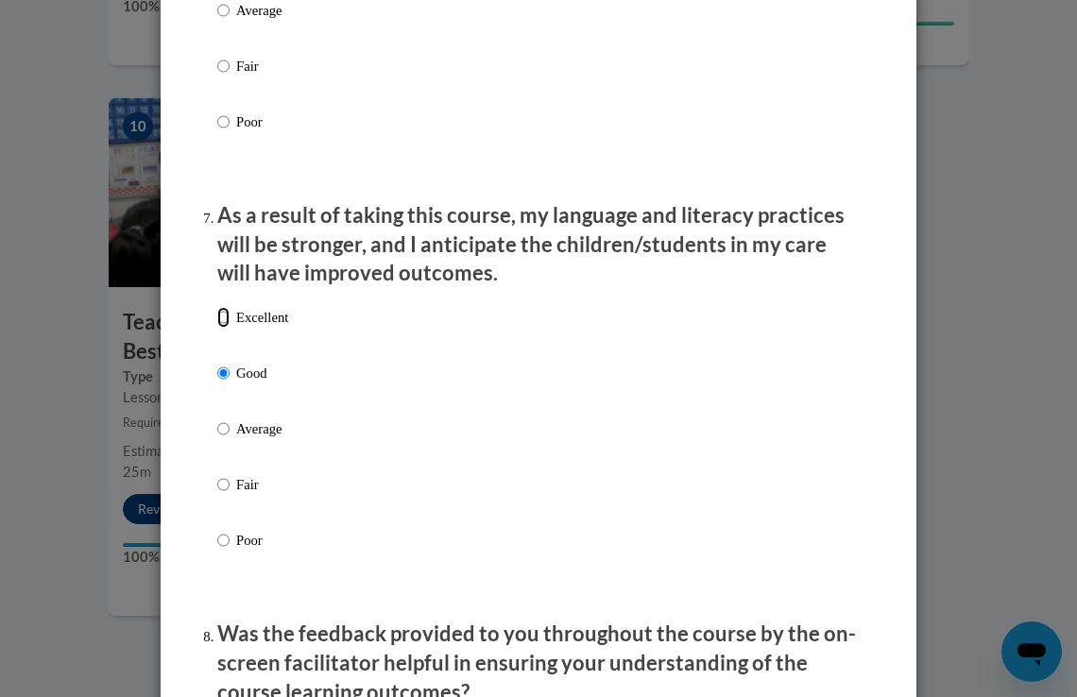
click at [217, 307] on input "Excellent" at bounding box center [223, 317] width 12 height 21
radio input "true"
click at [843, 357] on div "Excellent Good Average Fair Poor" at bounding box center [538, 452] width 643 height 308
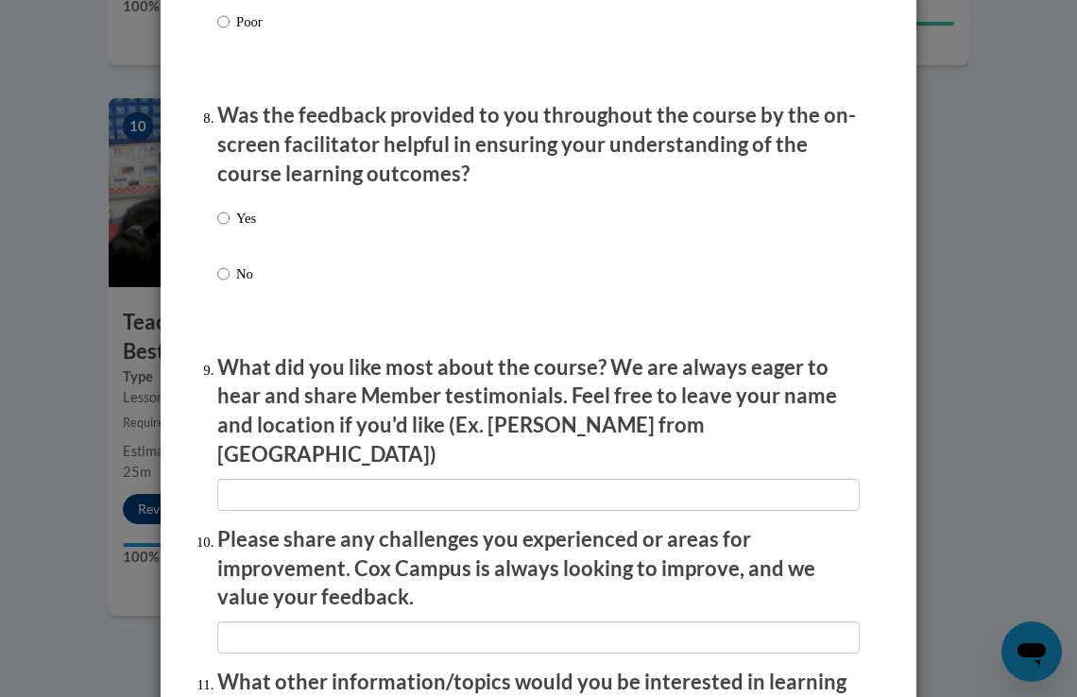
scroll to position [2873, 0]
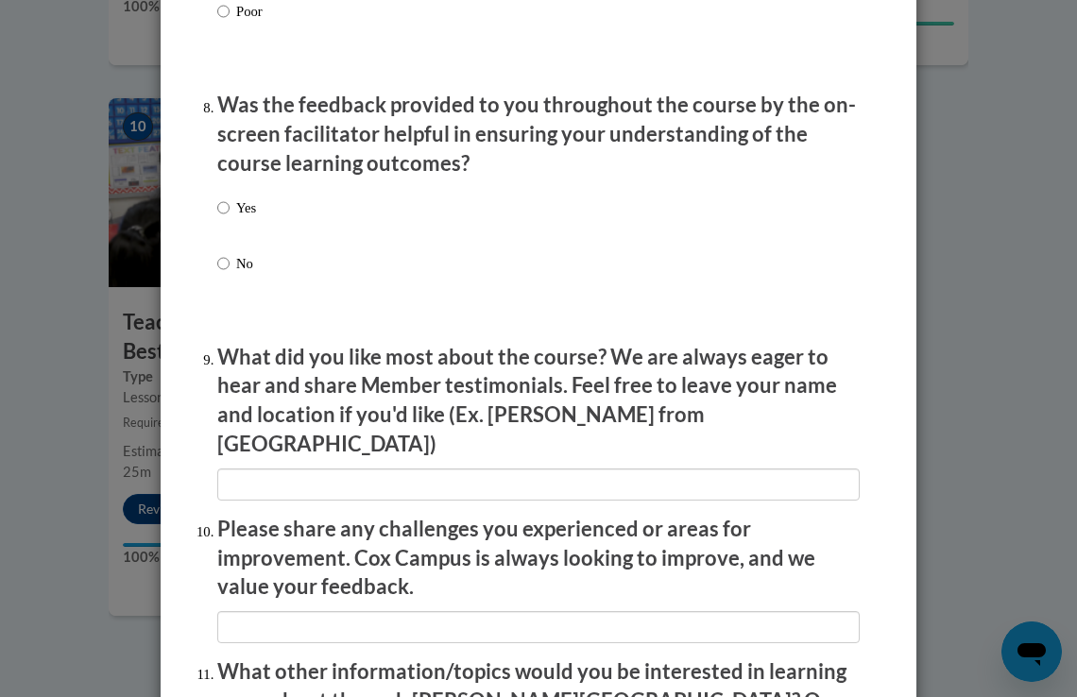
click at [228, 225] on label "Yes" at bounding box center [236, 223] width 39 height 51
click at [228, 218] on input "Yes" at bounding box center [223, 208] width 12 height 21
radio input "true"
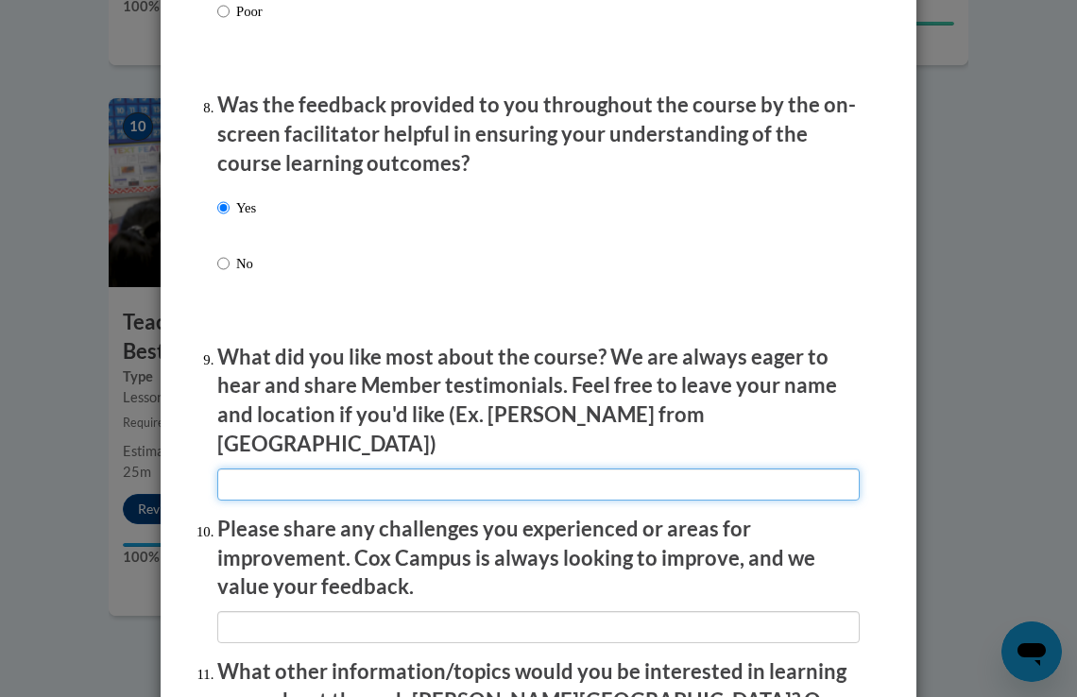
click at [276, 470] on input "textbox" at bounding box center [538, 485] width 643 height 32
type input "NA"
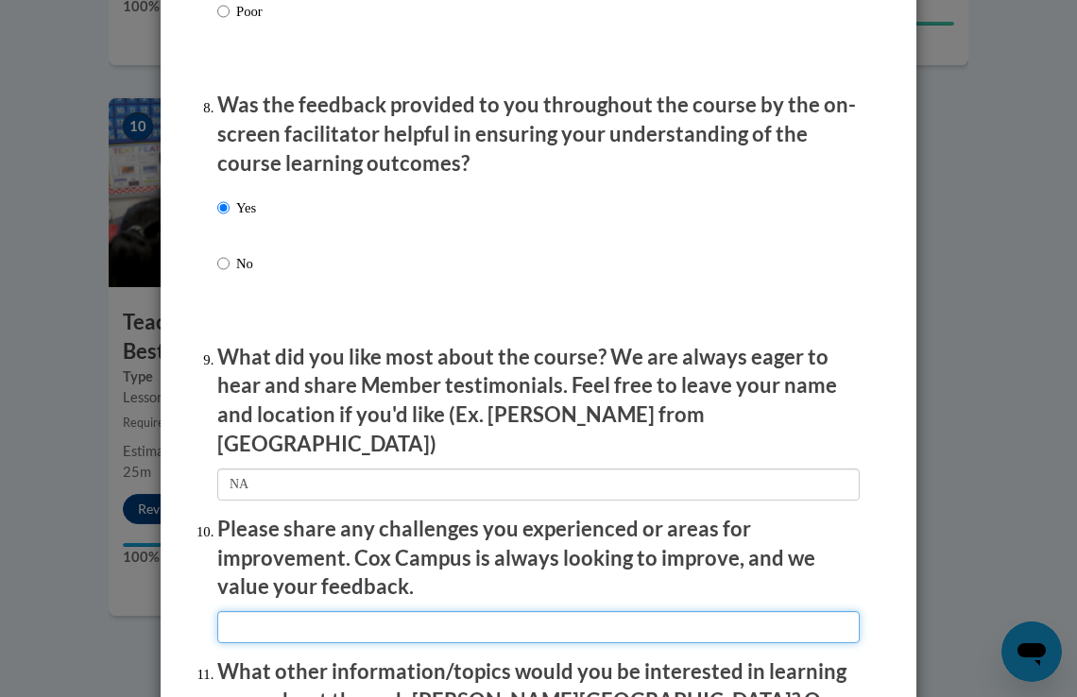
click at [227, 627] on input "textbox" at bounding box center [538, 627] width 643 height 32
type input "NA"
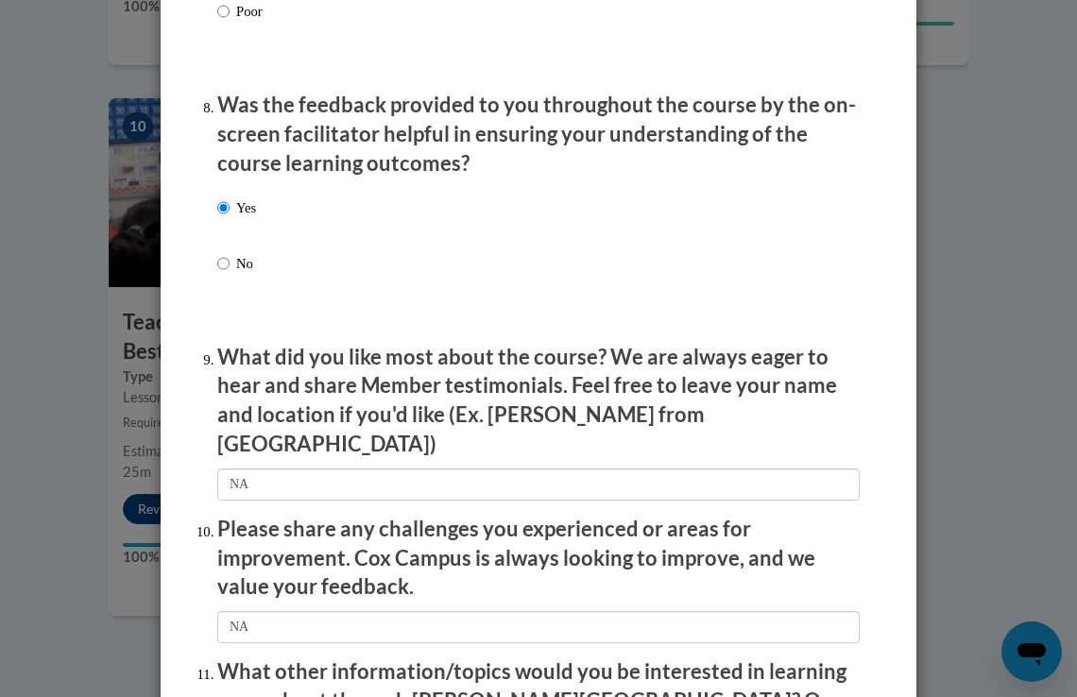
click at [368, 568] on p "Please share any challenges you experienced or areas for improvement. Cox Campu…" at bounding box center [538, 558] width 643 height 87
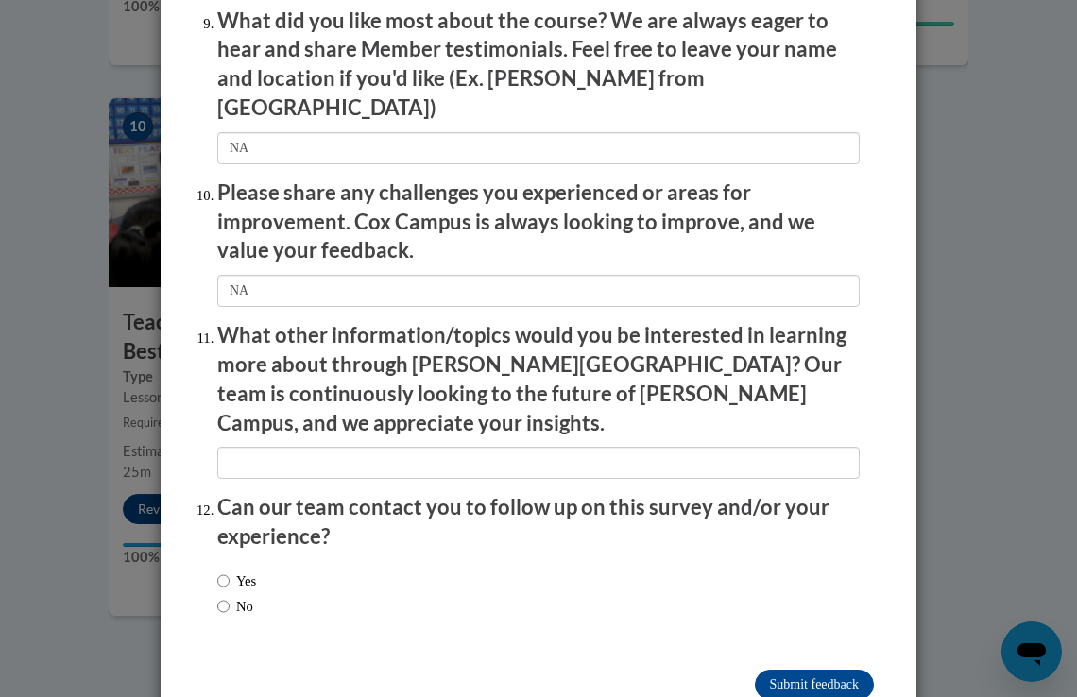
scroll to position [3238, 0]
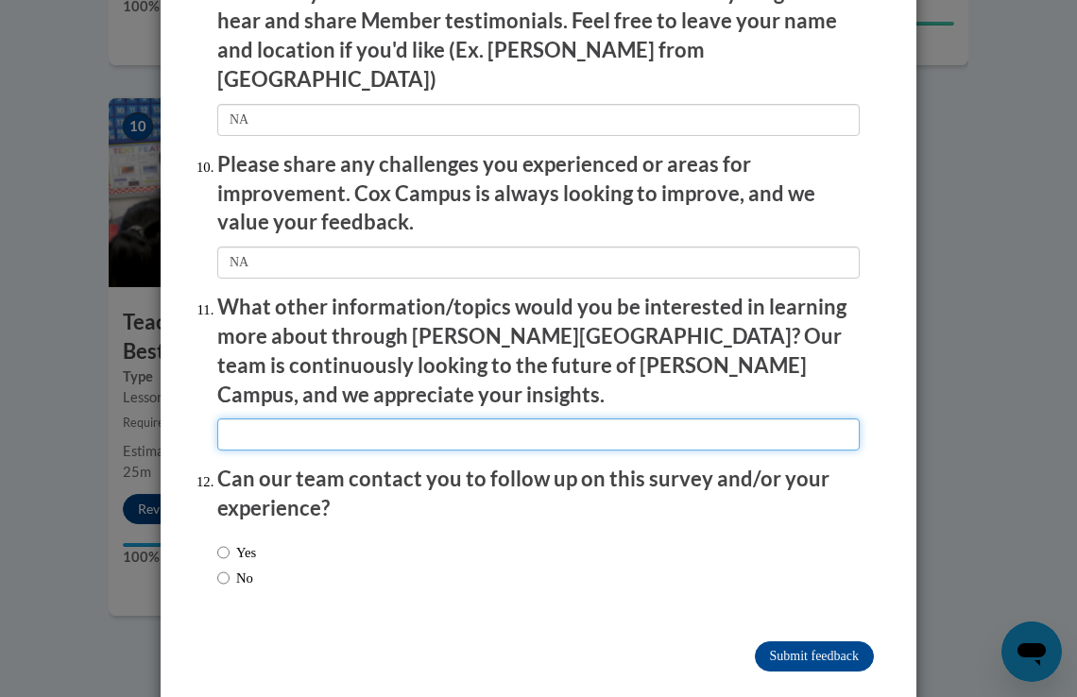
click at [301, 419] on input "textbox" at bounding box center [538, 435] width 643 height 32
type input "NA"
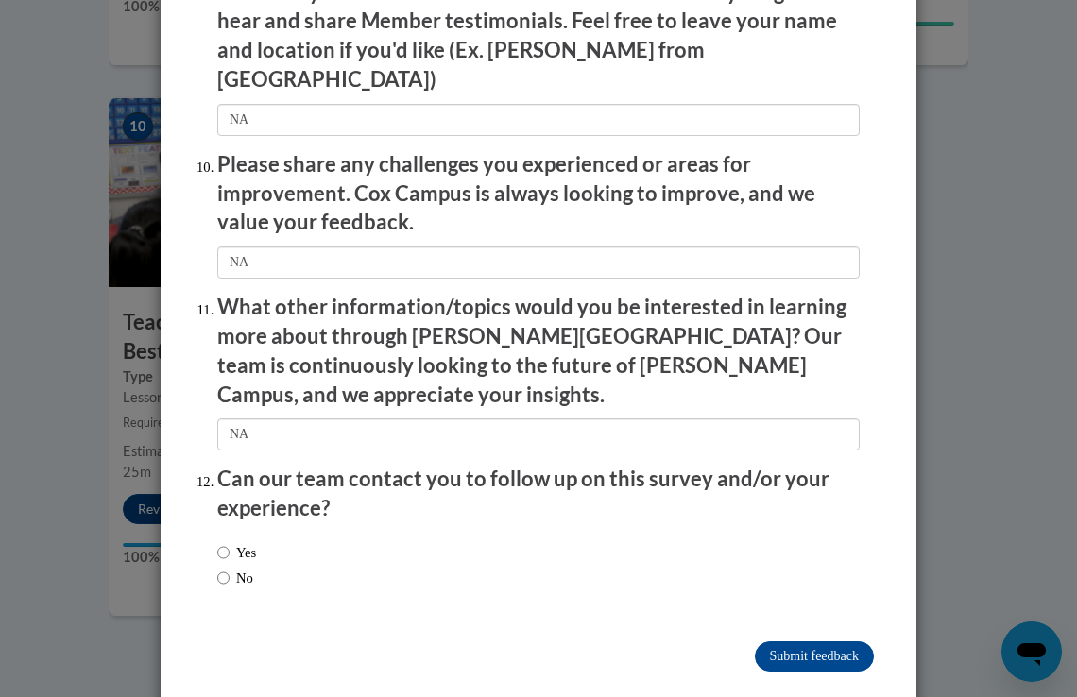
click at [217, 568] on input "No" at bounding box center [223, 578] width 12 height 21
radio input "true"
click at [783, 642] on input "Submit feedback" at bounding box center [814, 657] width 119 height 30
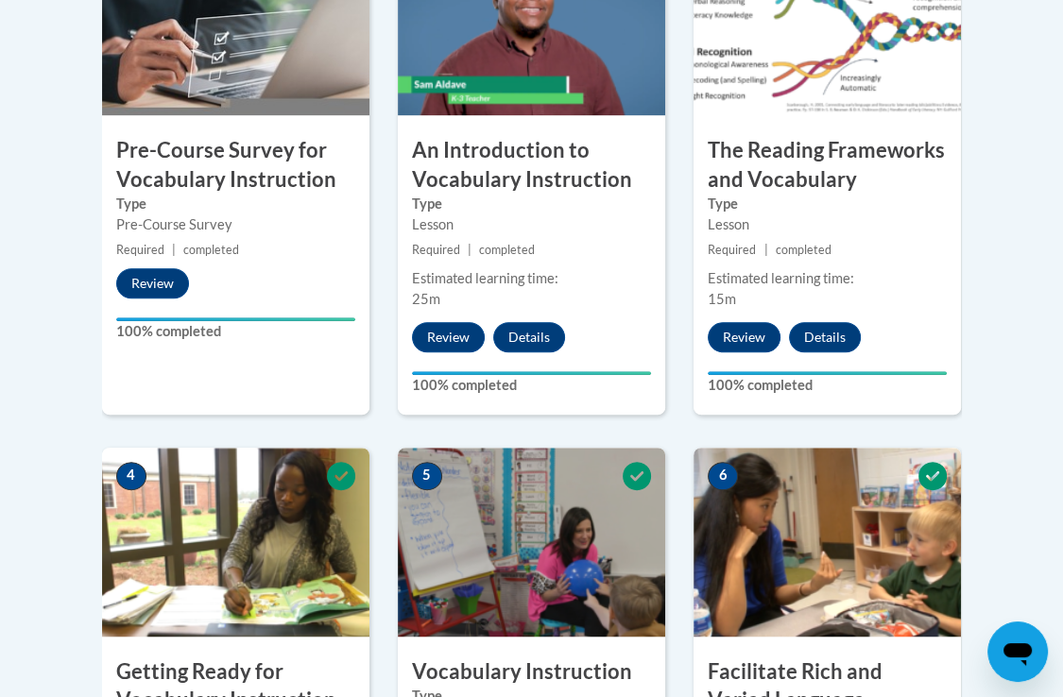
scroll to position [0, 0]
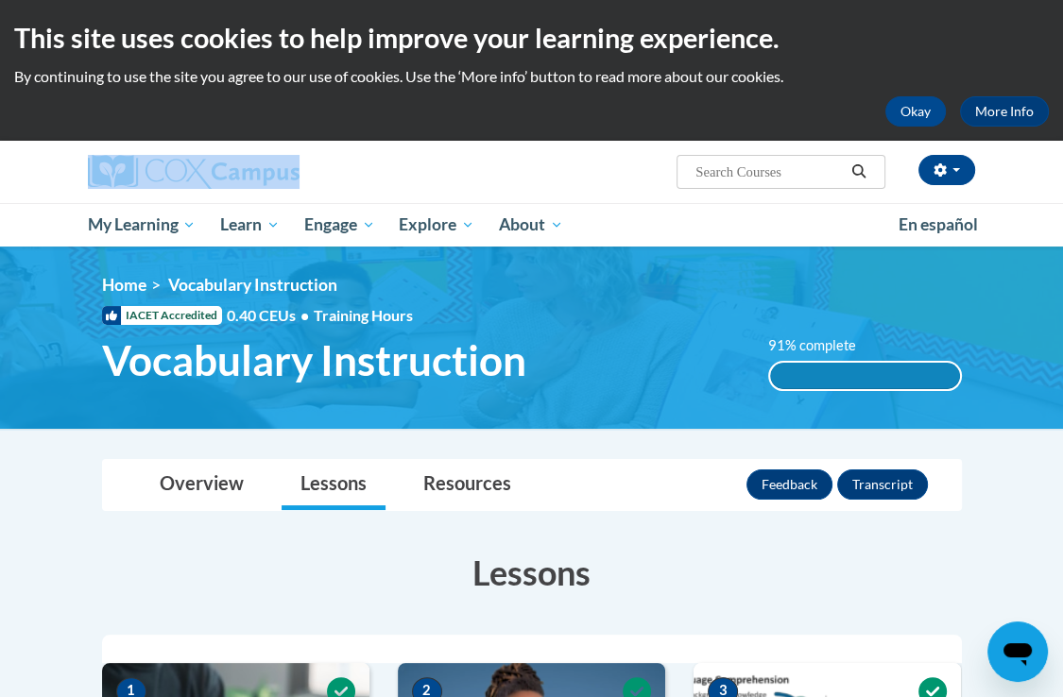
drag, startPoint x: 1060, startPoint y: 80, endPoint x: 1084, endPoint y: 138, distance: 62.3
click at [1063, 138] on html "This site uses cookies to help improve your learning experience. By continuing …" at bounding box center [531, 348] width 1063 height 697
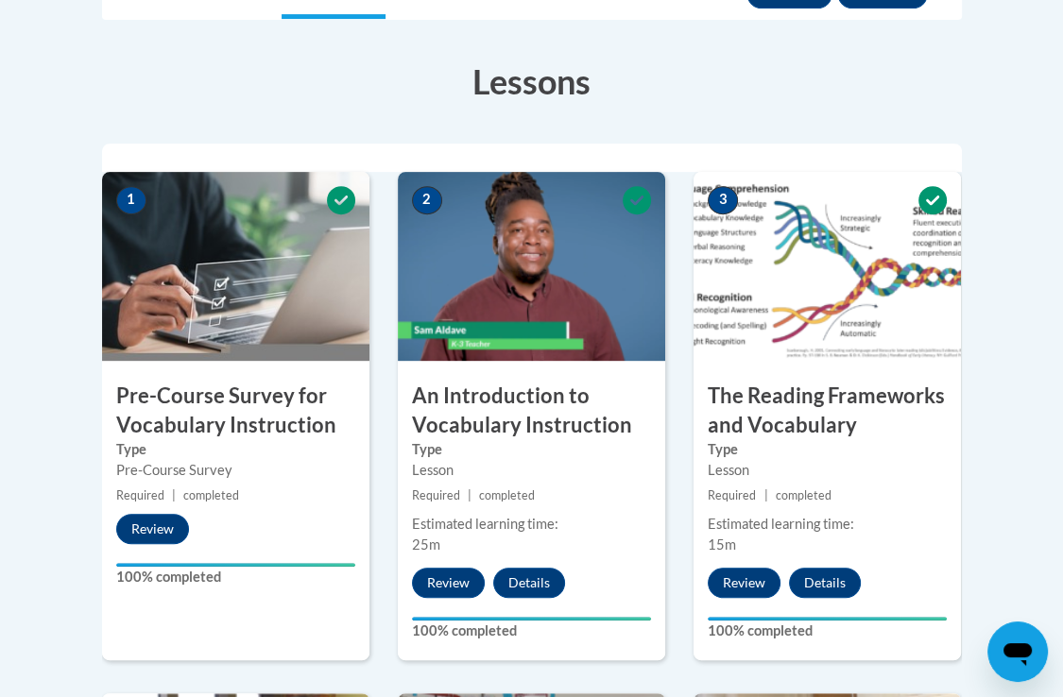
scroll to position [43, 0]
